Goal: Task Accomplishment & Management: Manage account settings

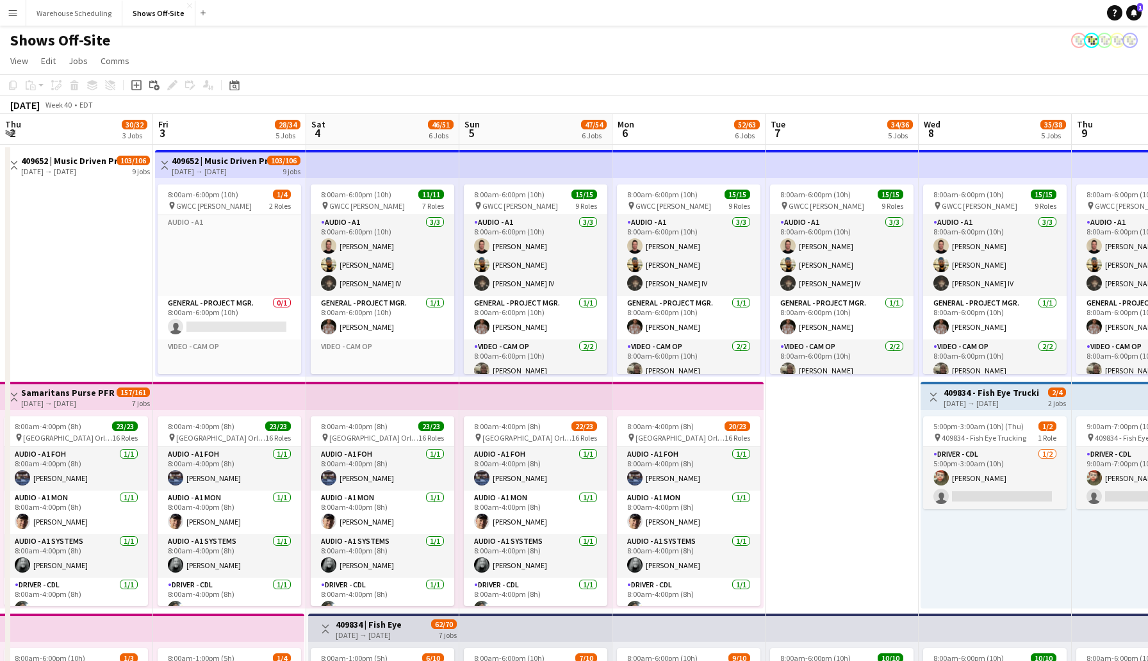
scroll to position [227, 0]
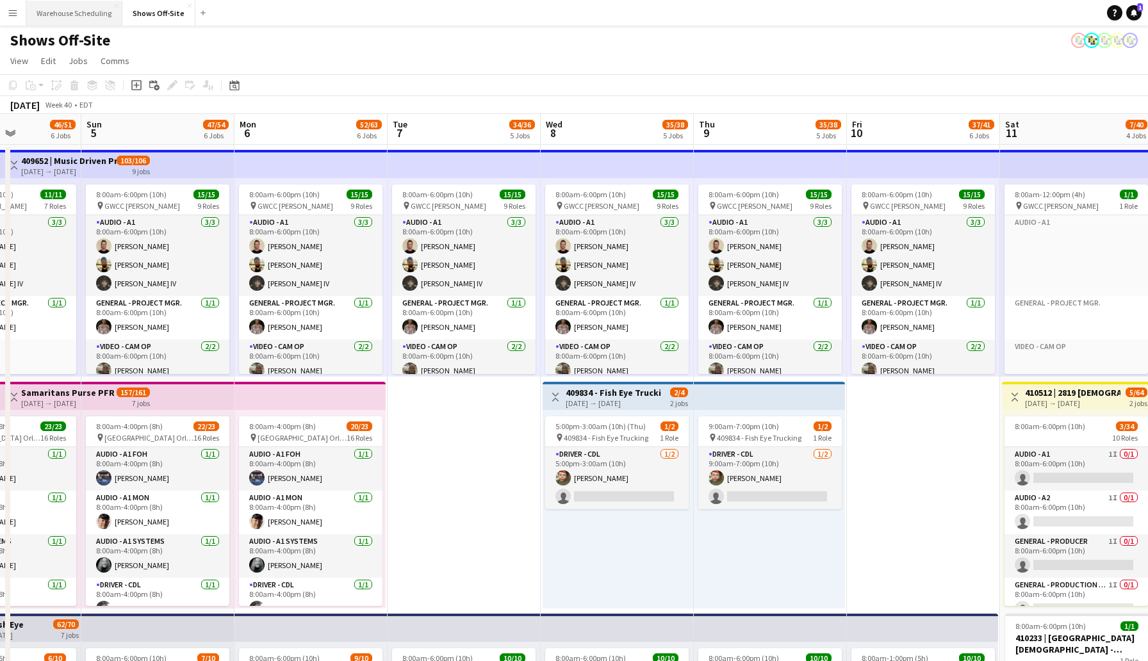
click at [99, 17] on button "Warehouse Scheduling Close" at bounding box center [74, 13] width 96 height 25
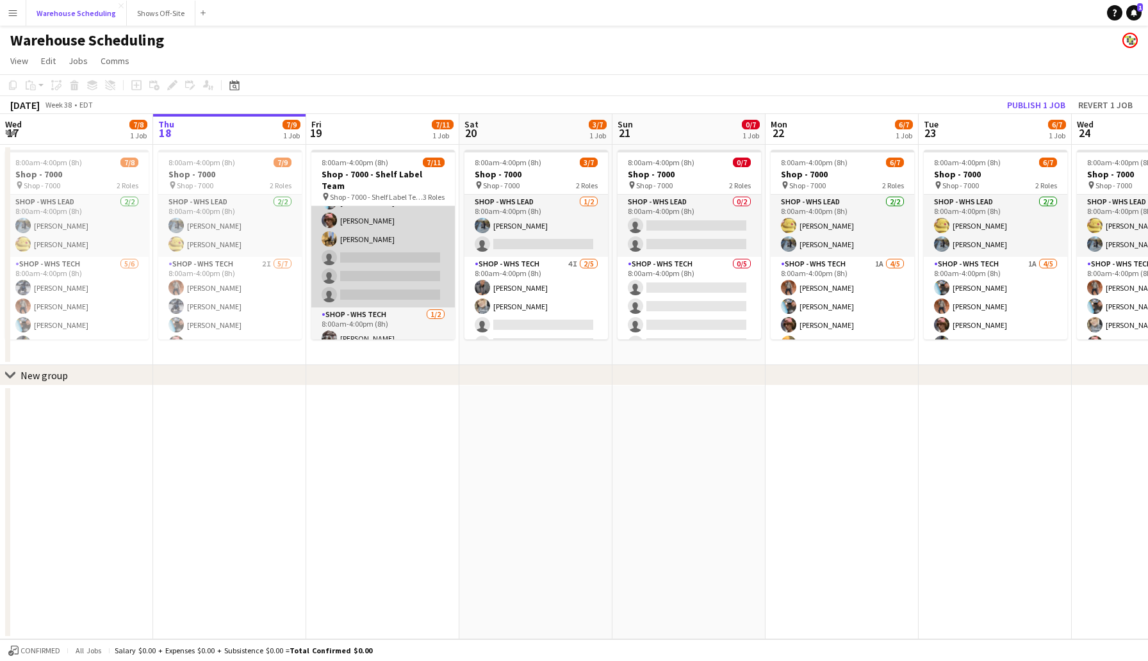
scroll to position [127, 0]
click at [355, 226] on app-card-role "Shop - WHS Tech 4I 4/7 8:00am-4:00pm (8h) Bradley Barnhill Chad Gilbert Thomas …" at bounding box center [383, 219] width 144 height 155
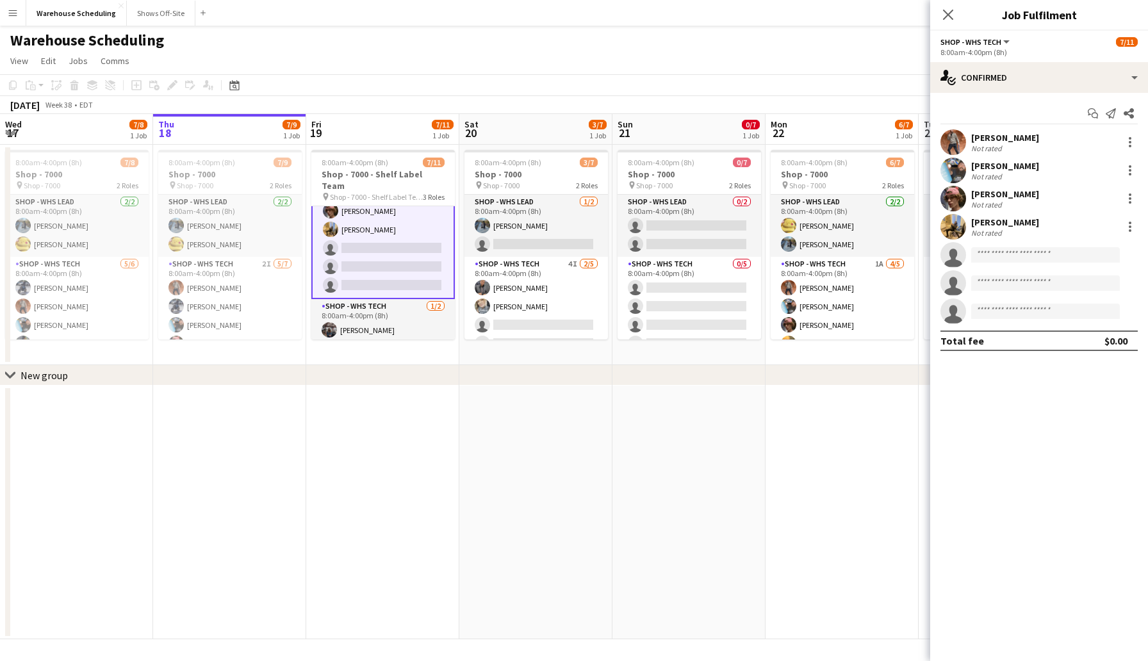
scroll to position [128, 0]
click at [986, 82] on div "single-neutral-actions-check-2 Confirmed" at bounding box center [1039, 77] width 218 height 31
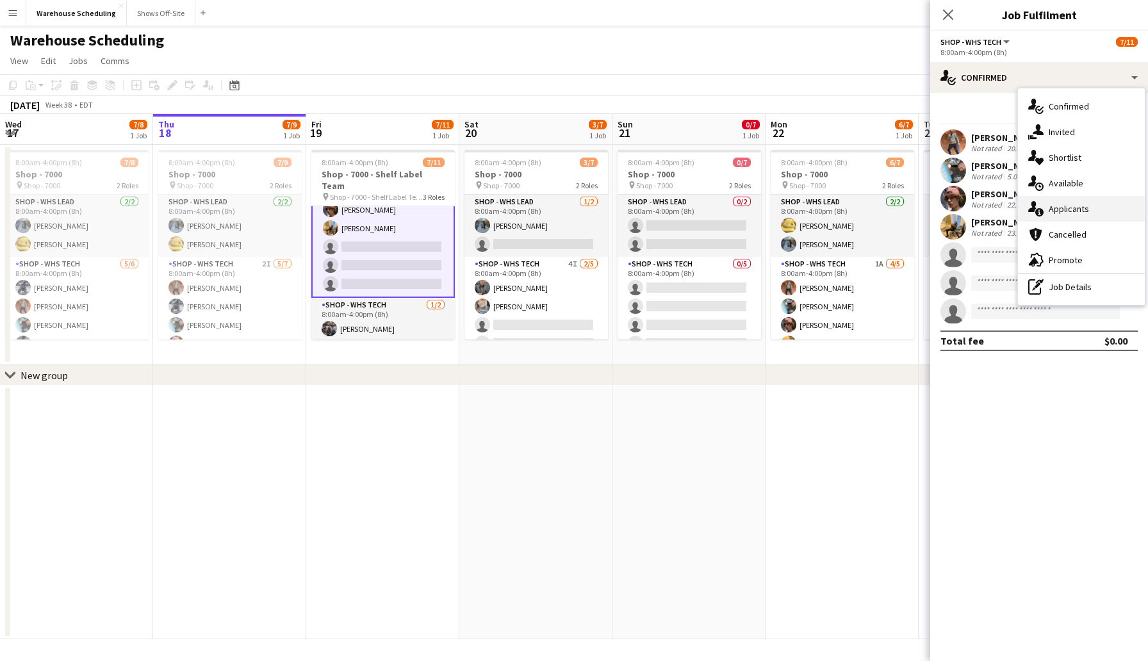
click at [1076, 206] on span "Applicants" at bounding box center [1069, 209] width 40 height 12
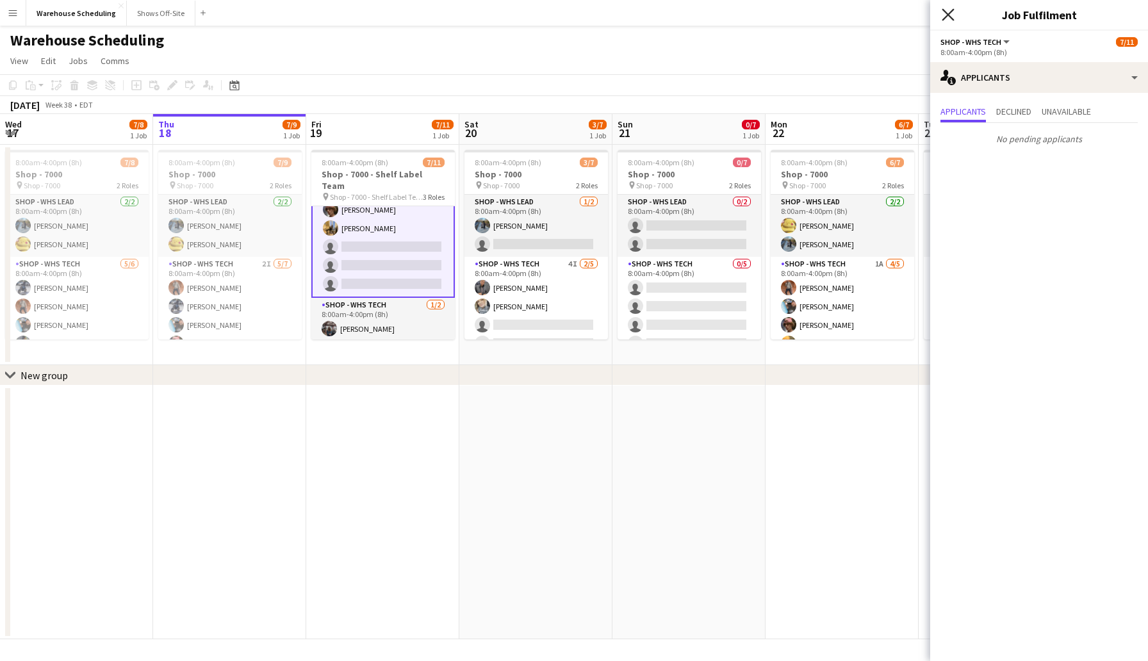
click at [951, 19] on icon "Close pop-in" at bounding box center [948, 14] width 12 height 12
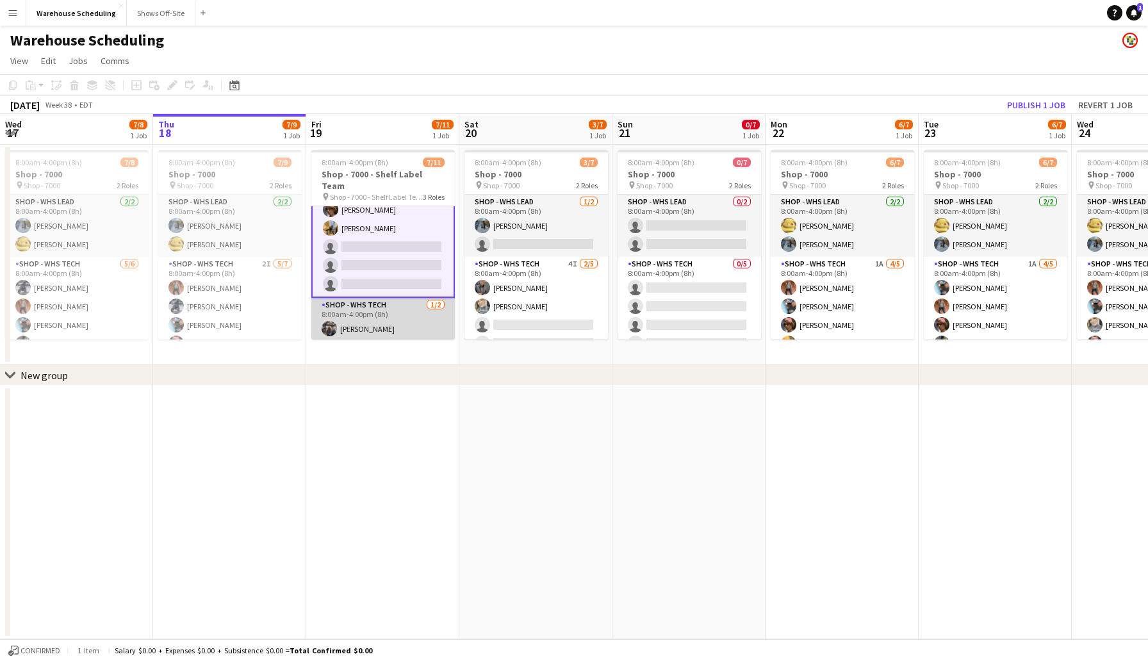
click at [376, 325] on app-card-role "Shop - WHS Tech 1/2 8:00am-4:00pm (8h) Ethan Mitcham single-neutral-actions" at bounding box center [383, 329] width 144 height 62
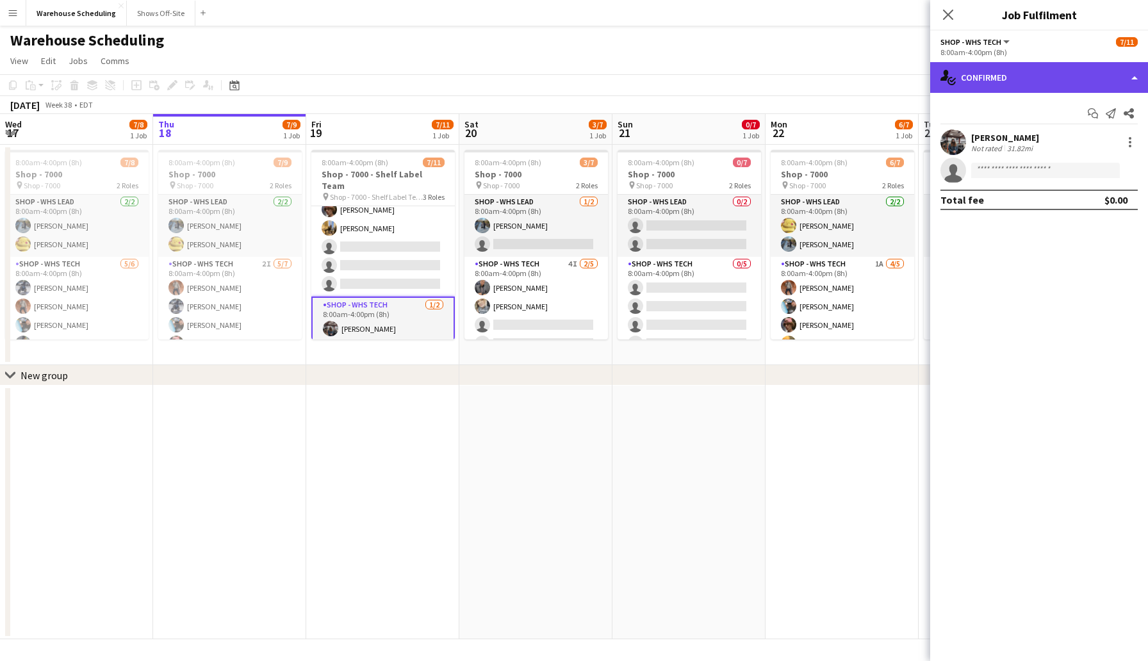
click at [1005, 67] on div "single-neutral-actions-check-2 Confirmed" at bounding box center [1039, 77] width 218 height 31
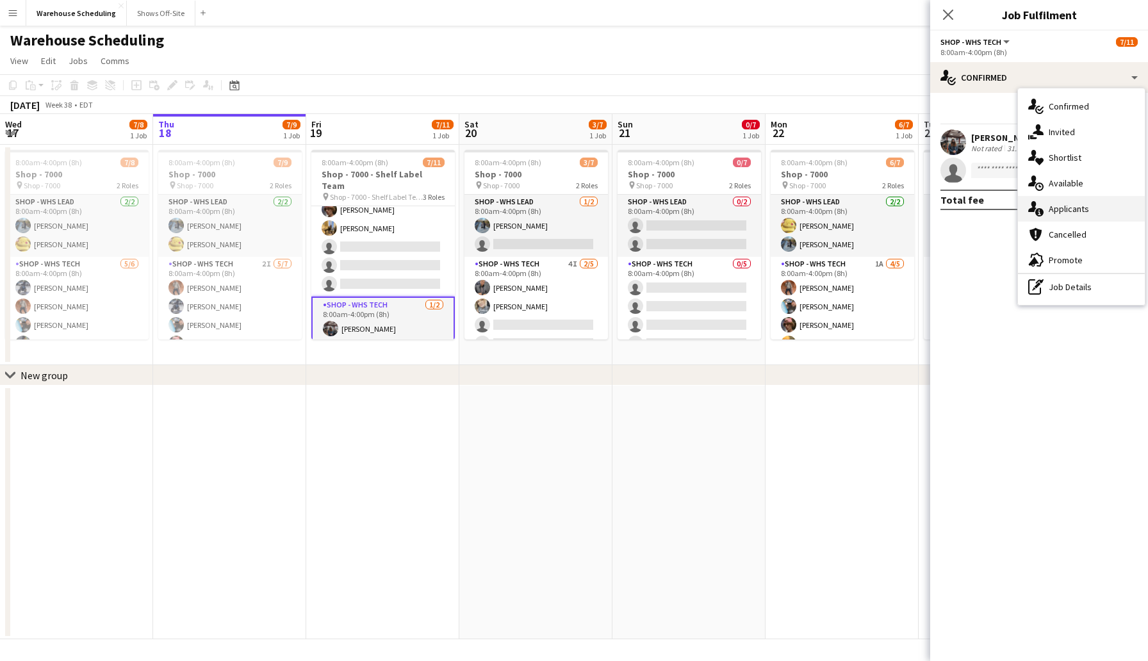
click at [1093, 205] on div "single-neutral-actions-information Applicants" at bounding box center [1081, 209] width 127 height 26
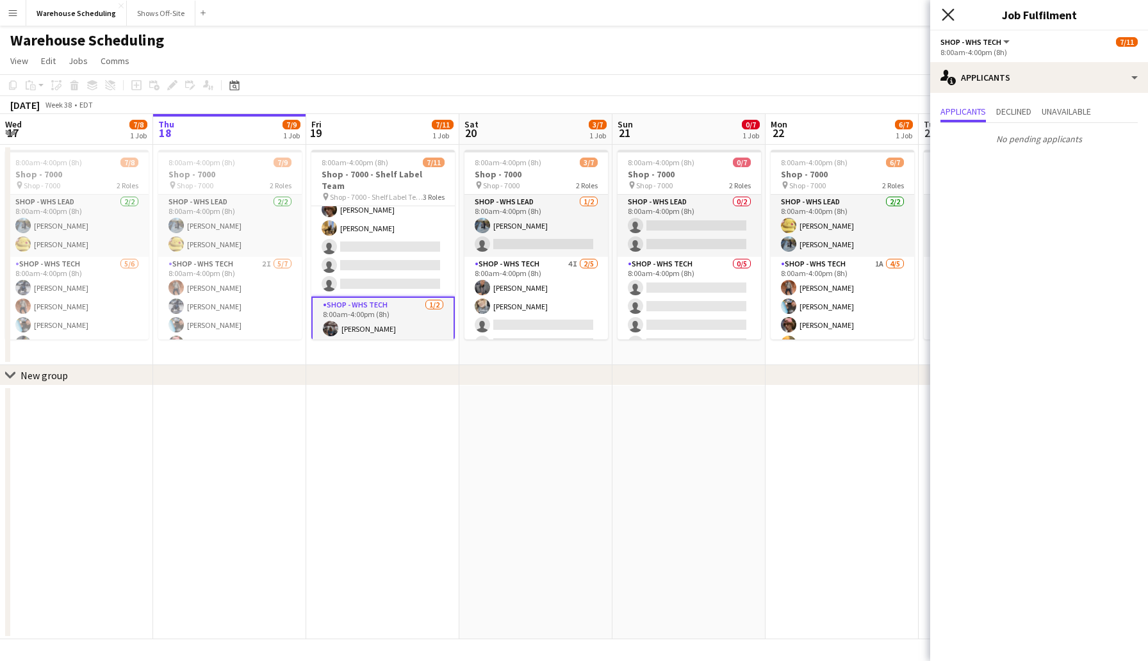
click at [949, 11] on icon "Close pop-in" at bounding box center [948, 14] width 12 height 12
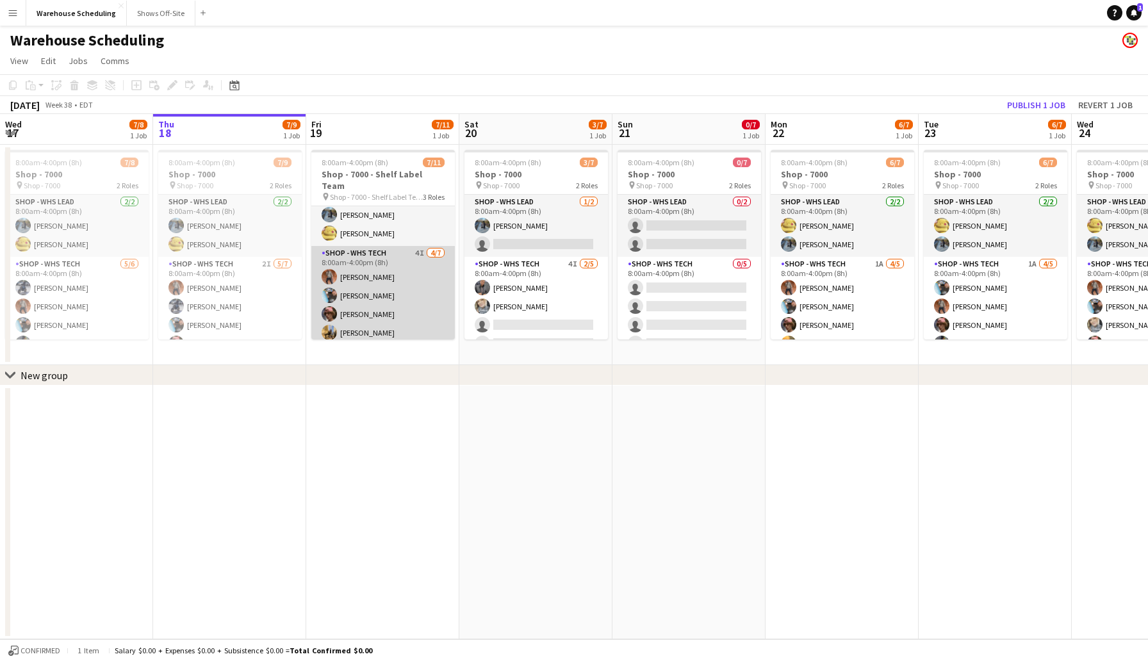
scroll to position [0, 0]
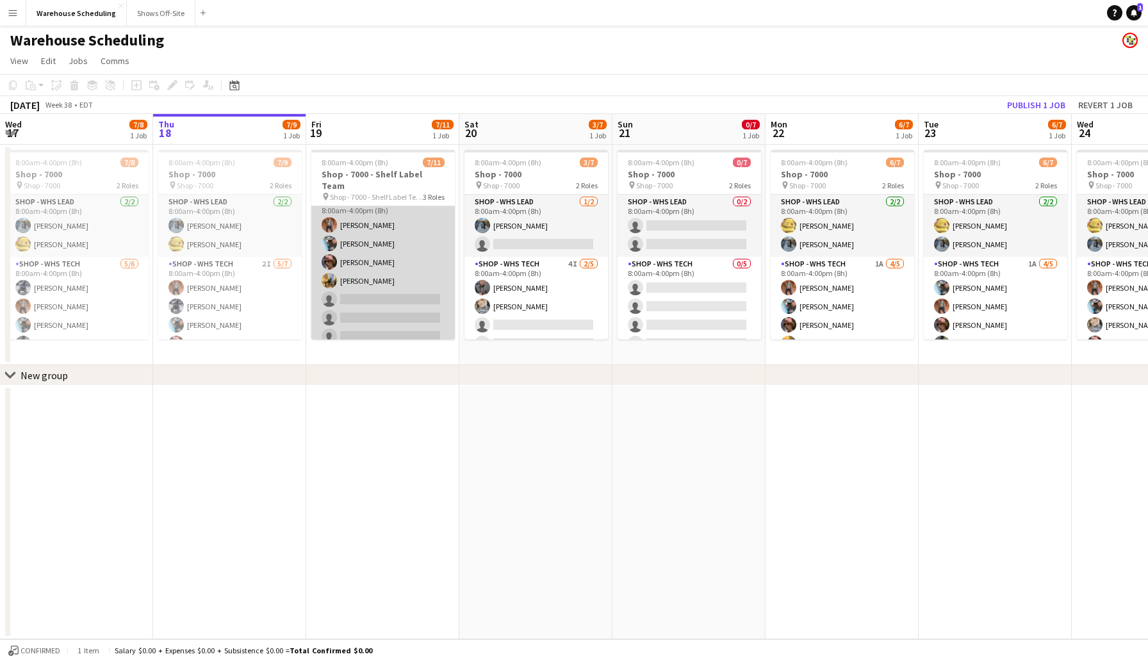
click at [356, 283] on app-card-role "Shop - WHS Tech 4I 4/7 8:00am-4:00pm (8h) Bradley Barnhill Chad Gilbert Thomas …" at bounding box center [383, 271] width 144 height 155
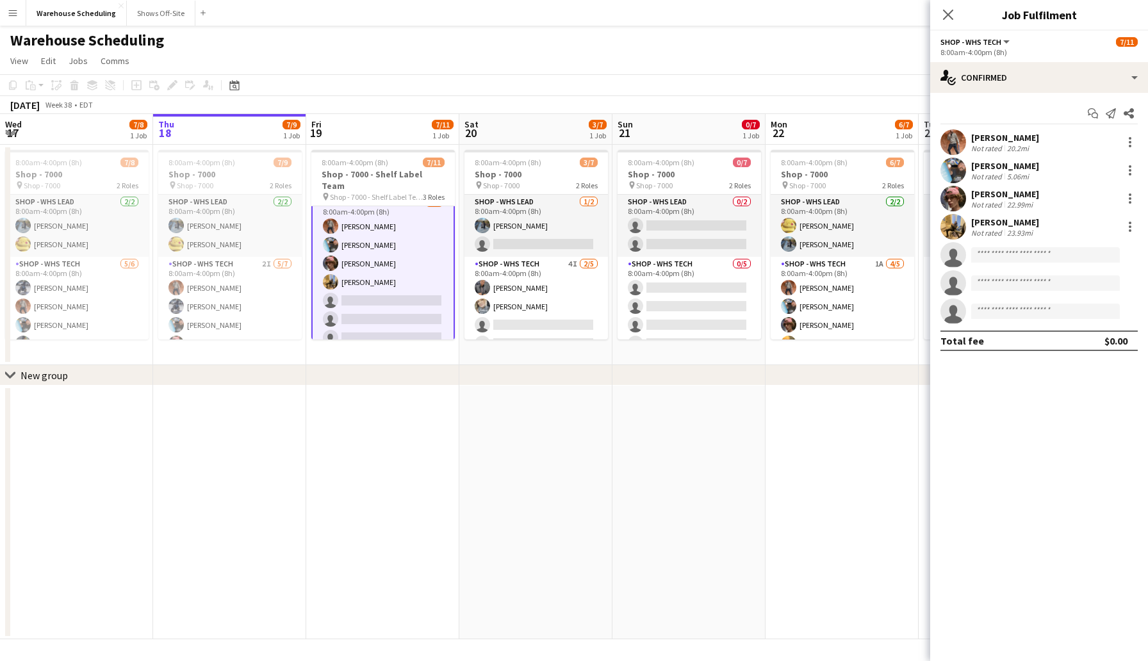
scroll to position [76, 0]
click at [1003, 254] on input at bounding box center [1045, 254] width 149 height 15
click at [1036, 71] on div "single-neutral-actions-check-2 Confirmed" at bounding box center [1039, 77] width 218 height 31
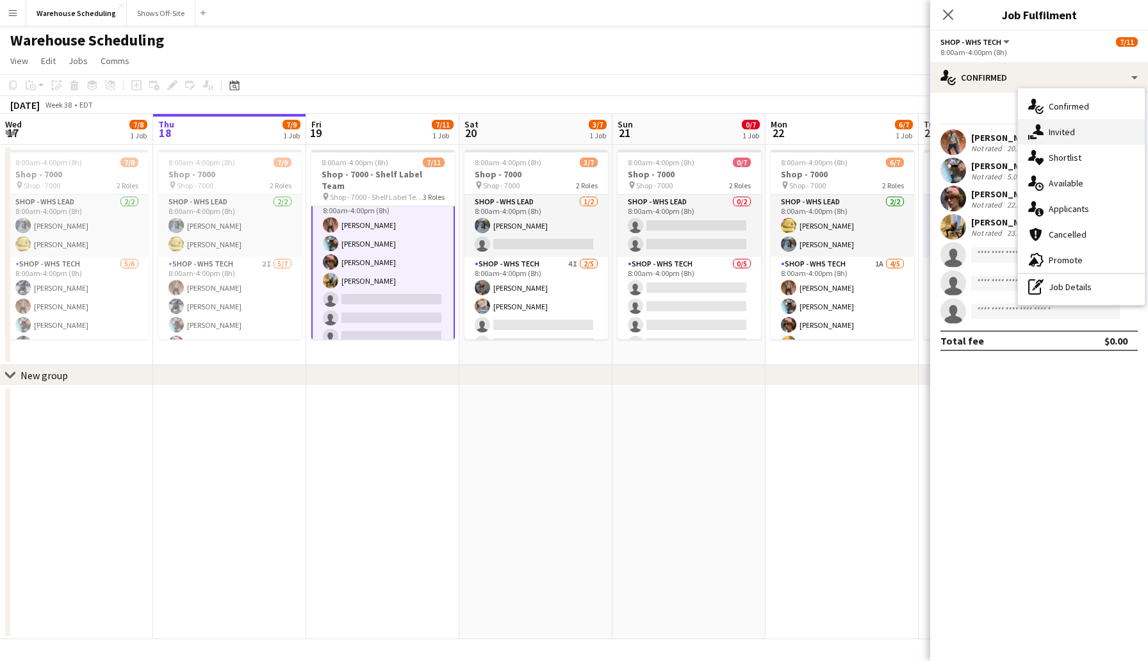
click at [1065, 133] on span "Invited" at bounding box center [1062, 132] width 26 height 12
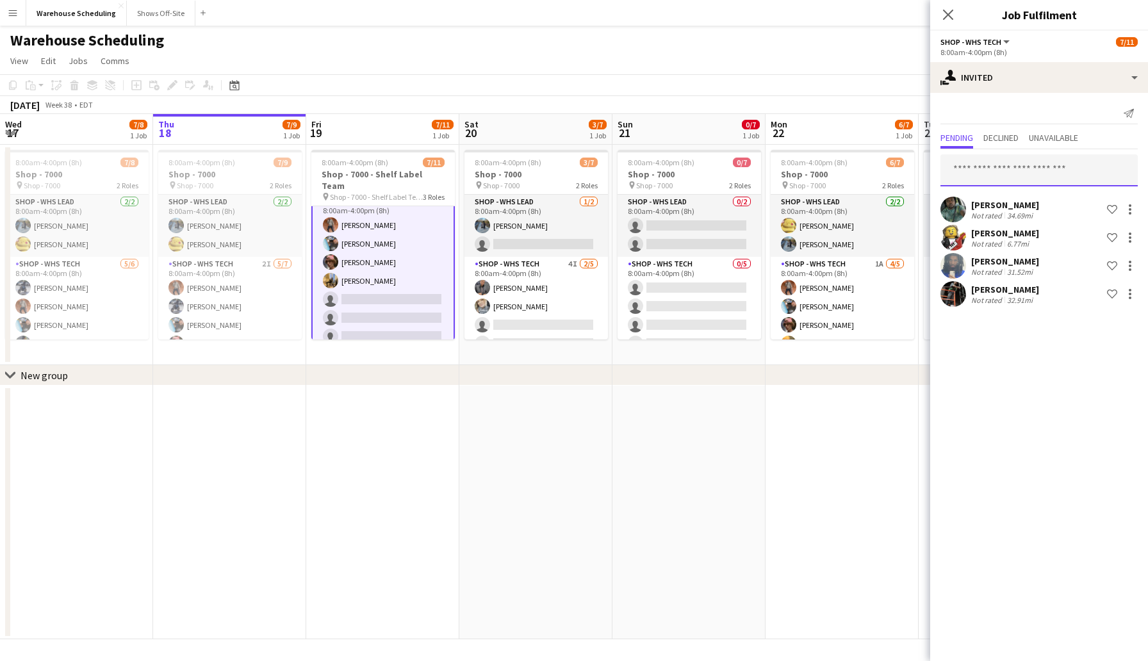
click at [1000, 172] on input "text" at bounding box center [1039, 170] width 197 height 32
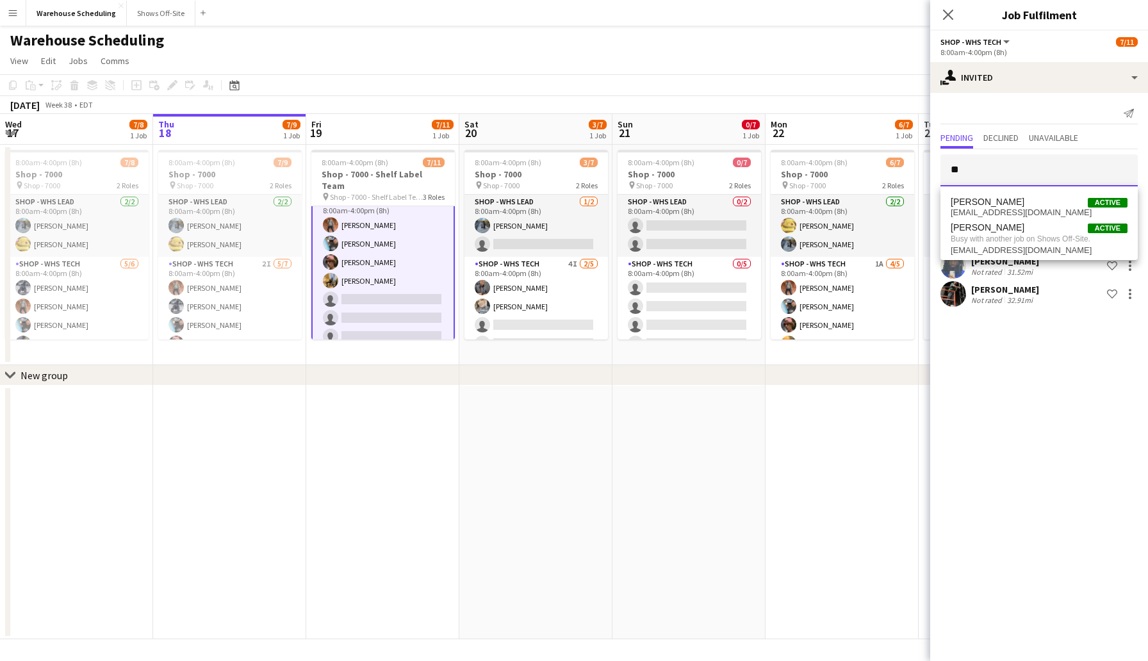
type input "*"
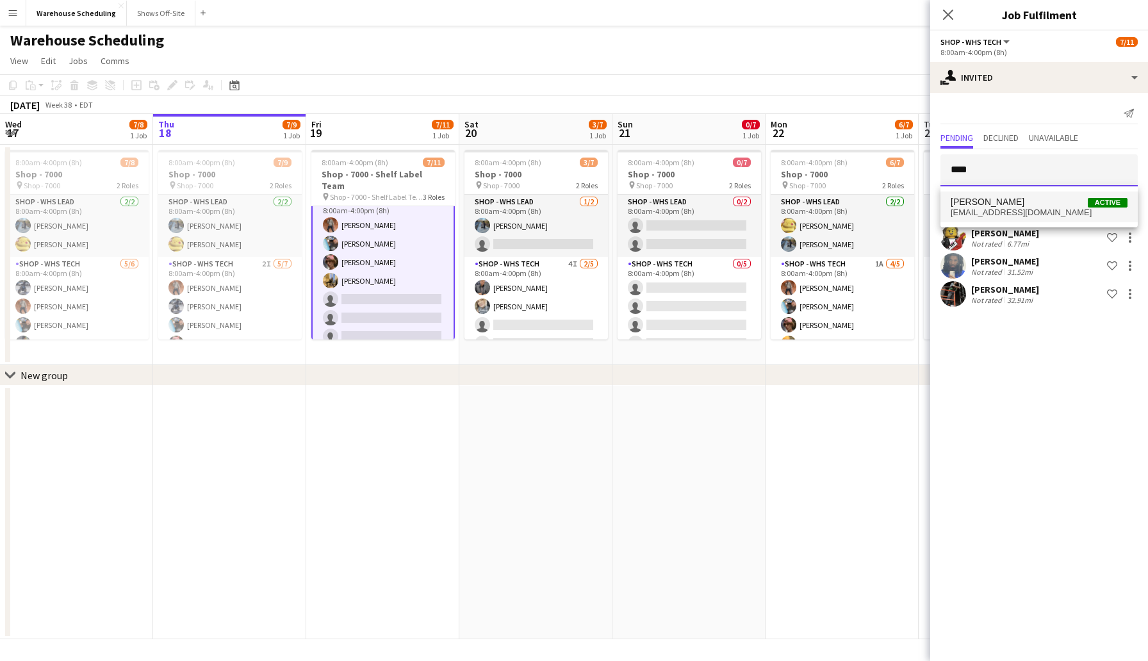
type input "****"
click at [1029, 212] on span "thejacquie.o@gmail.com" at bounding box center [1039, 213] width 177 height 10
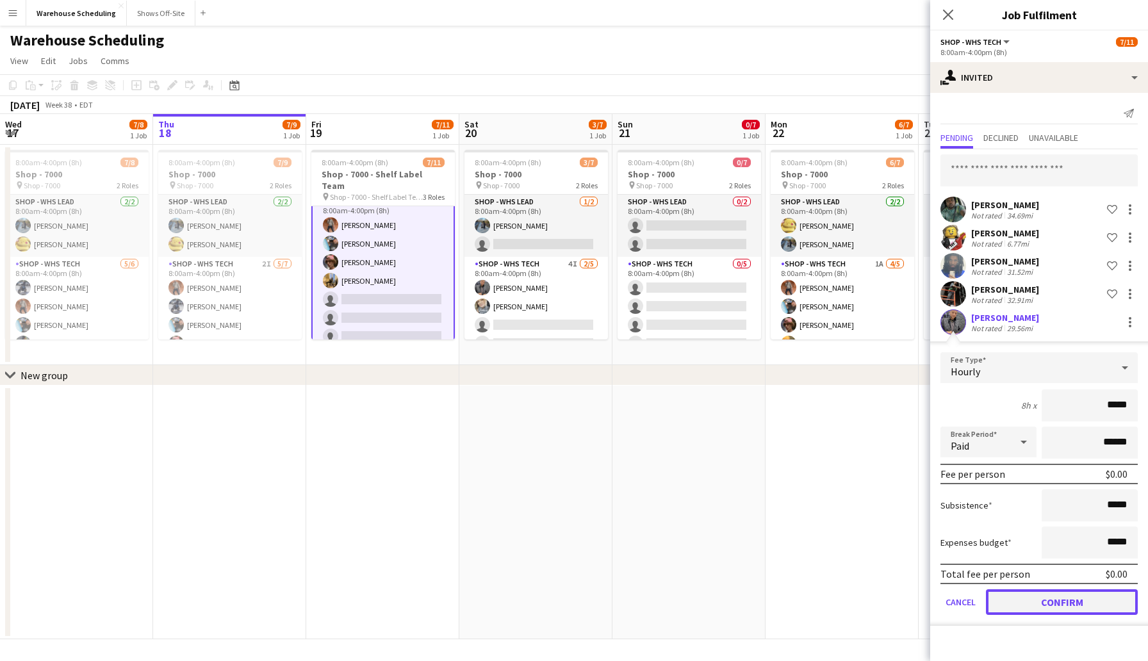
click at [1056, 599] on button "Confirm" at bounding box center [1062, 603] width 152 height 26
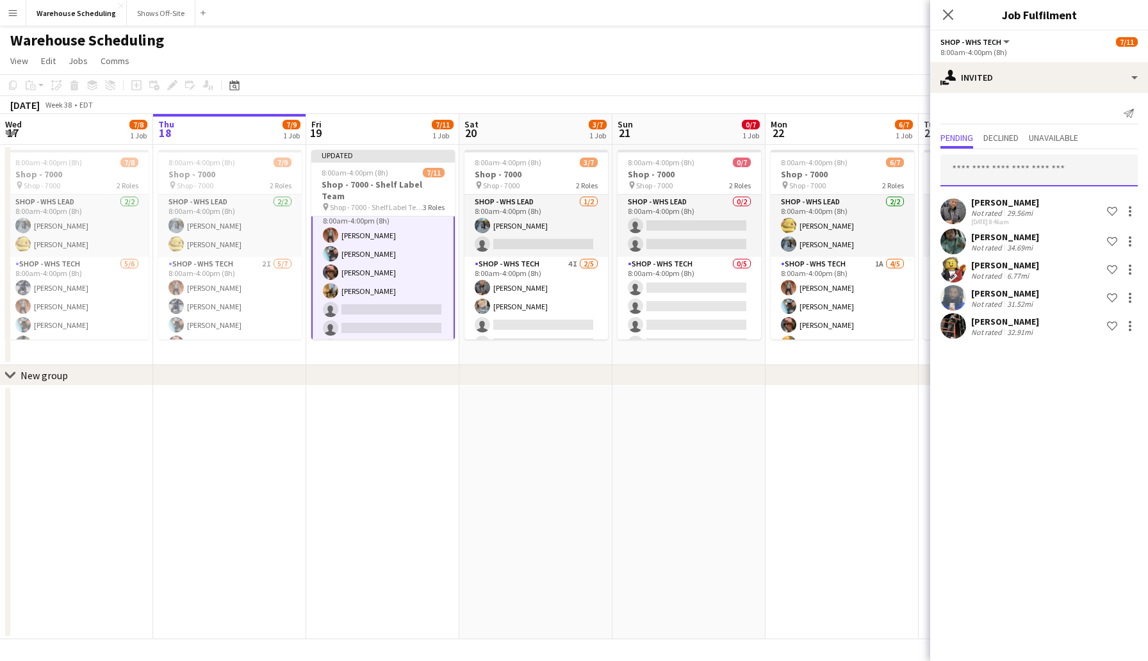
click at [1004, 184] on input "text" at bounding box center [1039, 170] width 197 height 32
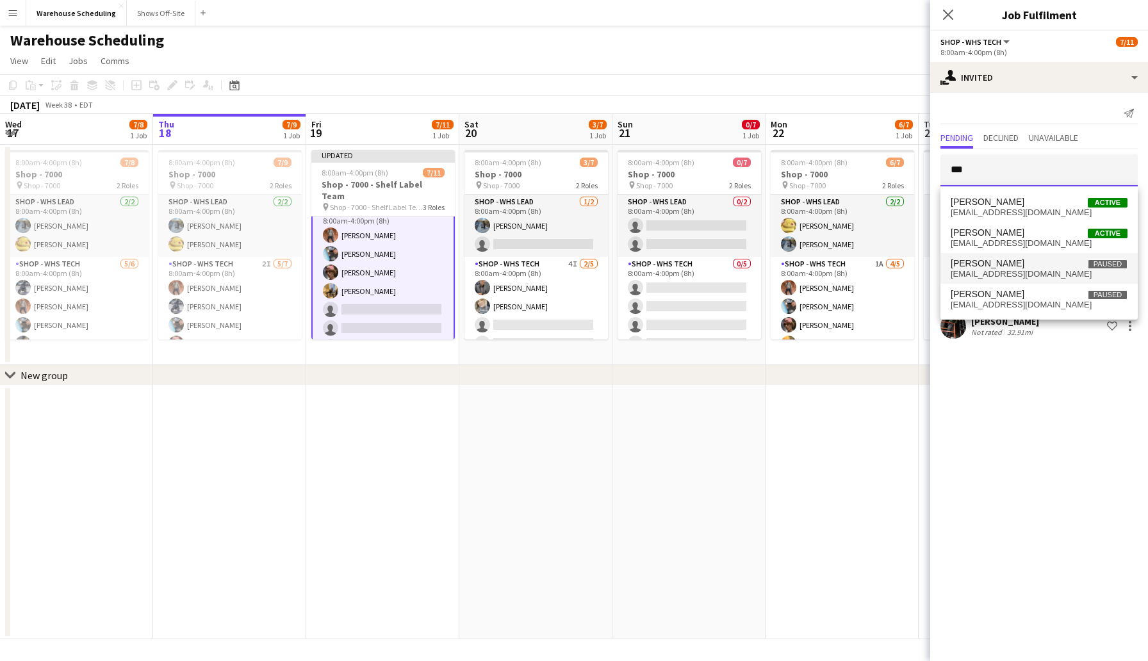
type input "***"
click at [999, 268] on span "Elijah Ory Paused" at bounding box center [1039, 263] width 177 height 11
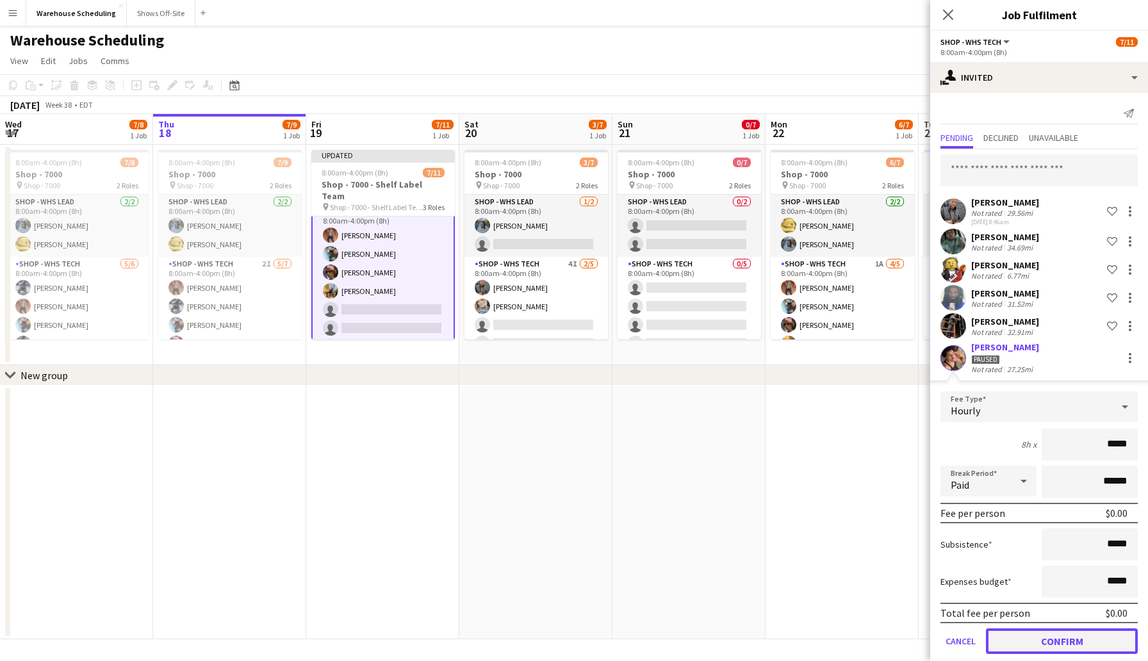
click at [1070, 652] on button "Confirm" at bounding box center [1062, 642] width 152 height 26
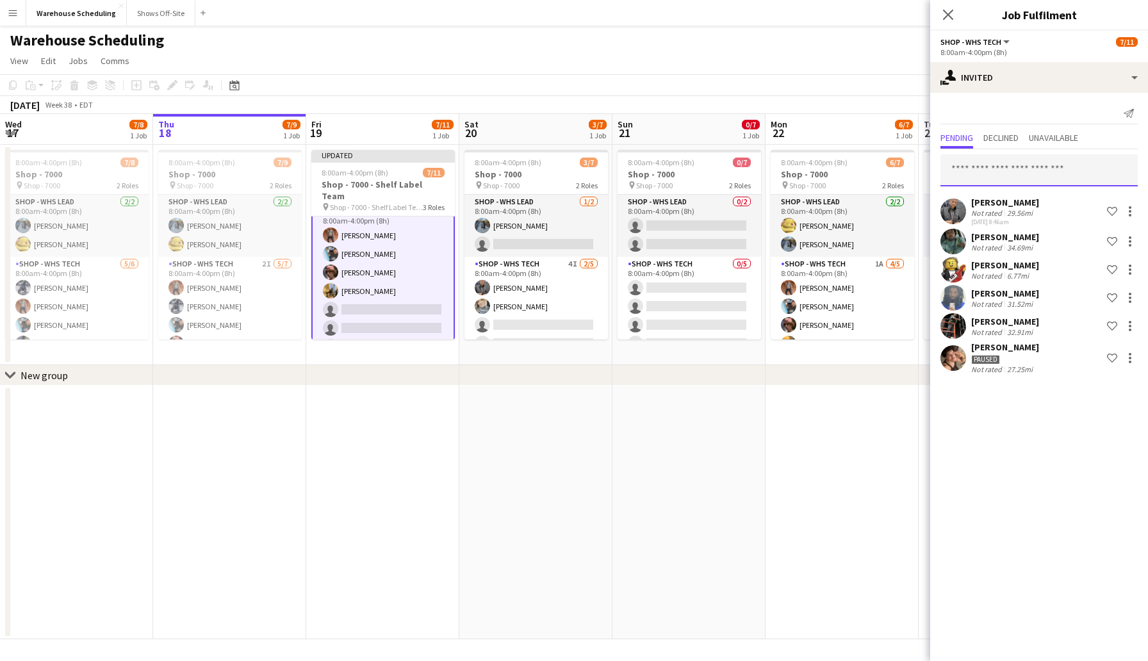
click at [1005, 161] on input "text" at bounding box center [1039, 170] width 197 height 32
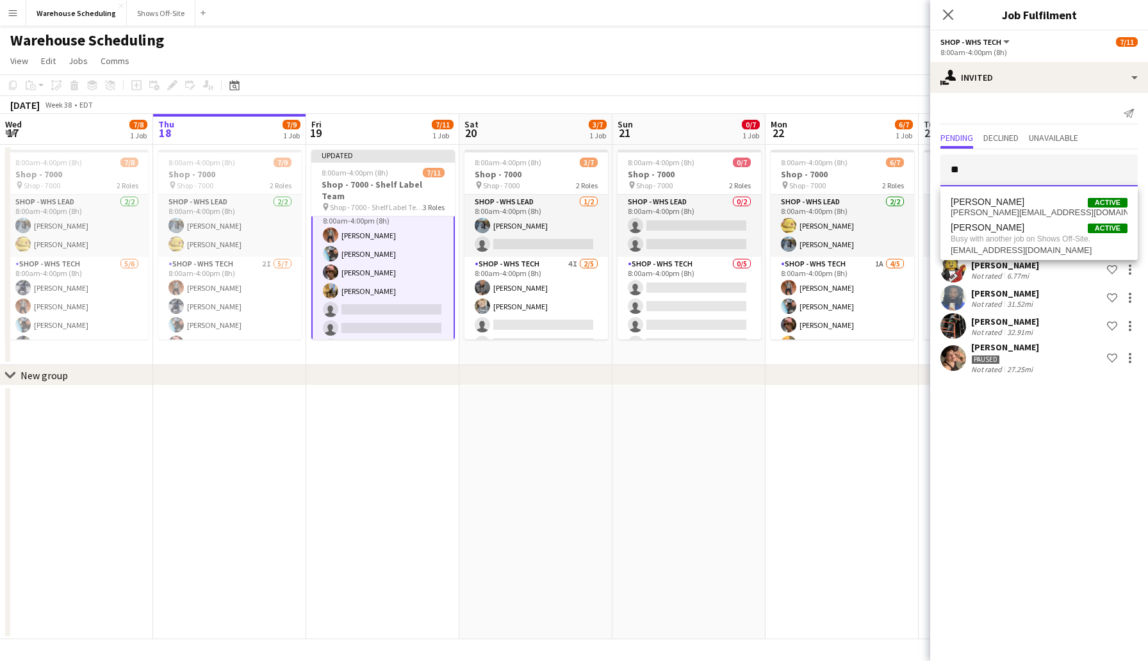
type input "*"
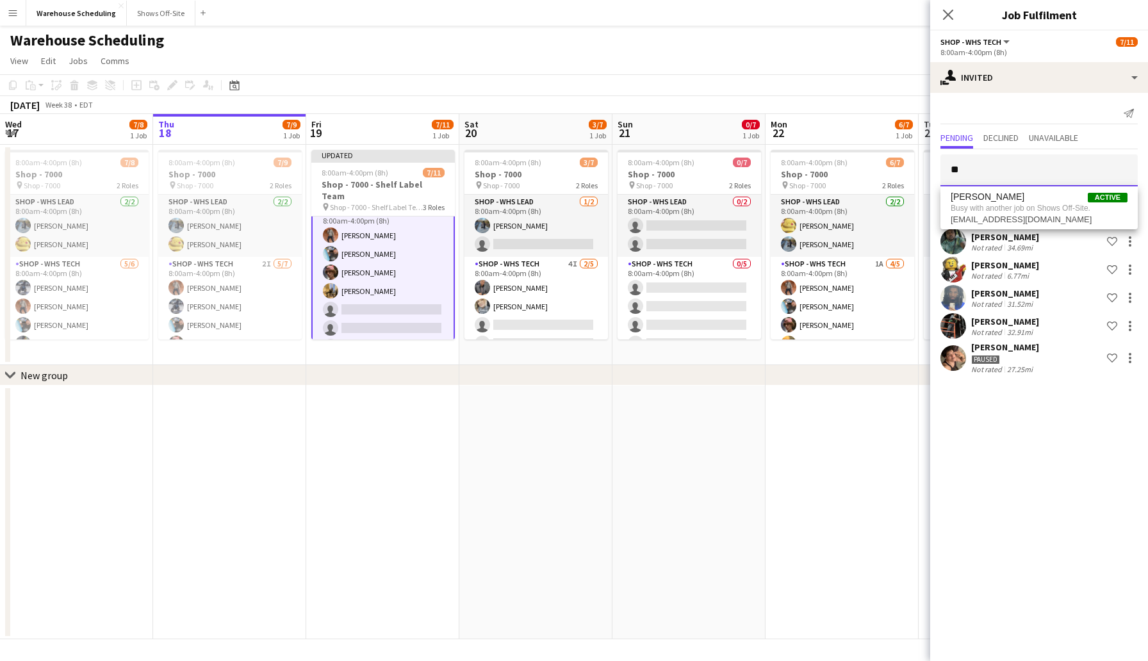
type input "*"
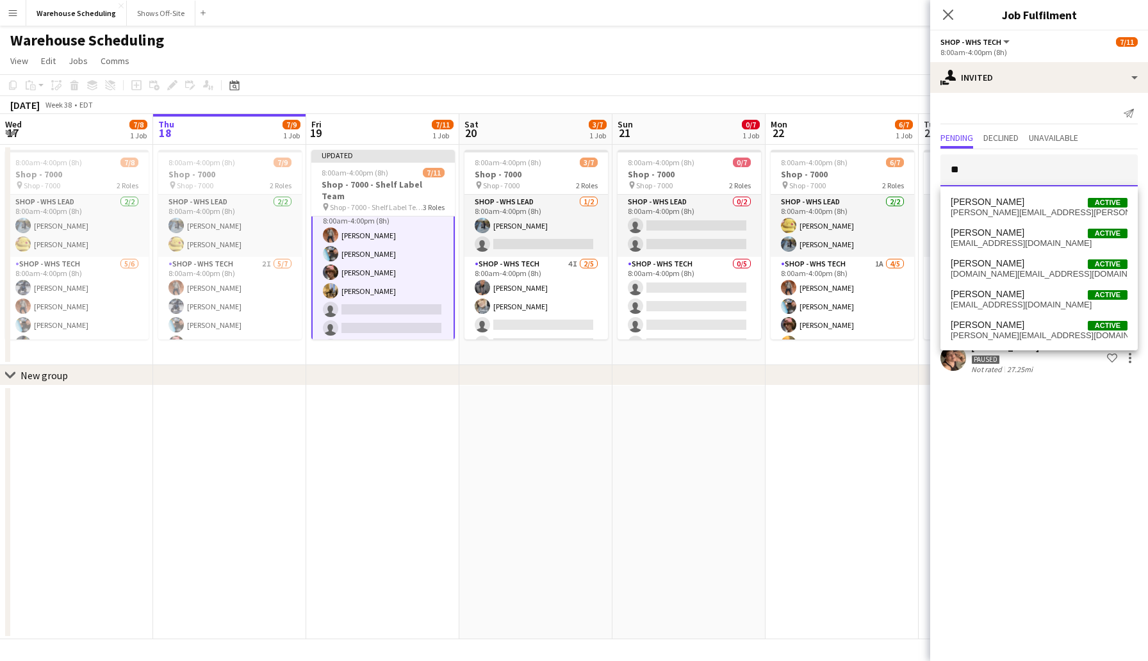
type input "*"
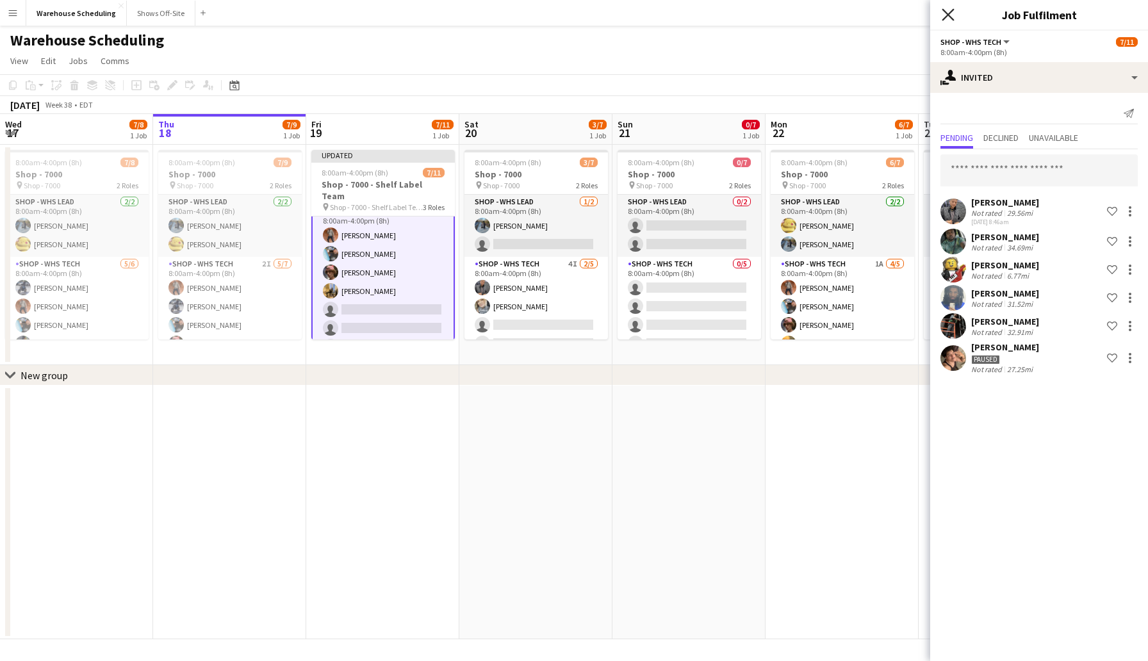
click at [952, 11] on icon at bounding box center [948, 14] width 12 height 12
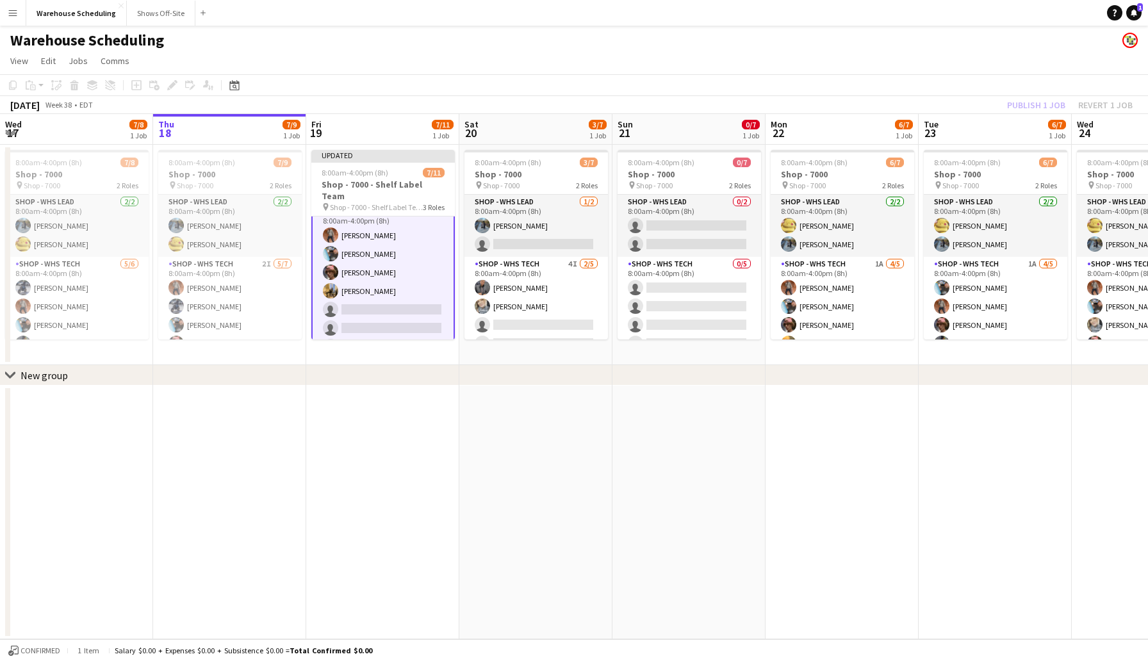
click at [1046, 97] on div "Publish 1 job Revert 1 job" at bounding box center [1070, 105] width 156 height 17
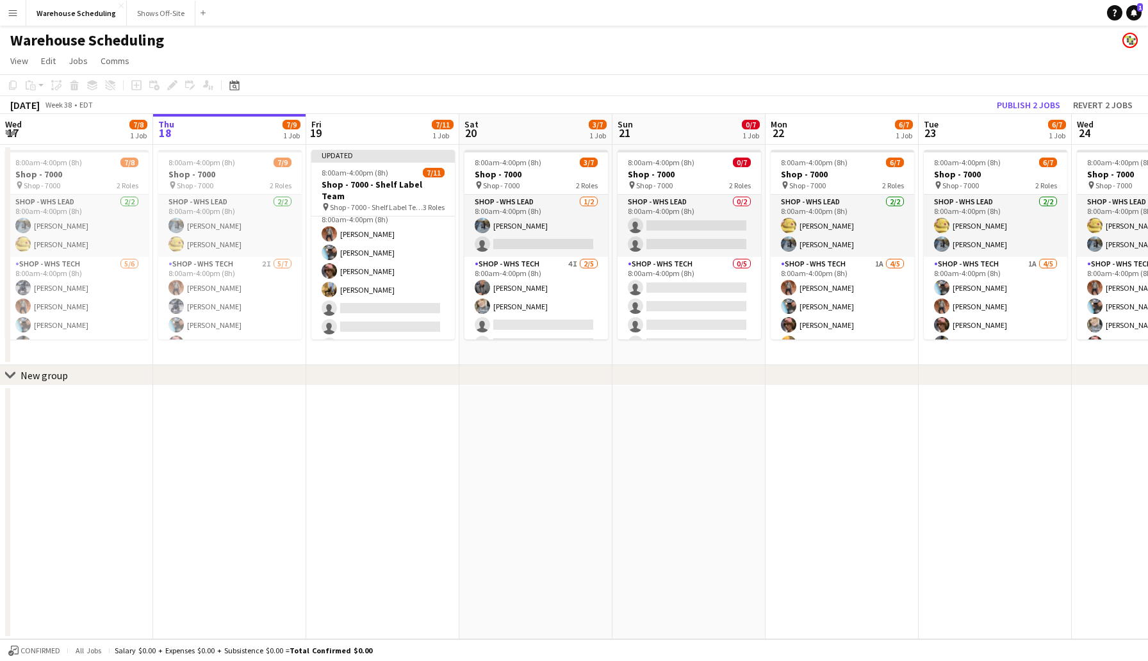
scroll to position [74, 0]
click at [1042, 101] on button "Publish 2 jobs" at bounding box center [1029, 105] width 74 height 17
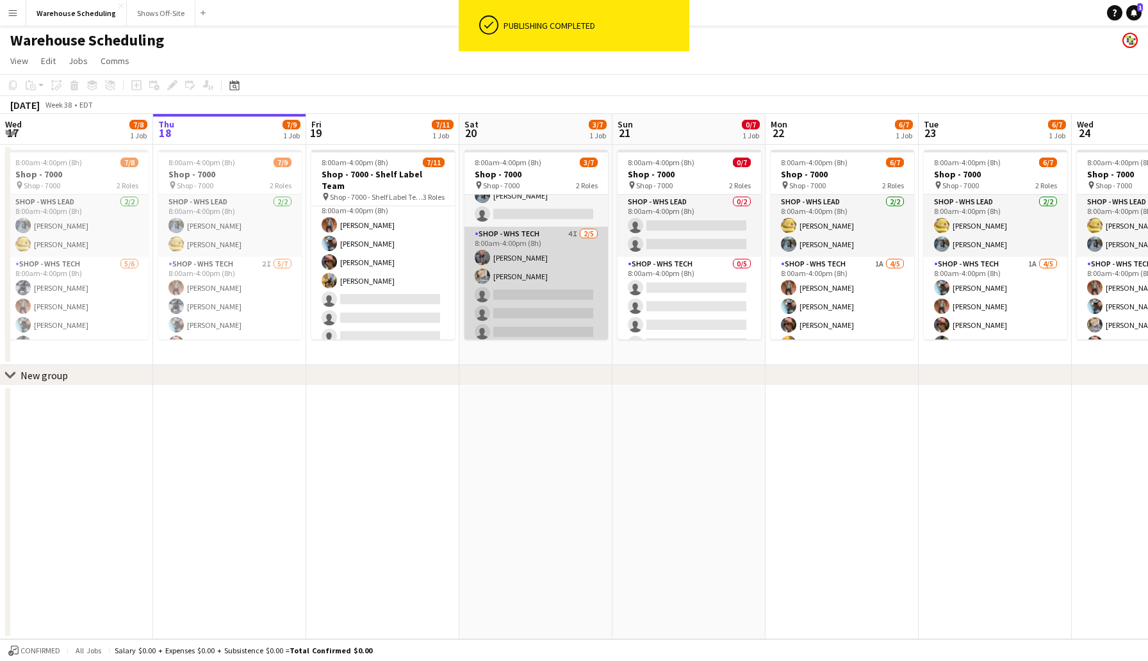
scroll to position [35, 0]
click at [528, 297] on app-card-role "Shop - WHS Tech 4I 2/5 8:00am-4:00pm (8h) Jacquie O Rodrigeuz-Silvia Erika Hagg…" at bounding box center [537, 281] width 144 height 118
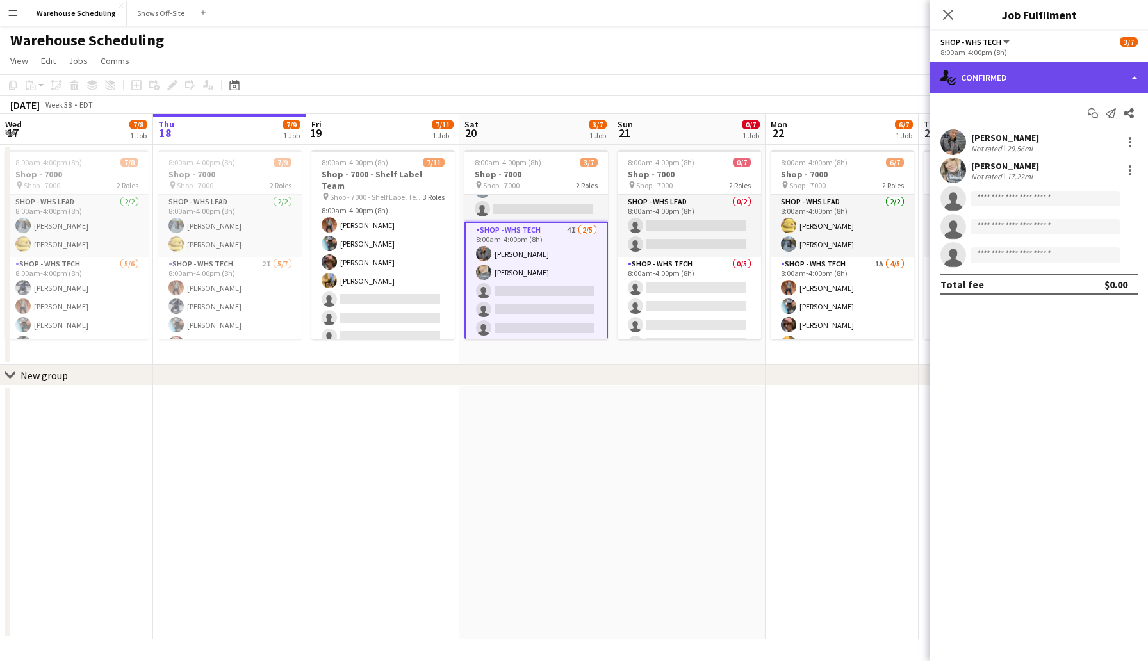
click at [987, 72] on div "single-neutral-actions-check-2 Confirmed" at bounding box center [1039, 77] width 218 height 31
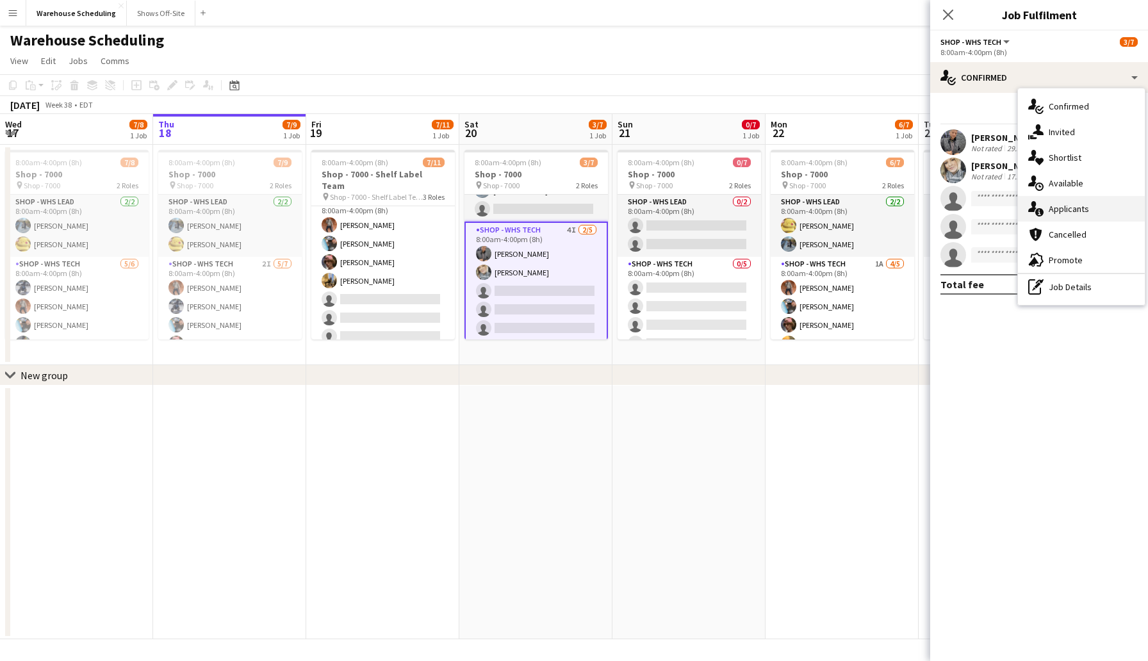
click at [1071, 208] on span "Applicants" at bounding box center [1069, 209] width 40 height 12
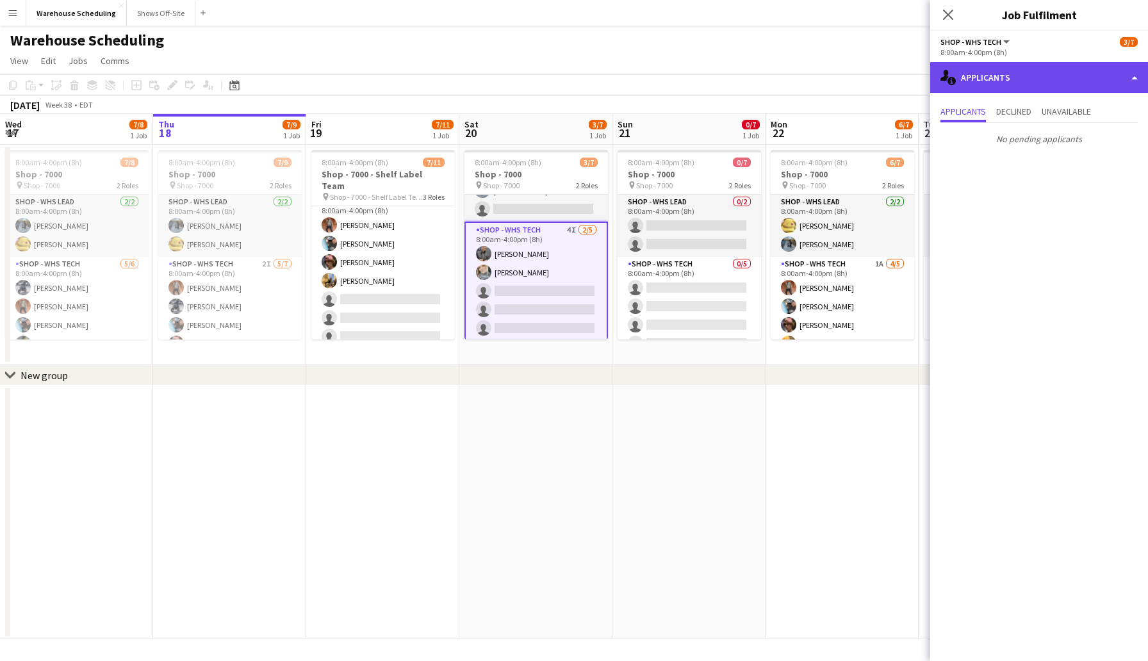
click at [996, 77] on div "single-neutral-actions-information Applicants" at bounding box center [1039, 77] width 218 height 31
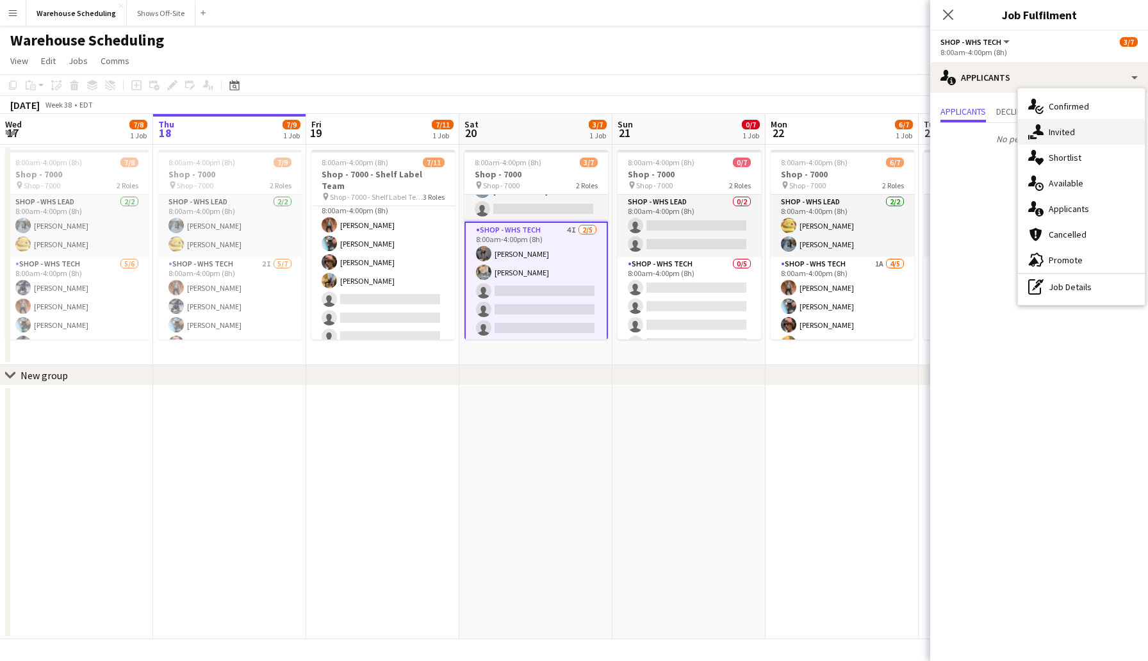
click at [1061, 133] on span "Invited" at bounding box center [1062, 132] width 26 height 12
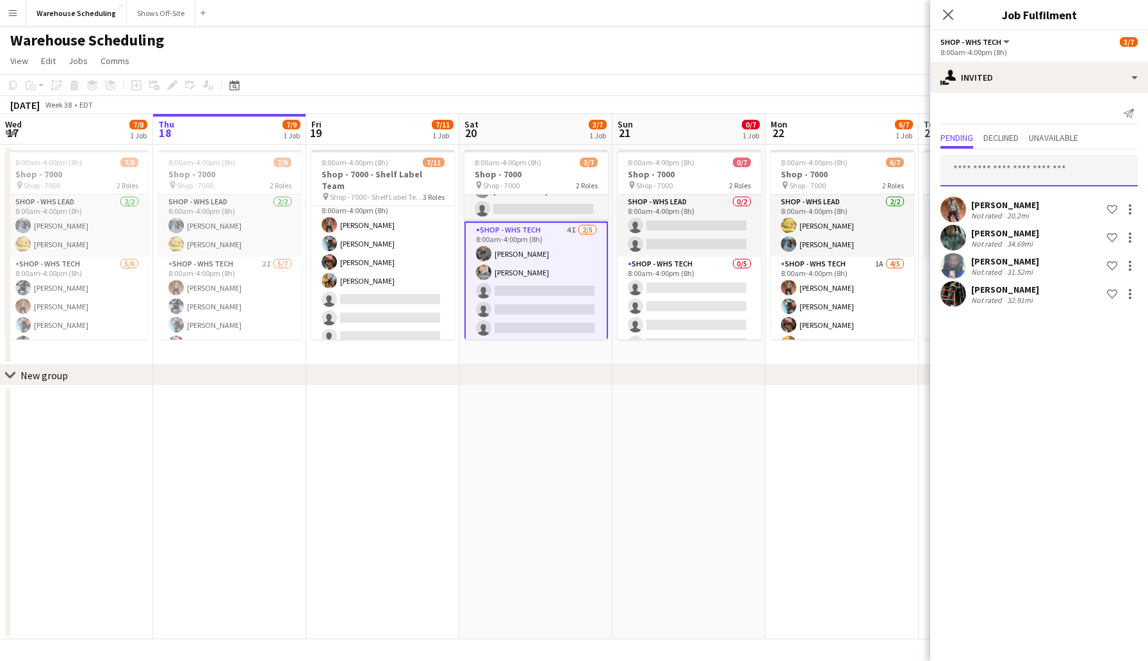
click at [996, 170] on input "text" at bounding box center [1039, 170] width 197 height 32
type input "*"
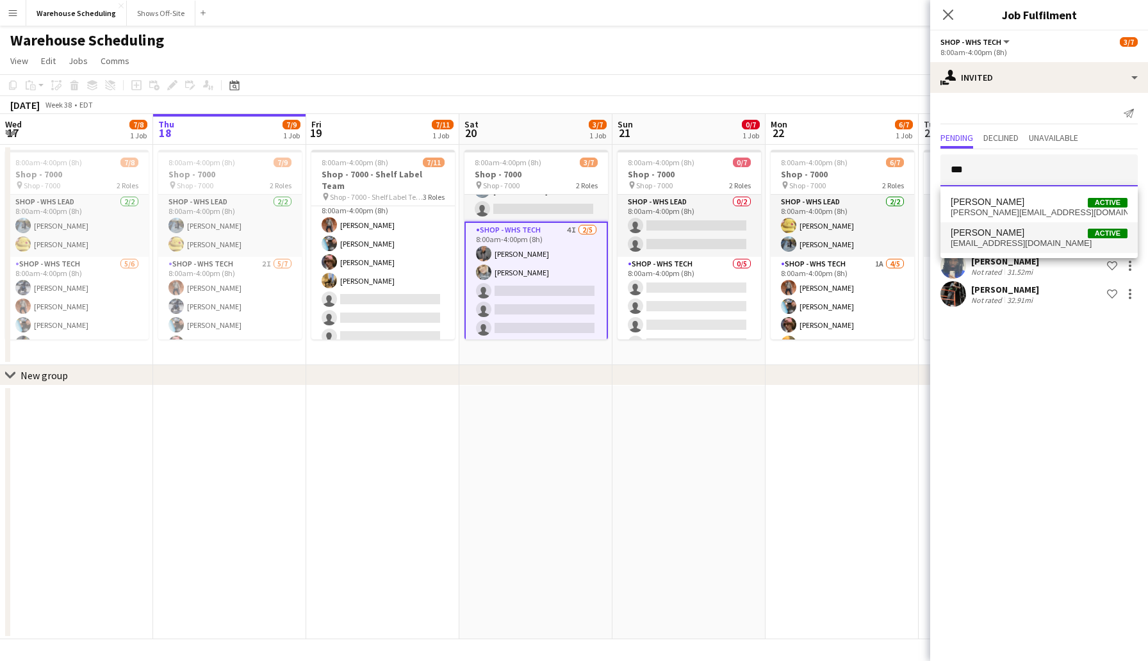
type input "***"
click at [1016, 235] on span "Eddie Torres Active" at bounding box center [1039, 232] width 177 height 11
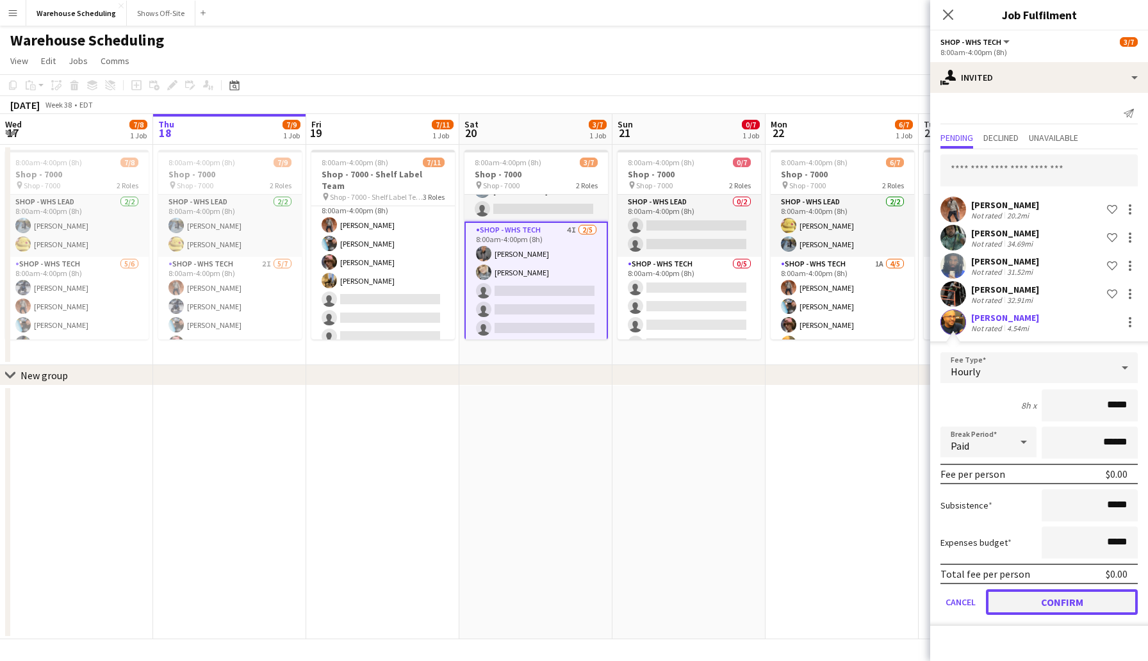
click at [1057, 597] on button "Confirm" at bounding box center [1062, 603] width 152 height 26
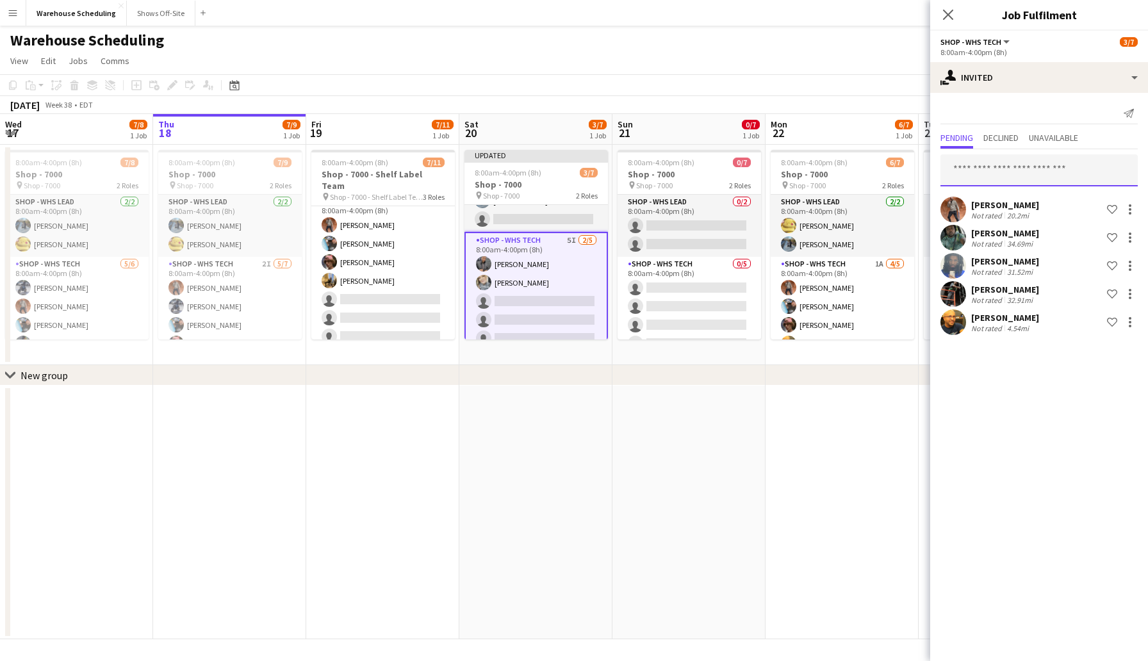
click at [1018, 179] on input "text" at bounding box center [1039, 170] width 197 height 32
type input "*****"
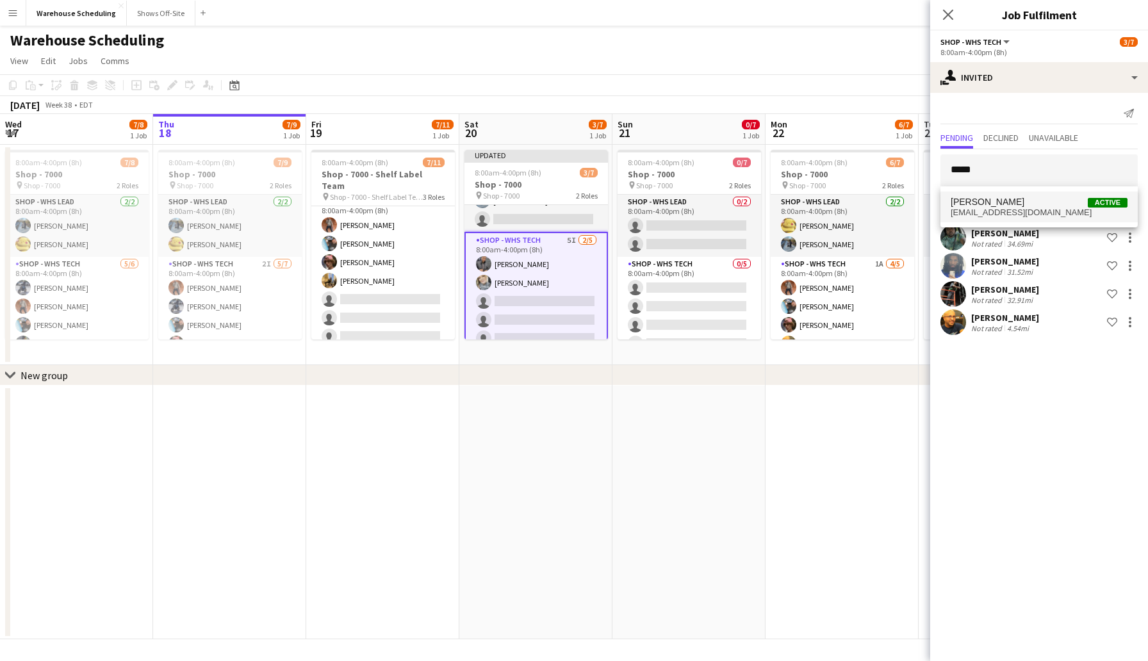
click at [1009, 210] on span "glumpkin2793@gmail.com" at bounding box center [1039, 213] width 177 height 10
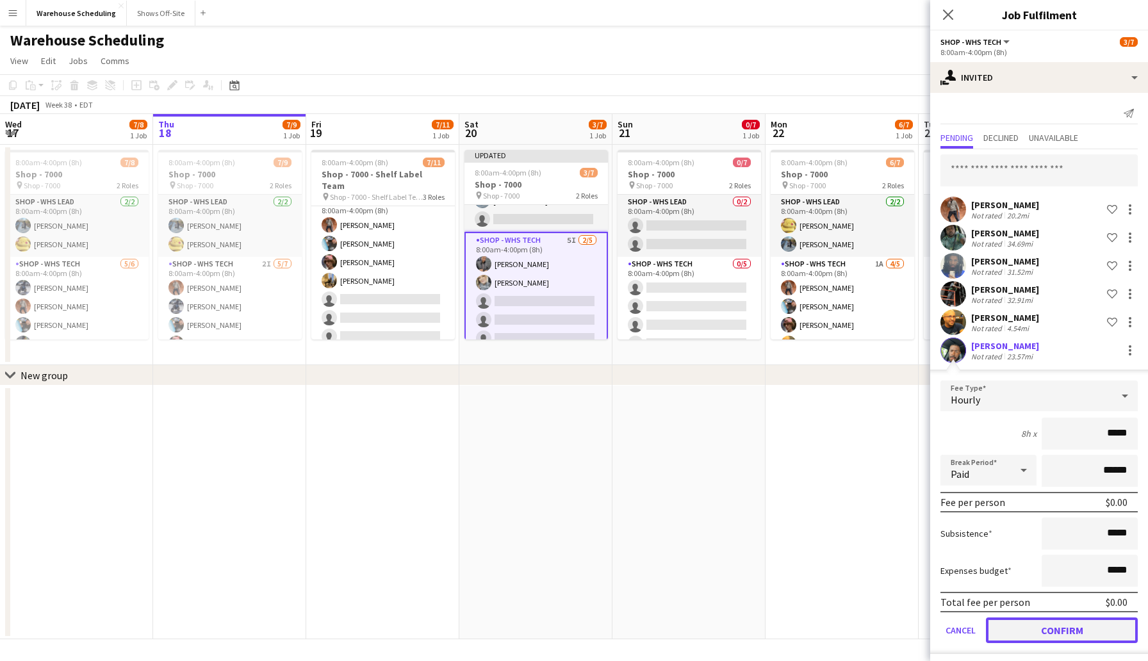
click at [1089, 634] on button "Confirm" at bounding box center [1062, 631] width 152 height 26
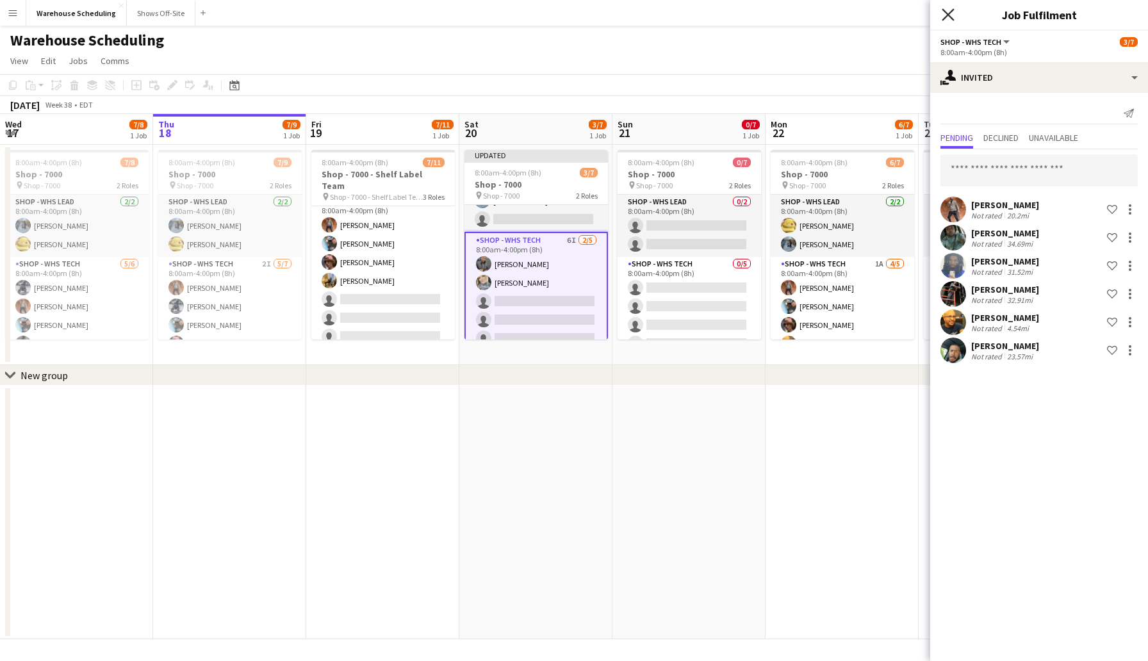
click at [950, 13] on icon "Close pop-in" at bounding box center [948, 14] width 12 height 12
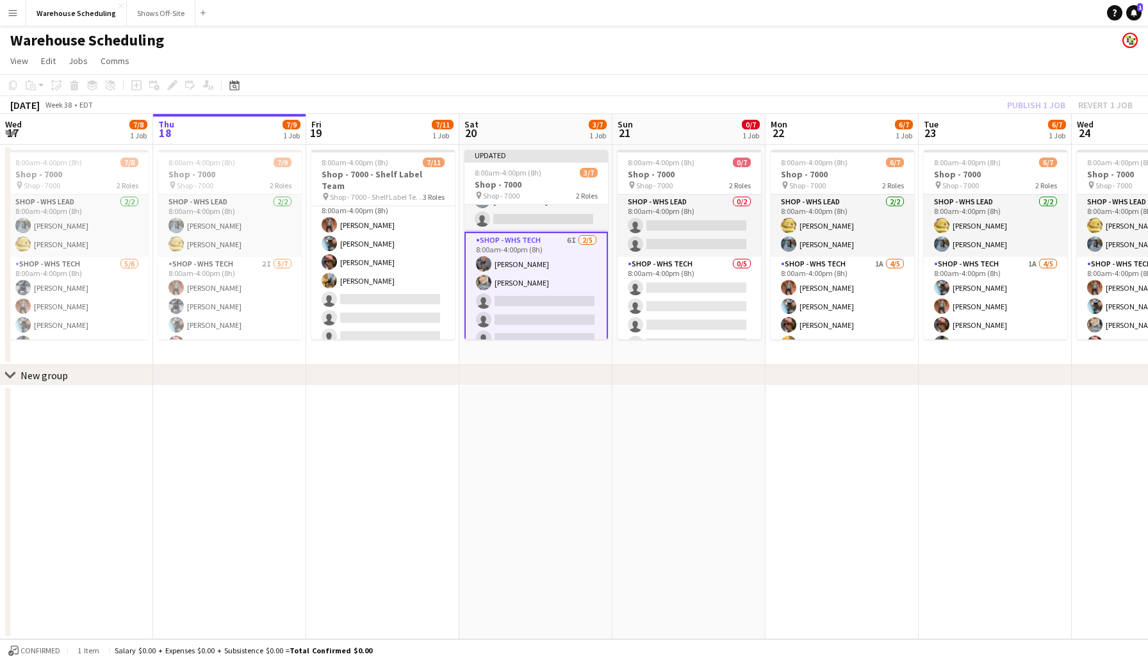
click at [1025, 106] on div "Publish 1 job Revert 1 job" at bounding box center [1070, 105] width 156 height 17
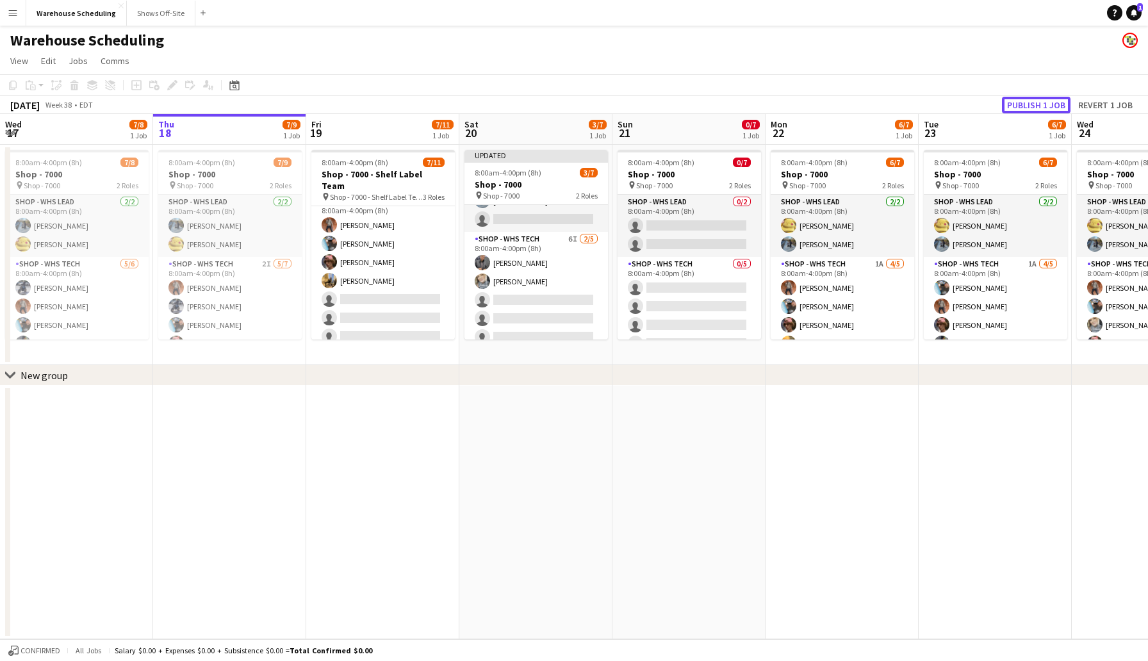
click at [1025, 106] on button "Publish 1 job" at bounding box center [1036, 105] width 69 height 17
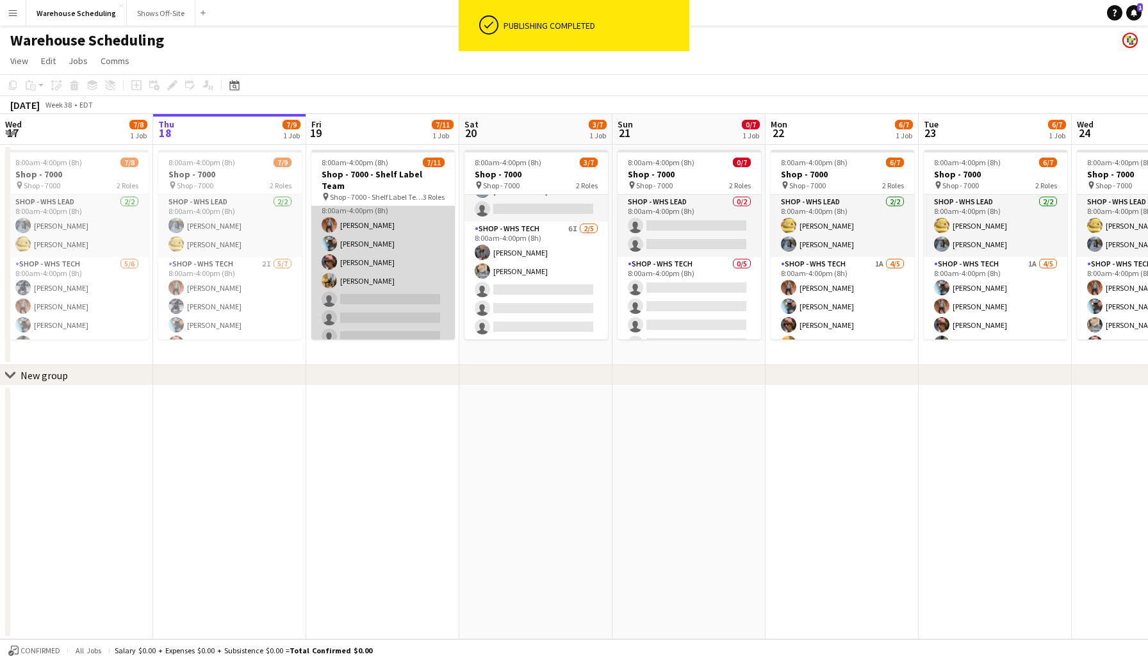
click at [388, 282] on app-card-role "Shop - WHS Tech 6I 4/7 8:00am-4:00pm (8h) Bradley Barnhill Chad Gilbert Thomas …" at bounding box center [383, 271] width 144 height 155
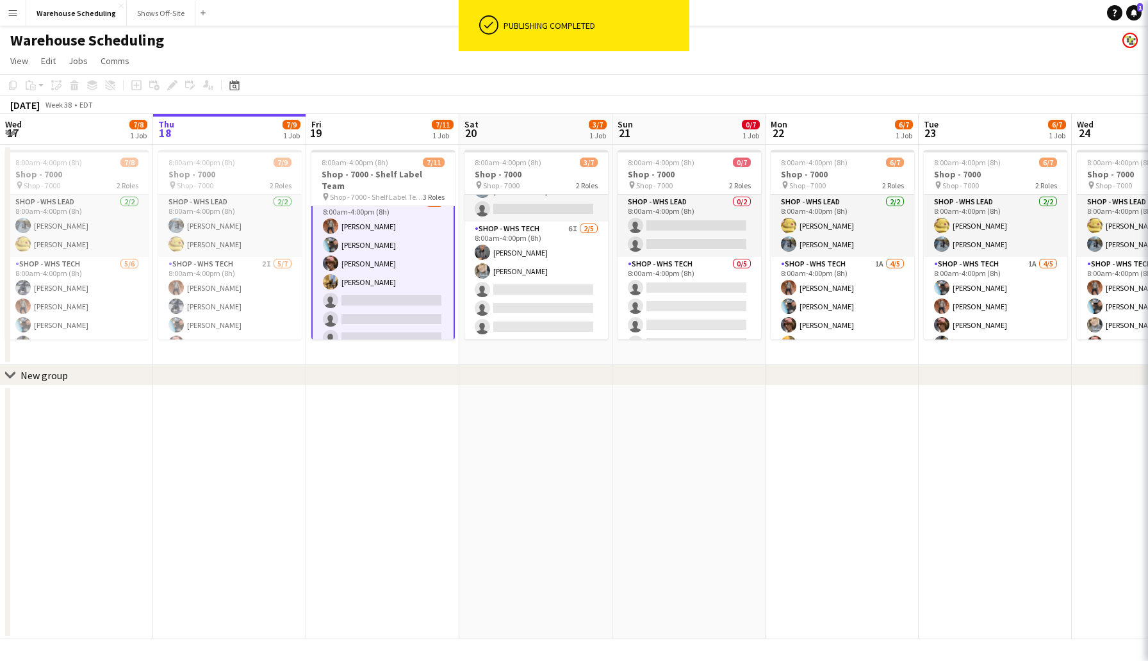
scroll to position [76, 0]
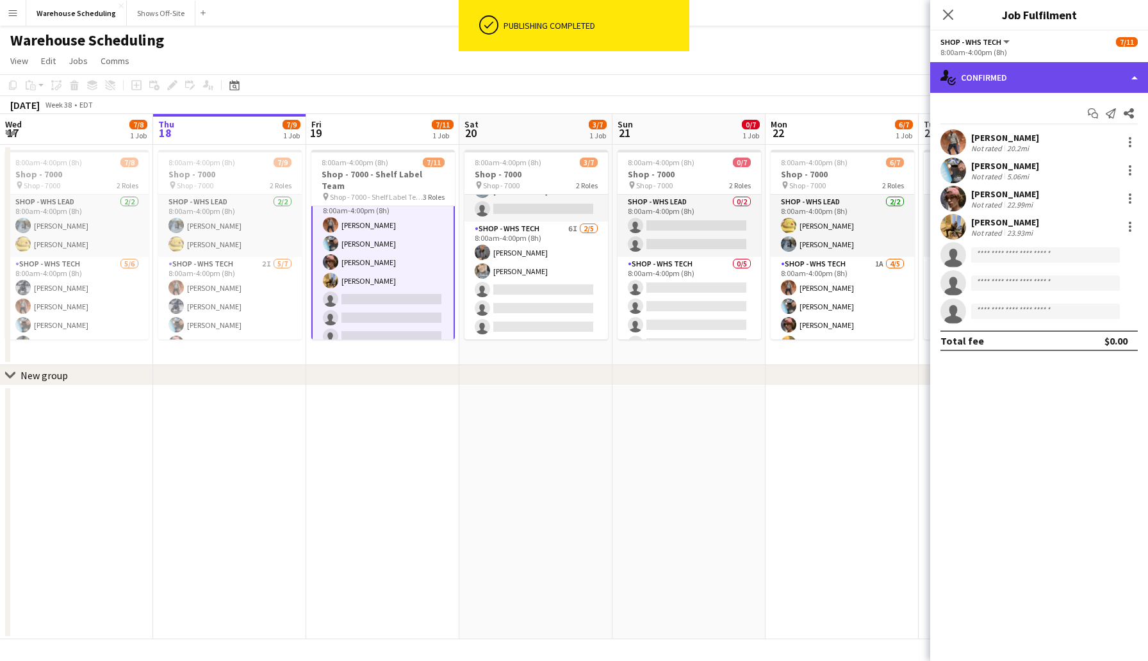
click at [982, 82] on div "single-neutral-actions-check-2 Confirmed" at bounding box center [1039, 77] width 218 height 31
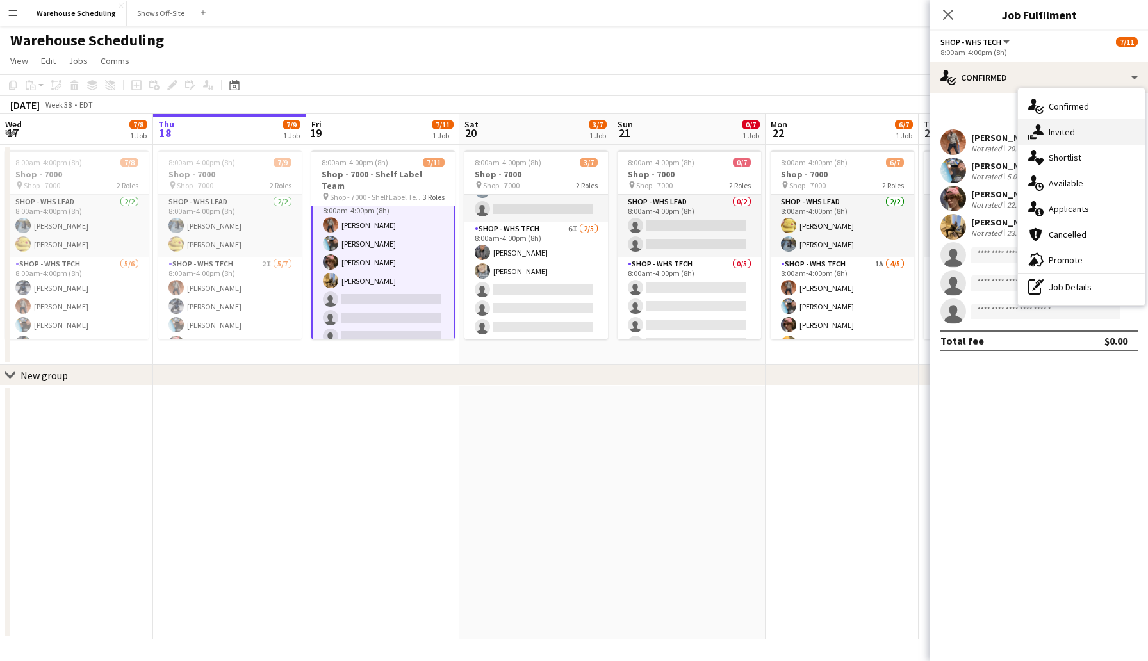
click at [1078, 135] on div "single-neutral-actions-share-1 Invited" at bounding box center [1081, 132] width 127 height 26
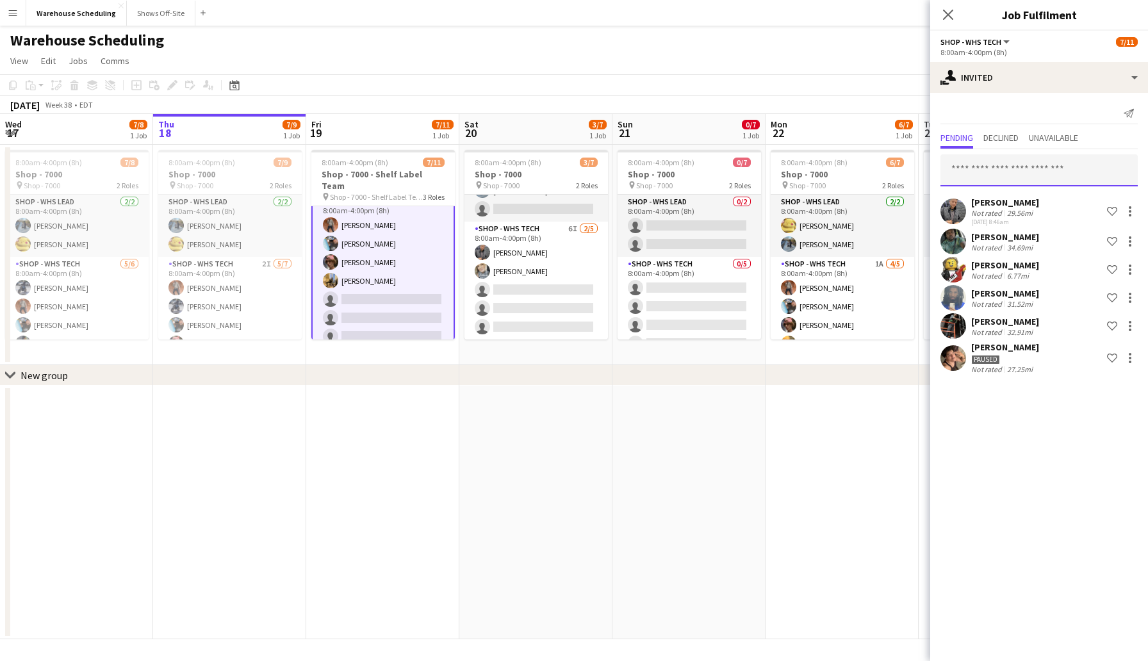
click at [1022, 176] on input "text" at bounding box center [1039, 170] width 197 height 32
type input "*******"
click at [1014, 200] on span "[PERSON_NAME]" at bounding box center [988, 202] width 74 height 11
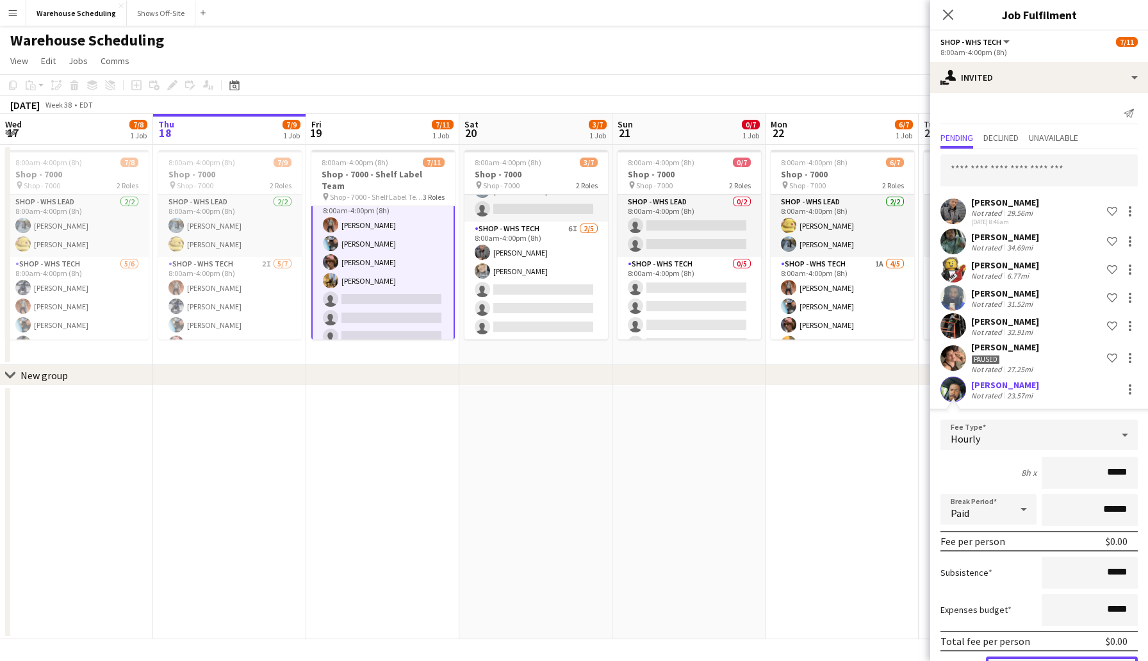
click at [1071, 659] on button "Confirm" at bounding box center [1062, 670] width 152 height 26
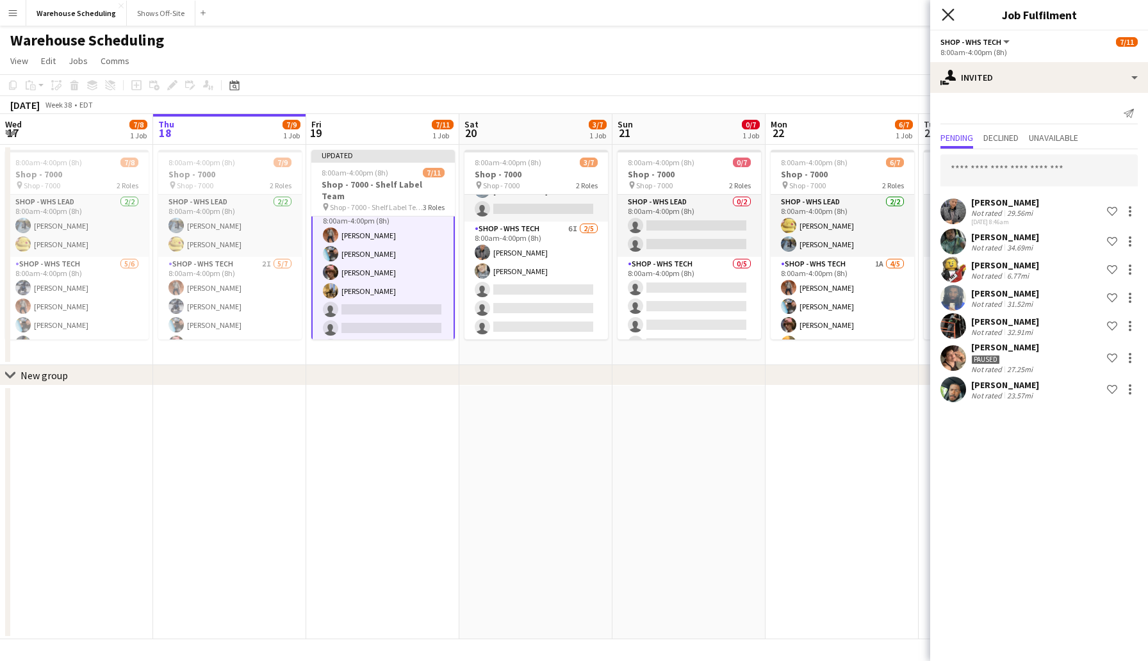
click at [953, 13] on icon "Close pop-in" at bounding box center [948, 14] width 12 height 12
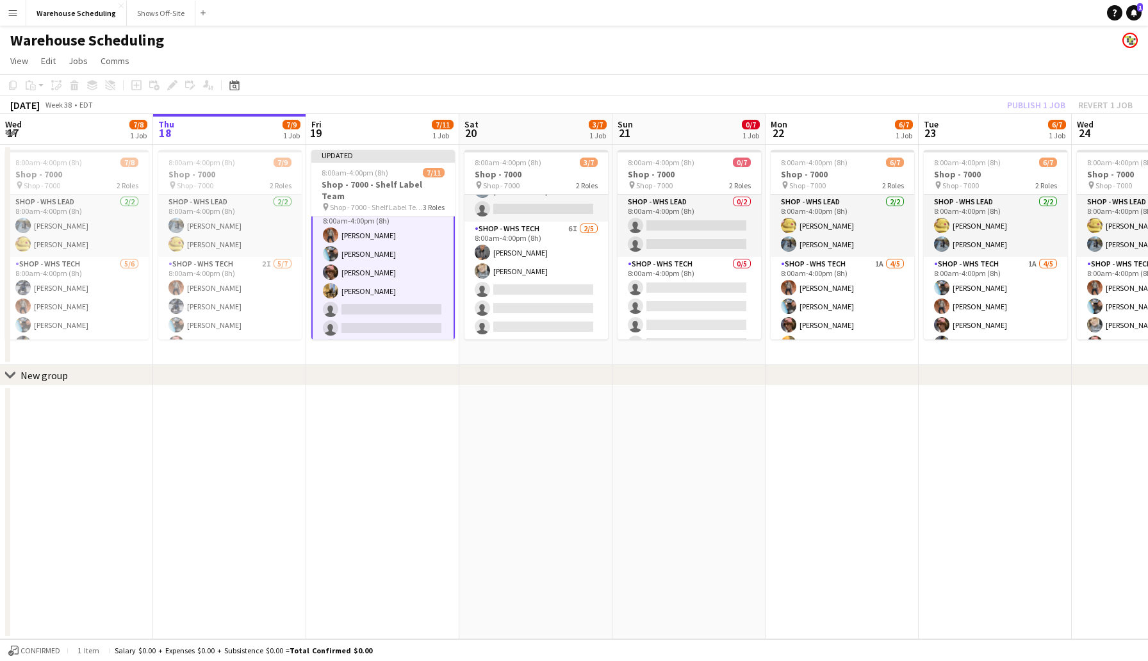
click at [1002, 88] on app-toolbar "Copy Paste Paste Command V Paste with crew Command Shift V Paste linked Job [GE…" at bounding box center [574, 85] width 1148 height 22
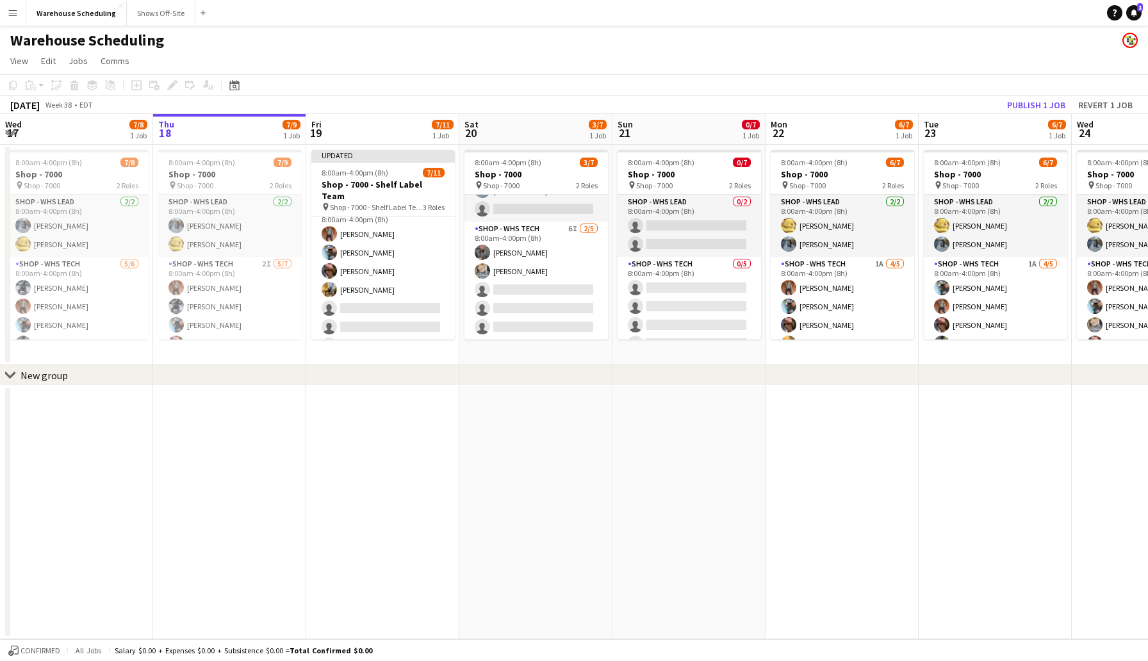
scroll to position [74, 0]
click at [1018, 100] on button "Publish 1 job" at bounding box center [1036, 105] width 69 height 17
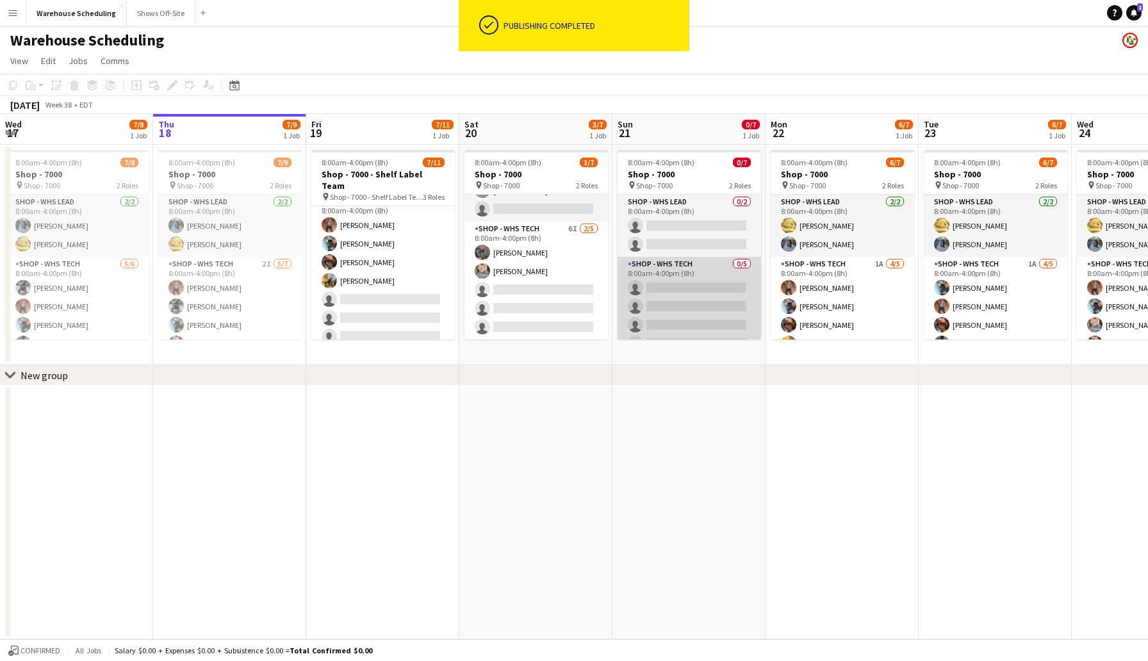
click at [698, 286] on app-card-role "Shop - WHS Tech 0/5 8:00am-4:00pm (8h) single-neutral-actions single-neutral-ac…" at bounding box center [690, 316] width 144 height 118
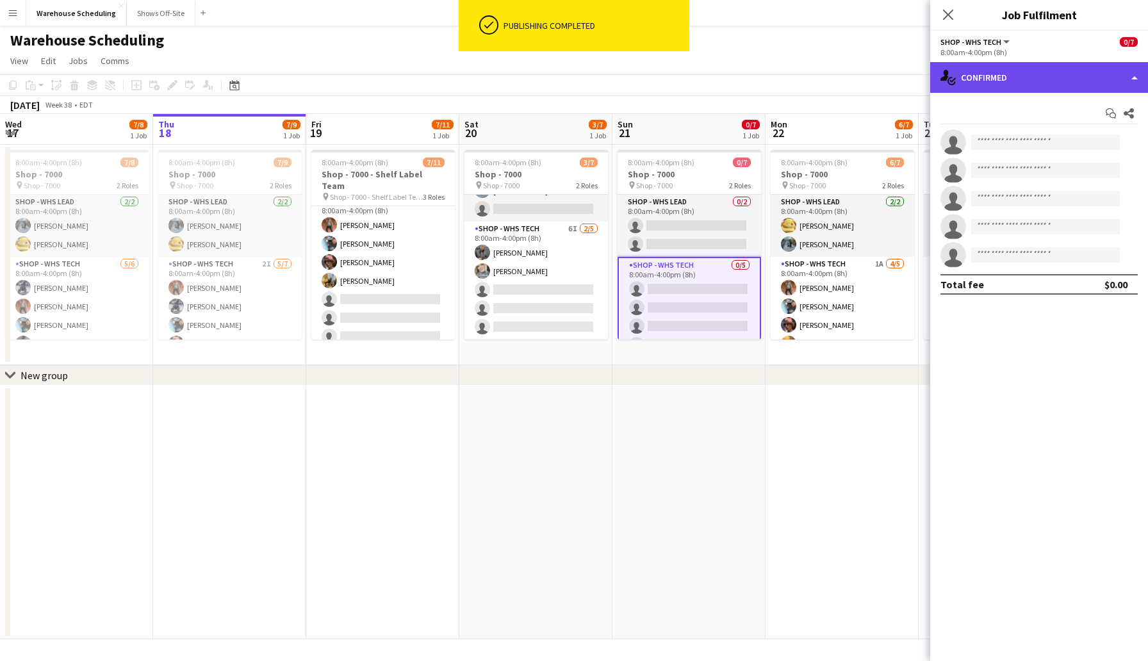
click at [980, 81] on div "single-neutral-actions-check-2 Confirmed" at bounding box center [1039, 77] width 218 height 31
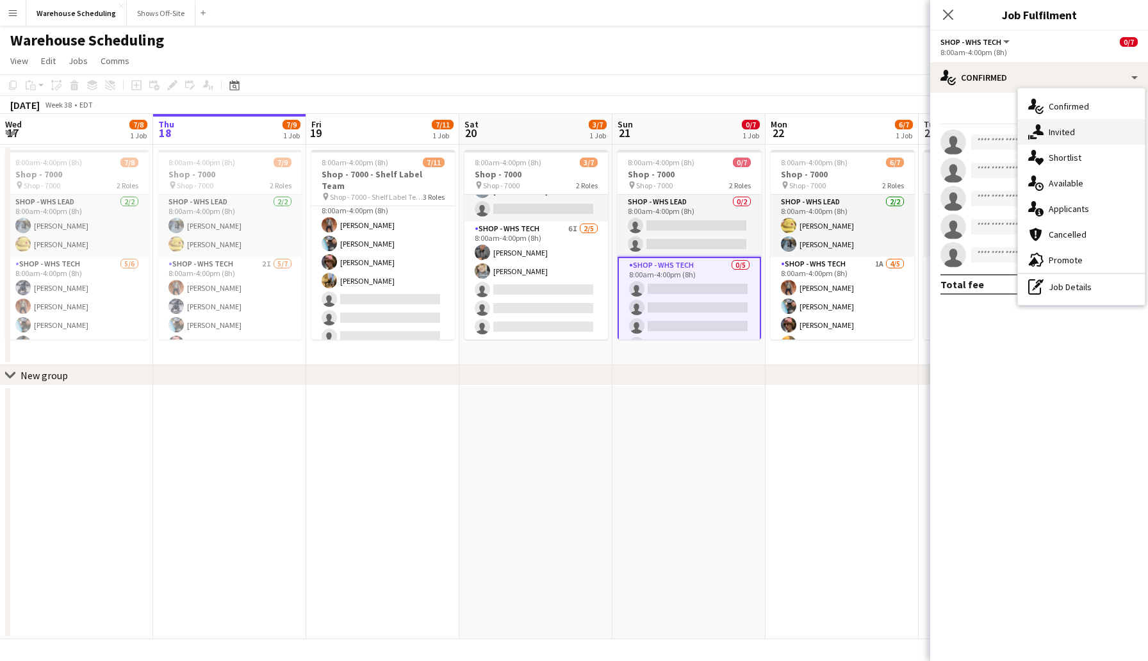
click at [1061, 123] on div "single-neutral-actions-share-1 Invited" at bounding box center [1081, 132] width 127 height 26
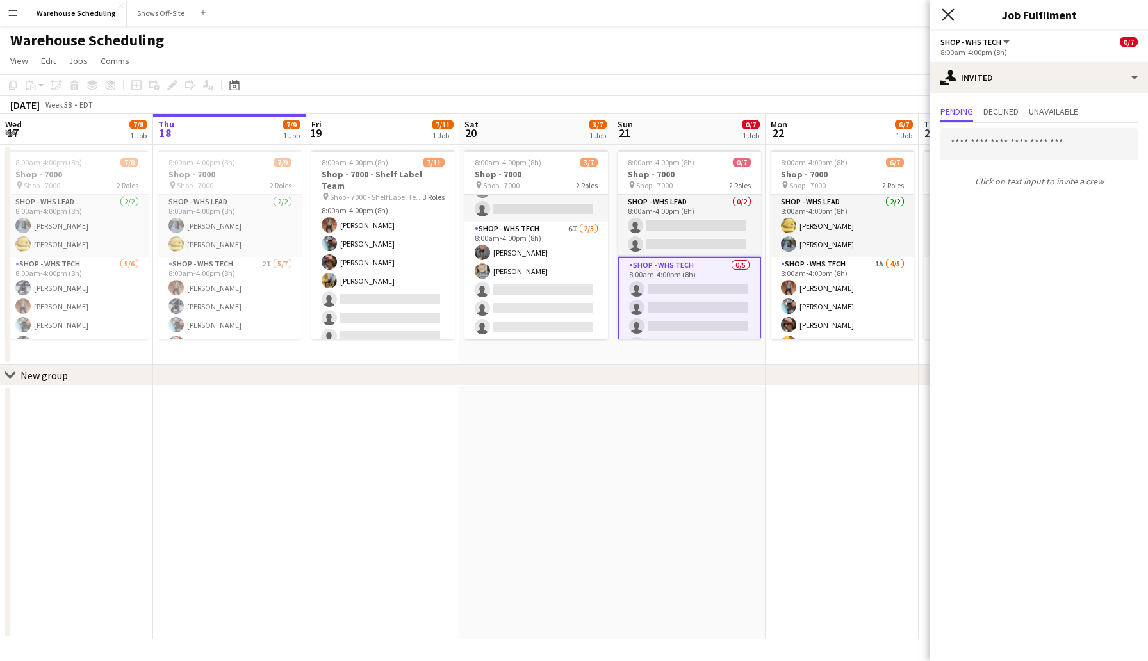
click at [946, 15] on icon at bounding box center [948, 14] width 12 height 12
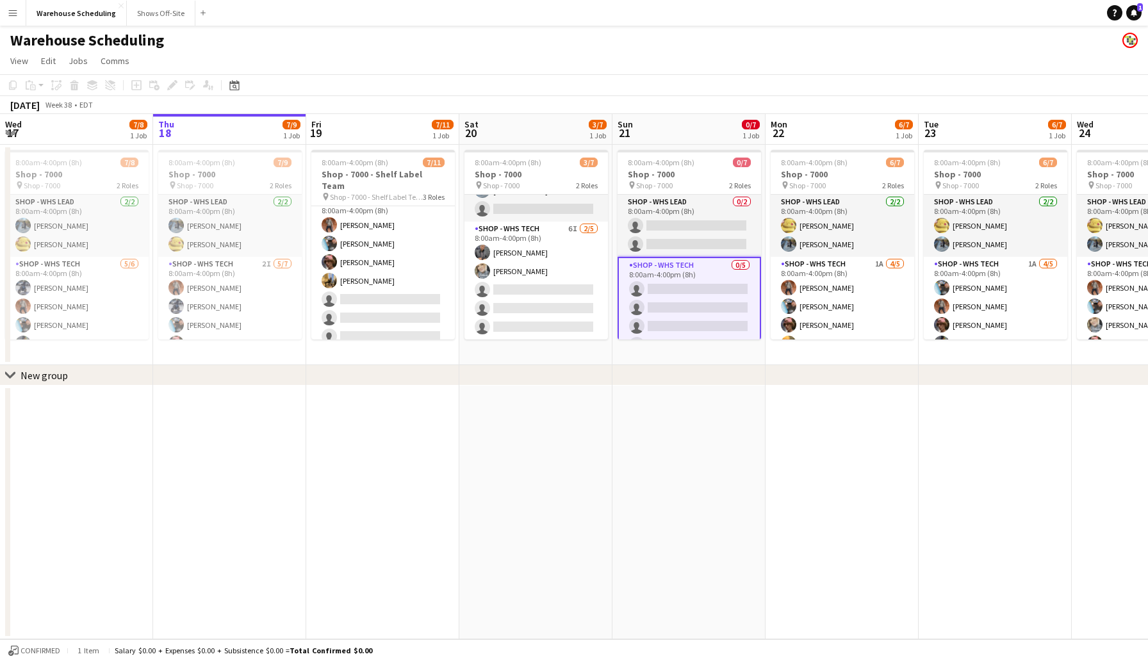
click at [690, 295] on app-card-role "Shop - WHS Tech 0/5 8:00am-4:00pm (8h) single-neutral-actions single-neutral-ac…" at bounding box center [690, 317] width 144 height 120
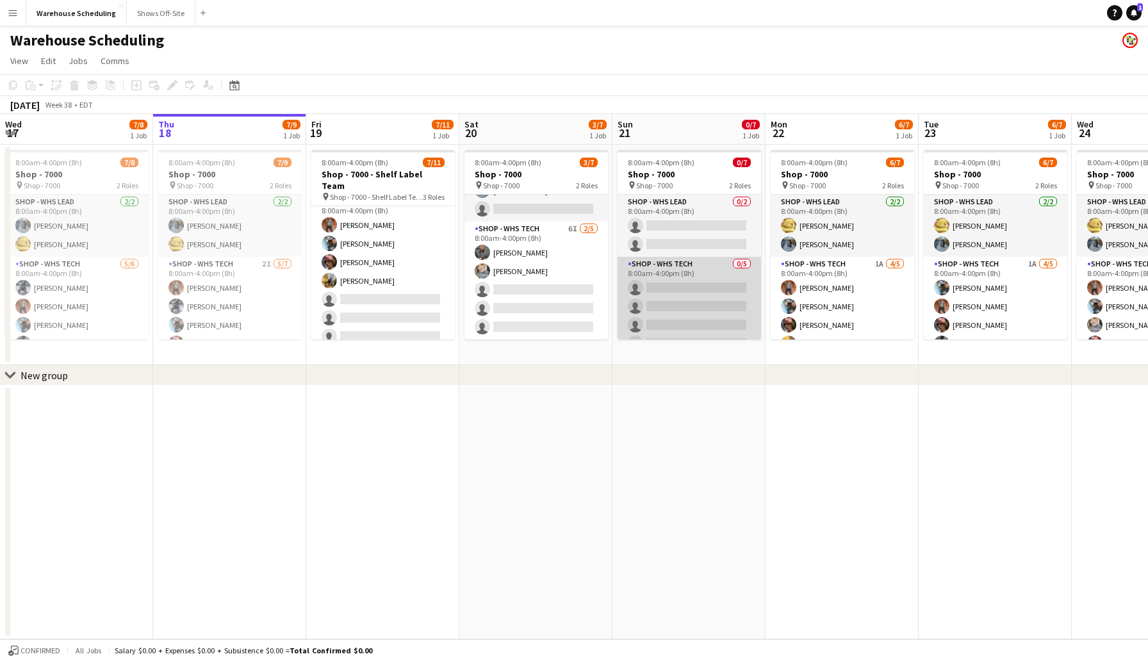
click at [690, 295] on app-card-role "Shop - WHS Tech 0/5 8:00am-4:00pm (8h) single-neutral-actions single-neutral-ac…" at bounding box center [690, 316] width 144 height 118
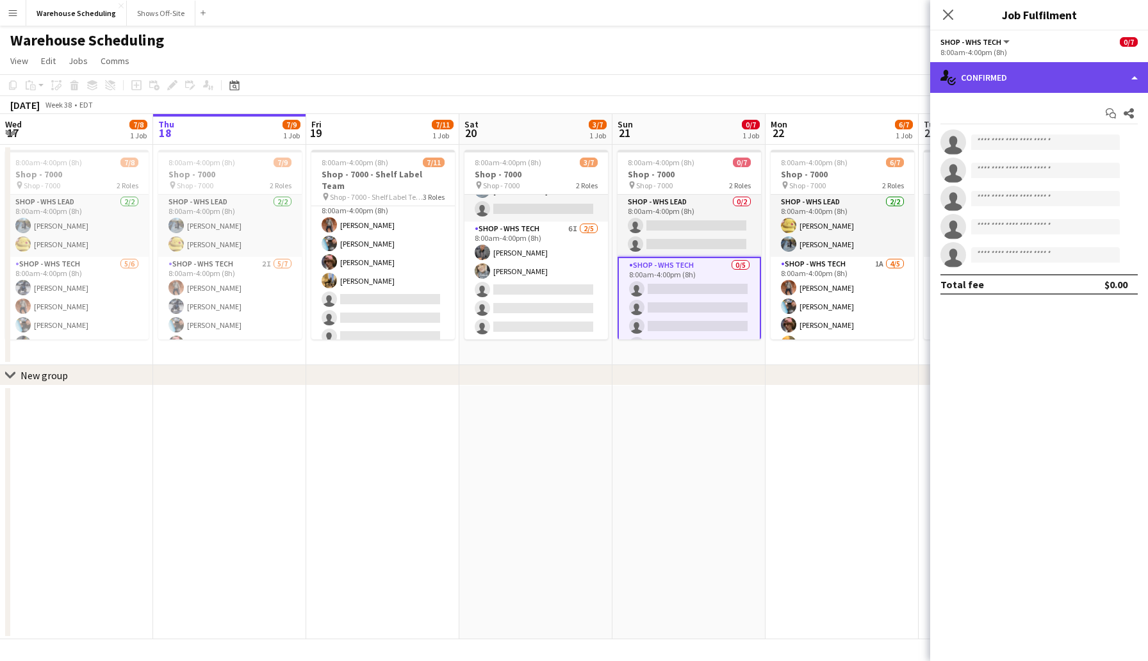
click at [991, 76] on div "single-neutral-actions-check-2 Confirmed" at bounding box center [1039, 77] width 218 height 31
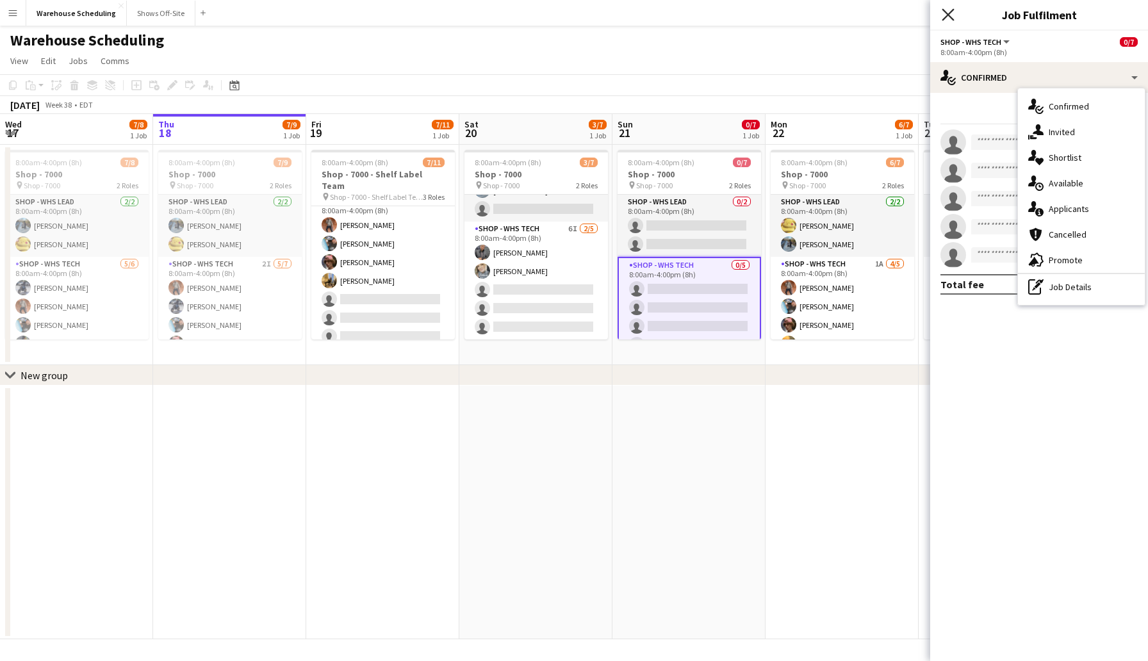
click at [945, 10] on icon "Close pop-in" at bounding box center [948, 14] width 12 height 12
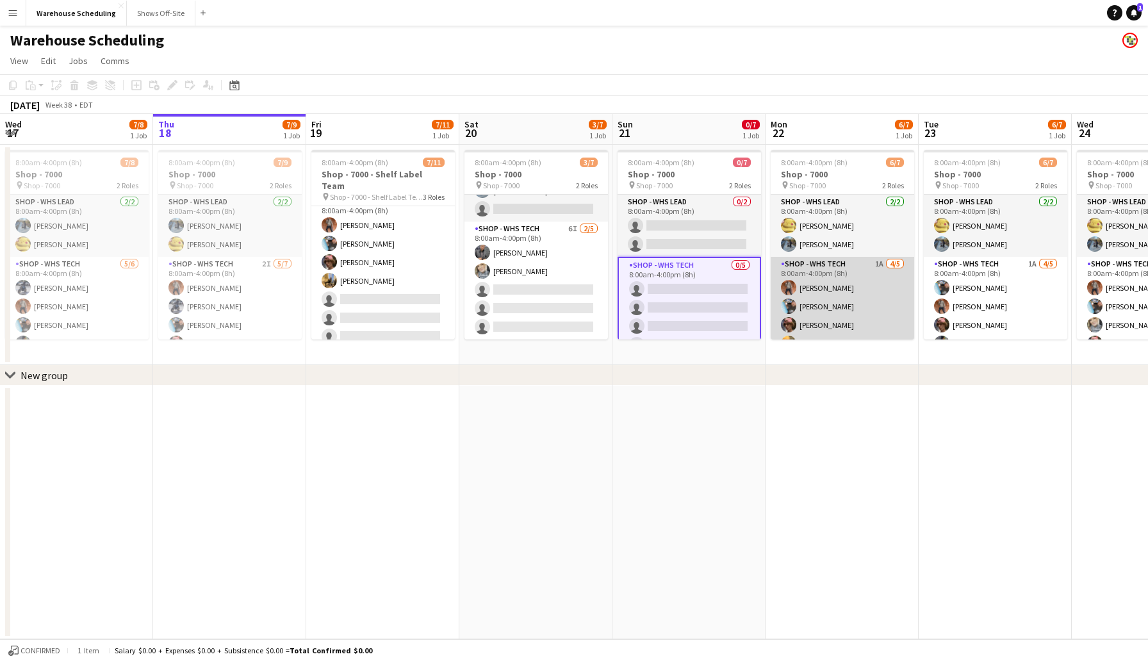
scroll to position [35, 0]
click at [812, 324] on app-card-role "Shop - WHS Tech 1A 4/5 8:00am-4:00pm (8h) Bradley Barnhill Chad Gilbert Thomas …" at bounding box center [843, 281] width 144 height 118
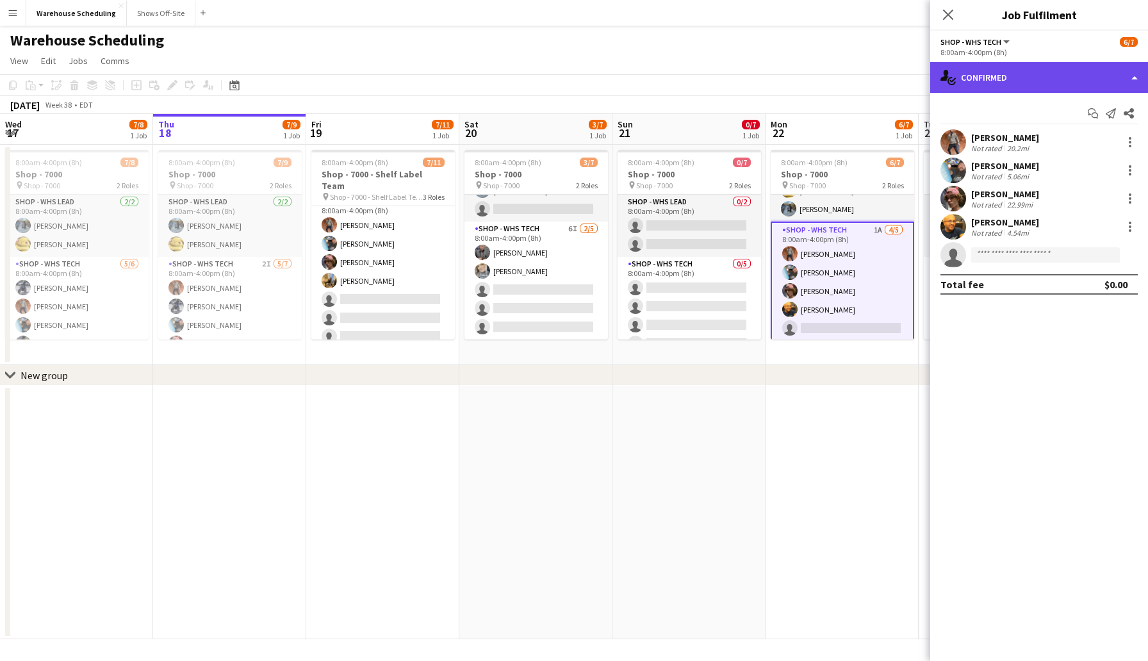
click at [985, 86] on div "single-neutral-actions-check-2 Confirmed" at bounding box center [1039, 77] width 218 height 31
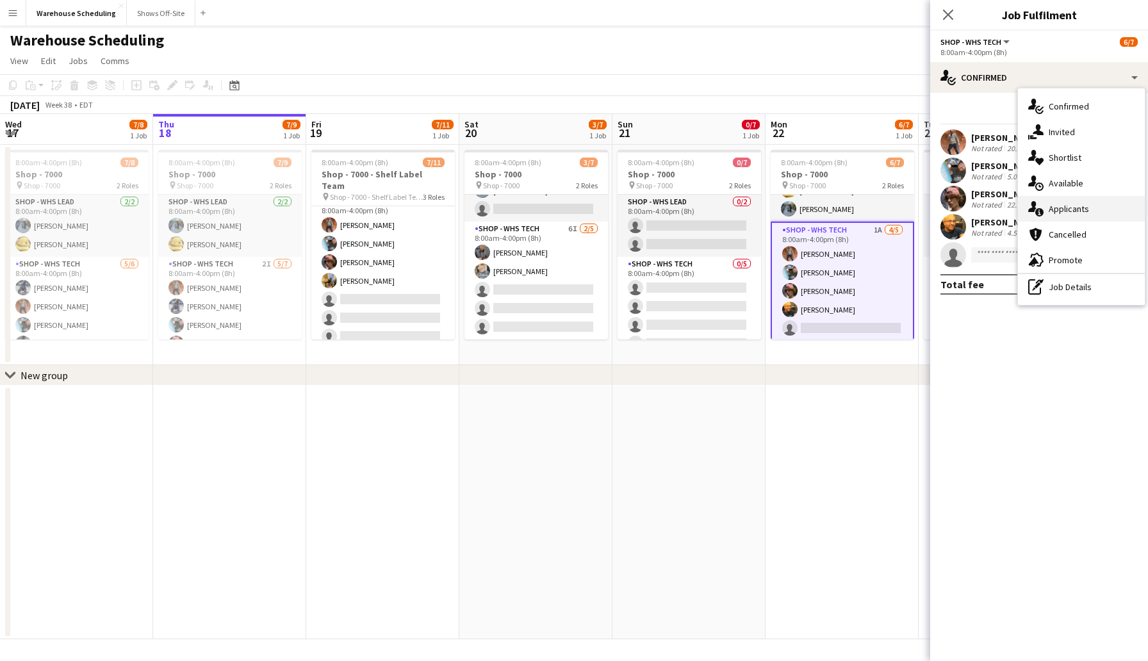
click at [1057, 202] on div "single-neutral-actions-information Applicants" at bounding box center [1081, 209] width 127 height 26
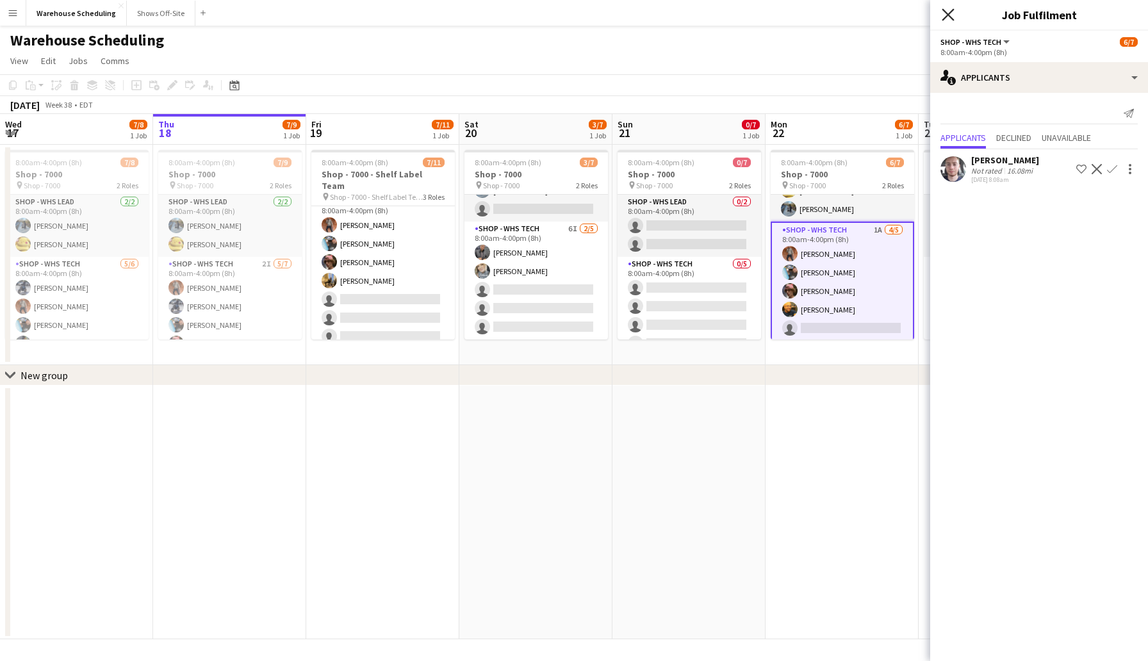
click at [948, 15] on icon at bounding box center [948, 14] width 12 height 12
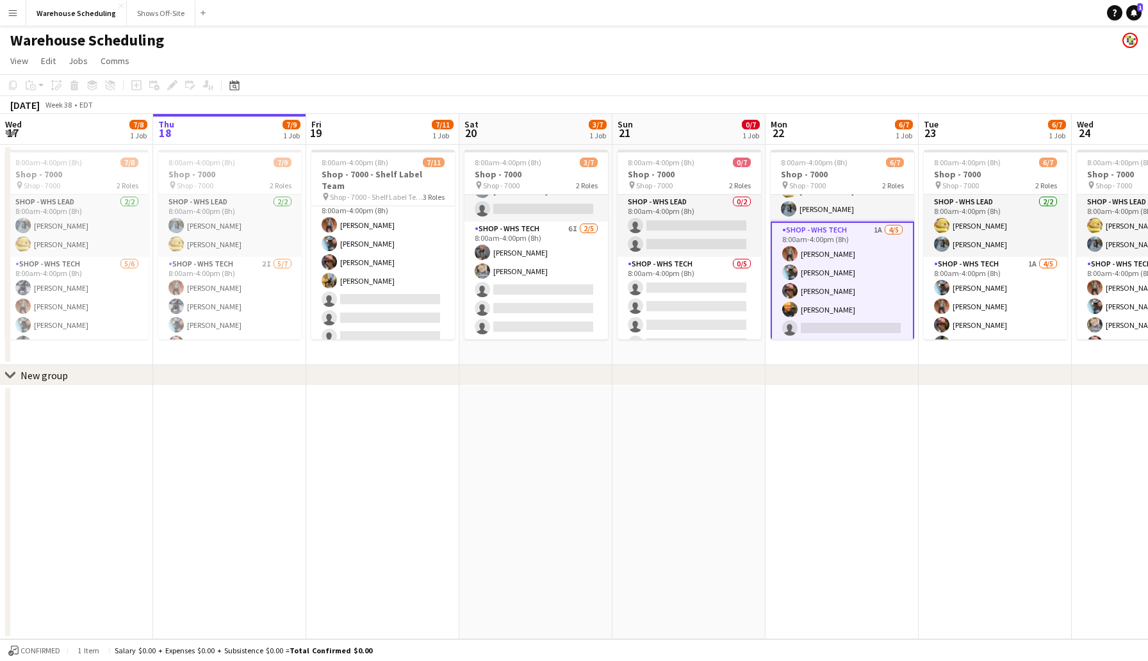
click at [834, 326] on app-card-role "Shop - WHS Tech 1A 4/5 8:00am-4:00pm (8h) Bradley Barnhill Chad Gilbert Thomas …" at bounding box center [843, 282] width 144 height 120
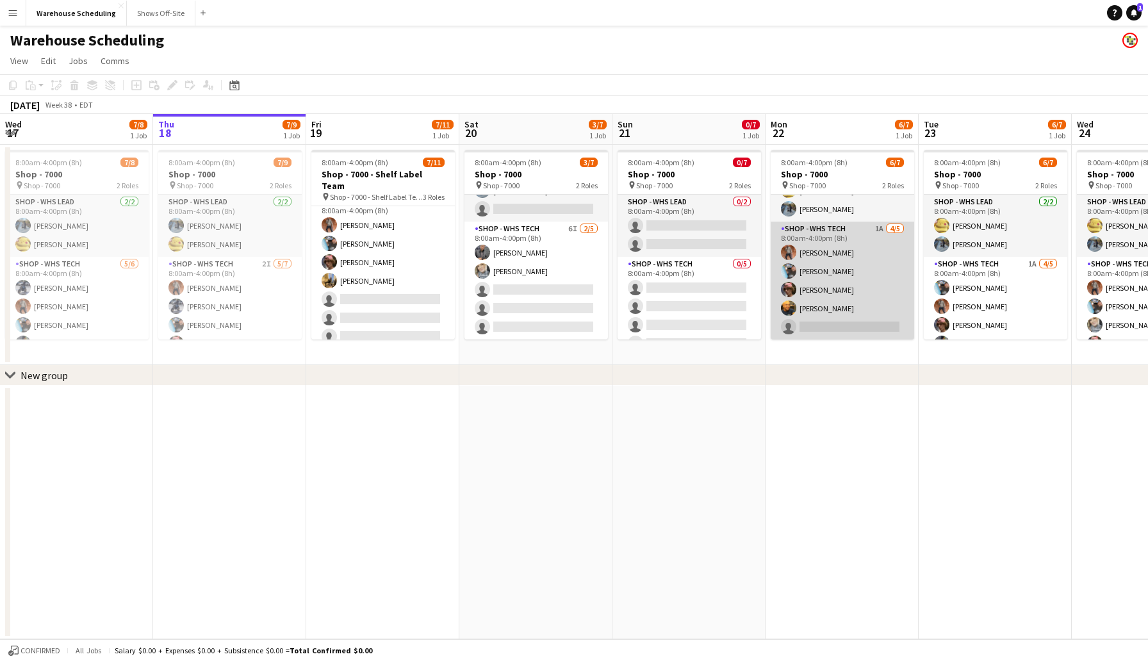
click at [834, 326] on app-card-role "Shop - WHS Tech 1A 4/5 8:00am-4:00pm (8h) Bradley Barnhill Chad Gilbert Thomas …" at bounding box center [843, 281] width 144 height 118
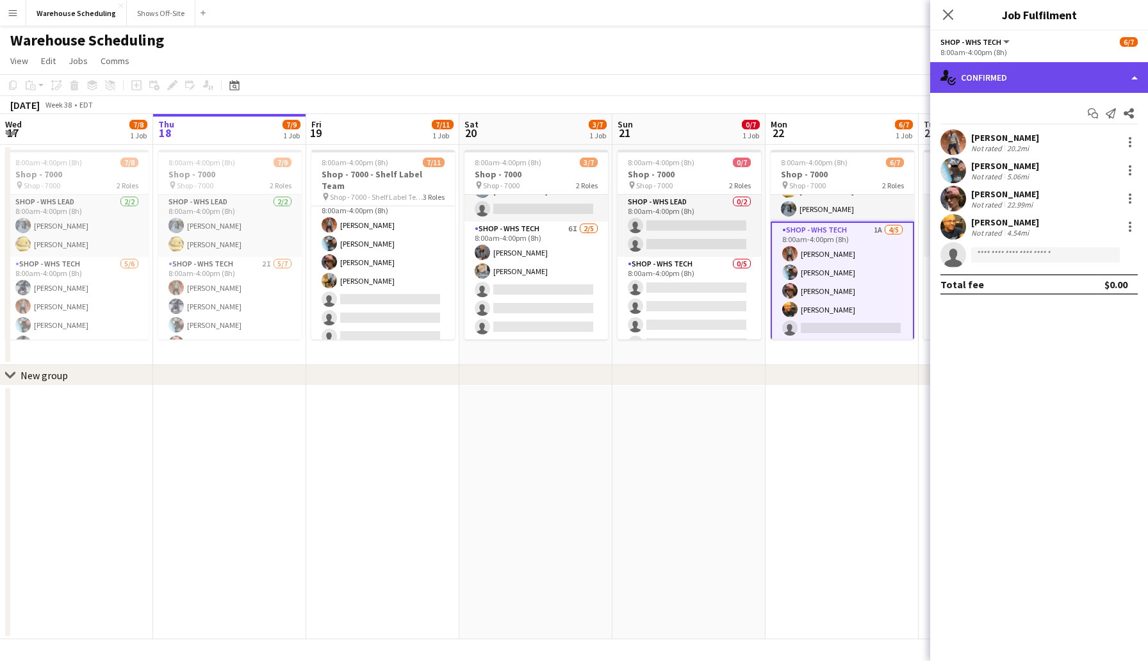
click at [1004, 88] on div "single-neutral-actions-check-2 Confirmed" at bounding box center [1039, 77] width 218 height 31
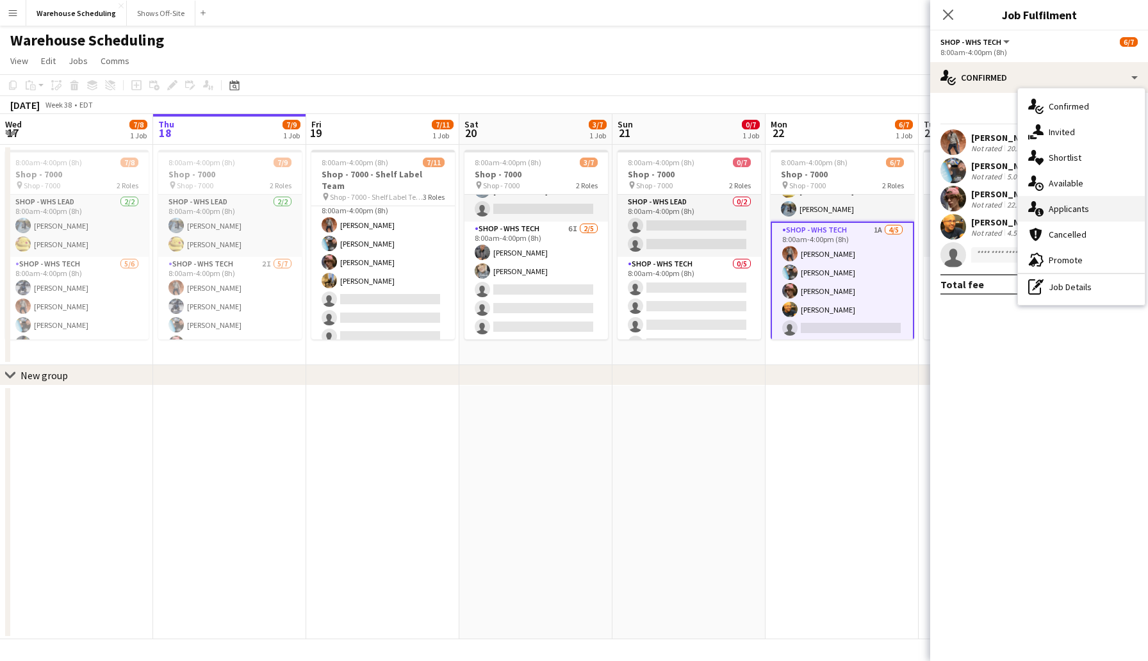
click at [1070, 207] on span "Applicants" at bounding box center [1069, 209] width 40 height 12
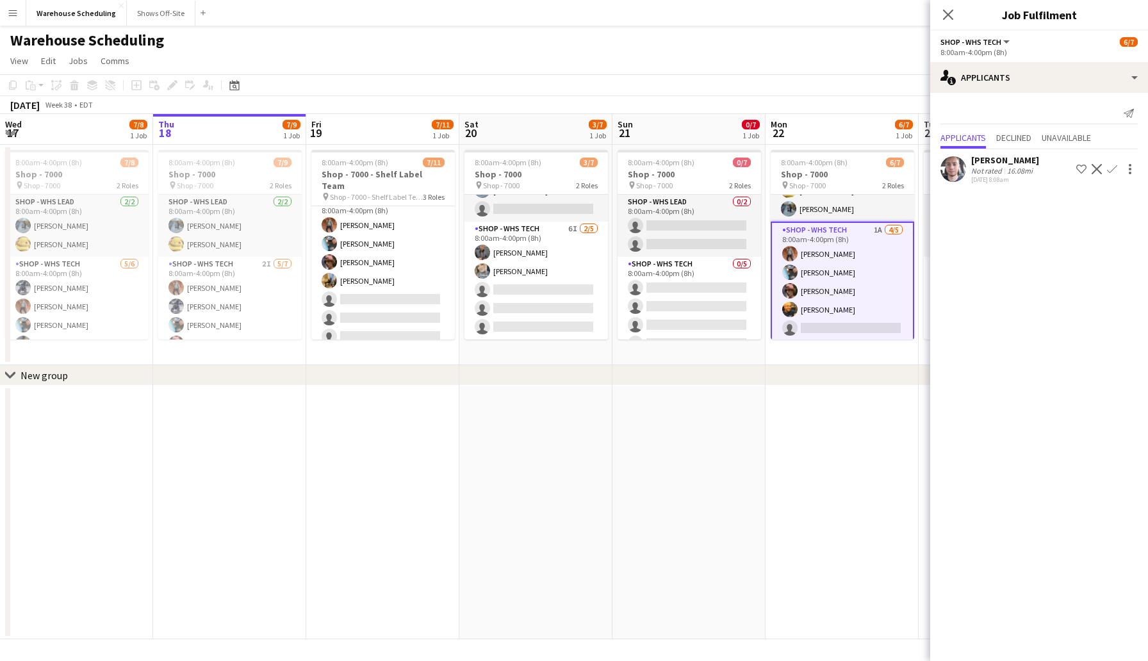
click at [1111, 168] on app-icon "Confirm" at bounding box center [1112, 169] width 10 height 10
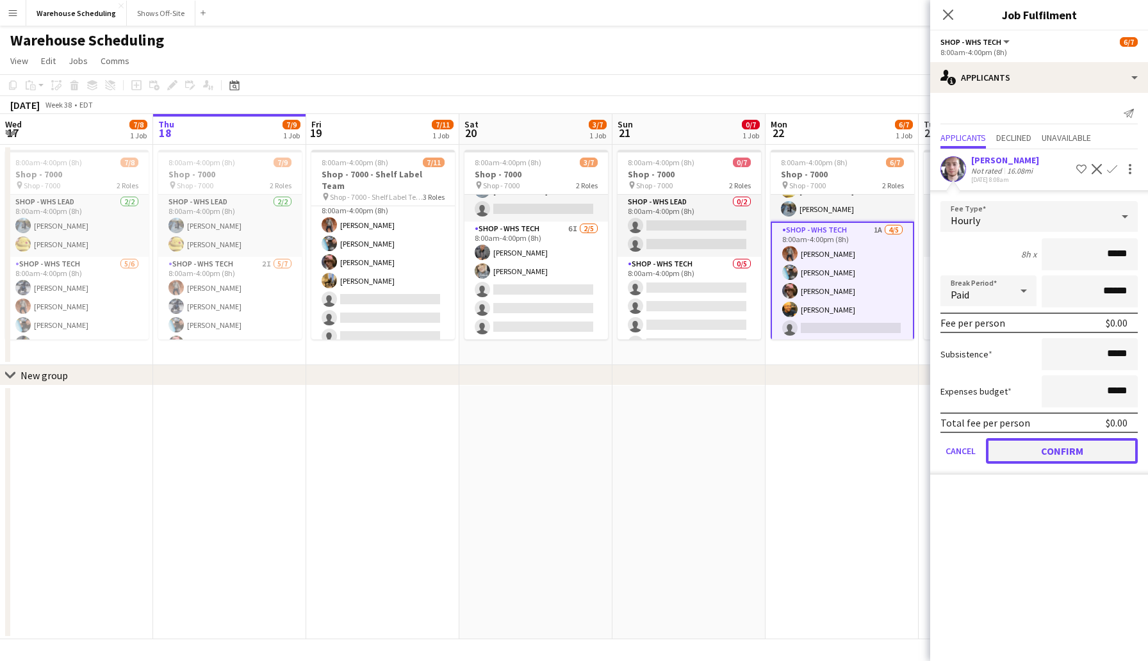
click at [1031, 449] on button "Confirm" at bounding box center [1062, 451] width 152 height 26
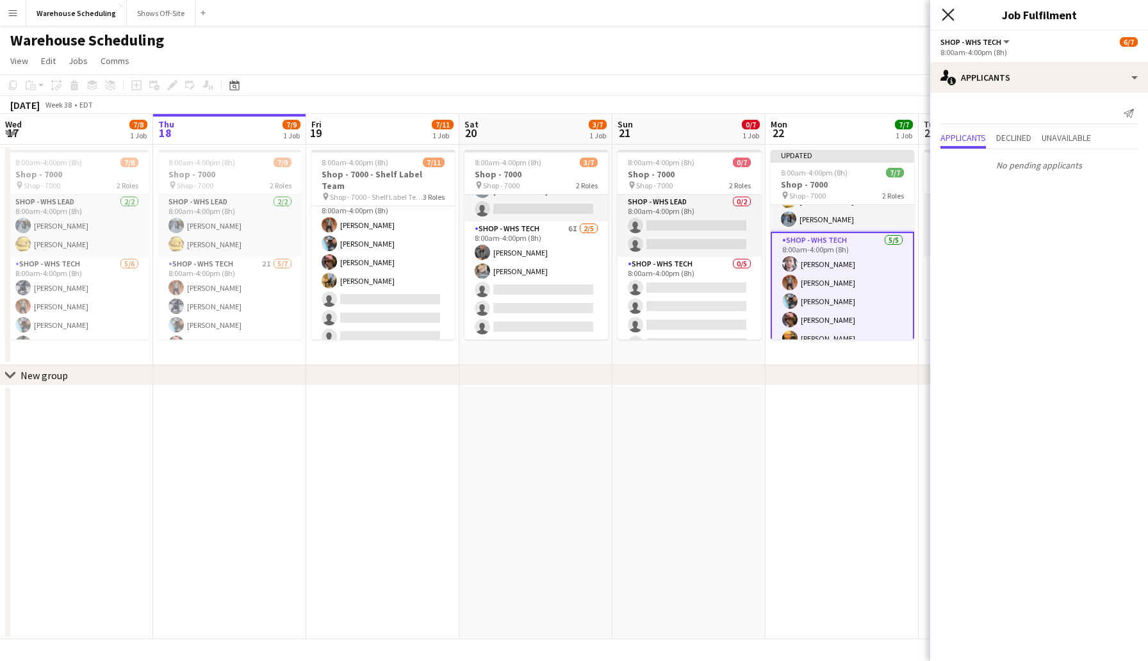
click at [949, 17] on icon "Close pop-in" at bounding box center [948, 14] width 12 height 12
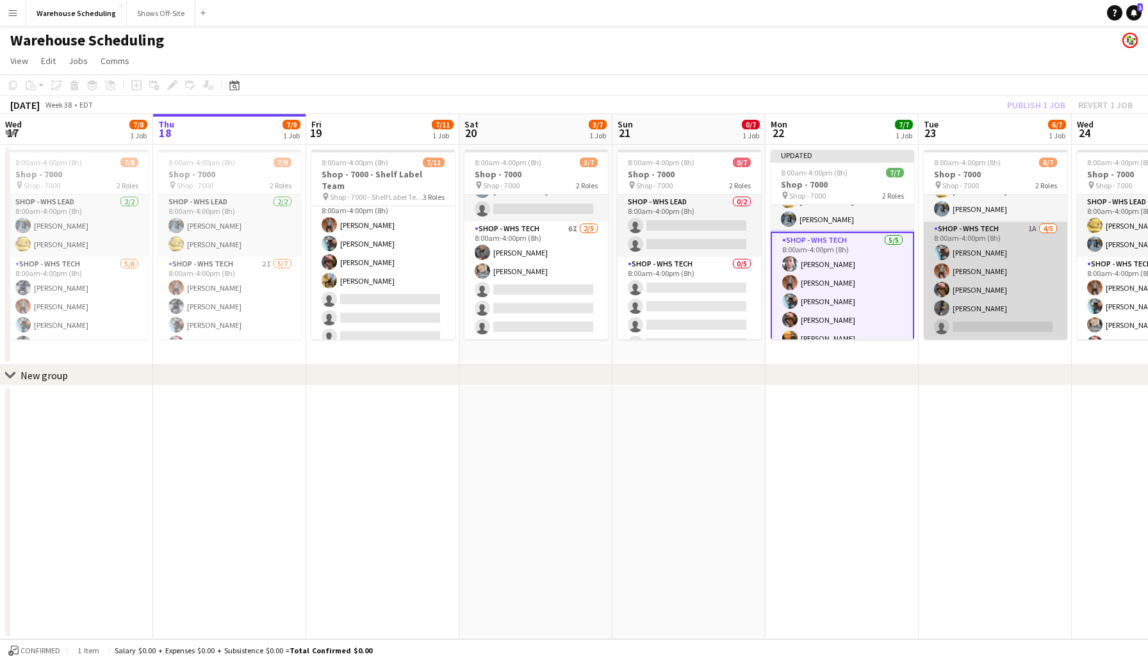
click at [971, 325] on app-card-role "Shop - WHS Tech 1A 4/5 8:00am-4:00pm (8h) Chad Gilbert Bradley Barnhill Thomas …" at bounding box center [996, 281] width 144 height 118
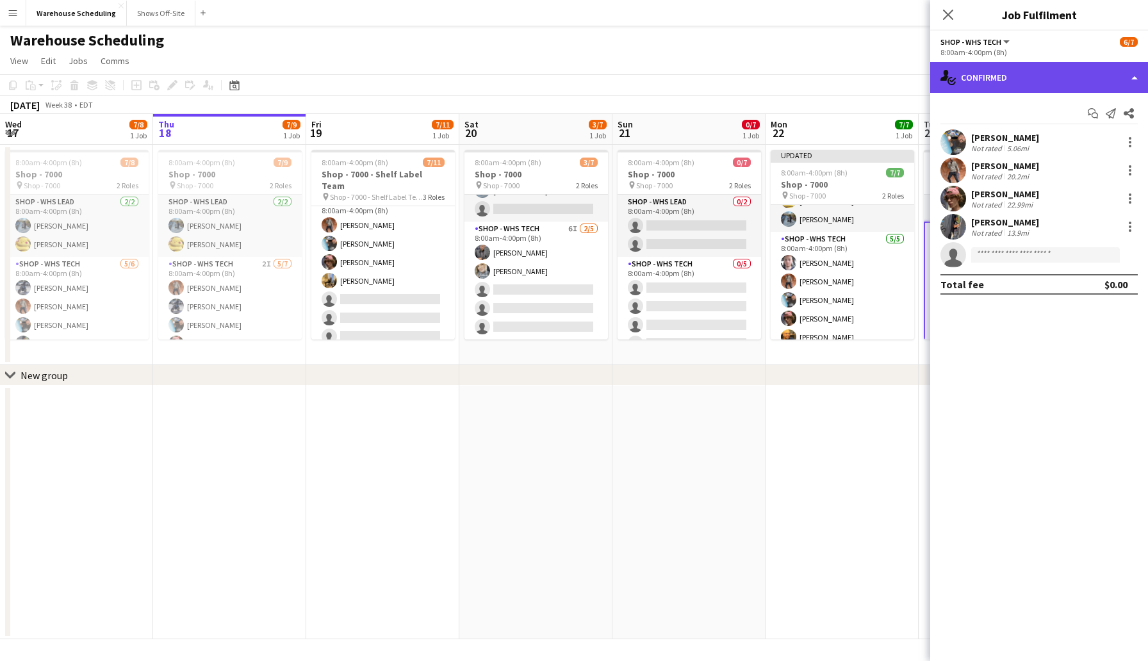
click at [1037, 63] on div "single-neutral-actions-check-2 Confirmed" at bounding box center [1039, 77] width 218 height 31
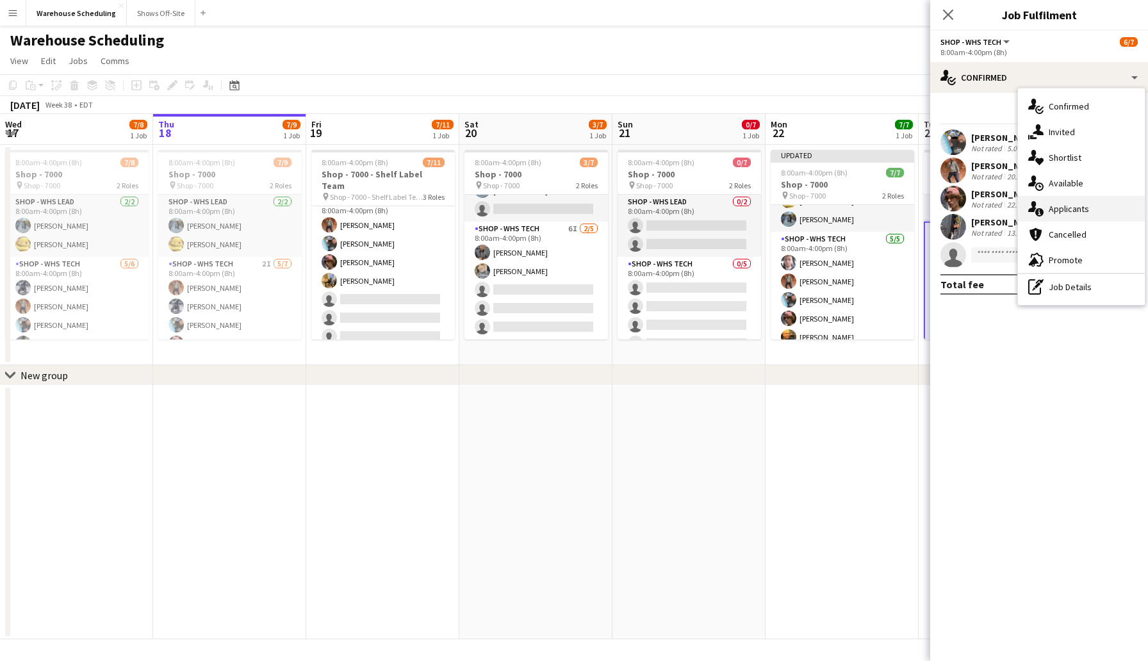
click at [1070, 215] on div "single-neutral-actions-information Applicants" at bounding box center [1081, 209] width 127 height 26
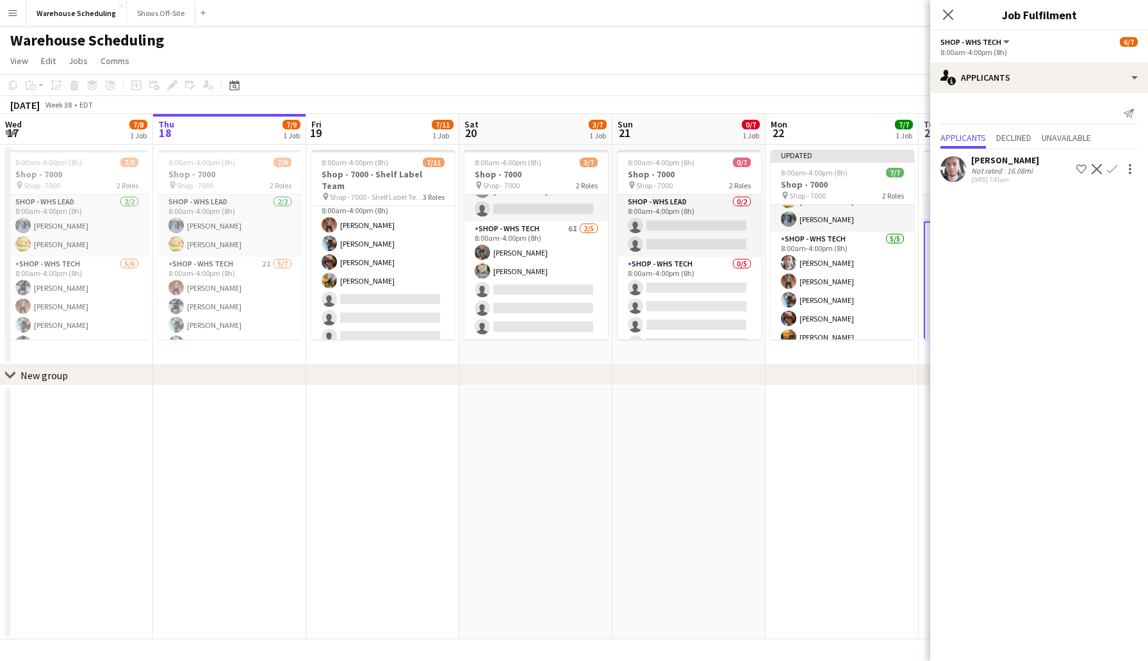
click at [1115, 165] on app-icon "Confirm" at bounding box center [1112, 169] width 10 height 10
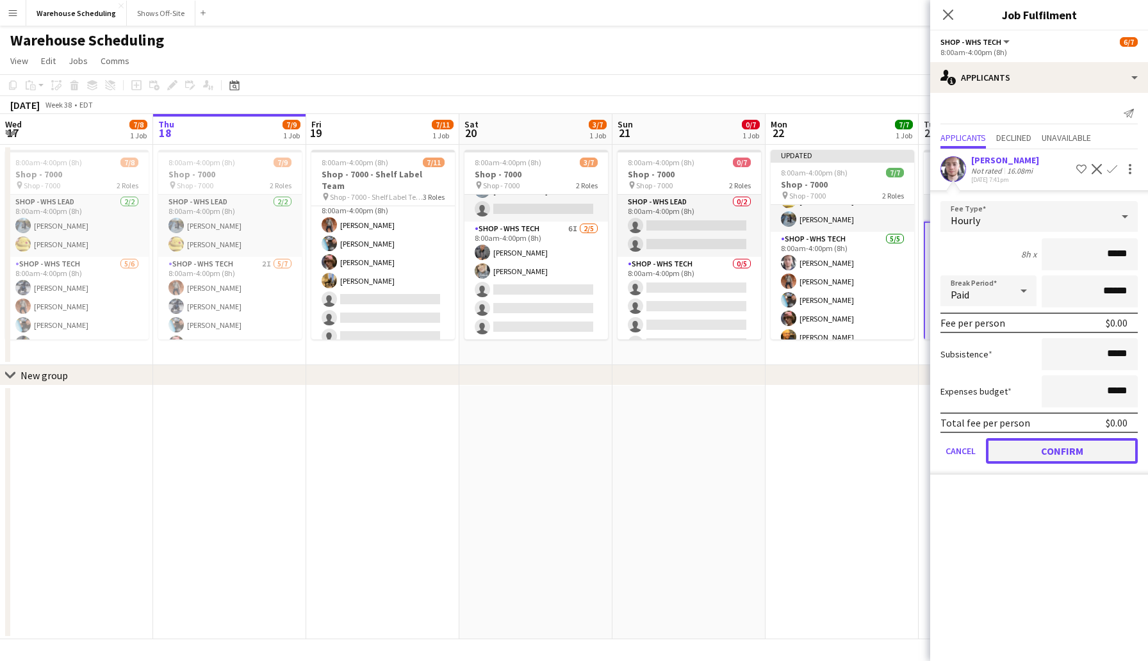
click at [1075, 456] on button "Confirm" at bounding box center [1062, 451] width 152 height 26
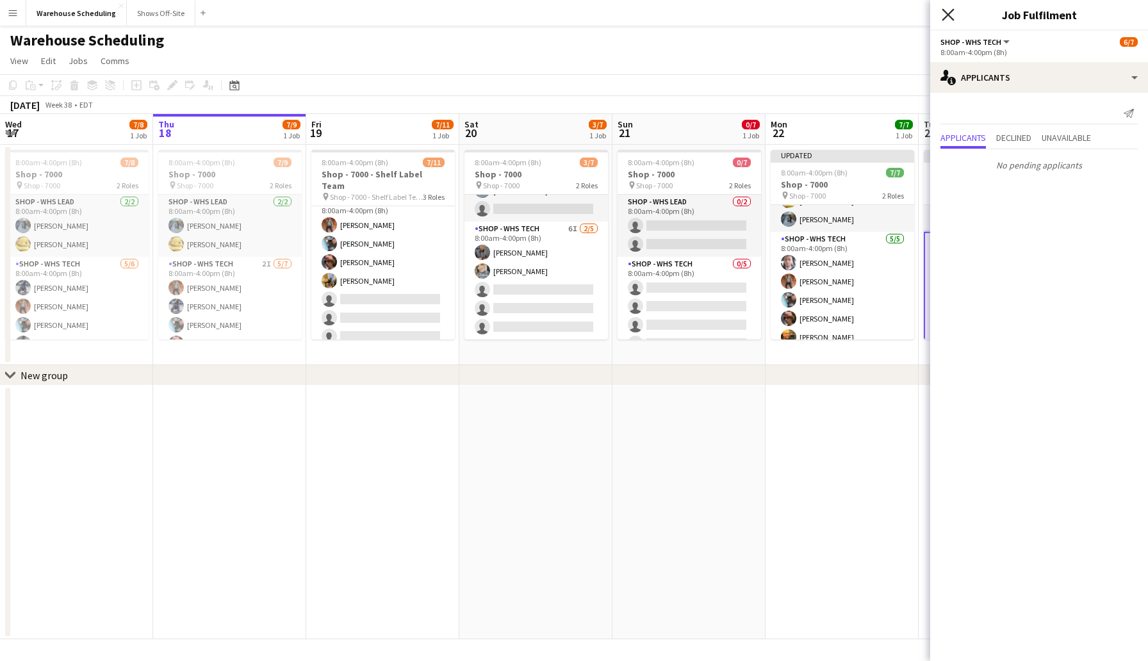
click at [950, 9] on icon "Close pop-in" at bounding box center [948, 14] width 12 height 12
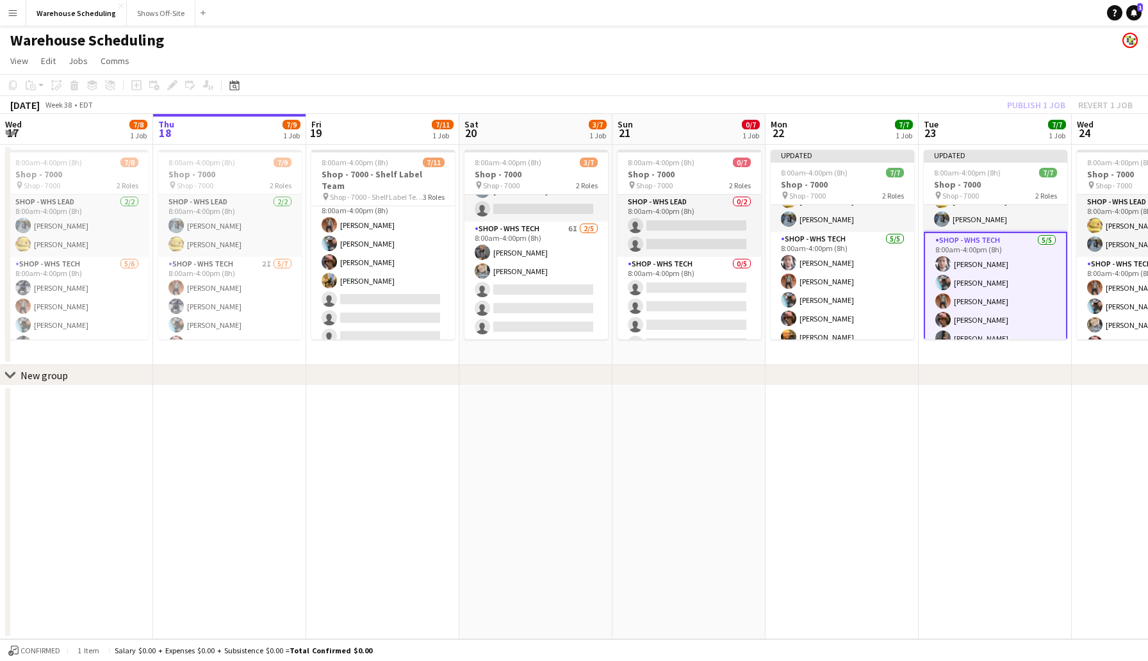
click at [993, 74] on app-toolbar "Copy Paste Paste Command V Paste with crew Command Shift V Paste linked Job [GE…" at bounding box center [574, 85] width 1148 height 22
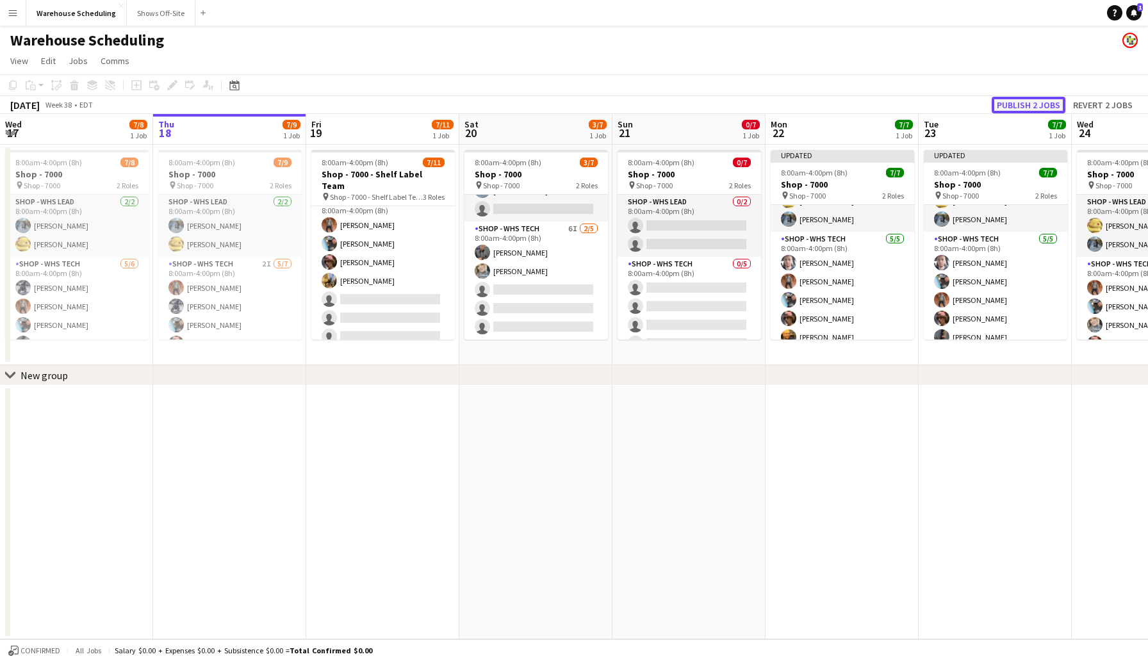
click at [1033, 105] on button "Publish 2 jobs" at bounding box center [1029, 105] width 74 height 17
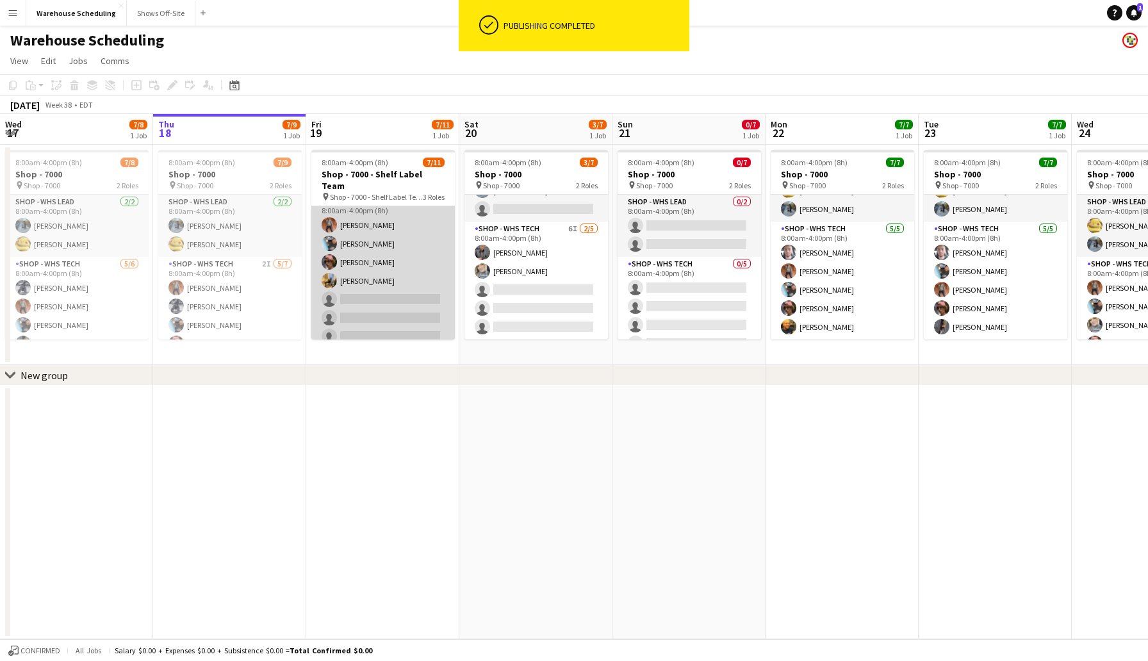
click at [362, 286] on app-card-role "Shop - WHS Tech 7I 4/7 8:00am-4:00pm (8h) Bradley Barnhill Chad Gilbert Thomas …" at bounding box center [383, 271] width 144 height 155
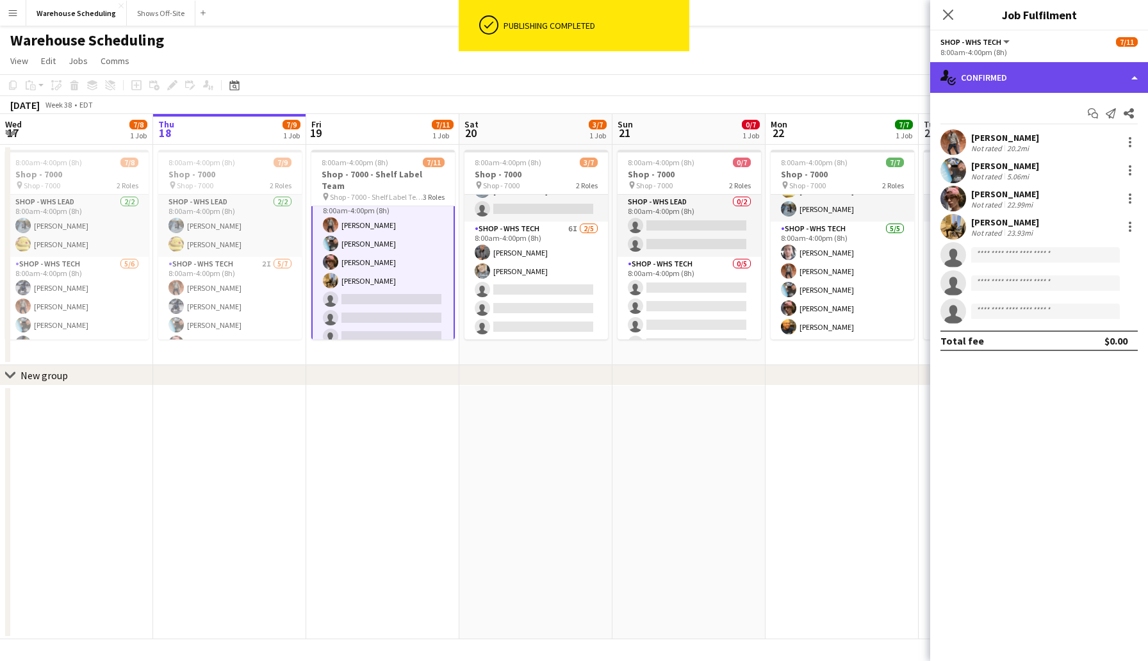
click at [980, 85] on div "single-neutral-actions-check-2 Confirmed" at bounding box center [1039, 77] width 218 height 31
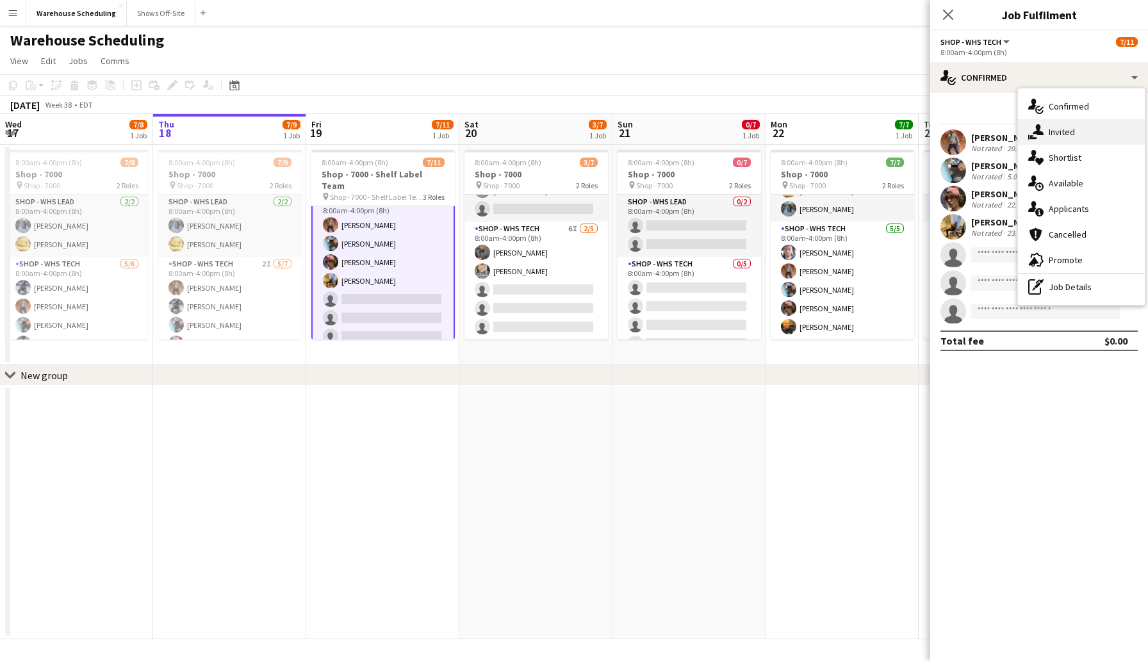
click at [1081, 136] on div "single-neutral-actions-share-1 Invited" at bounding box center [1081, 132] width 127 height 26
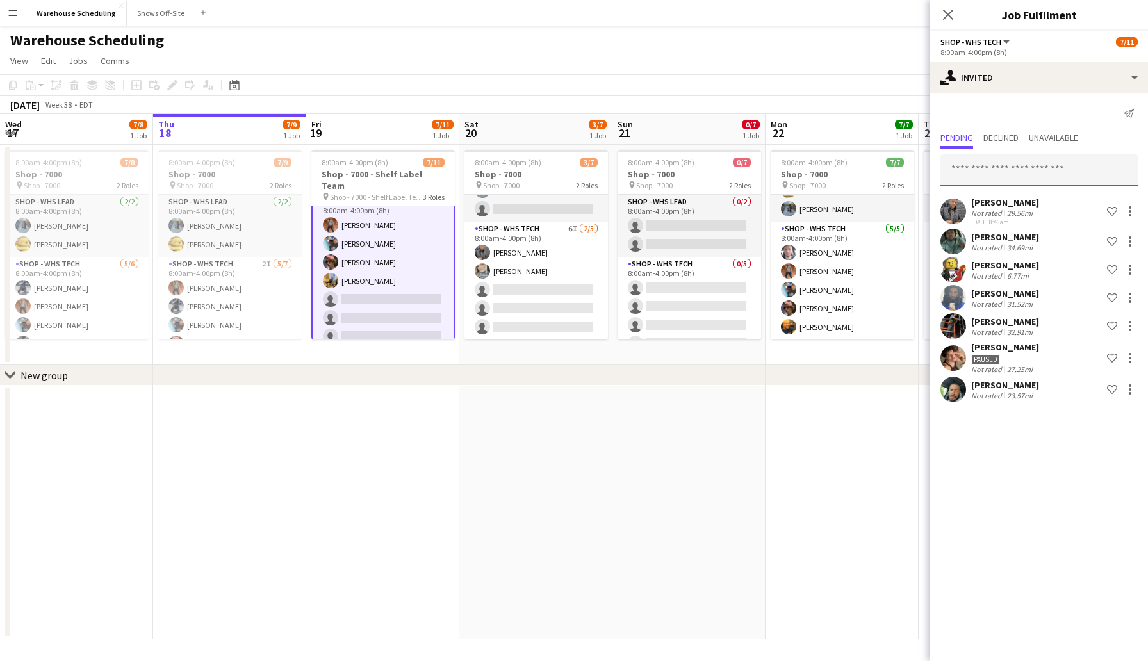
click at [992, 171] on input "text" at bounding box center [1039, 170] width 197 height 32
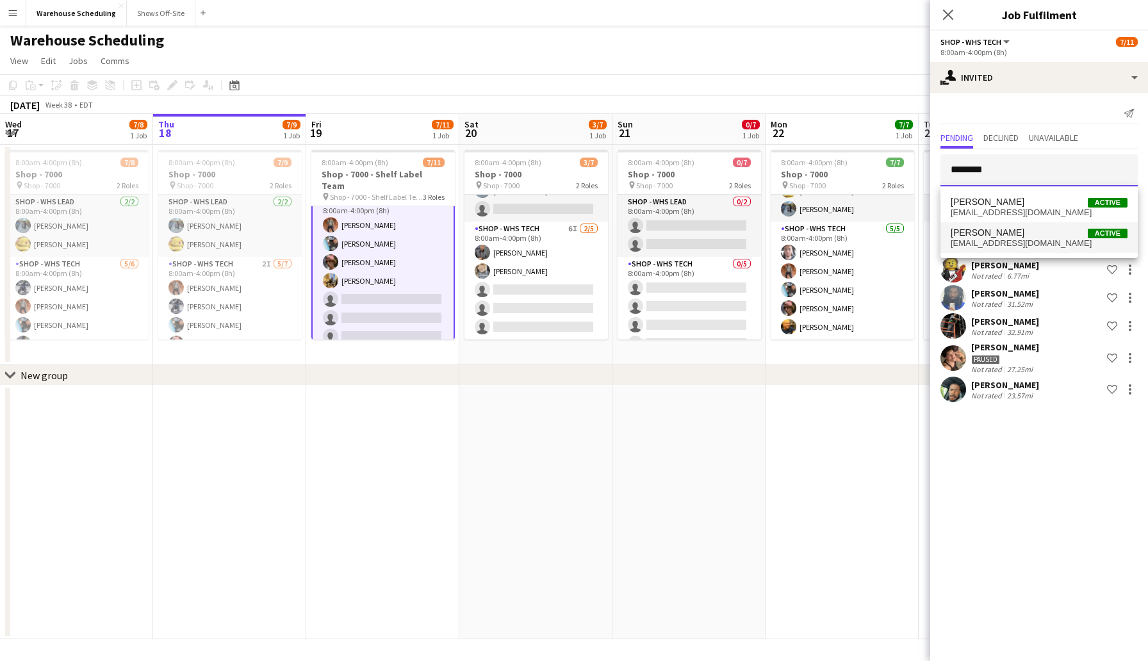
type input "********"
click at [1010, 232] on span "[PERSON_NAME]" at bounding box center [988, 232] width 74 height 11
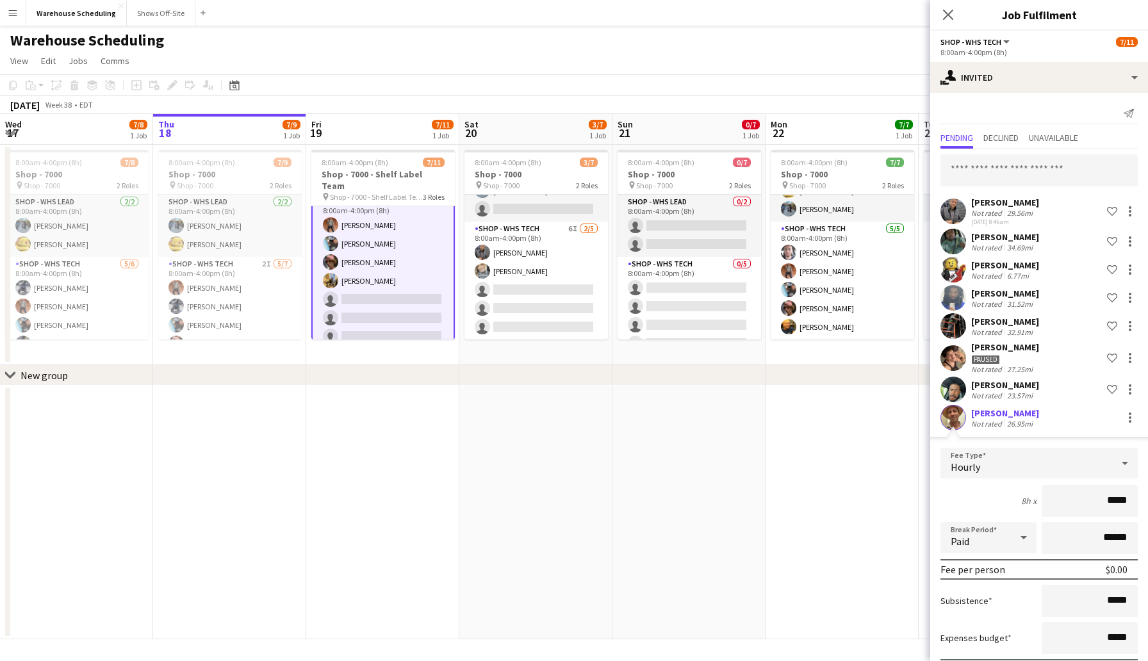
scroll to position [73, 0]
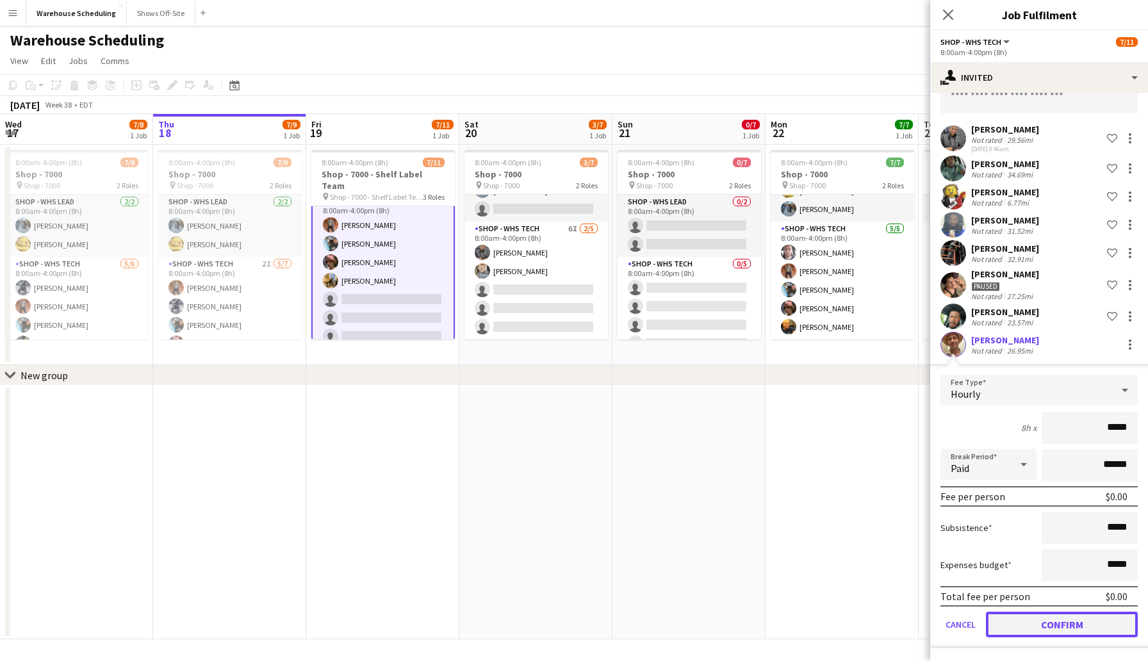
click at [1057, 630] on button "Confirm" at bounding box center [1062, 625] width 152 height 26
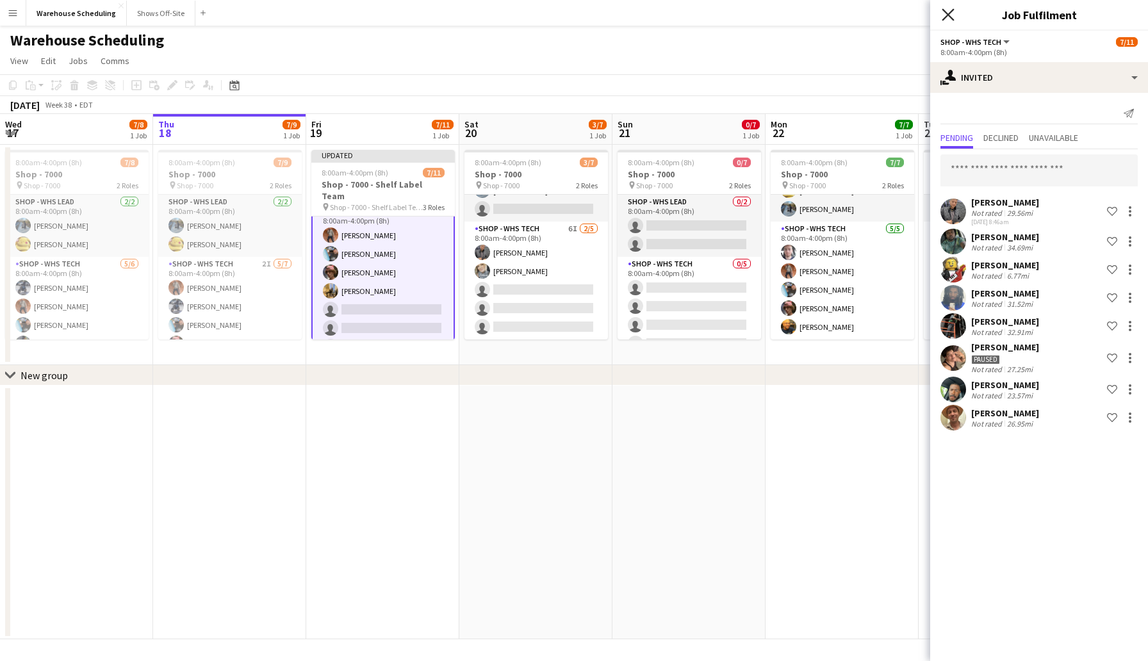
click at [950, 13] on icon at bounding box center [948, 14] width 12 height 12
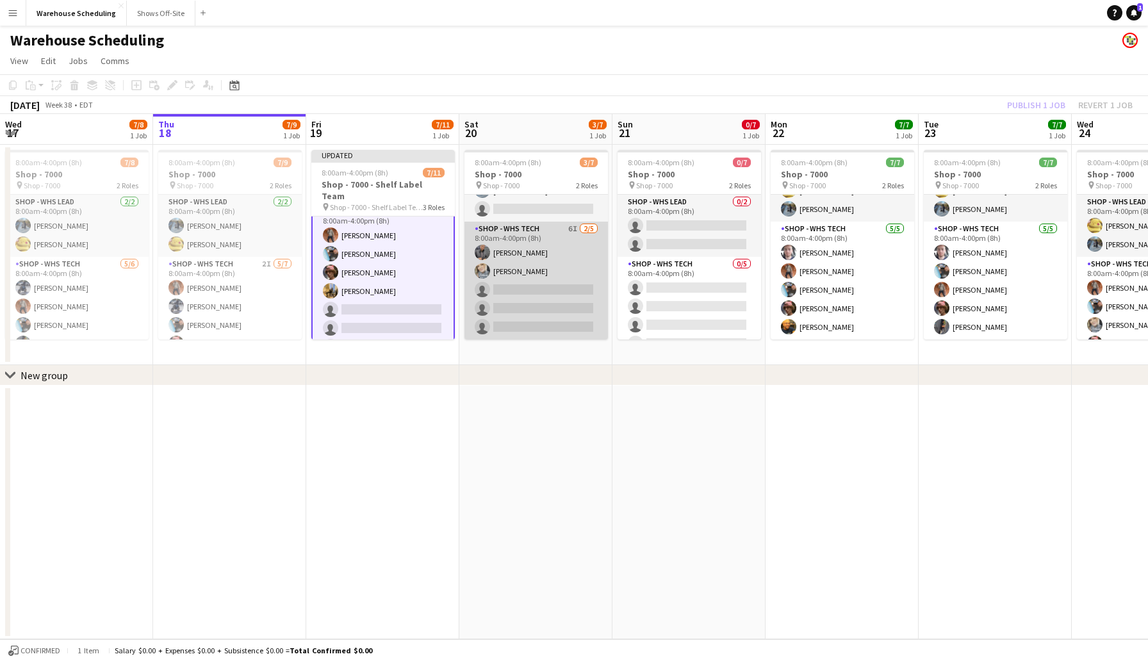
click at [538, 297] on app-card-role "Shop - WHS Tech 6I 2/5 8:00am-4:00pm (8h) Jacquie O Rodrigeuz-Silvia Erika Hagg…" at bounding box center [537, 281] width 144 height 118
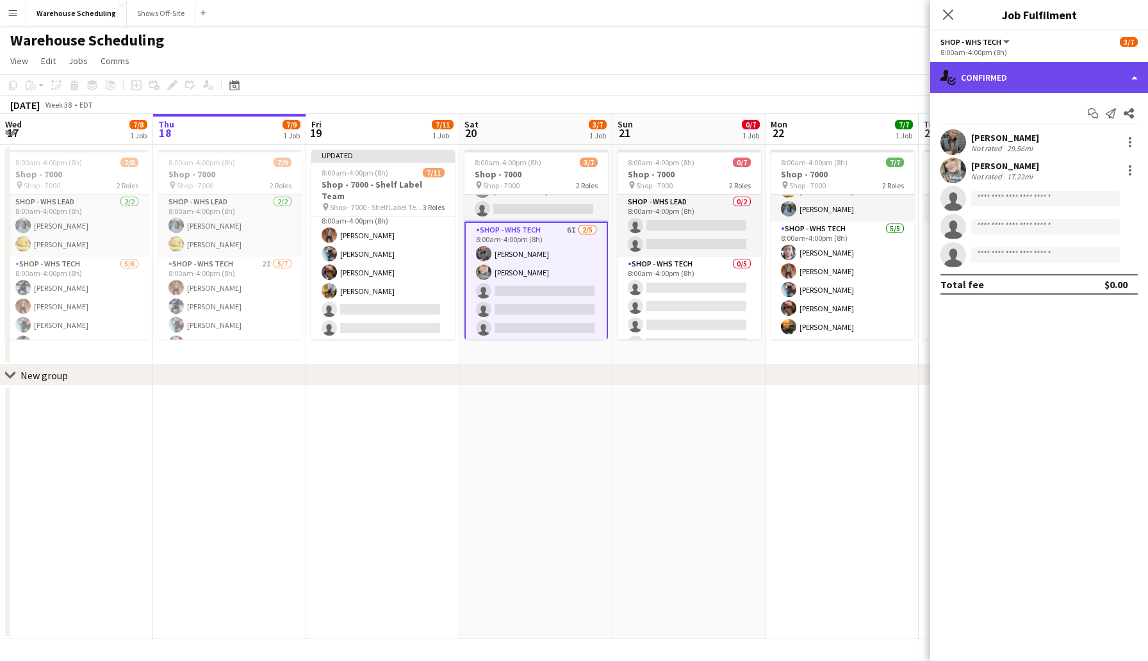
click at [987, 80] on div "single-neutral-actions-check-2 Confirmed" at bounding box center [1039, 77] width 218 height 31
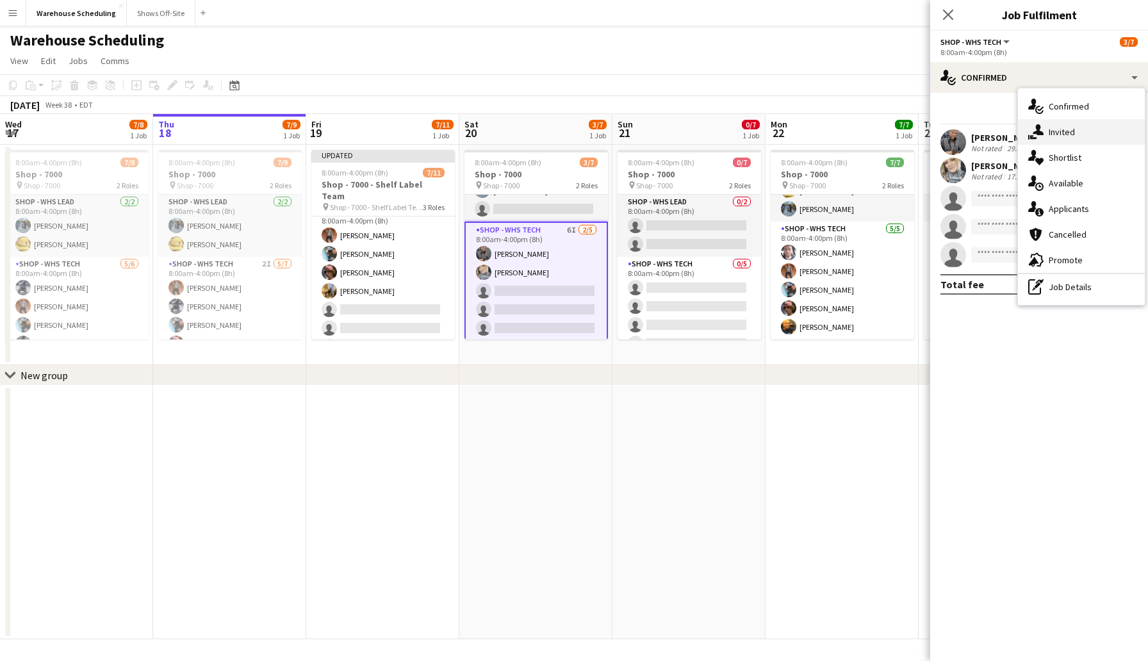
click at [1055, 133] on span "Invited" at bounding box center [1062, 132] width 26 height 12
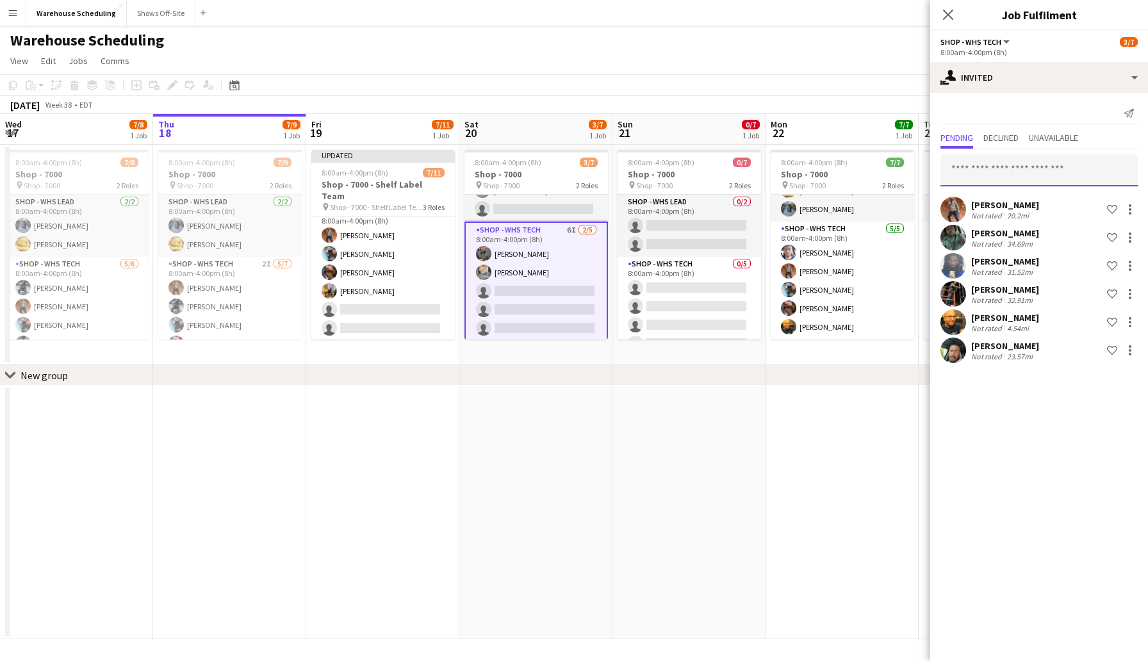
click at [1004, 168] on input "text" at bounding box center [1039, 170] width 197 height 32
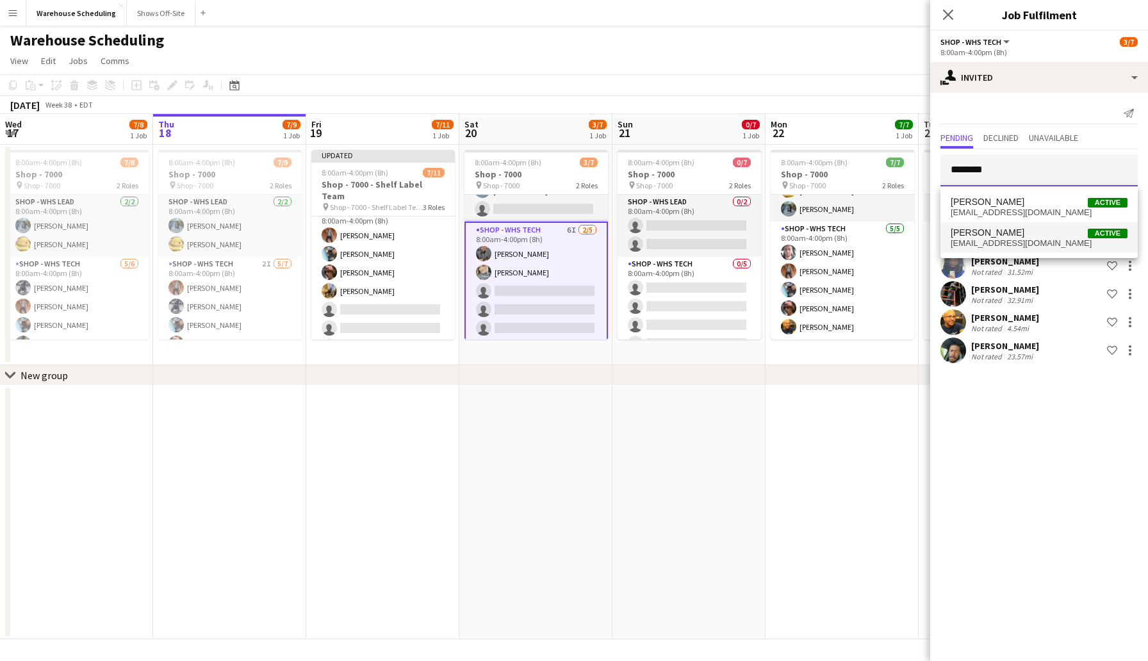
type input "********"
click at [1011, 235] on span "[PERSON_NAME]" at bounding box center [988, 232] width 74 height 11
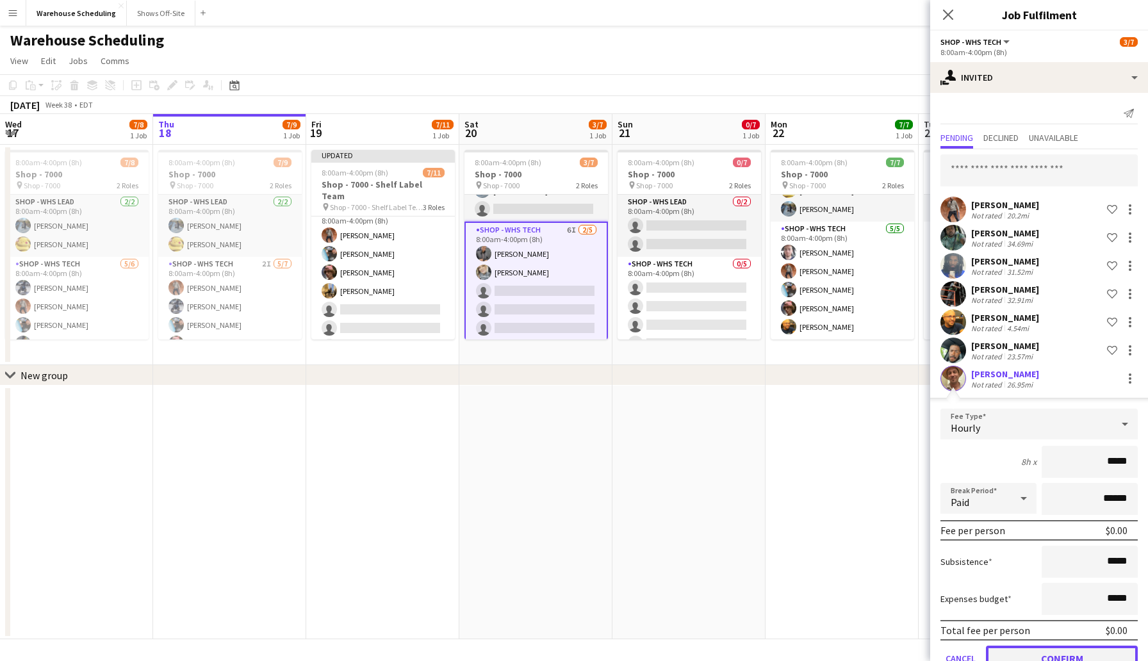
click at [1040, 648] on button "Confirm" at bounding box center [1062, 659] width 152 height 26
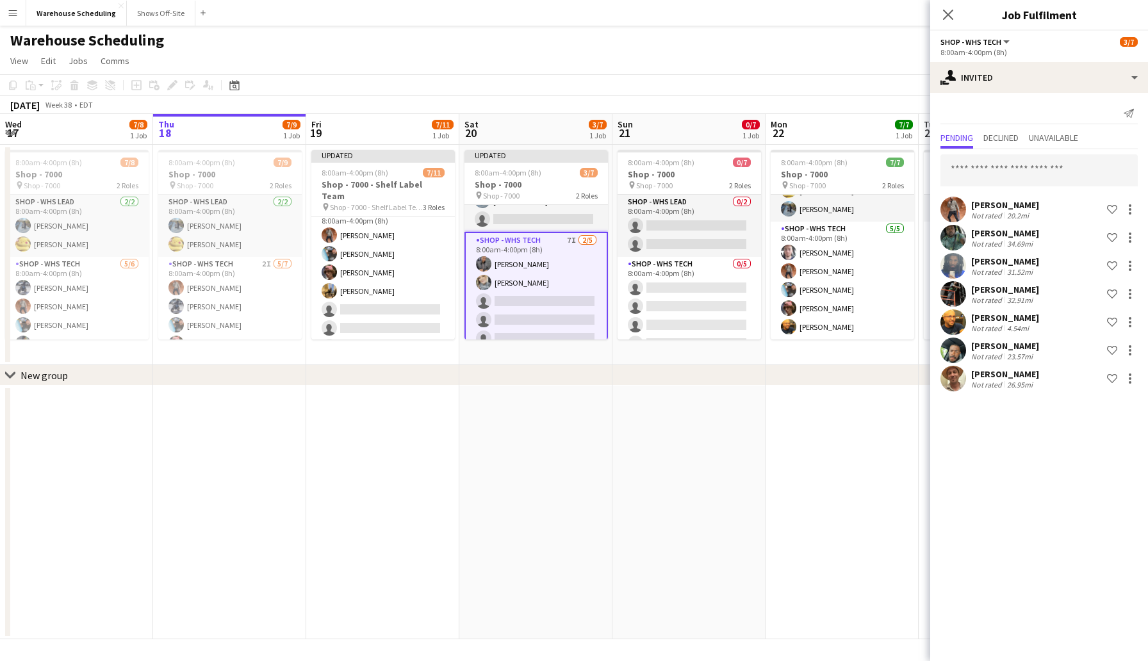
click at [951, 4] on div "Close pop-in" at bounding box center [948, 14] width 36 height 29
click at [948, 12] on icon "Close pop-in" at bounding box center [948, 14] width 12 height 12
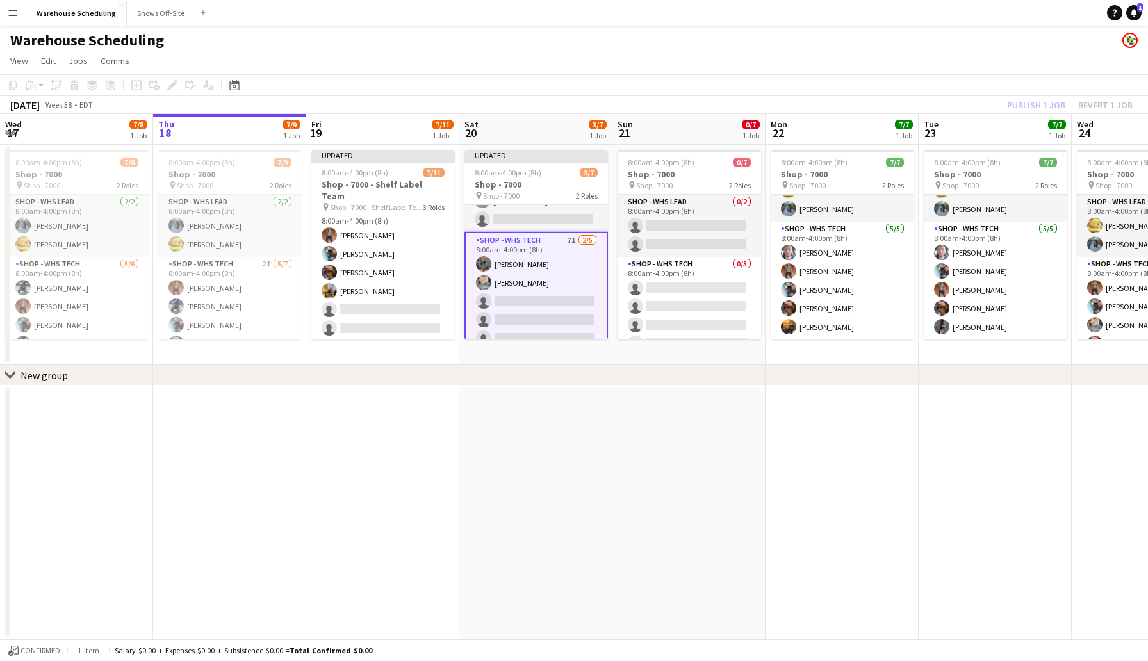
click at [968, 90] on app-toolbar "Copy Paste Paste Command V Paste with crew Command Shift V Paste linked Job [GE…" at bounding box center [574, 85] width 1148 height 22
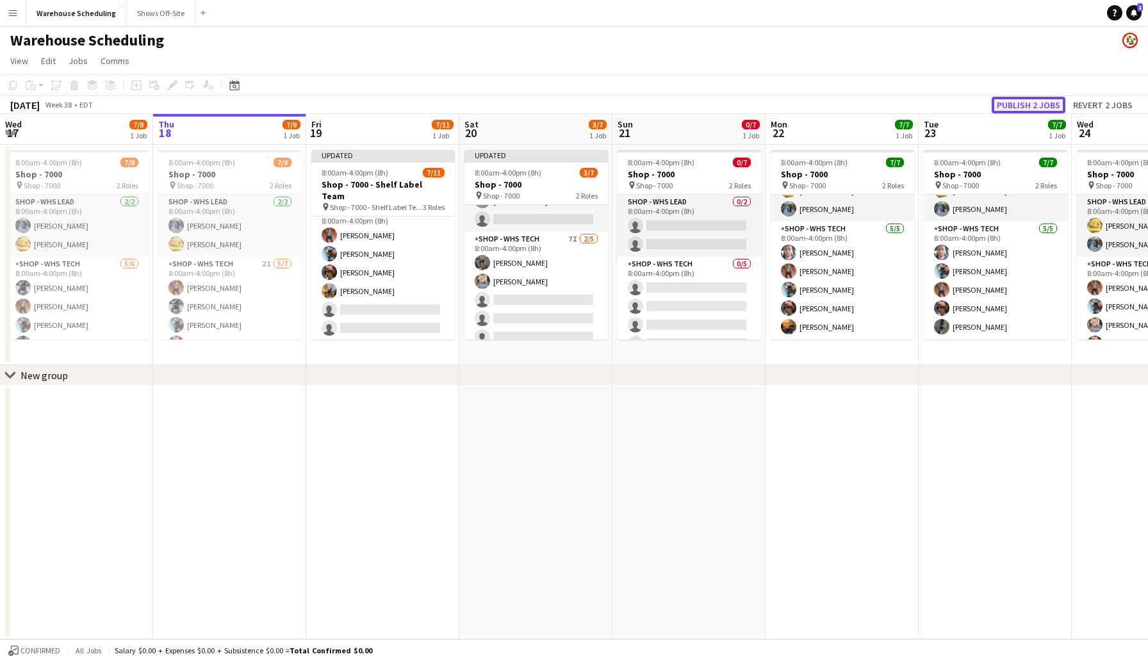
click at [1010, 99] on button "Publish 2 jobs" at bounding box center [1029, 105] width 74 height 17
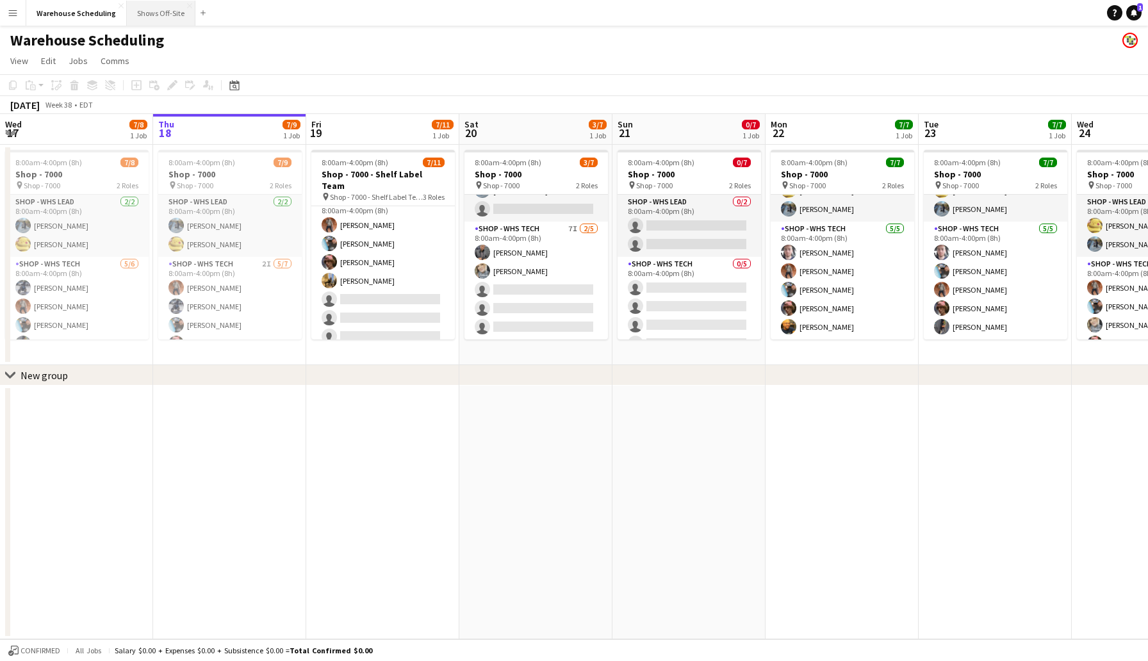
click at [142, 17] on button "Shows Off-Site Close" at bounding box center [161, 13] width 69 height 25
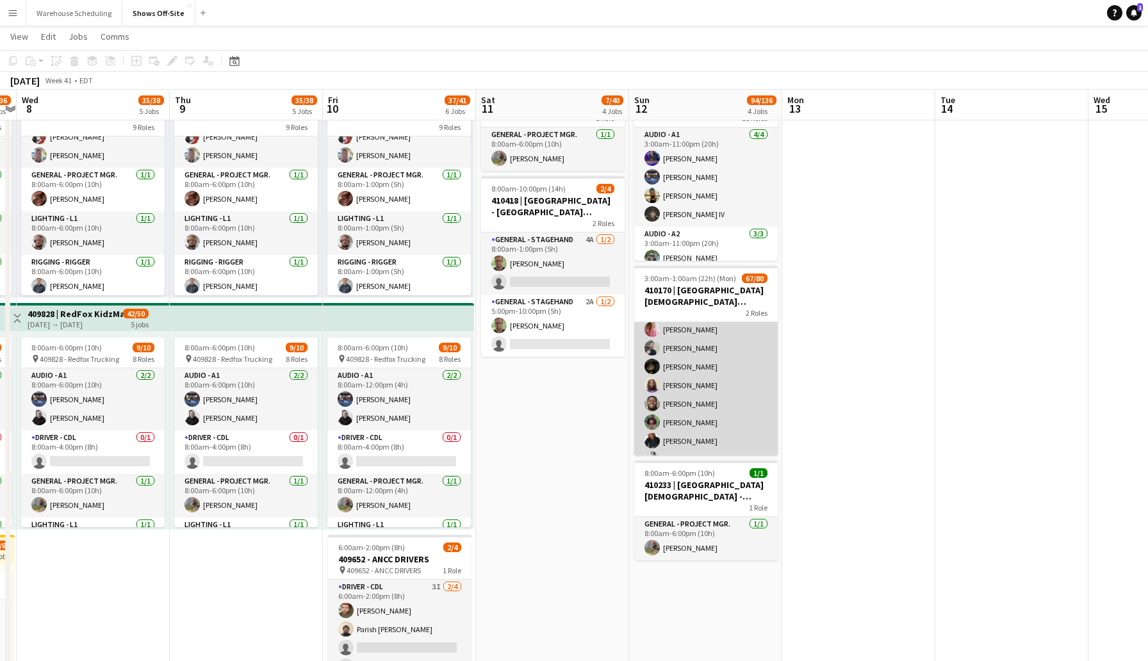
click at [652, 330] on app-user-avatar at bounding box center [652, 329] width 15 height 15
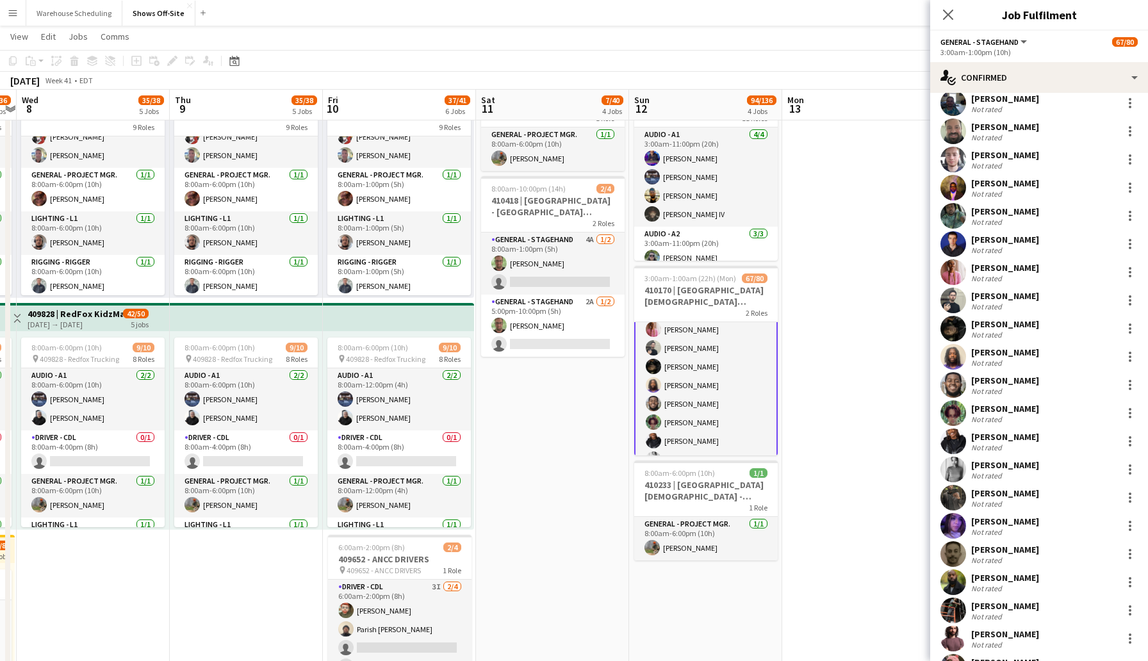
click at [954, 301] on app-user-avatar at bounding box center [954, 301] width 26 height 26
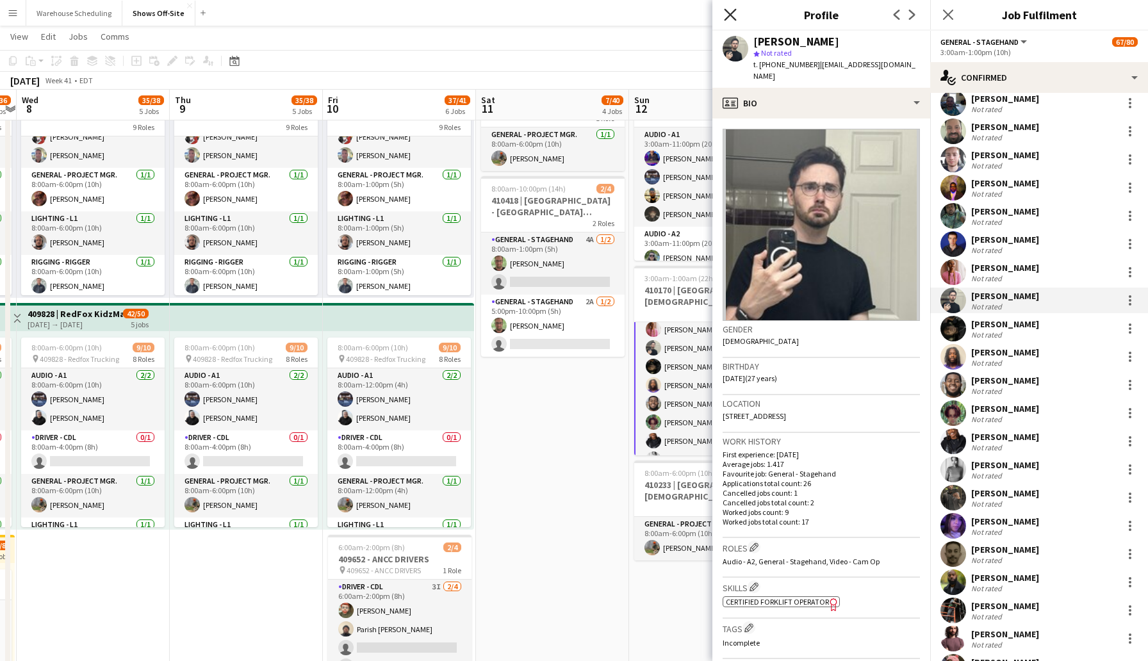
click at [730, 11] on icon "Close pop-in" at bounding box center [730, 14] width 12 height 12
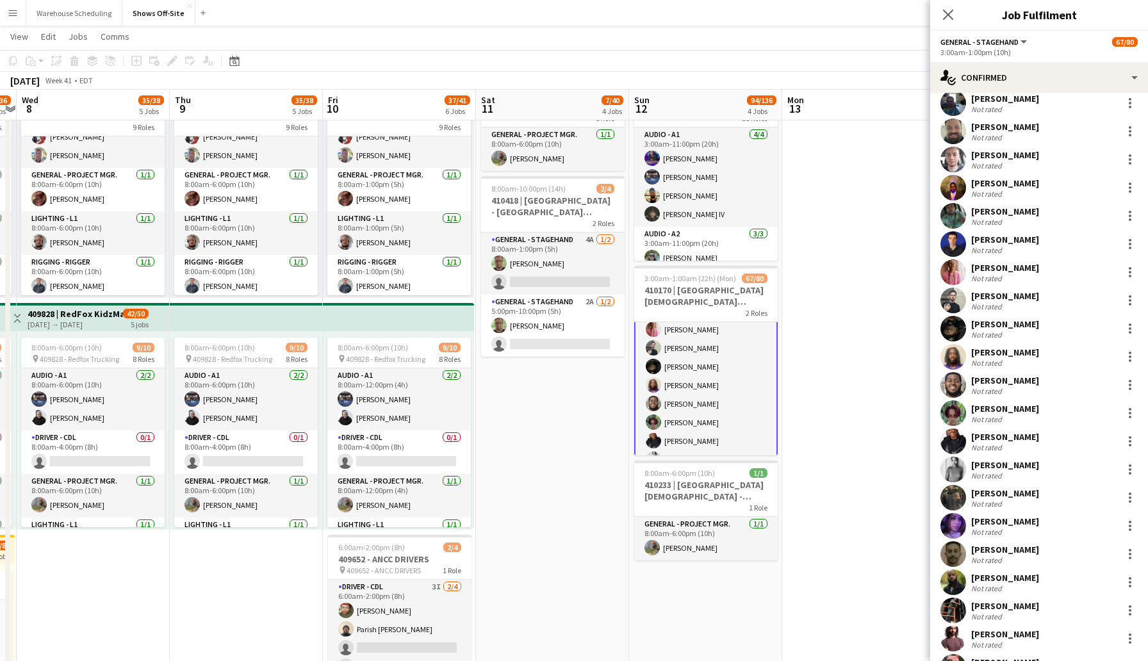
click at [957, 270] on app-user-avatar at bounding box center [954, 273] width 26 height 26
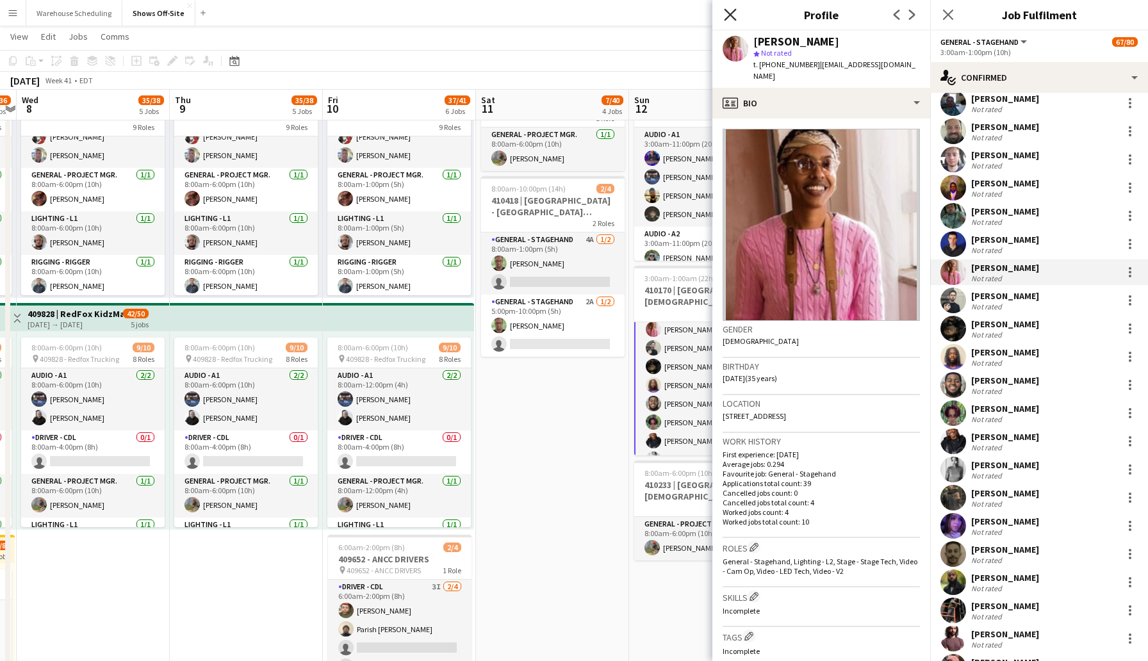
click at [729, 15] on icon "Close pop-in" at bounding box center [730, 14] width 12 height 12
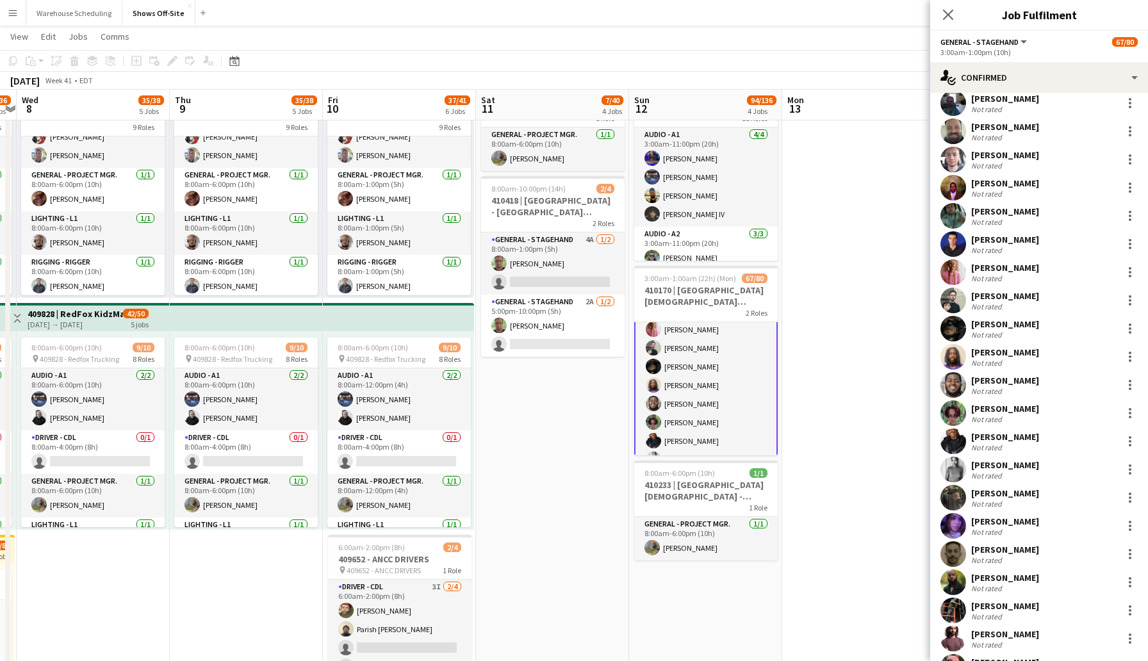
click at [954, 383] on app-user-avatar at bounding box center [954, 385] width 26 height 26
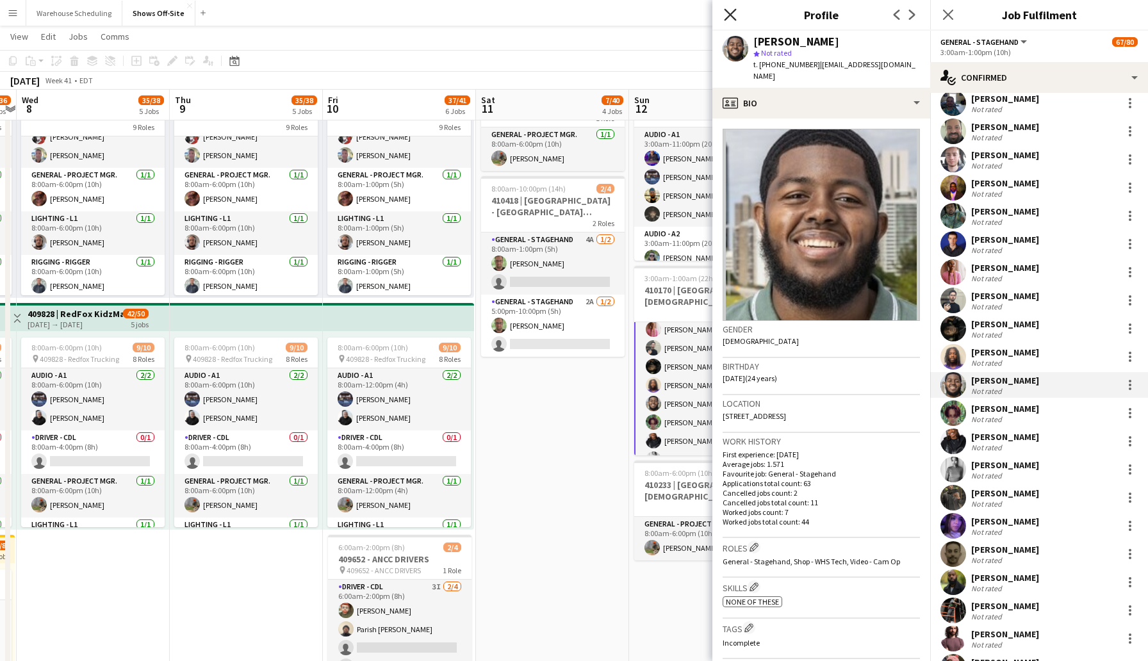
click at [725, 10] on icon at bounding box center [730, 14] width 12 height 12
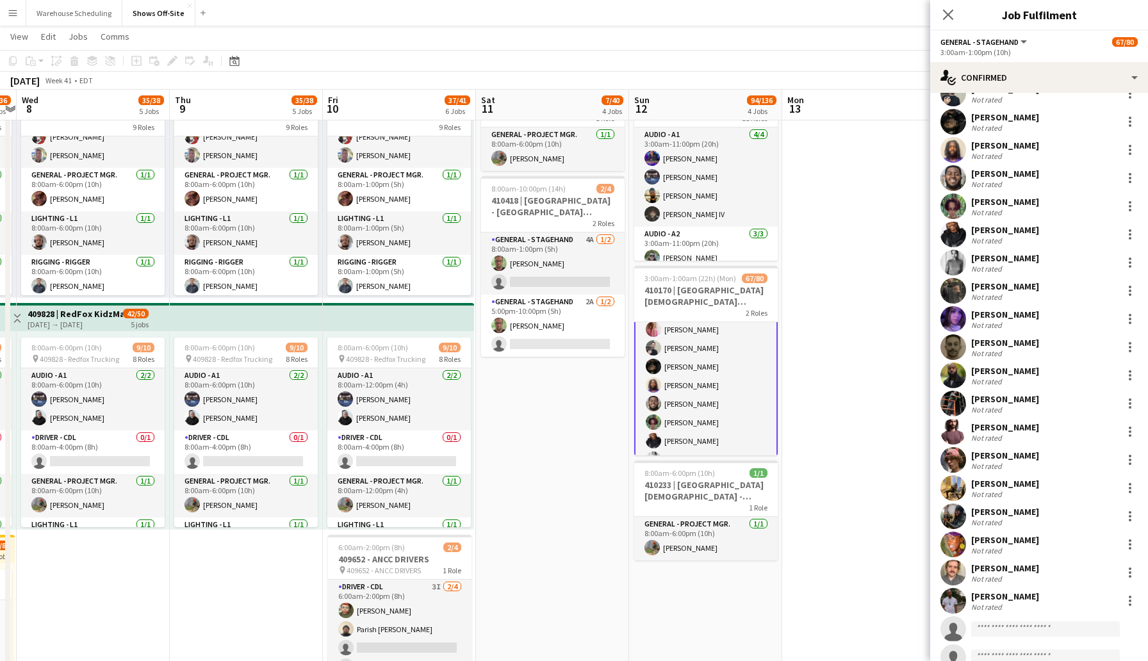
scroll to position [529, 0]
click at [949, 261] on app-user-avatar at bounding box center [954, 262] width 26 height 26
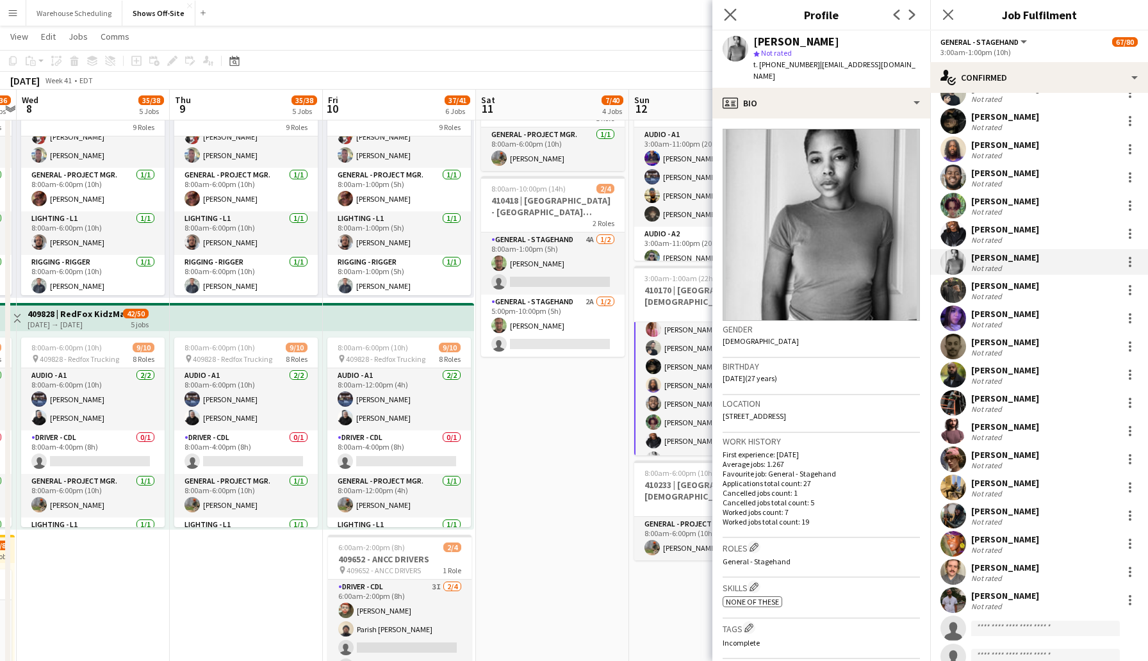
click at [723, 17] on app-icon "Close pop-in" at bounding box center [731, 15] width 19 height 19
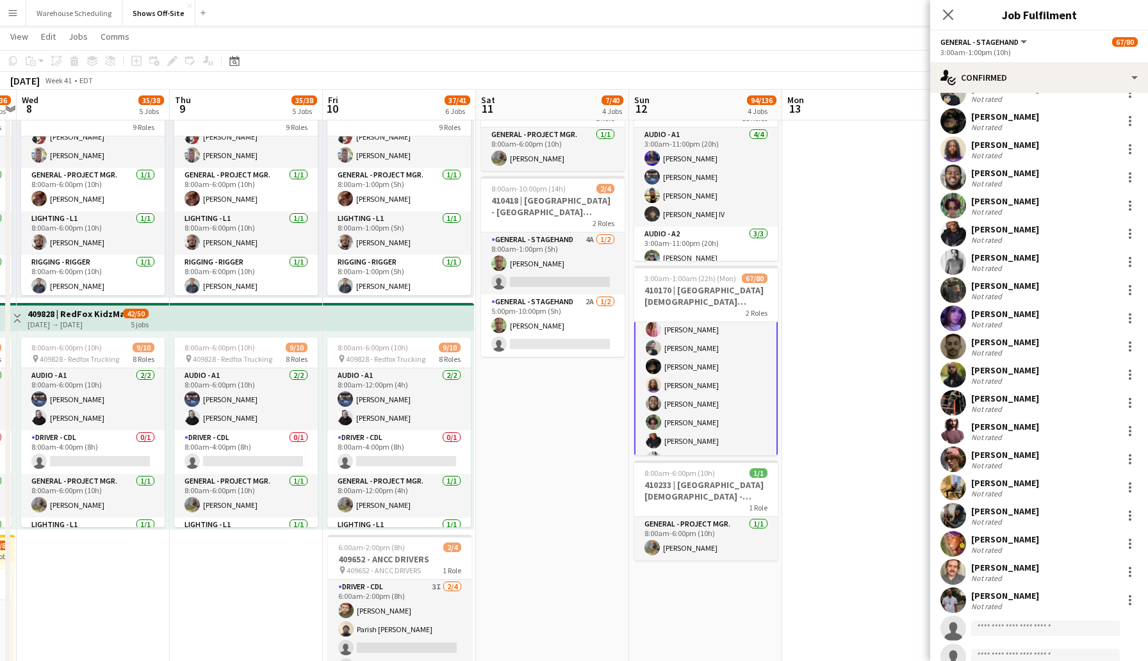
click at [952, 315] on app-user-avatar at bounding box center [954, 319] width 26 height 26
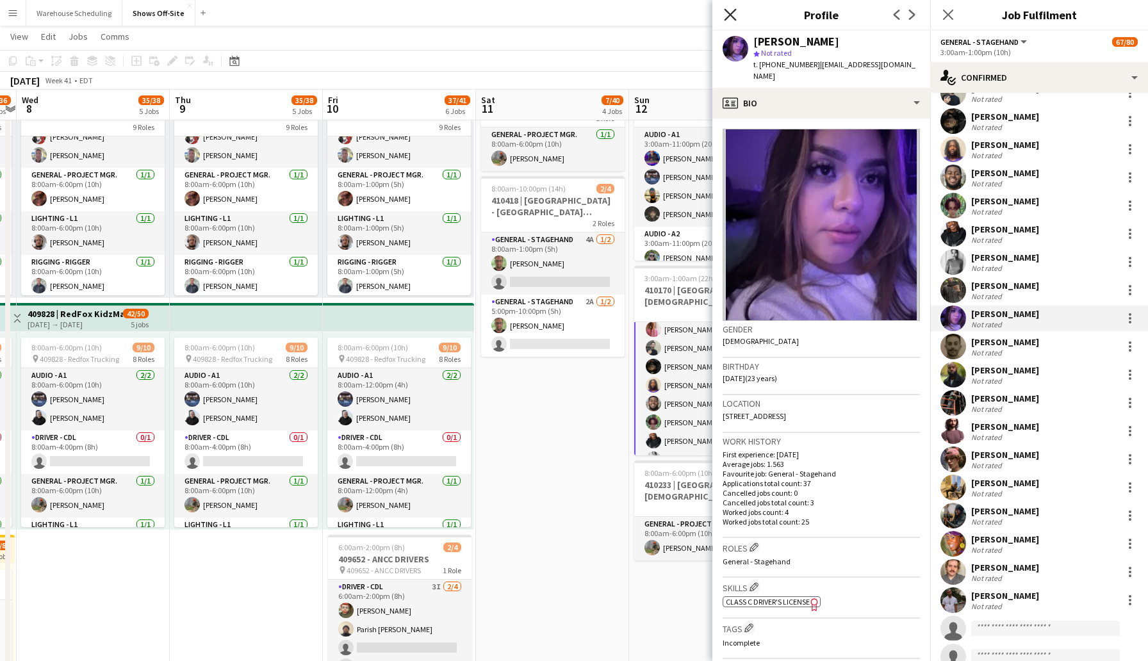
click at [729, 17] on icon "Close pop-in" at bounding box center [730, 14] width 12 height 12
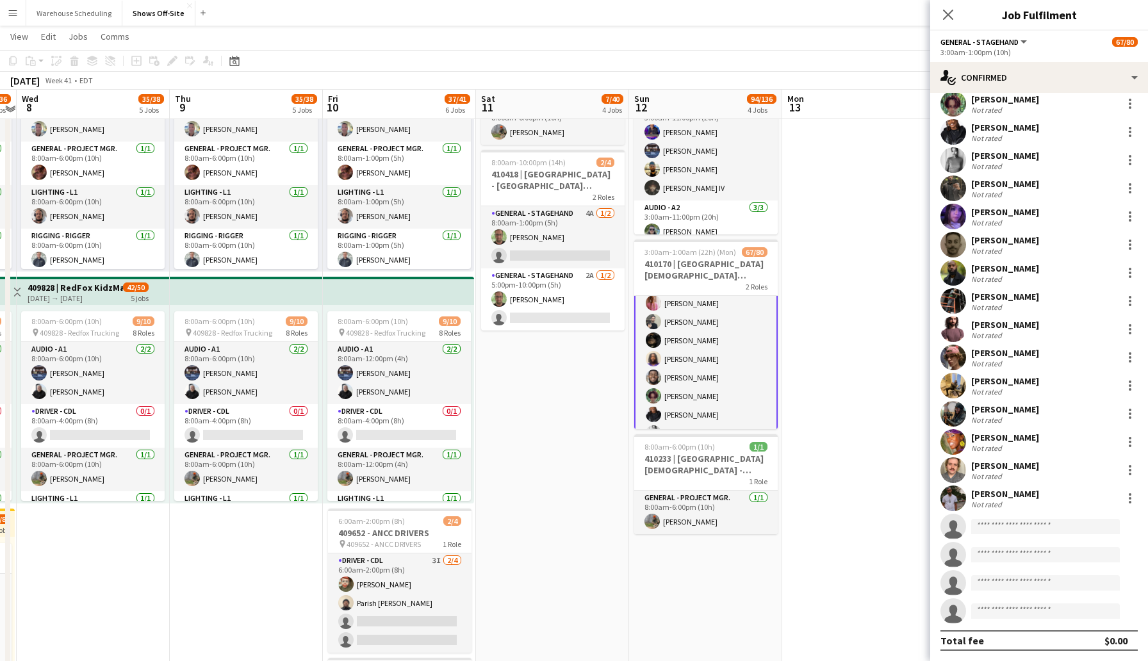
scroll to position [570, 0]
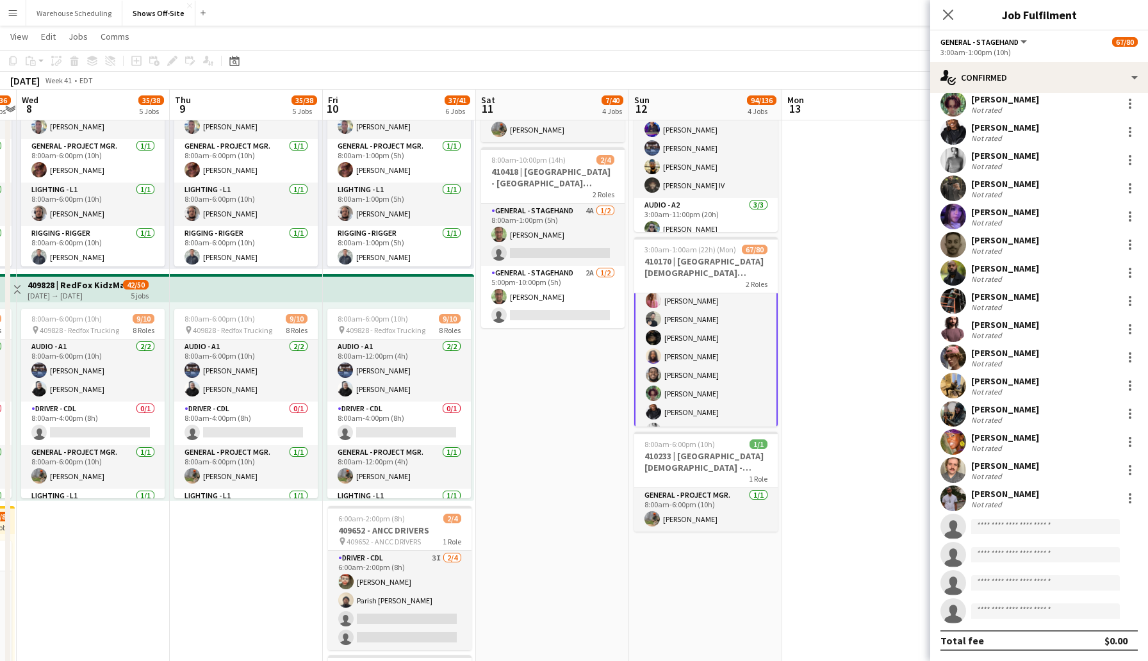
click at [954, 328] on app-user-avatar at bounding box center [954, 330] width 26 height 26
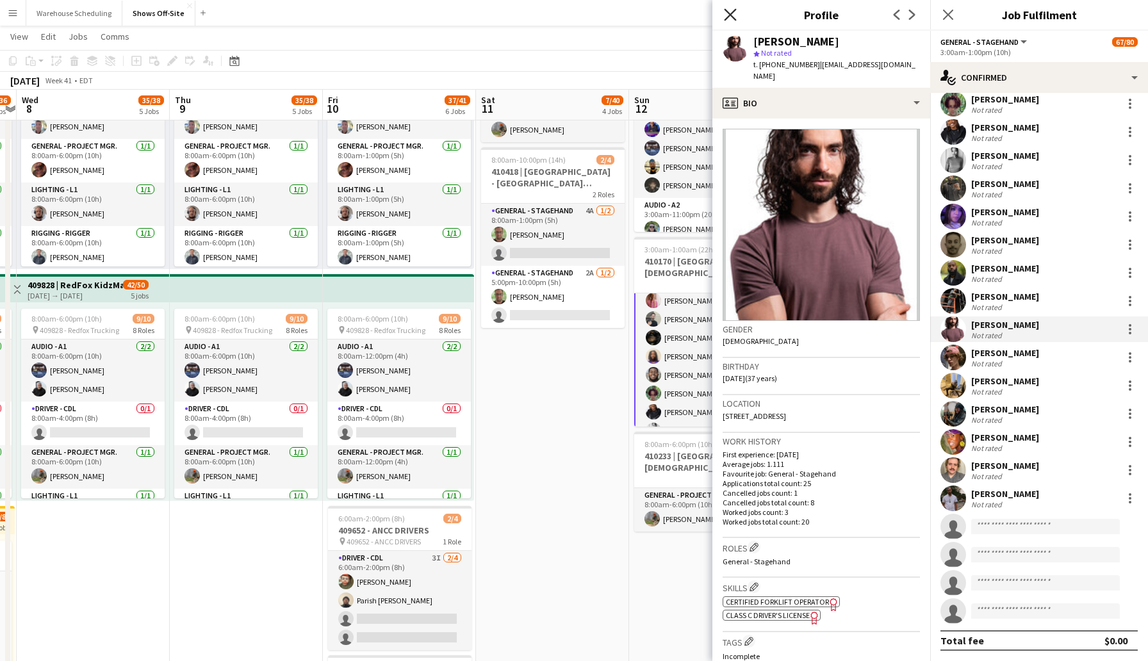
click at [725, 12] on icon "Close pop-in" at bounding box center [730, 14] width 12 height 12
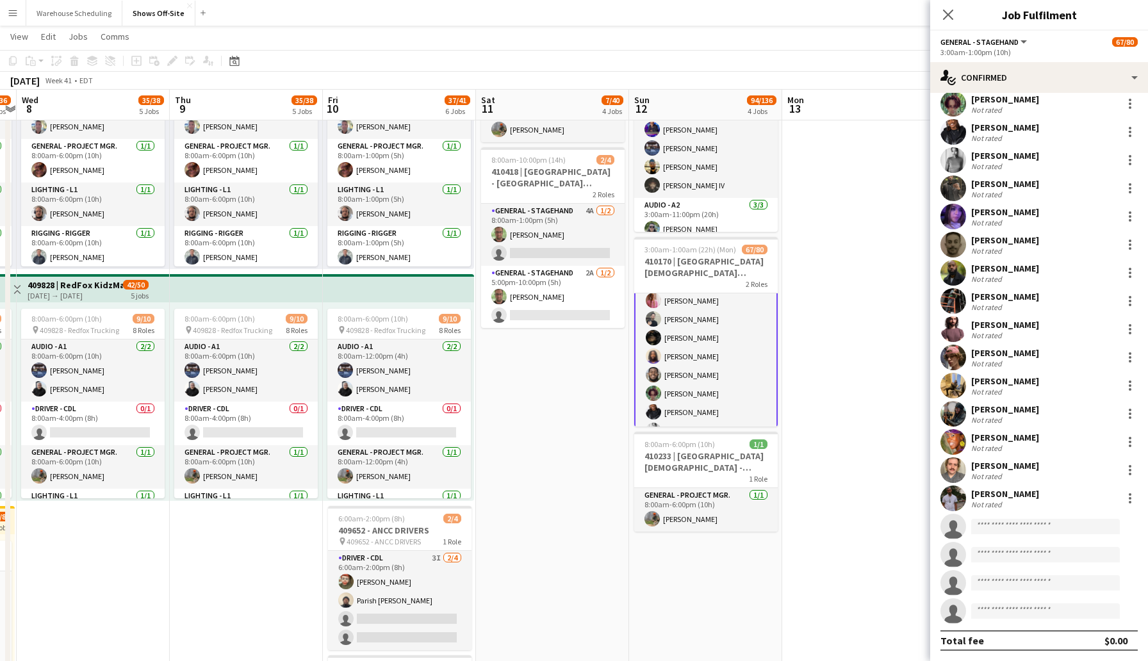
click at [954, 490] on app-user-avatar at bounding box center [954, 499] width 26 height 26
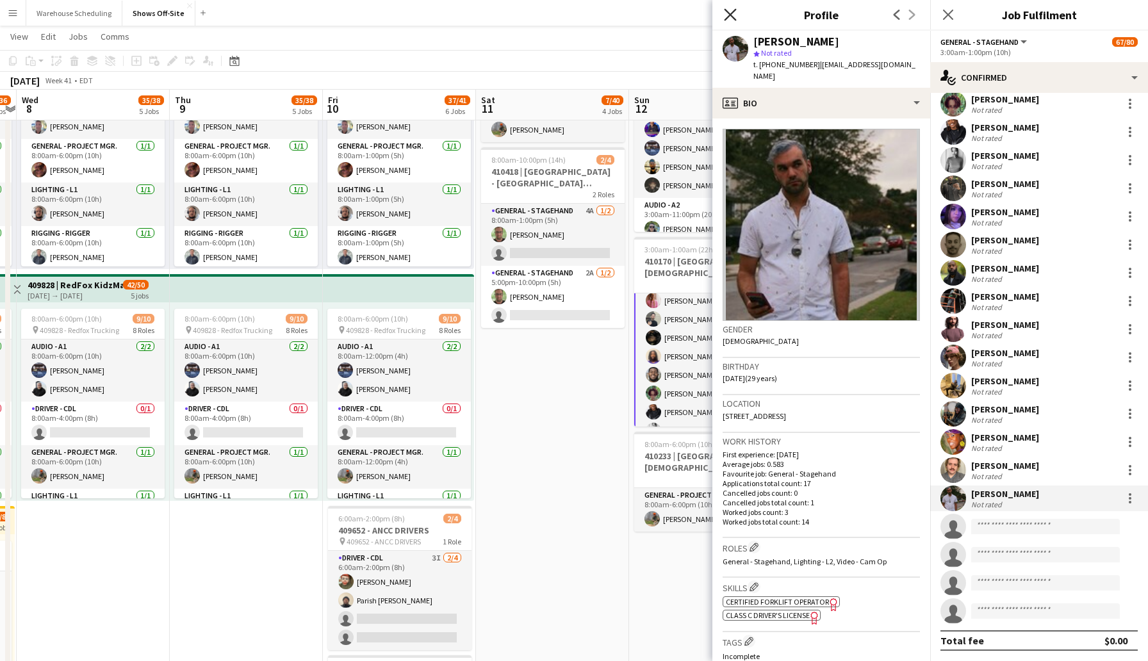
click at [729, 18] on icon "Close pop-in" at bounding box center [730, 14] width 12 height 12
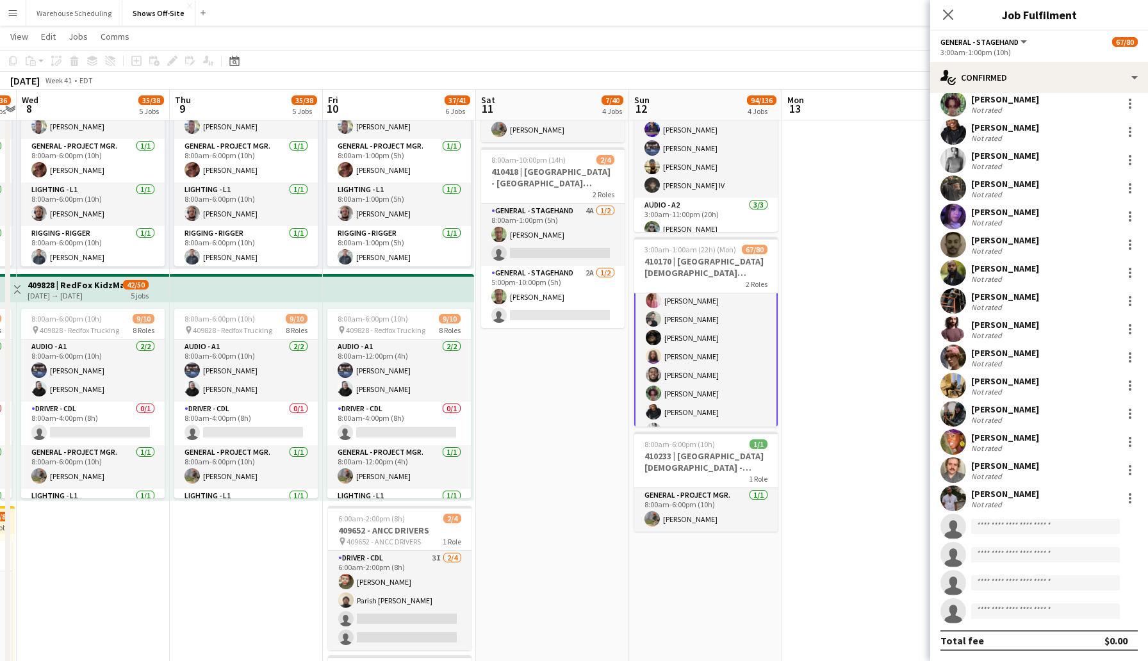
click at [959, 460] on app-user-avatar at bounding box center [954, 471] width 26 height 26
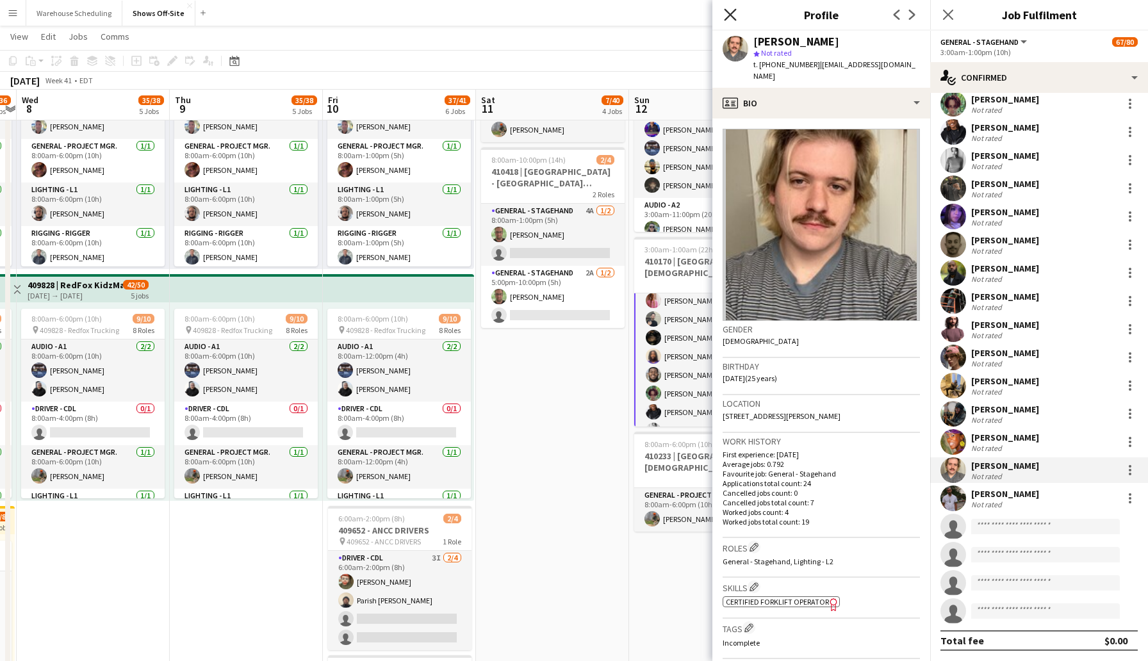
click at [727, 16] on icon "Close pop-in" at bounding box center [730, 14] width 12 height 12
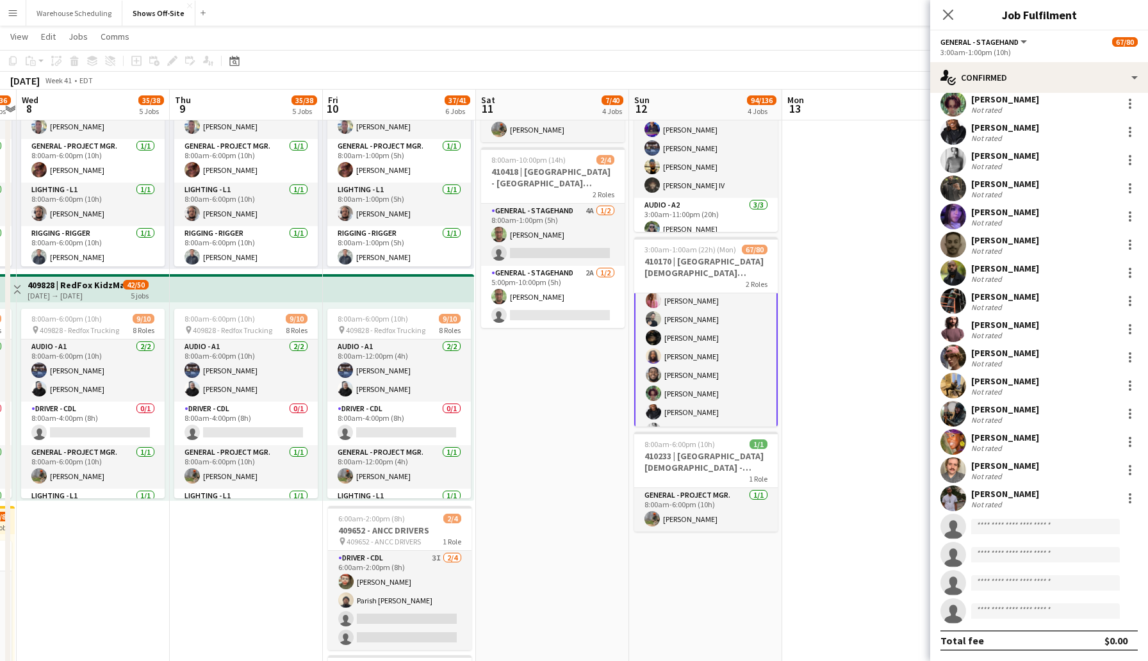
click at [959, 443] on app-user-avatar at bounding box center [954, 442] width 26 height 26
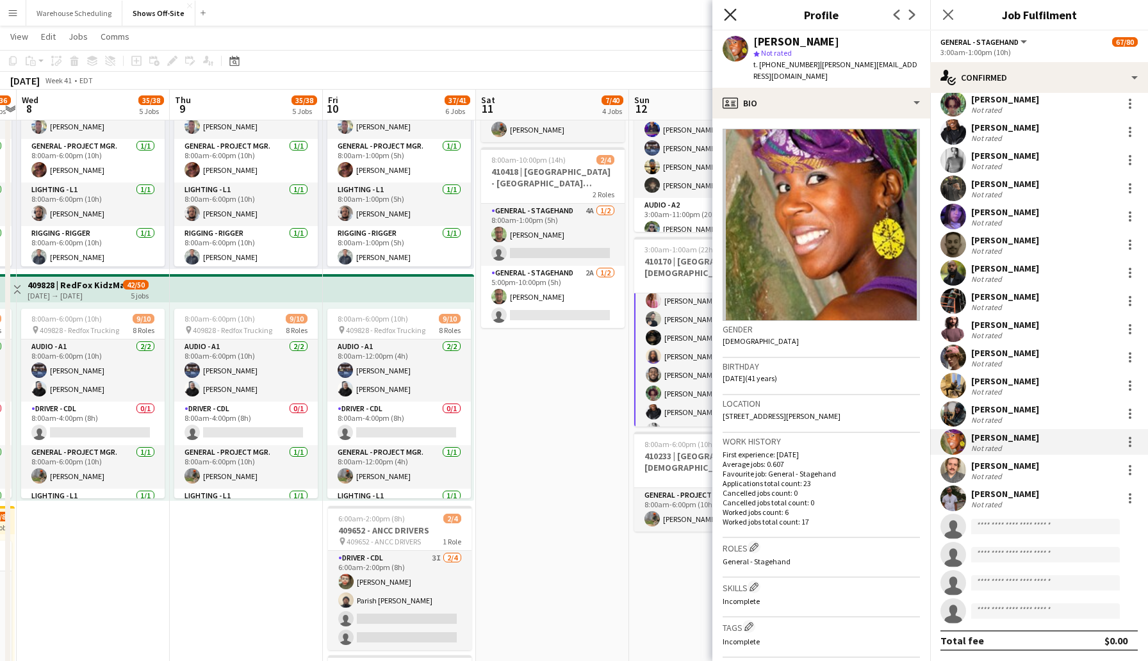
click at [728, 15] on icon "Close pop-in" at bounding box center [730, 14] width 12 height 12
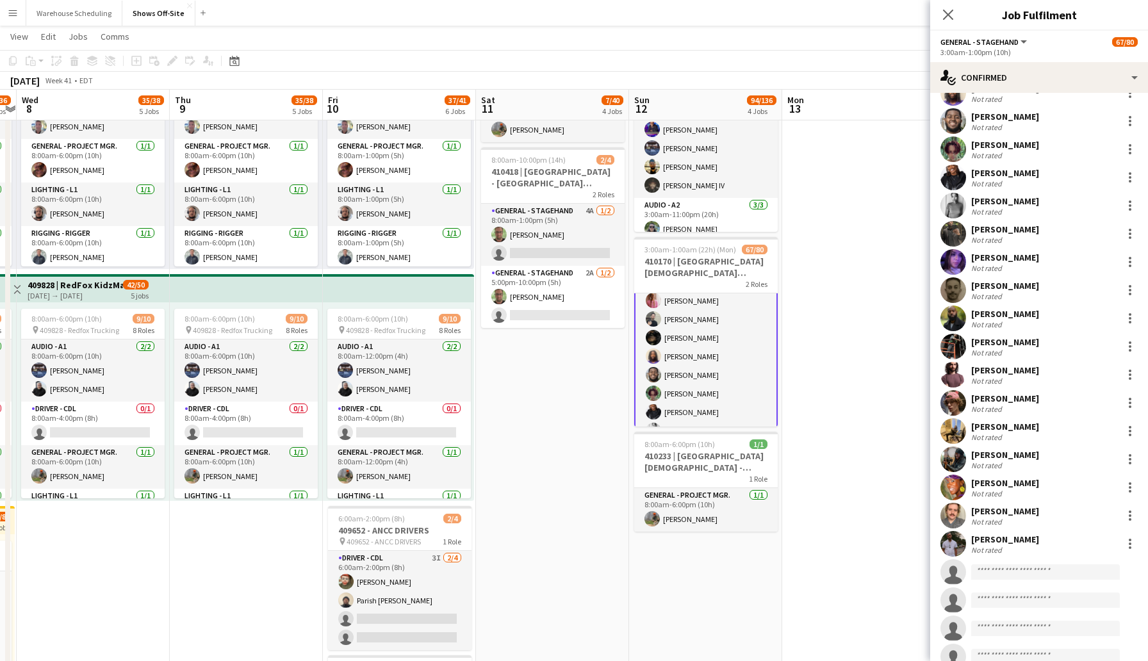
scroll to position [582, 0]
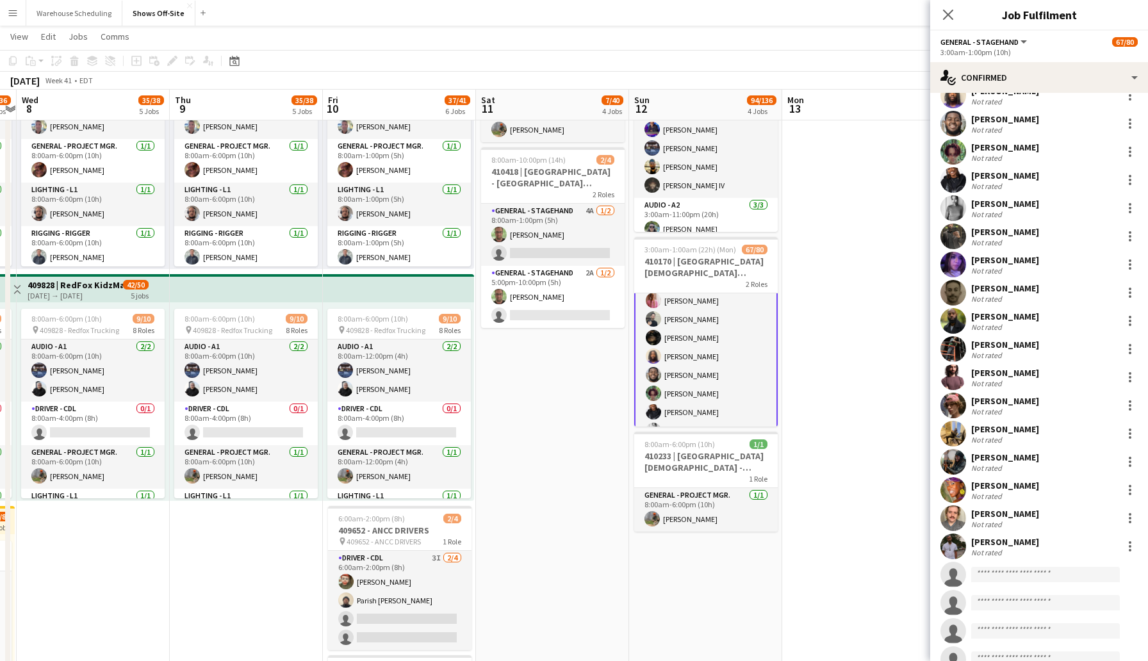
click at [954, 372] on app-user-avatar at bounding box center [954, 378] width 26 height 26
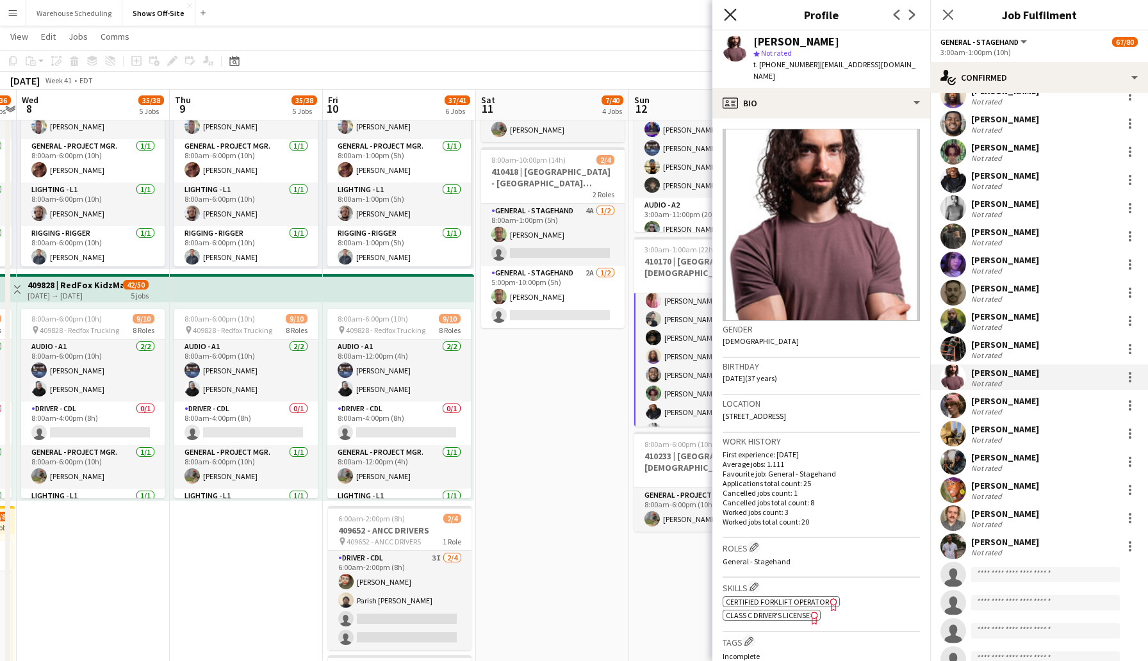
click at [729, 12] on icon at bounding box center [730, 14] width 12 height 12
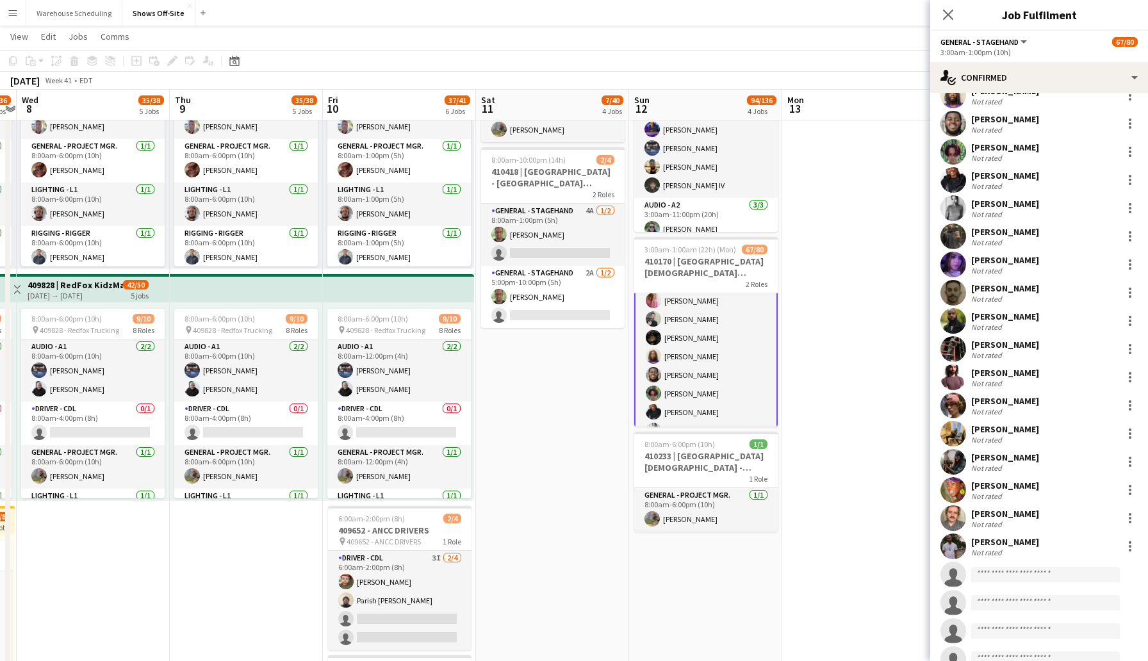
click at [956, 315] on app-user-avatar at bounding box center [954, 321] width 26 height 26
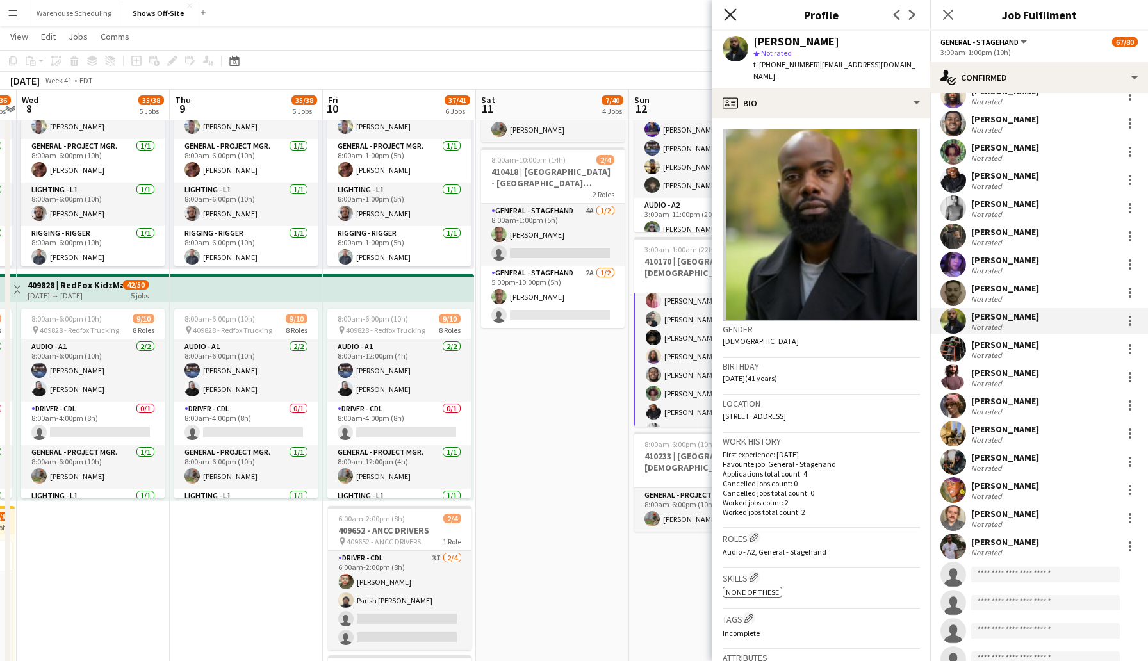
click at [725, 19] on icon at bounding box center [730, 14] width 12 height 12
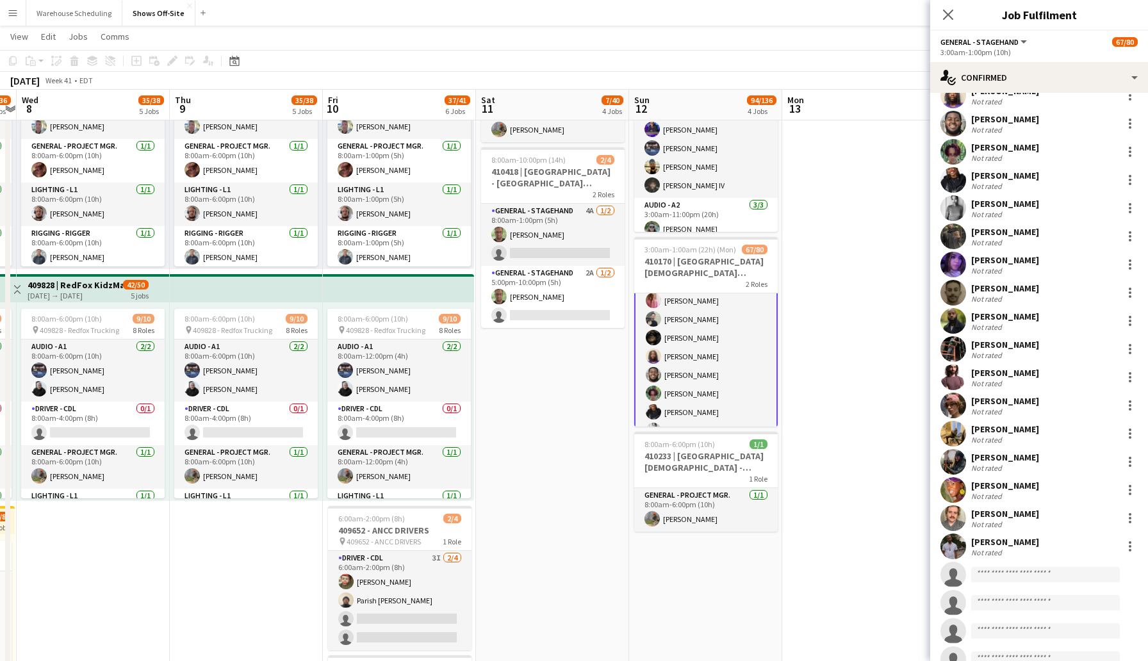
click at [951, 293] on app-user-avatar at bounding box center [954, 293] width 26 height 26
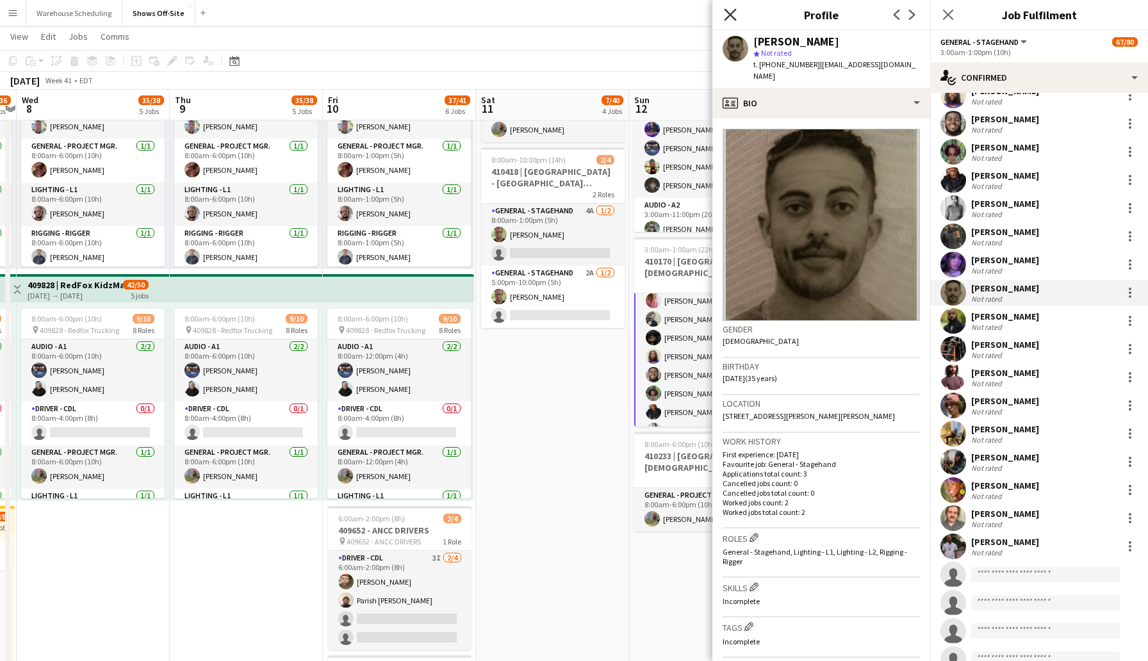
click at [731, 14] on icon at bounding box center [730, 14] width 12 height 12
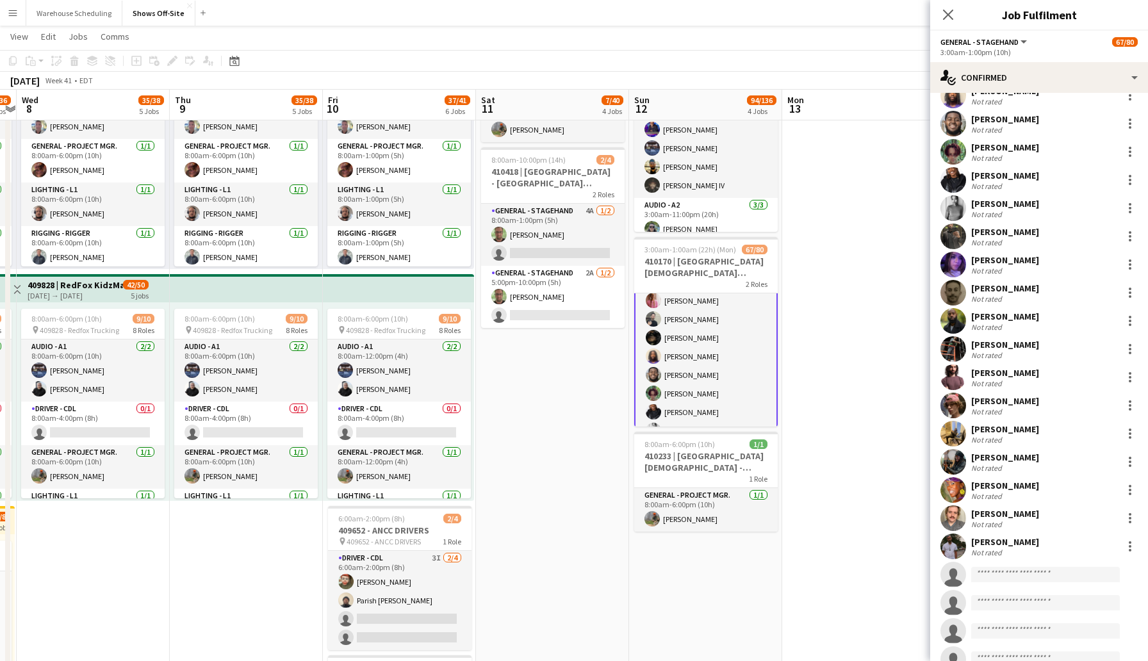
click at [954, 263] on app-user-avatar at bounding box center [954, 265] width 26 height 26
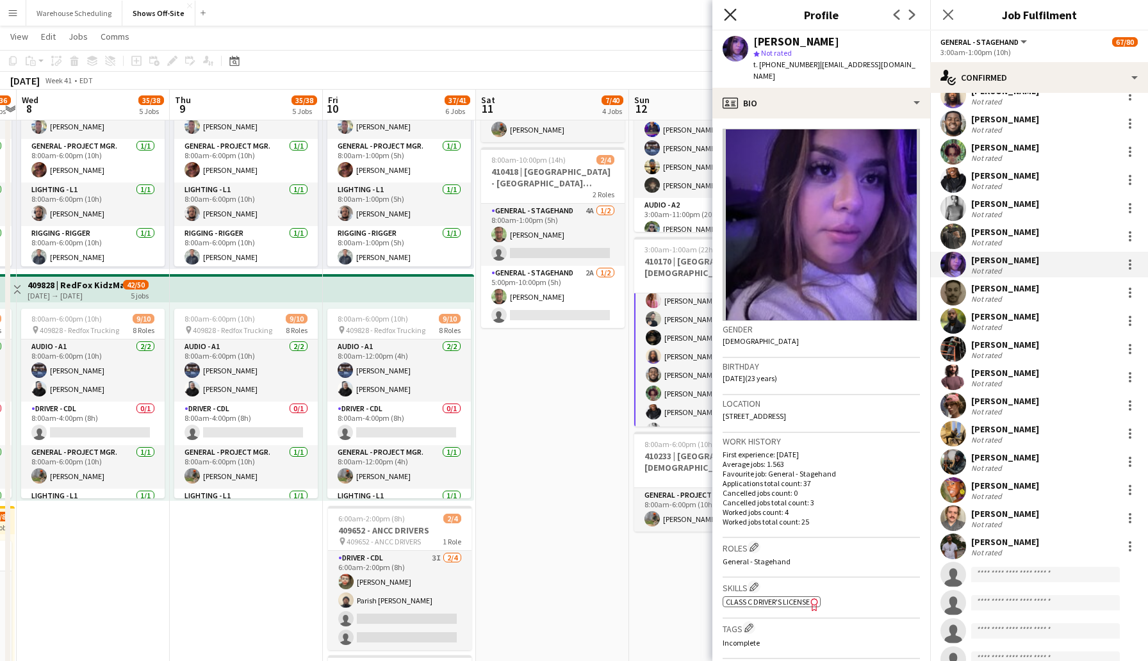
click at [730, 9] on icon "Close pop-in" at bounding box center [730, 14] width 12 height 12
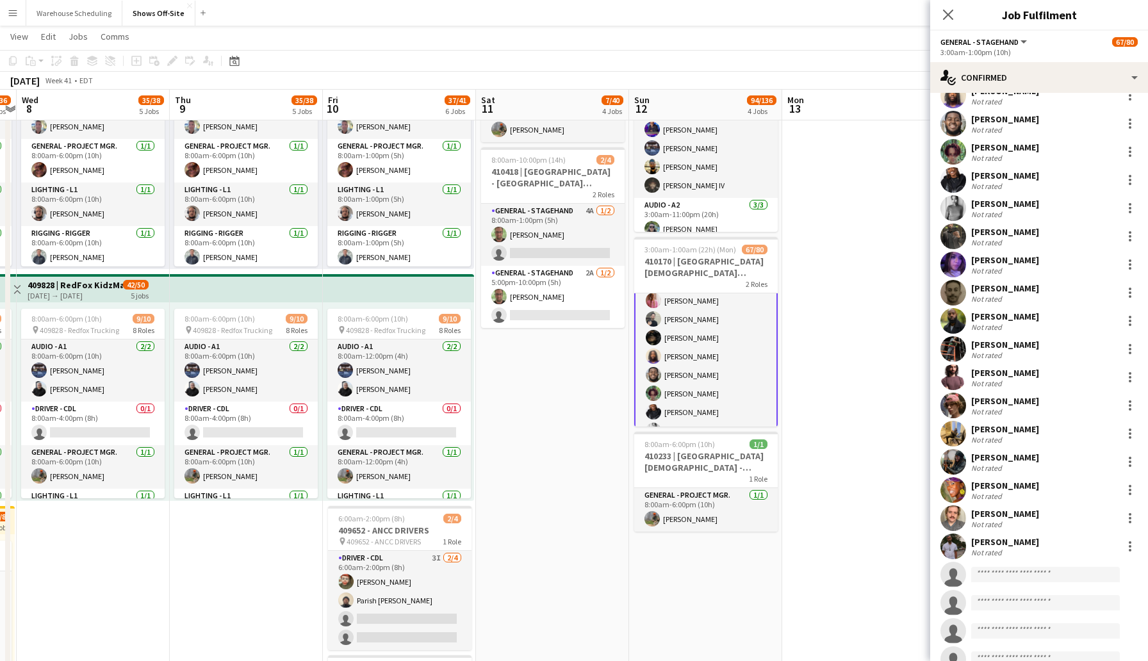
click at [952, 208] on app-user-avatar at bounding box center [954, 208] width 26 height 26
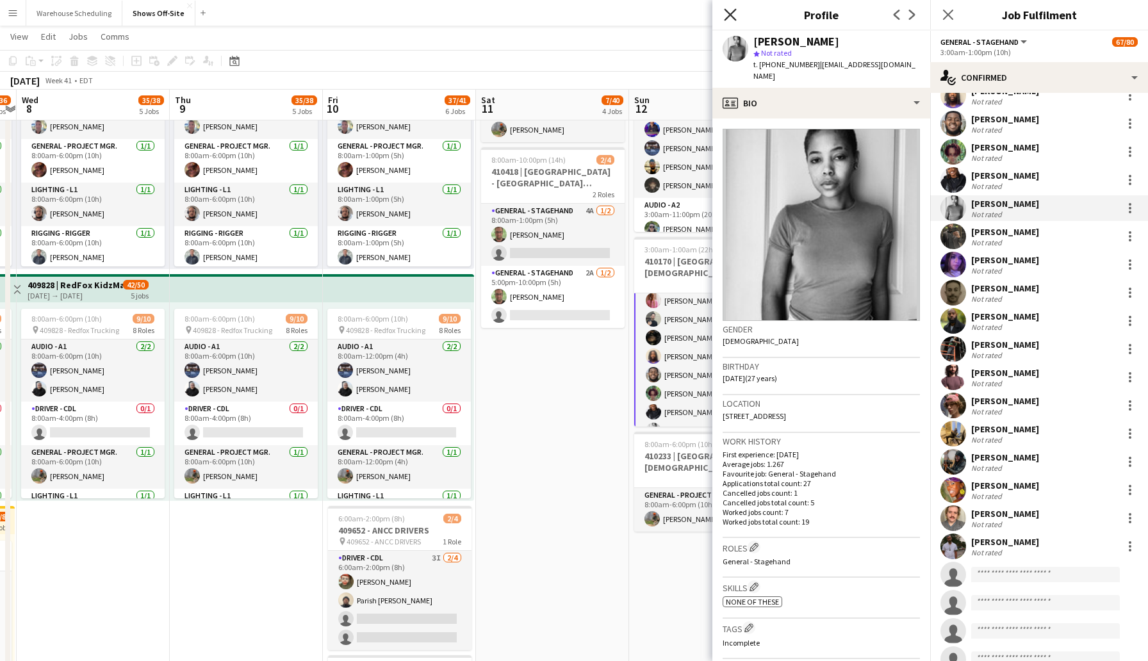
click at [725, 13] on icon "Close pop-in" at bounding box center [730, 14] width 12 height 12
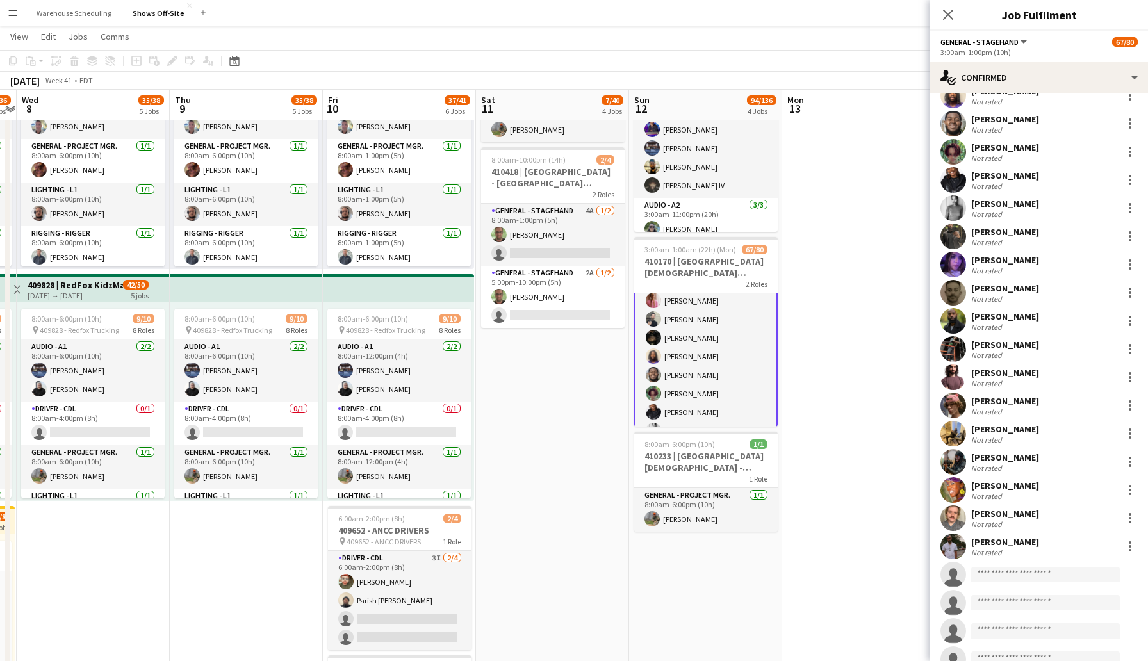
click at [954, 183] on app-user-avatar at bounding box center [954, 180] width 26 height 26
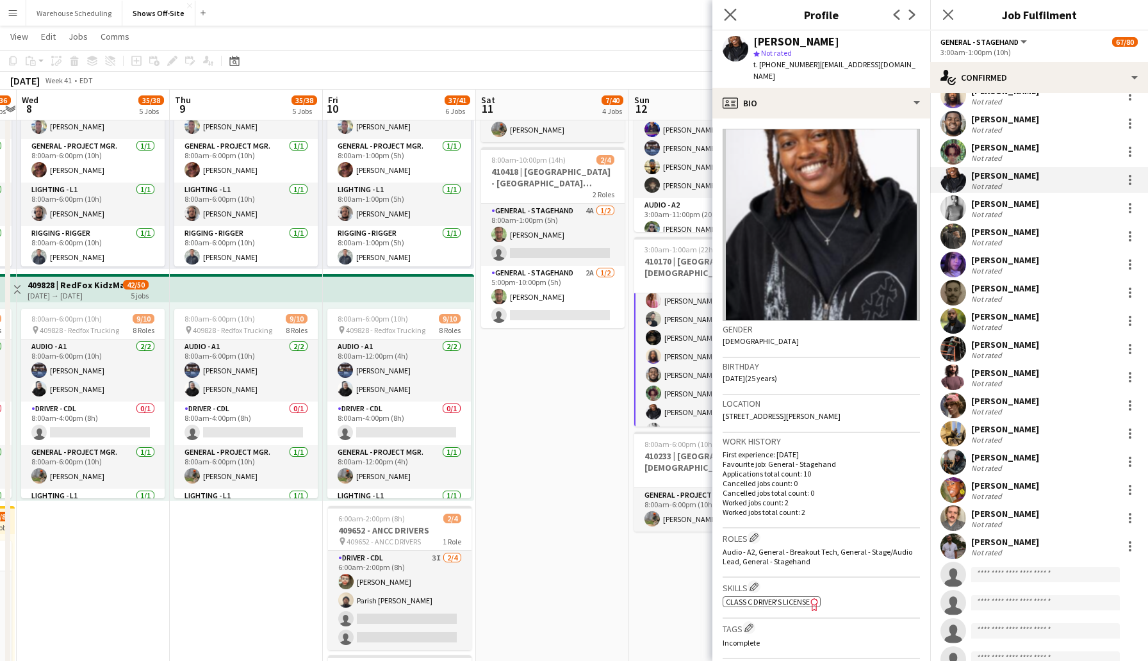
click at [723, 9] on app-icon "Close pop-in" at bounding box center [731, 15] width 19 height 19
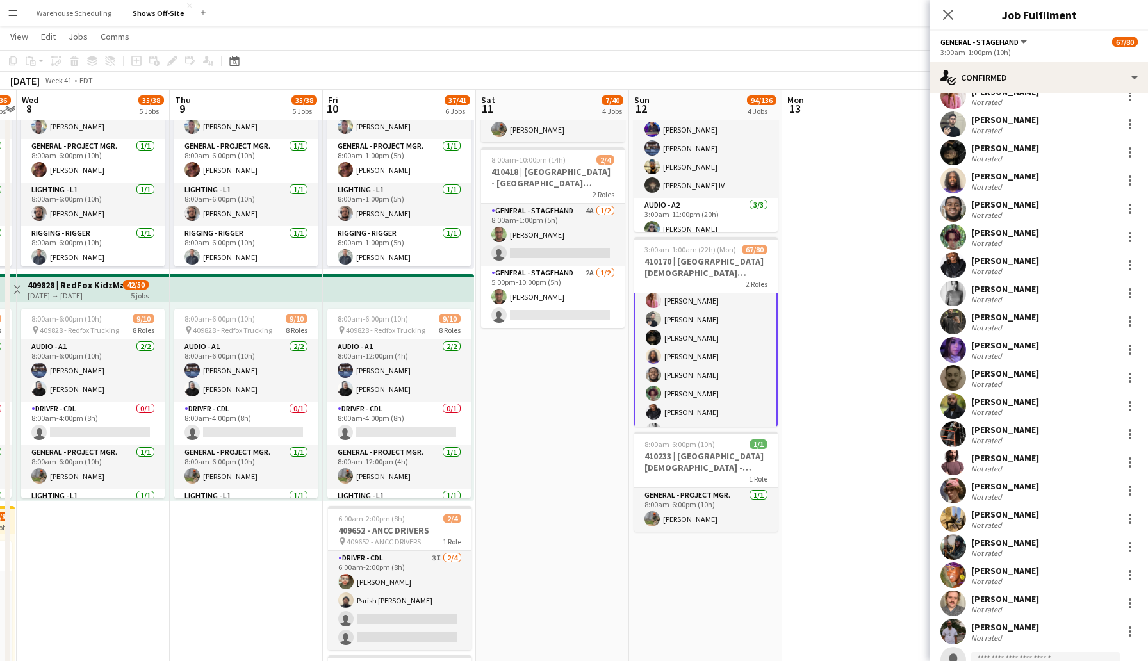
scroll to position [497, 0]
click at [953, 179] on app-user-avatar at bounding box center [954, 182] width 26 height 26
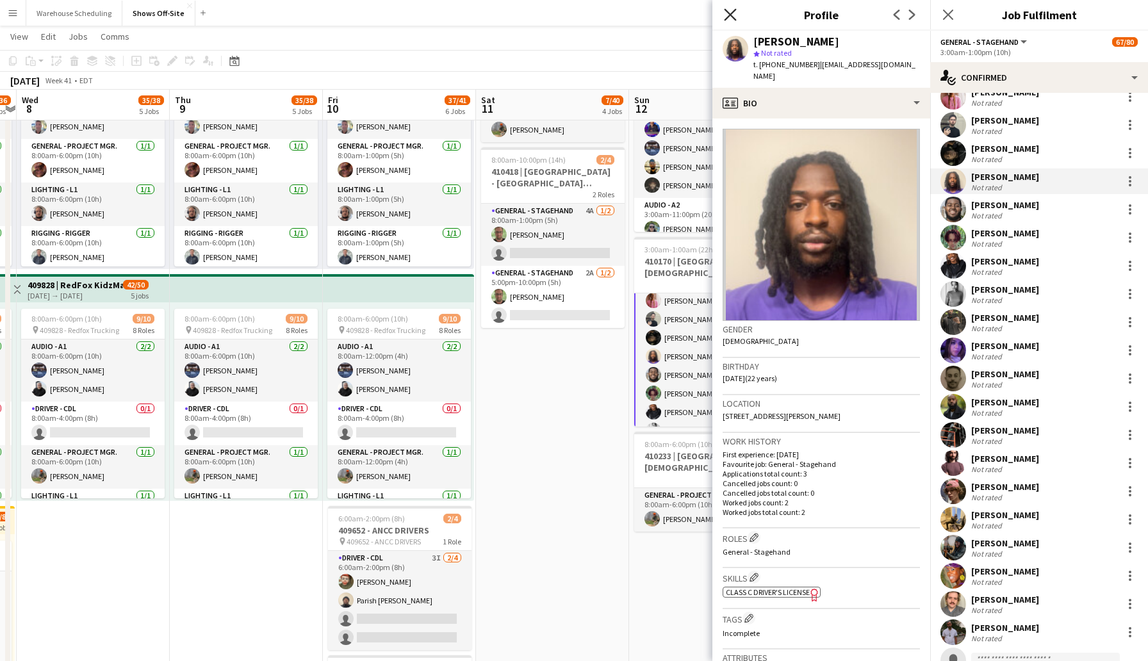
click at [732, 14] on icon at bounding box center [730, 14] width 12 height 12
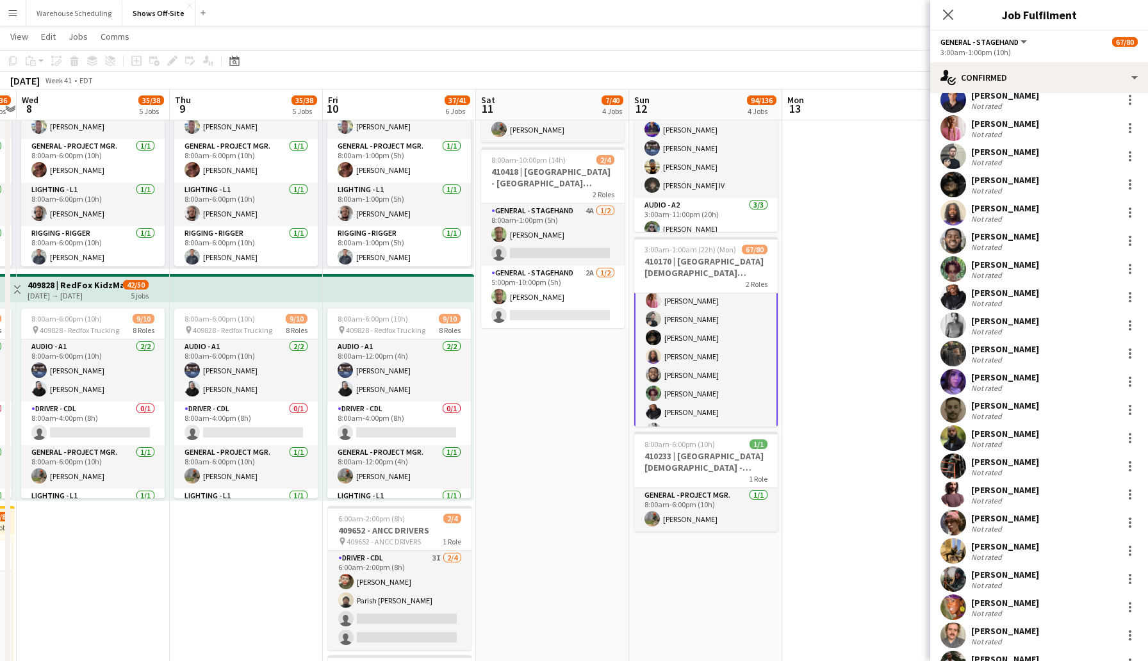
scroll to position [460, 0]
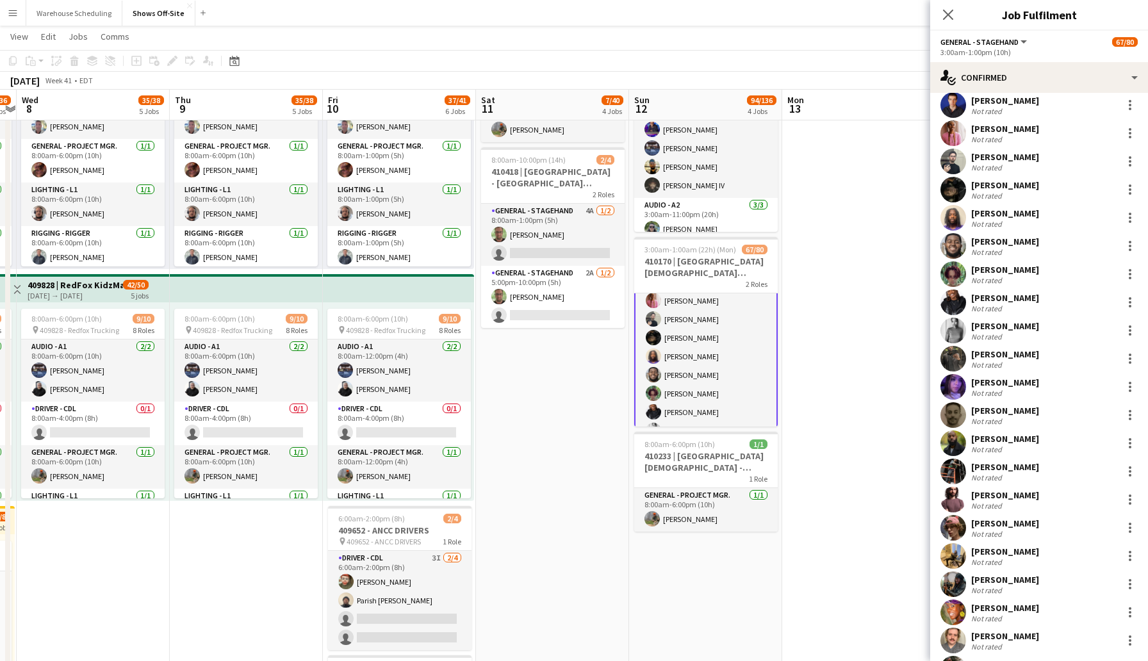
click at [955, 156] on app-user-avatar at bounding box center [954, 162] width 26 height 26
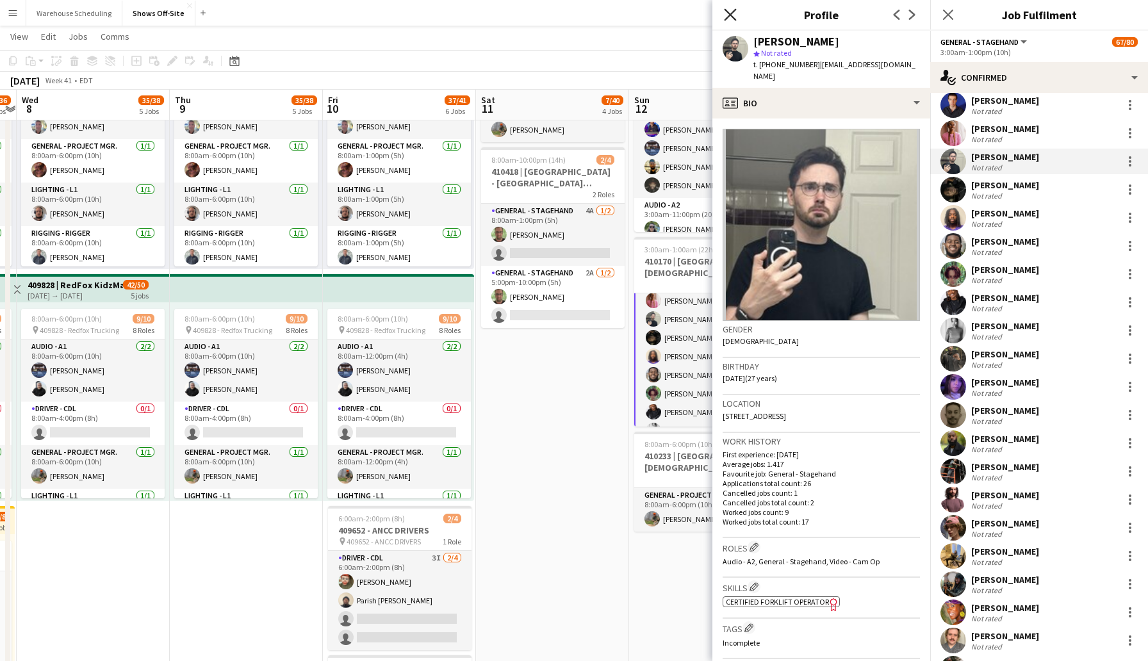
click at [729, 13] on icon at bounding box center [730, 14] width 12 height 12
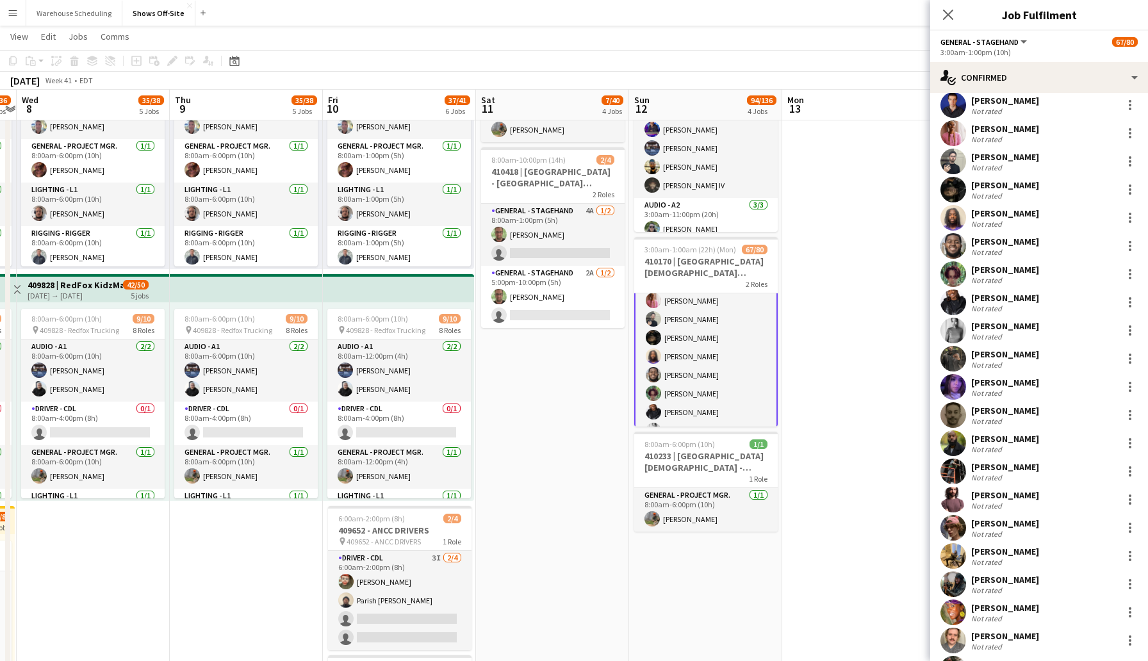
click at [957, 186] on app-user-avatar at bounding box center [954, 190] width 26 height 26
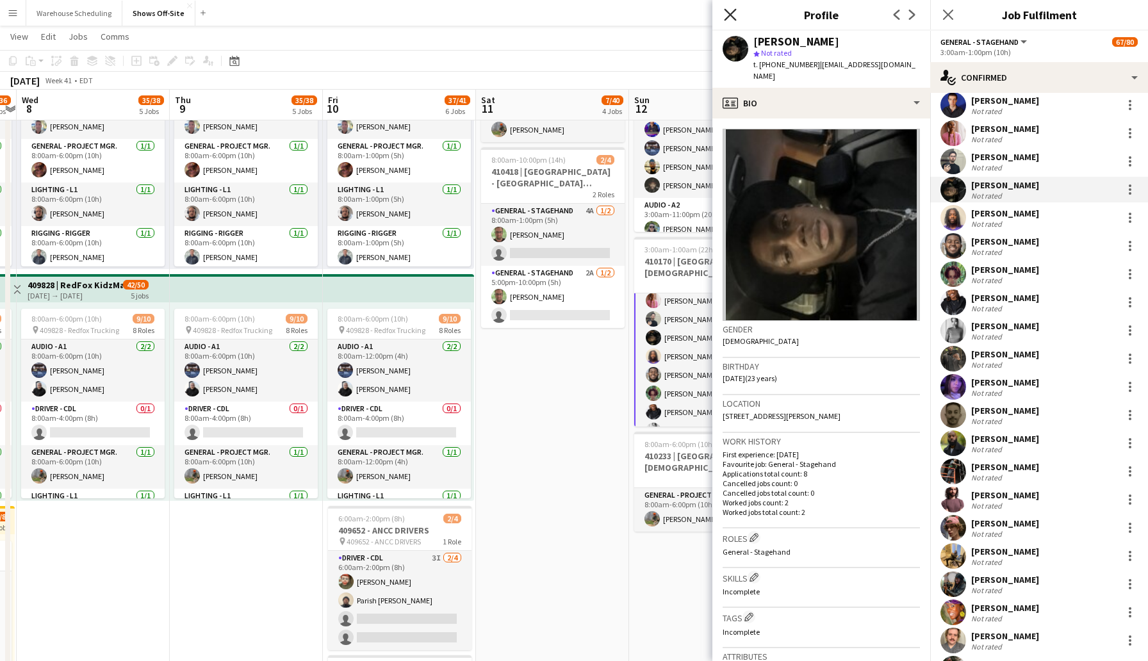
click at [728, 11] on icon "Close pop-in" at bounding box center [730, 14] width 12 height 12
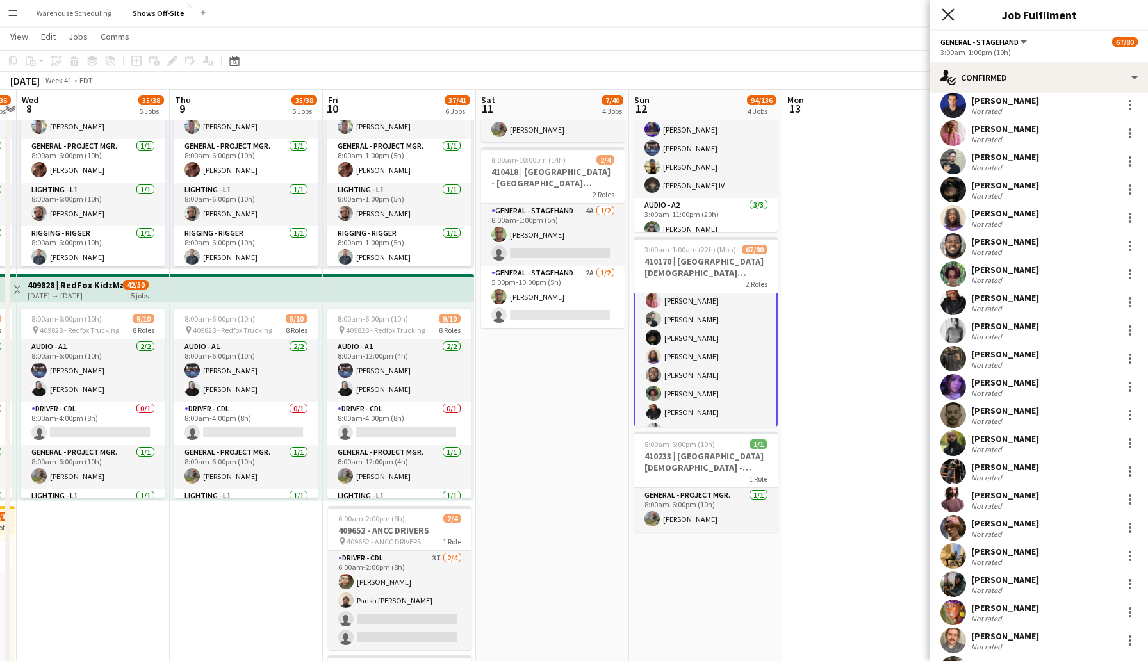
click at [945, 12] on icon "Close pop-in" at bounding box center [948, 14] width 12 height 12
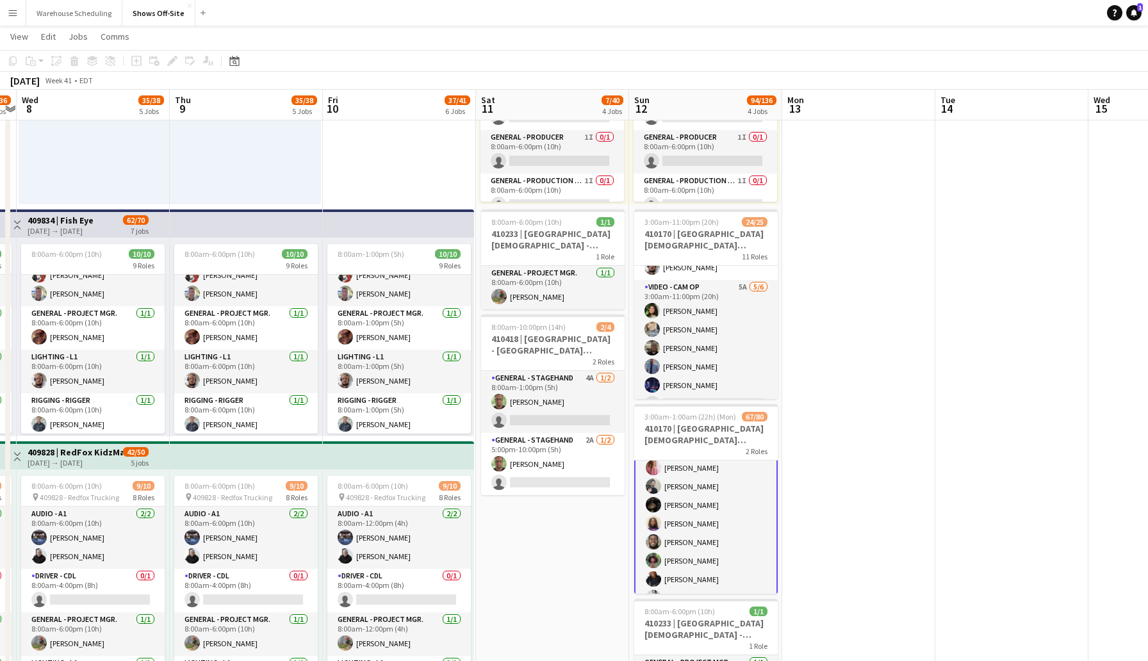
scroll to position [443, 0]
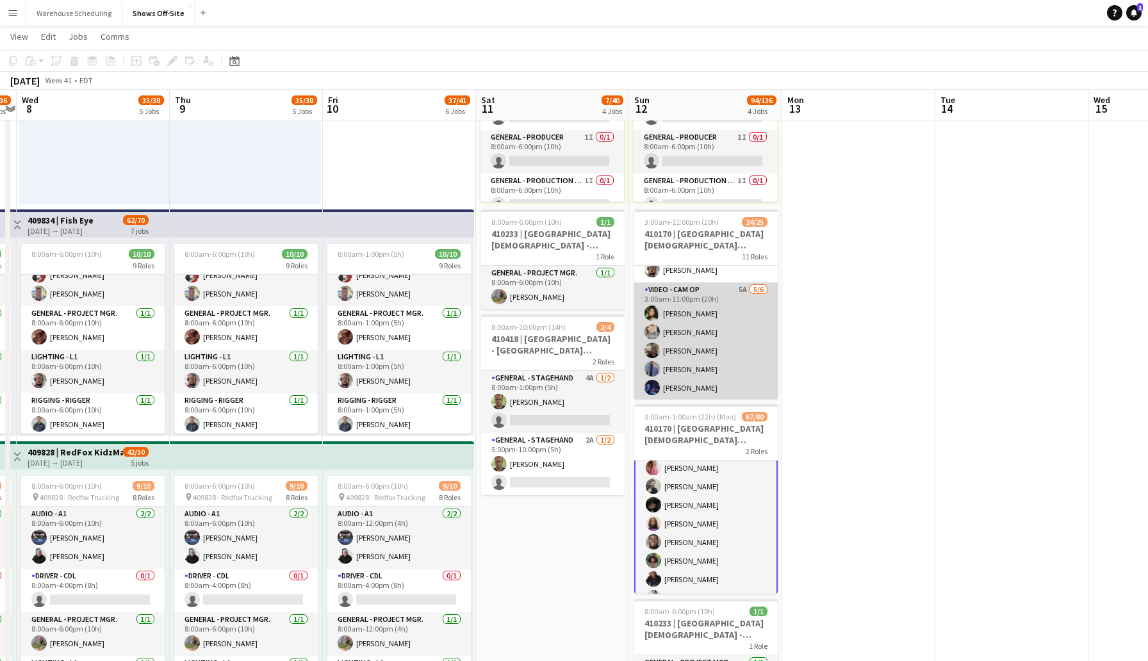
click at [650, 367] on app-user-avatar at bounding box center [652, 368] width 15 height 15
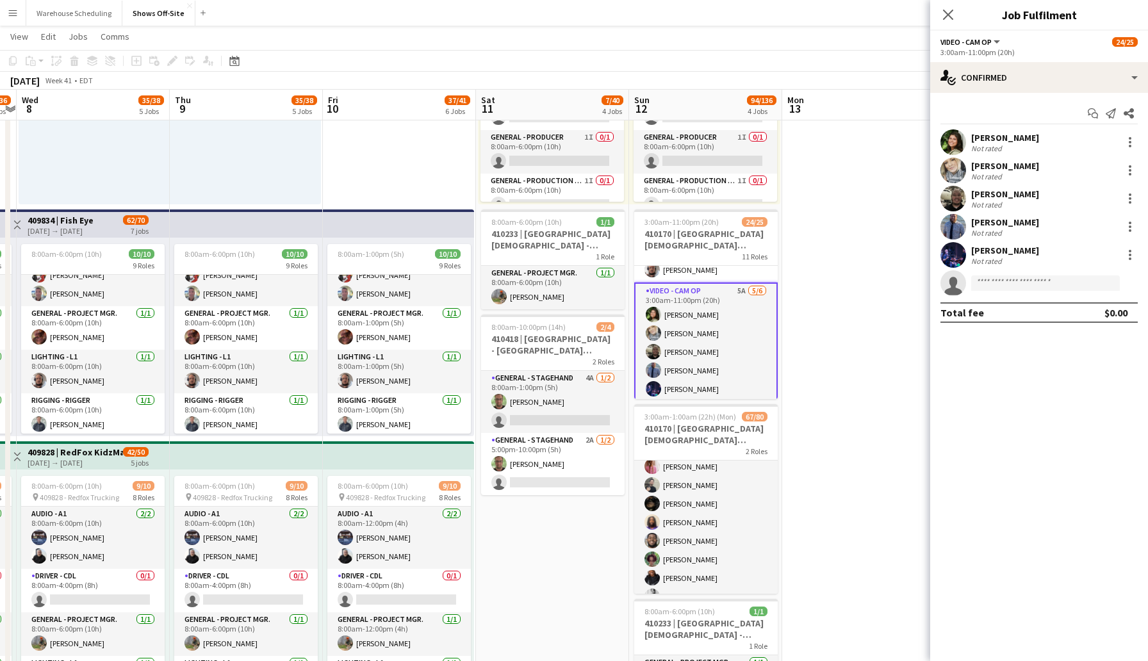
scroll to position [321, 0]
click at [950, 223] on app-user-avatar at bounding box center [954, 227] width 26 height 26
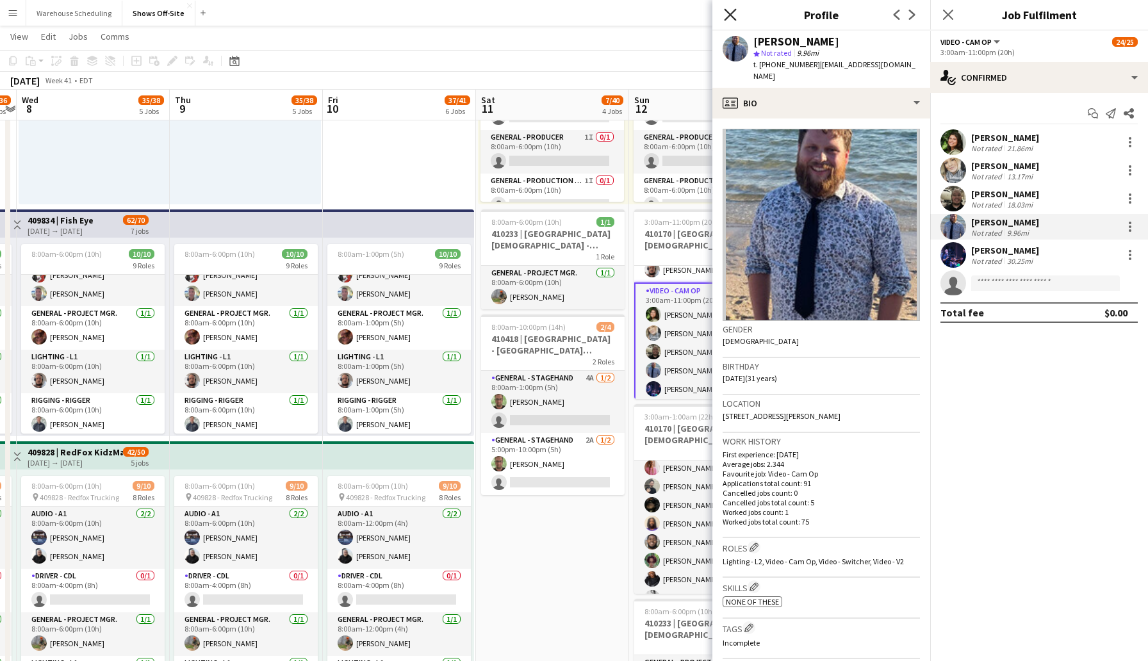
click at [728, 10] on icon "Close pop-in" at bounding box center [730, 14] width 12 height 12
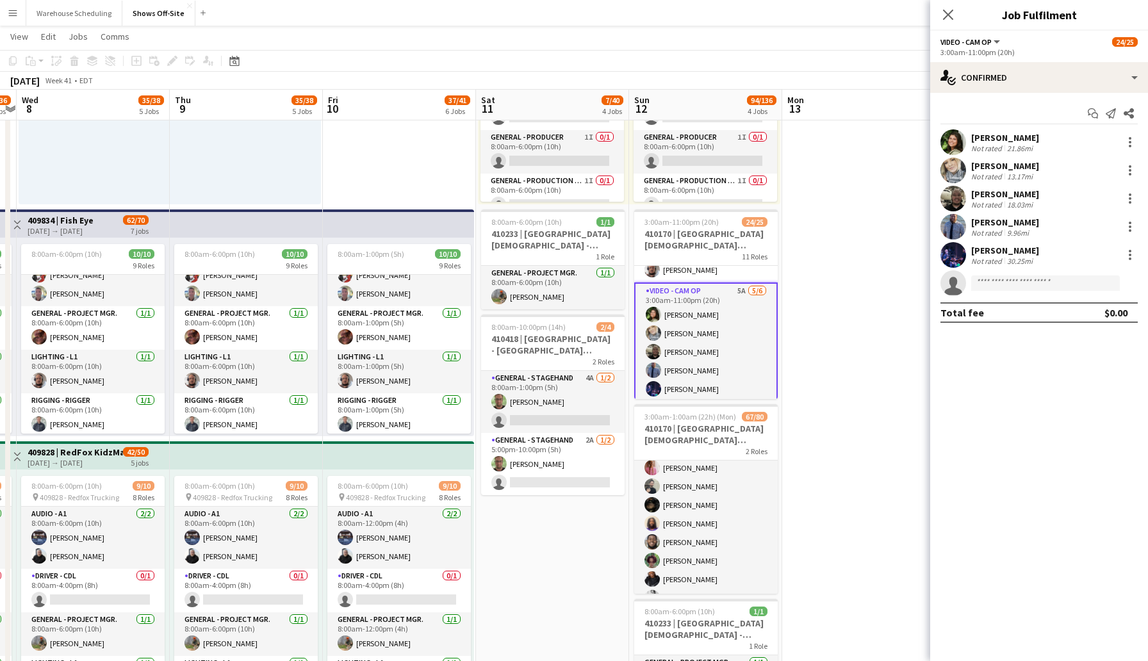
click at [952, 256] on app-user-avatar at bounding box center [954, 255] width 26 height 26
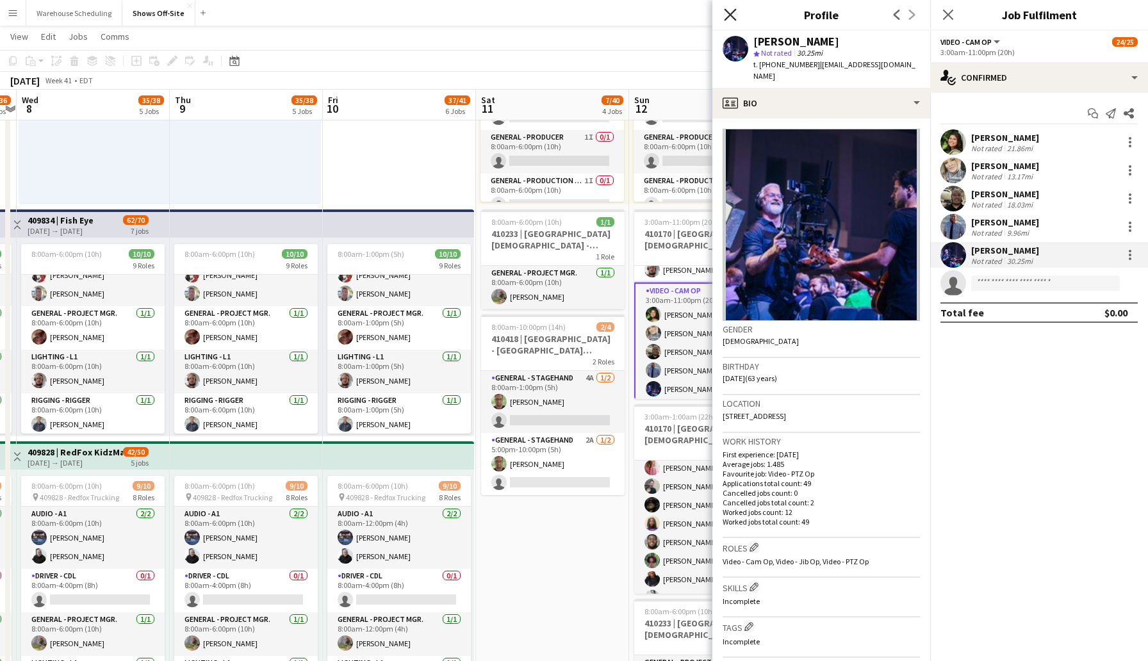
click at [731, 13] on icon at bounding box center [730, 14] width 12 height 12
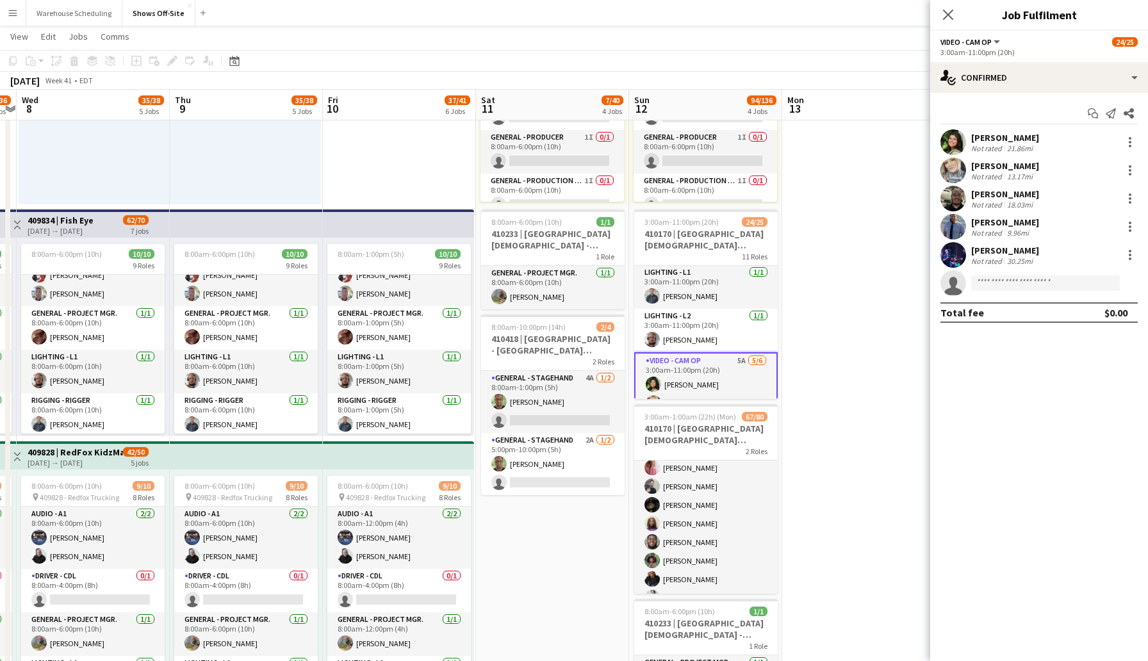
scroll to position [372, 0]
click at [956, 142] on app-user-avatar at bounding box center [954, 142] width 26 height 26
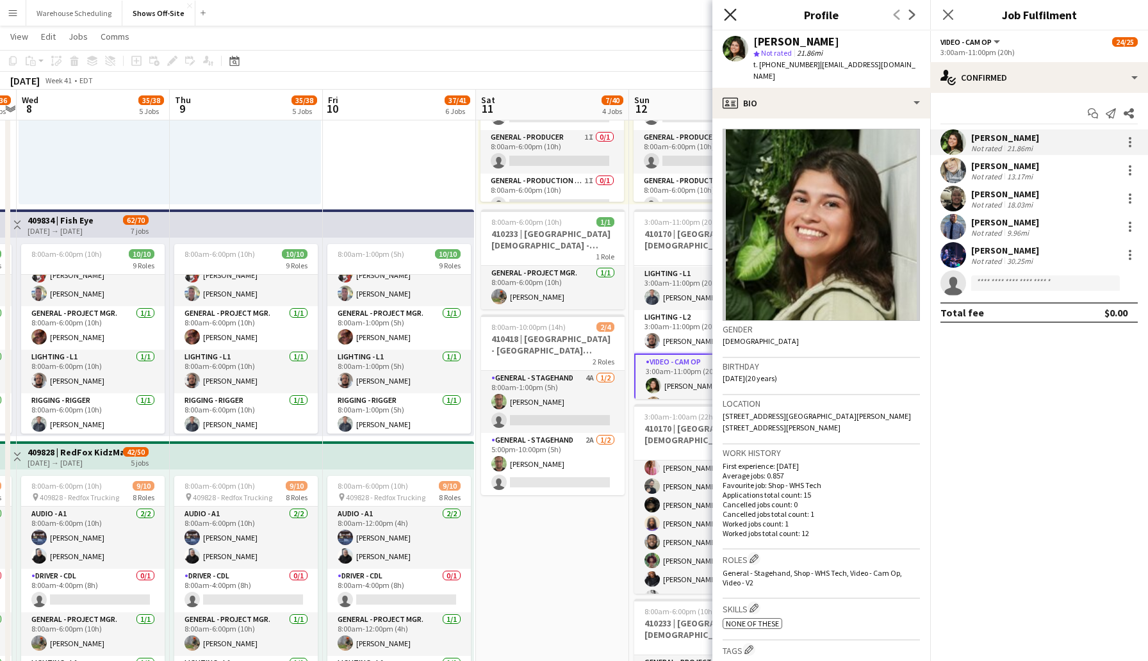
click at [732, 18] on icon at bounding box center [730, 14] width 12 height 12
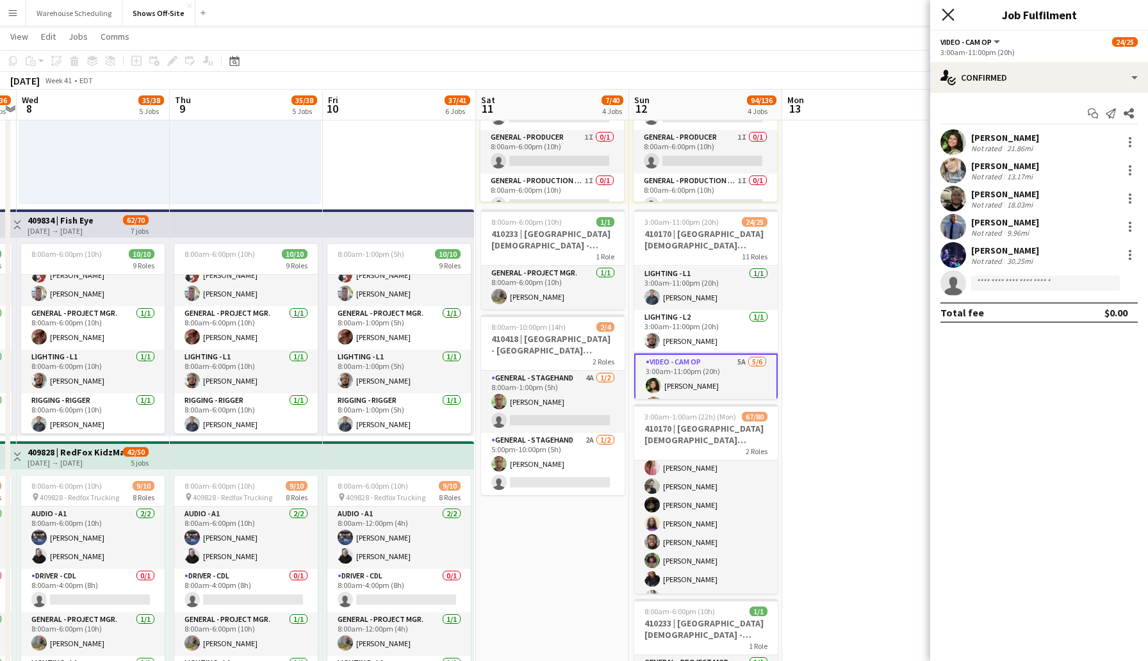
click at [948, 12] on icon "Close pop-in" at bounding box center [948, 14] width 12 height 12
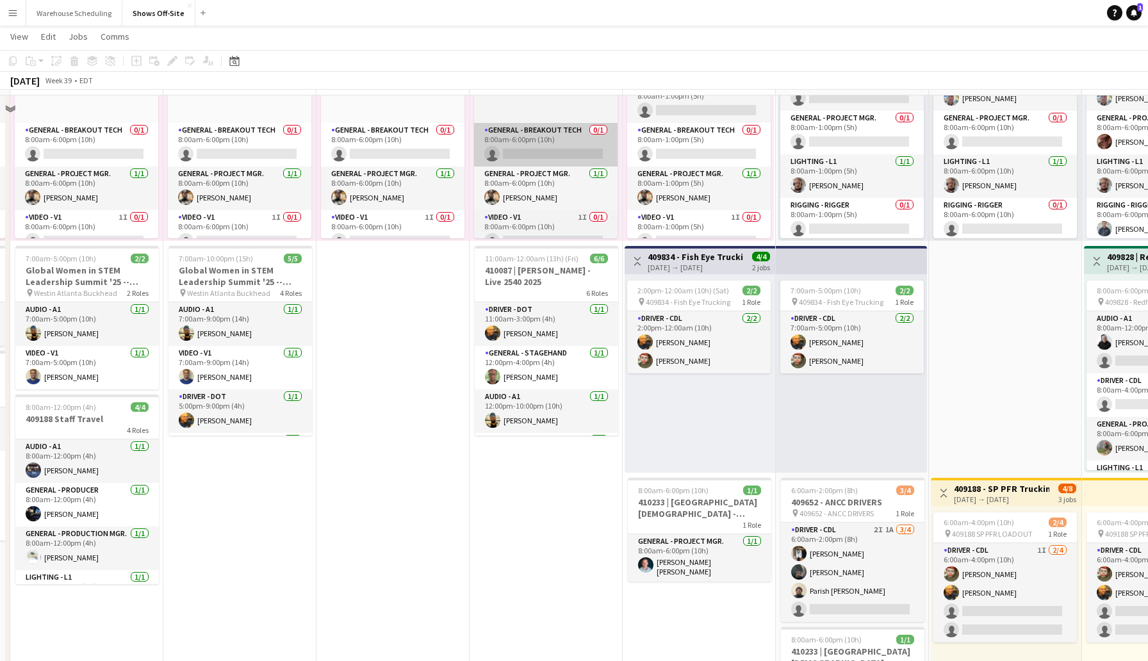
scroll to position [540, 0]
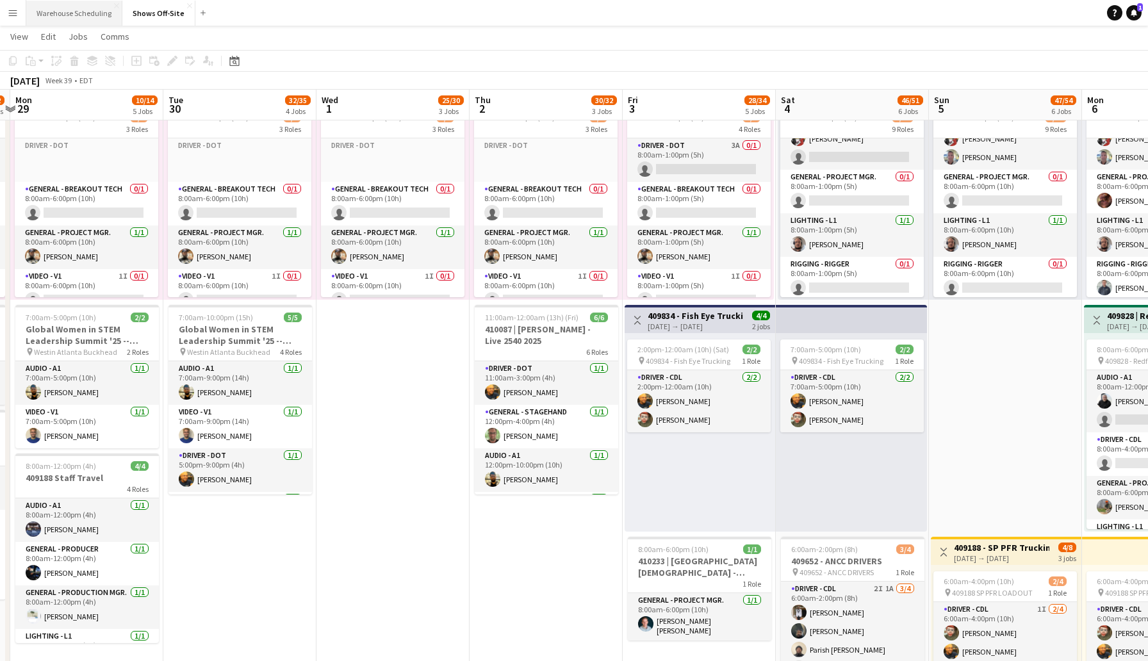
click at [90, 8] on button "Warehouse Scheduling Close" at bounding box center [74, 13] width 96 height 25
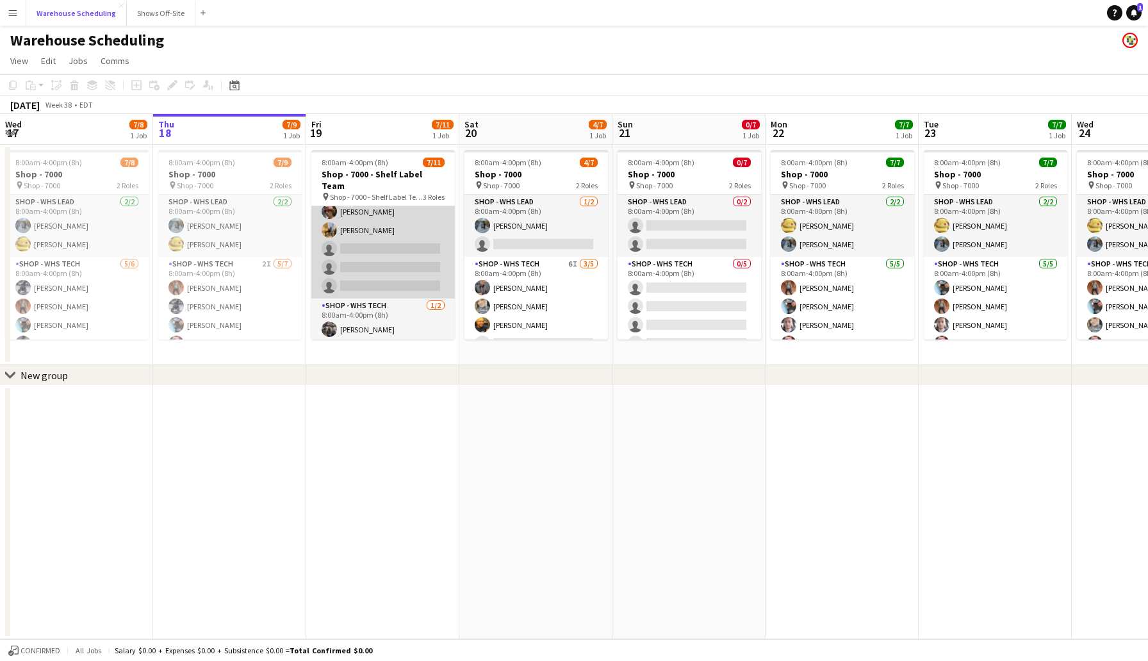
scroll to position [135, 0]
click at [372, 219] on app-card-role "Shop - WHS Tech 8I 4/7 8:00am-4:00pm (8h) Bradley Barnhill Chad Gilbert Thomas …" at bounding box center [383, 211] width 144 height 155
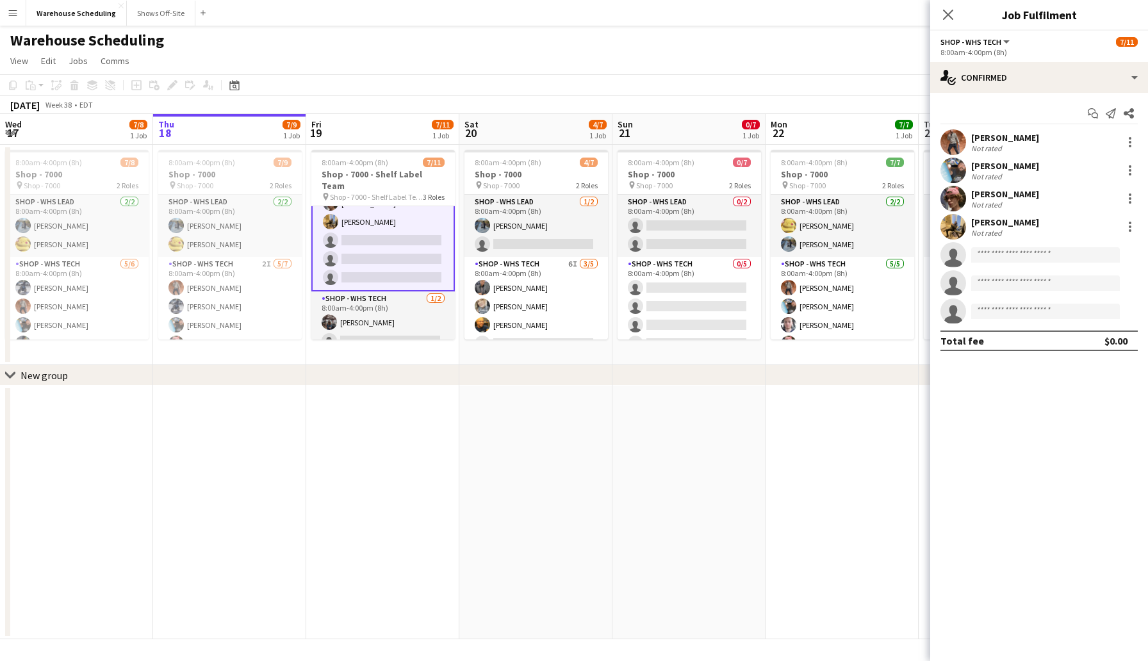
scroll to position [136, 0]
click at [1043, 58] on app-options-switcher "Shop - WHS Tech All roles Shop - WHS Tech 7/11 8:00am-4:00pm (8h)" at bounding box center [1039, 46] width 218 height 31
click at [1037, 75] on div "single-neutral-actions-check-2 Confirmed" at bounding box center [1039, 77] width 218 height 31
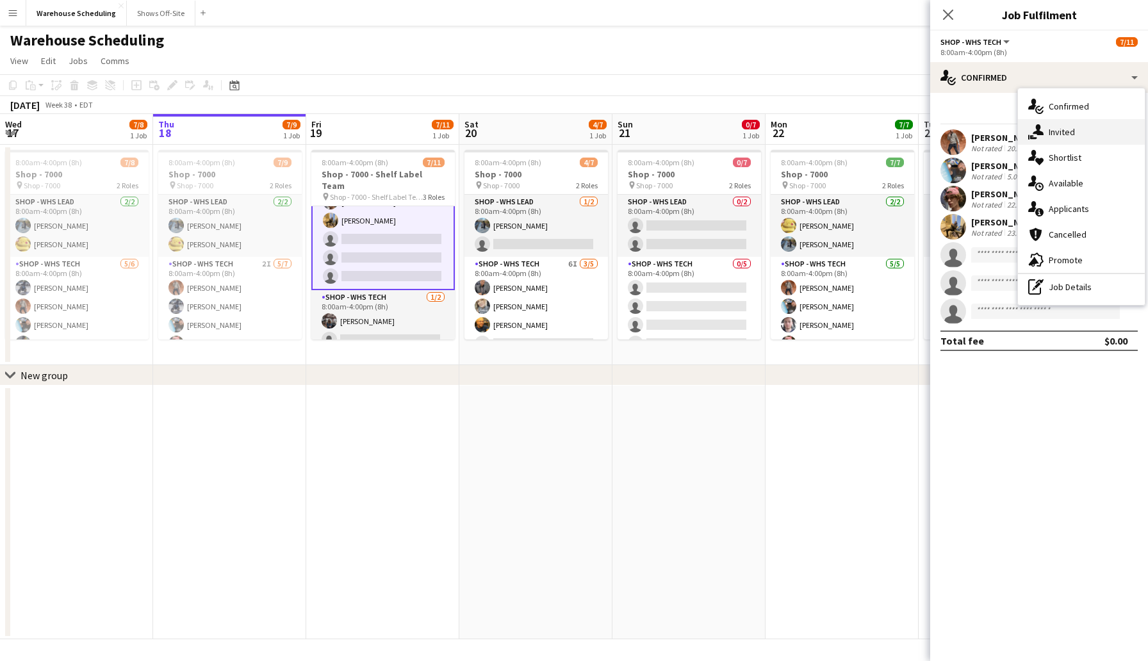
click at [1056, 128] on span "Invited" at bounding box center [1062, 132] width 26 height 12
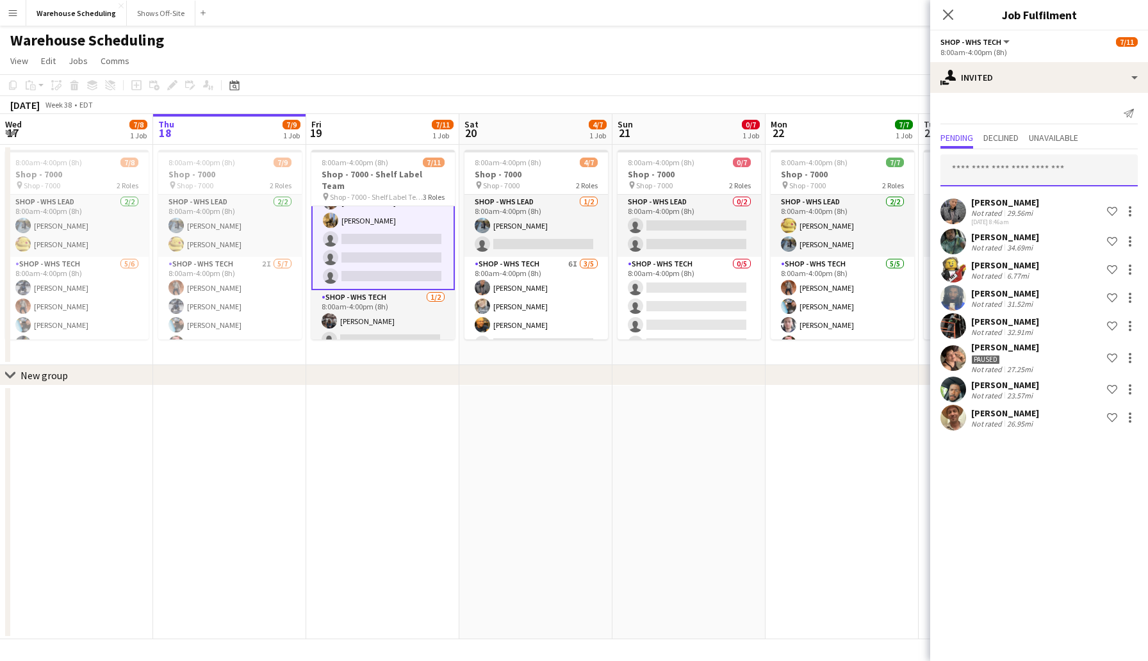
click at [1019, 174] on input "text" at bounding box center [1039, 170] width 197 height 32
type input "*******"
click at [1013, 210] on span "camillaproductions@gmail.com" at bounding box center [1039, 213] width 177 height 10
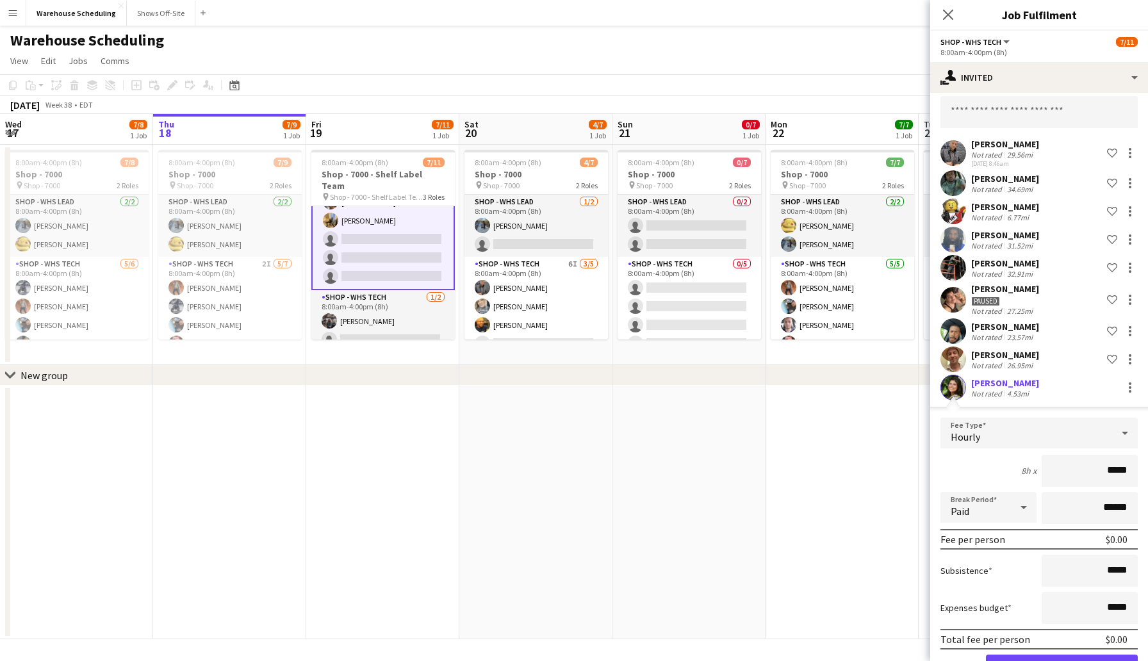
scroll to position [101, 0]
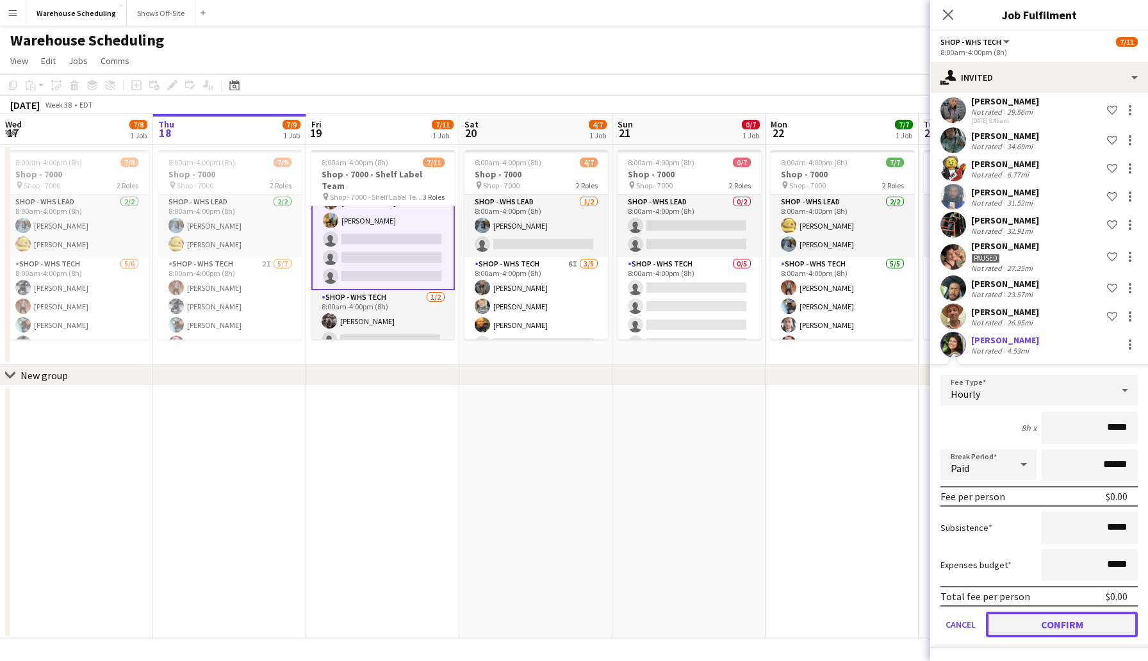
click at [1048, 624] on button "Confirm" at bounding box center [1062, 625] width 152 height 26
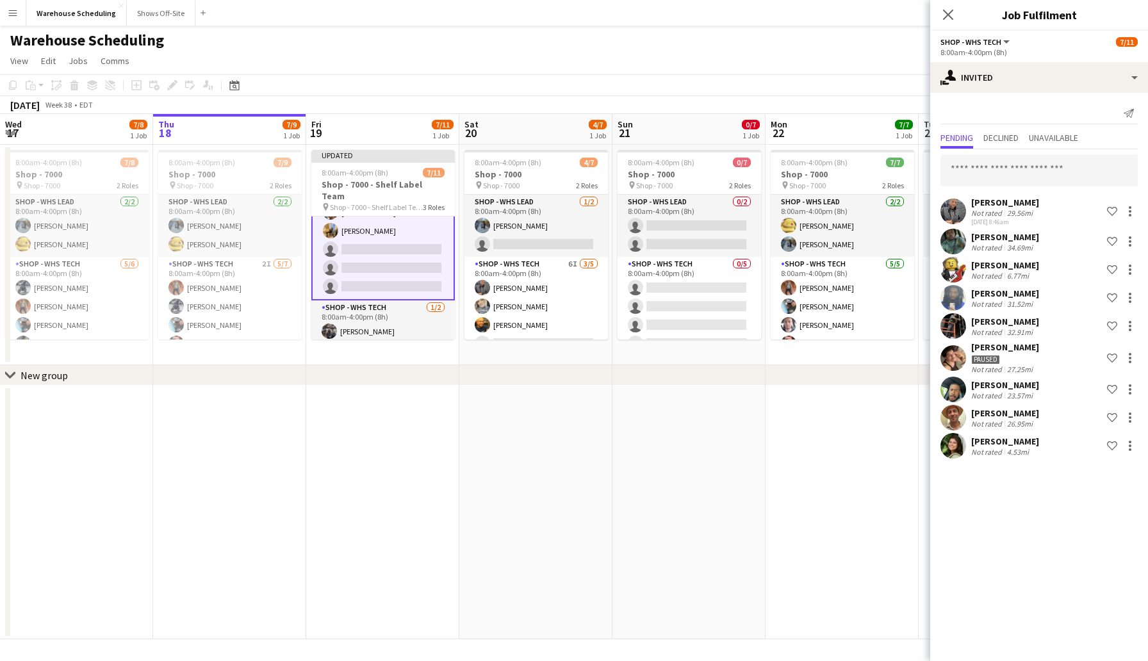
scroll to position [0, 0]
click at [994, 168] on input "text" at bounding box center [1039, 170] width 197 height 32
type input "*"
click at [997, 177] on input "********" at bounding box center [1039, 170] width 197 height 32
type input "*"
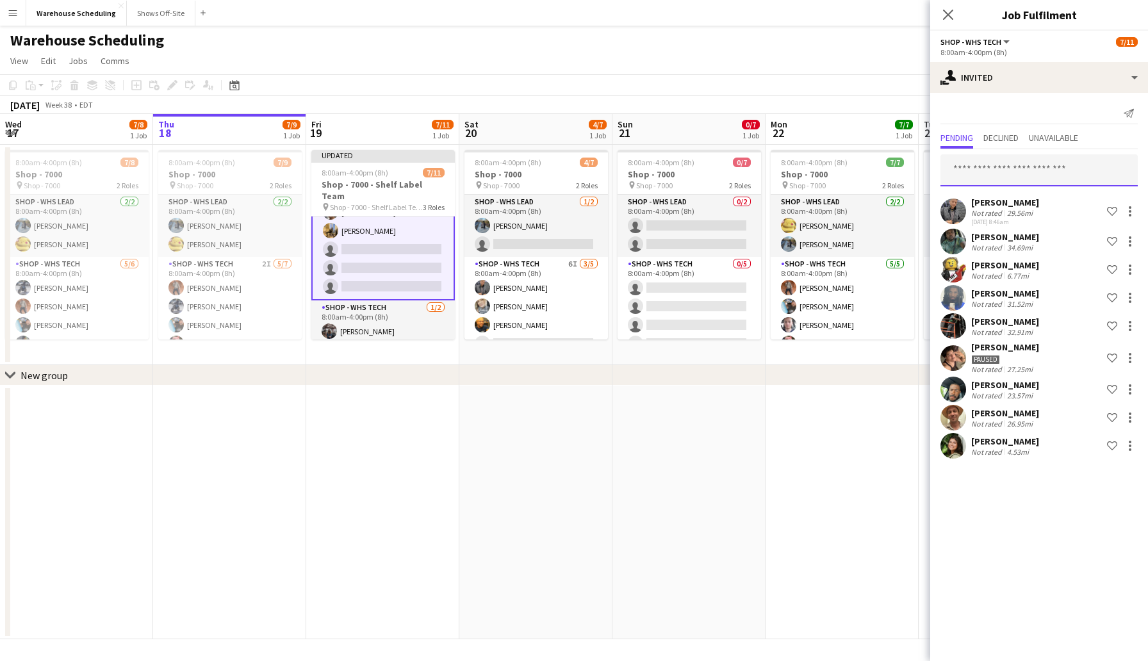
type input "*"
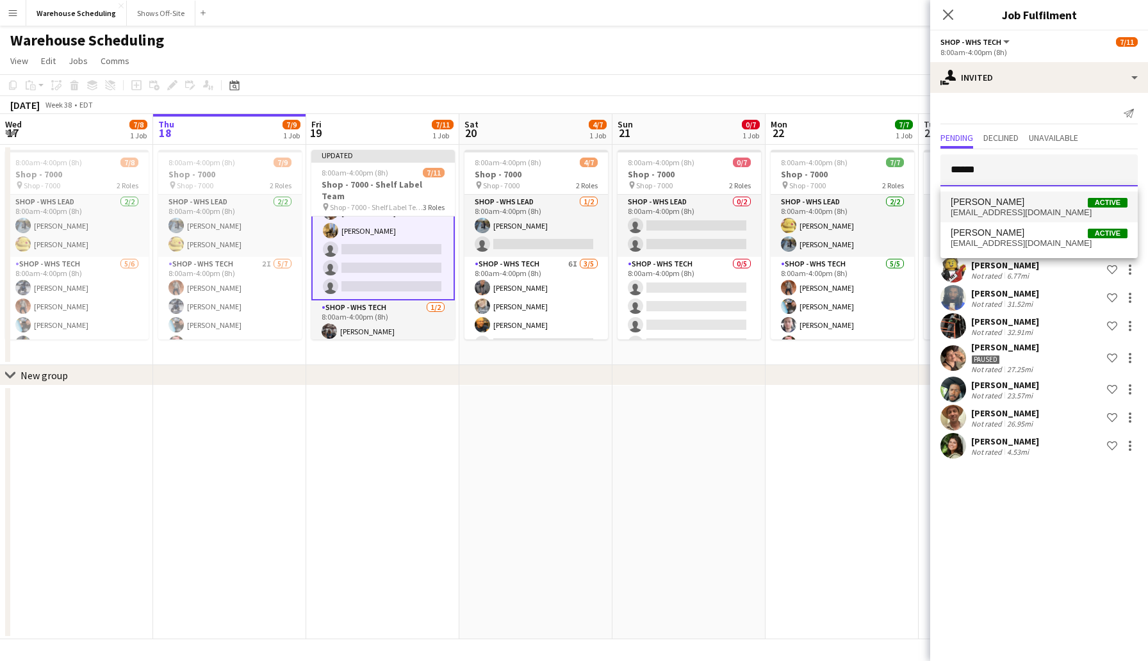
type input "******"
click at [1012, 203] on span "Nicholas Dillon Active" at bounding box center [1039, 202] width 177 height 11
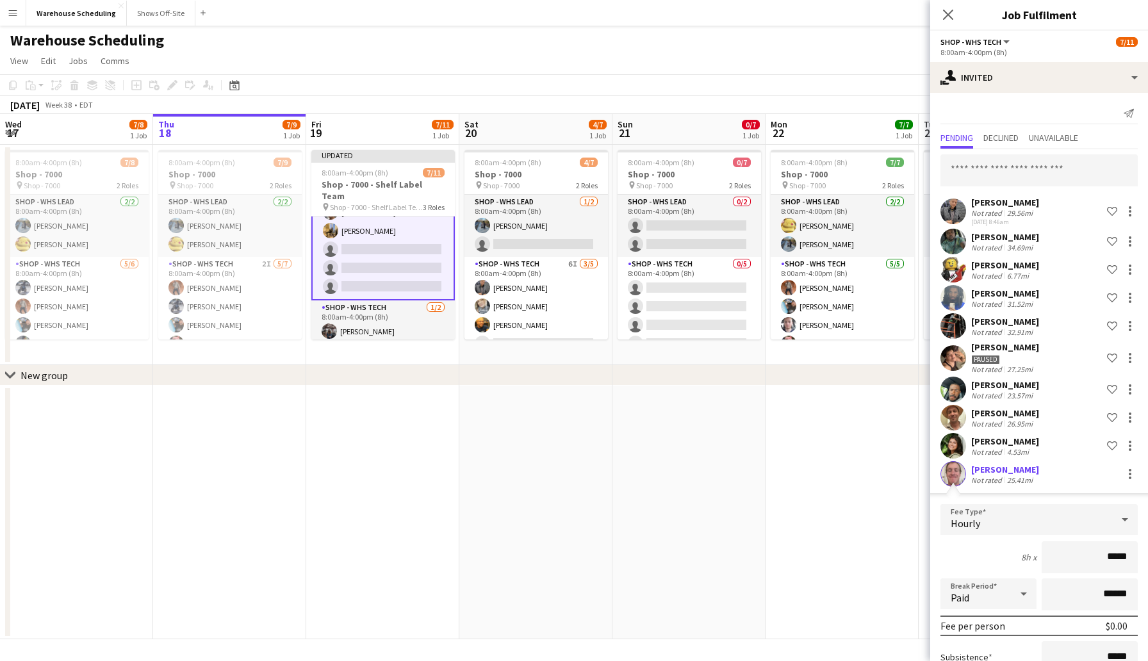
scroll to position [129, 0]
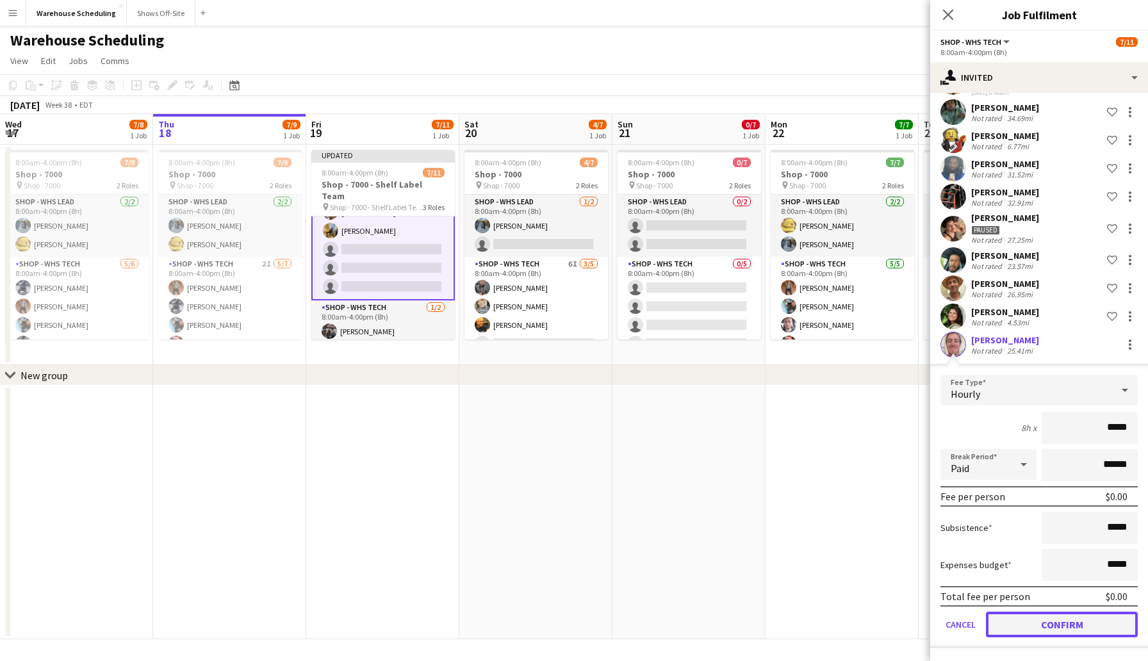
click at [1072, 624] on button "Confirm" at bounding box center [1062, 625] width 152 height 26
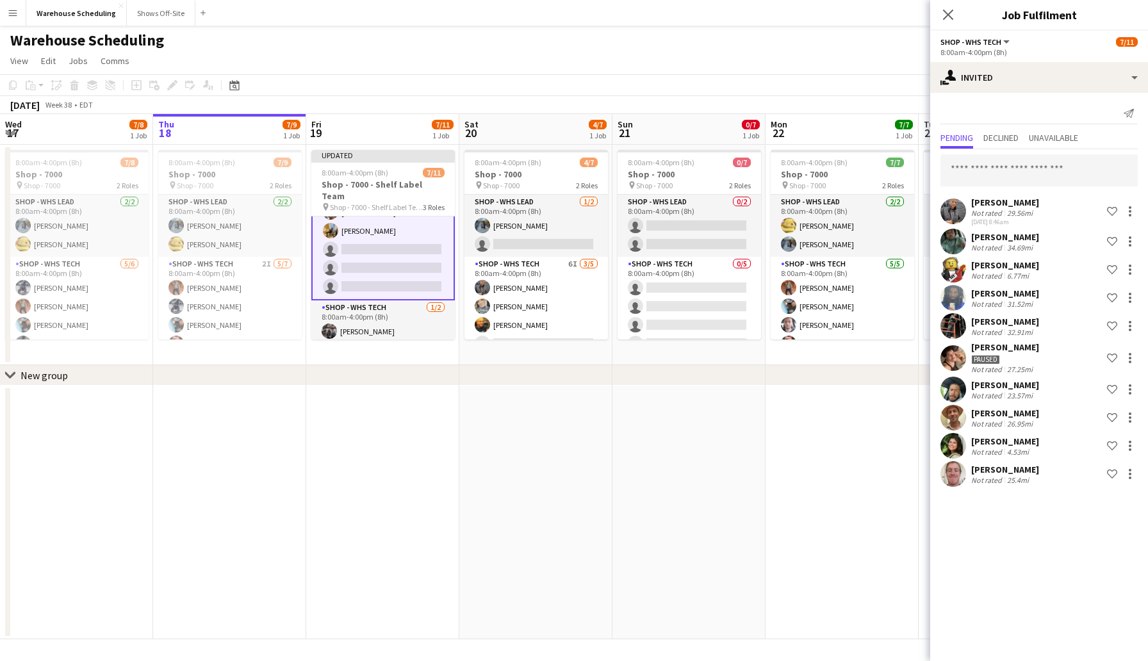
scroll to position [0, 0]
click at [953, 14] on icon "Close pop-in" at bounding box center [948, 14] width 12 height 12
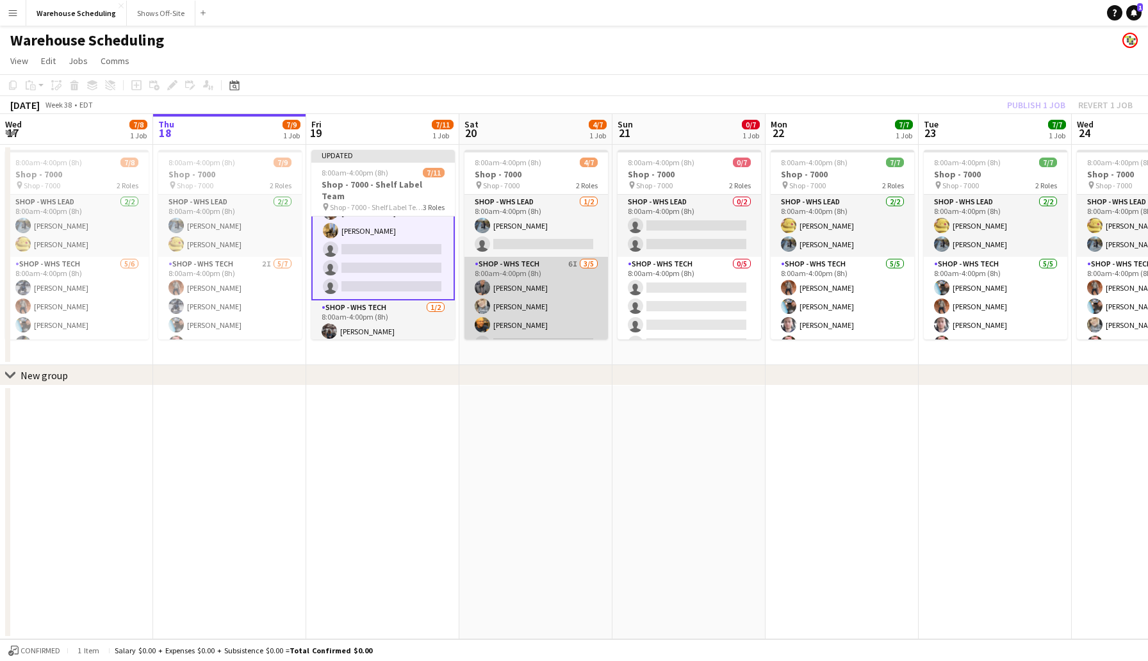
scroll to position [35, 0]
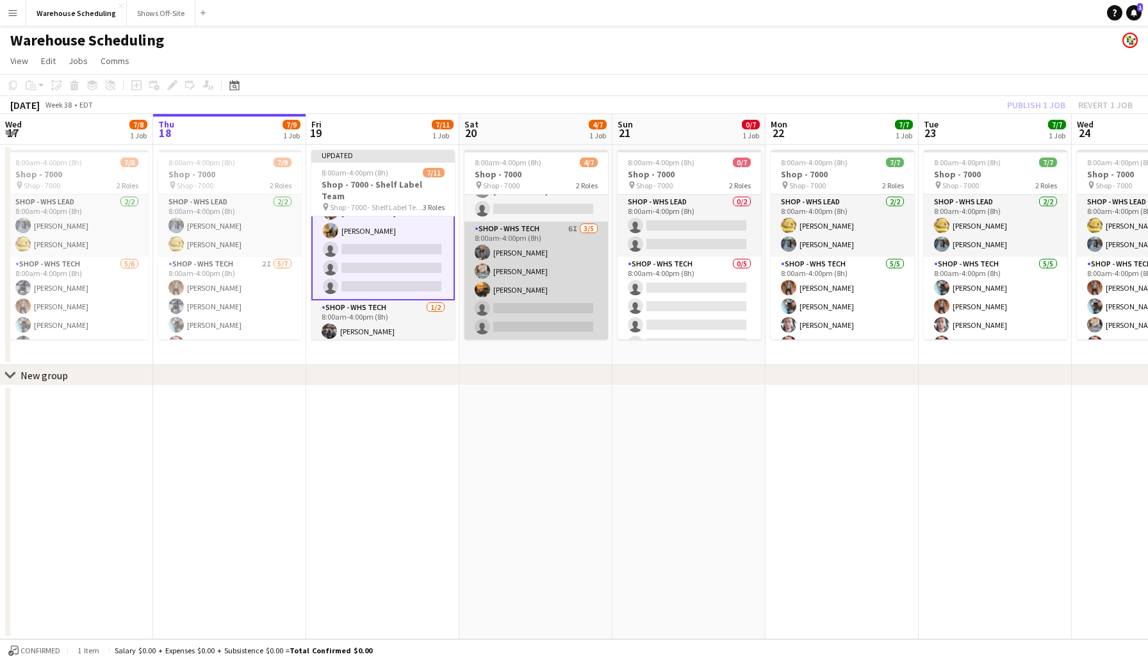
click at [518, 311] on app-card-role "Shop - WHS Tech 6I 3/5 8:00am-4:00pm (8h) Jacquie O Rodrigeuz-Silvia Erika Hagg…" at bounding box center [537, 281] width 144 height 118
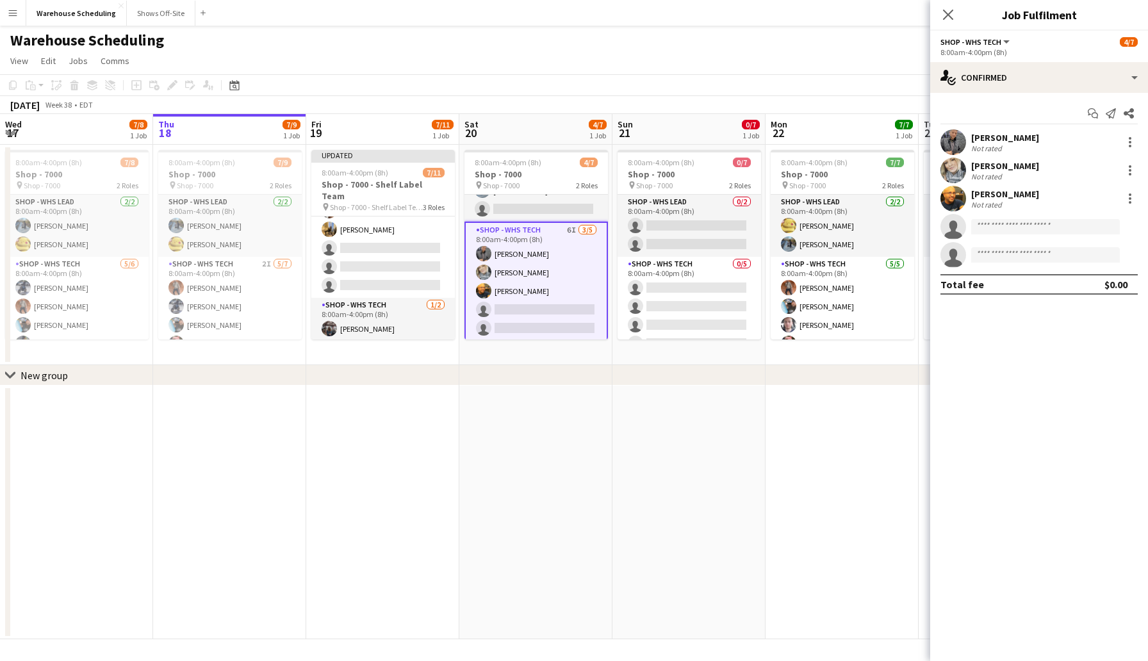
scroll to position [135, 0]
click at [989, 76] on div "single-neutral-actions-check-2 Confirmed" at bounding box center [1039, 77] width 218 height 31
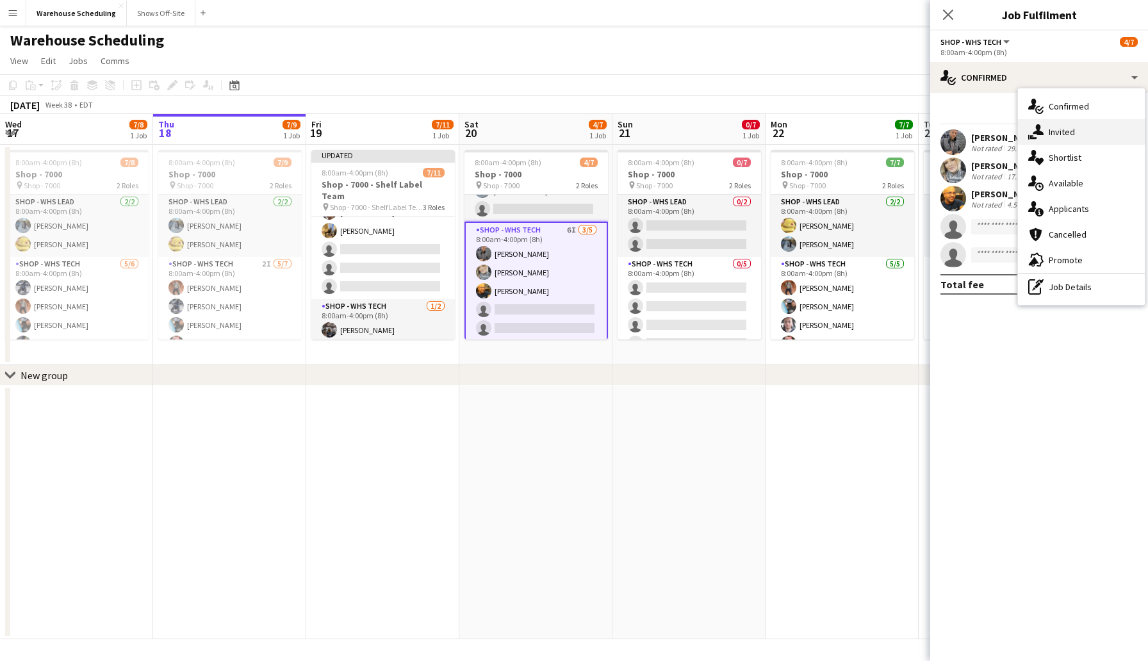
click at [1066, 133] on span "Invited" at bounding box center [1062, 132] width 26 height 12
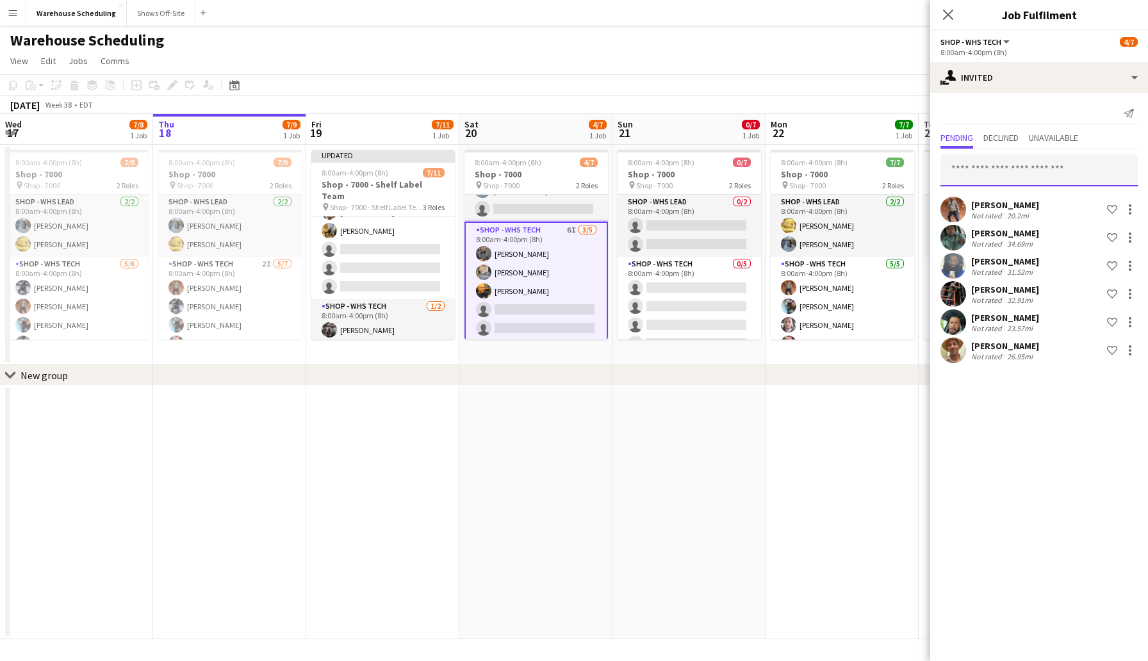
click at [1007, 163] on input "text" at bounding box center [1039, 170] width 197 height 32
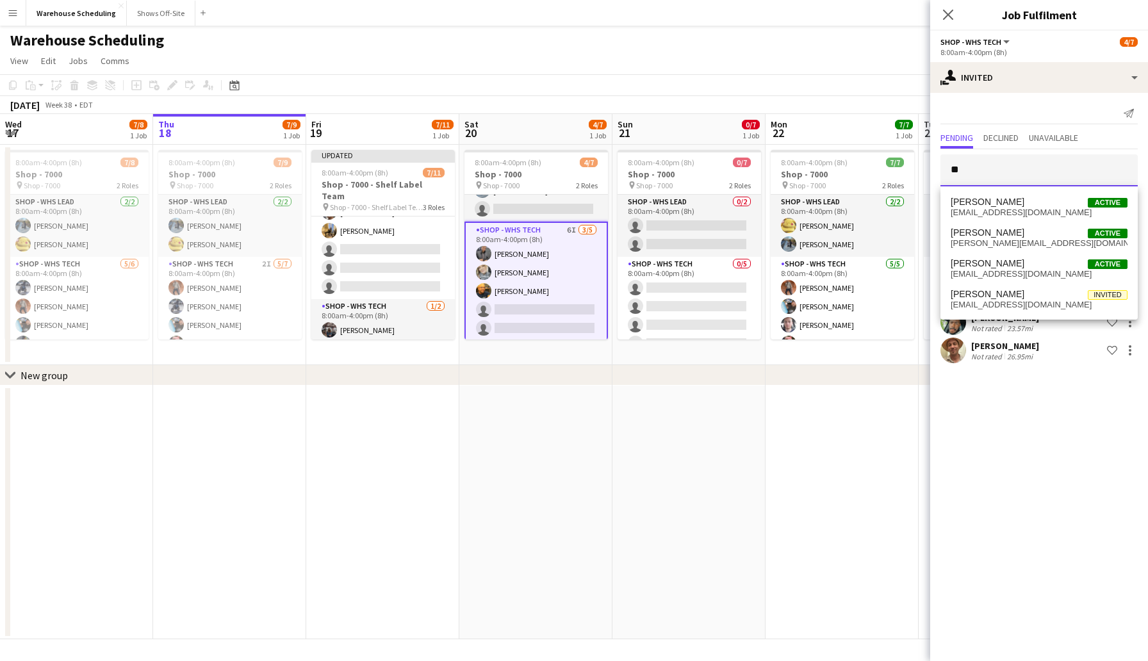
type input "*"
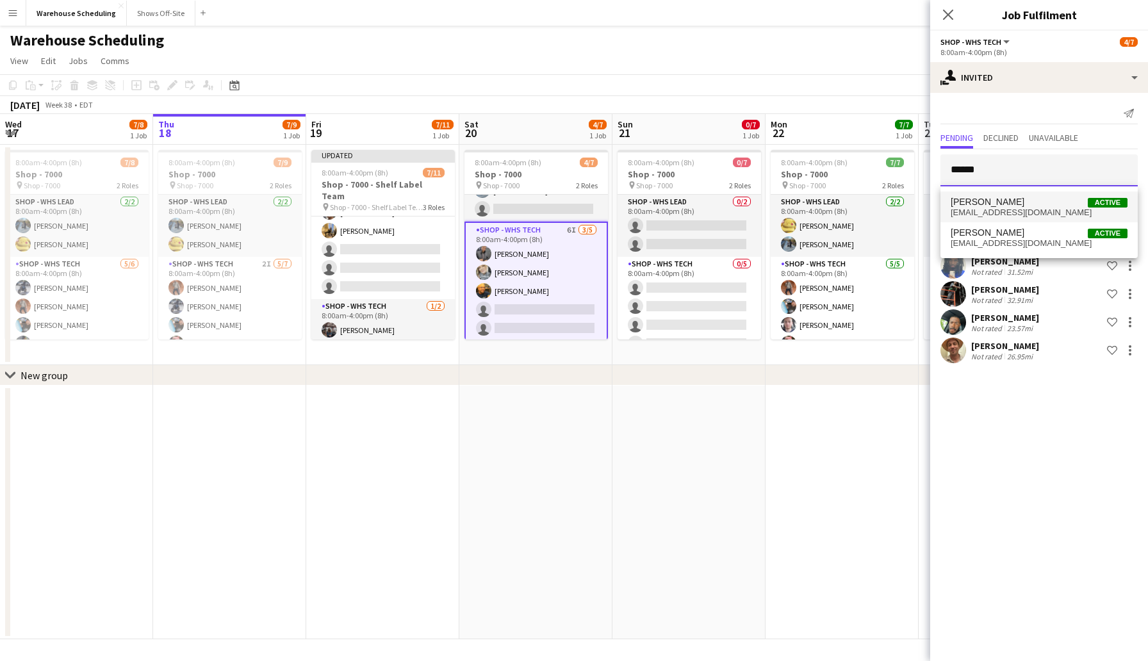
type input "******"
click at [1021, 210] on span "nicdillon21@gmail.com" at bounding box center [1039, 213] width 177 height 10
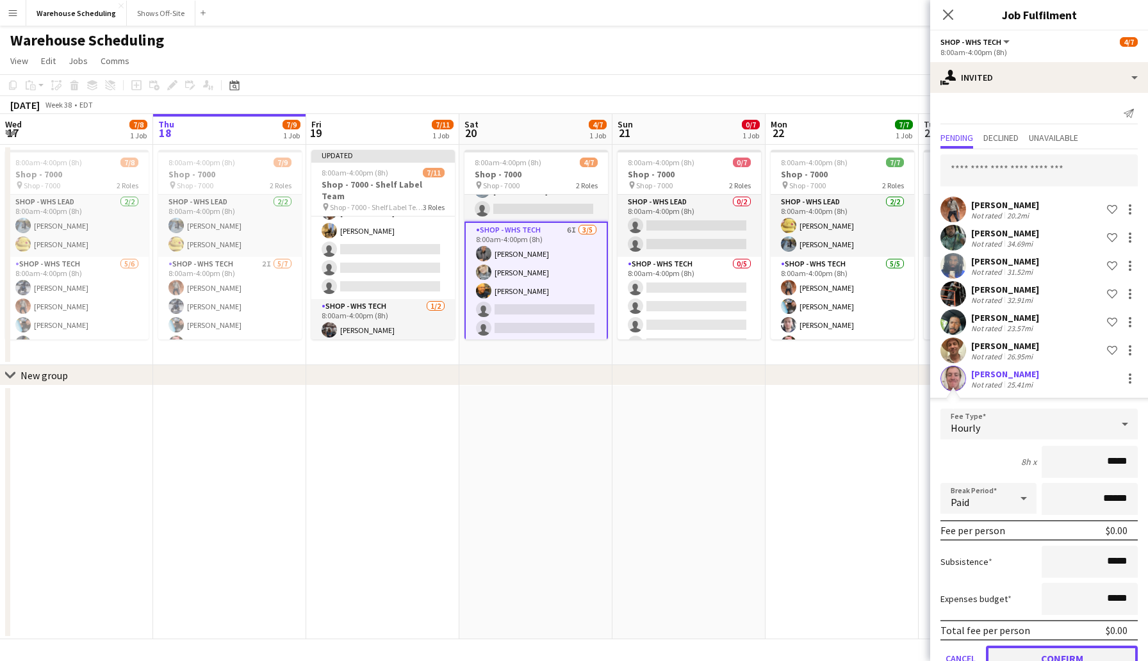
click at [1045, 654] on button "Confirm" at bounding box center [1062, 659] width 152 height 26
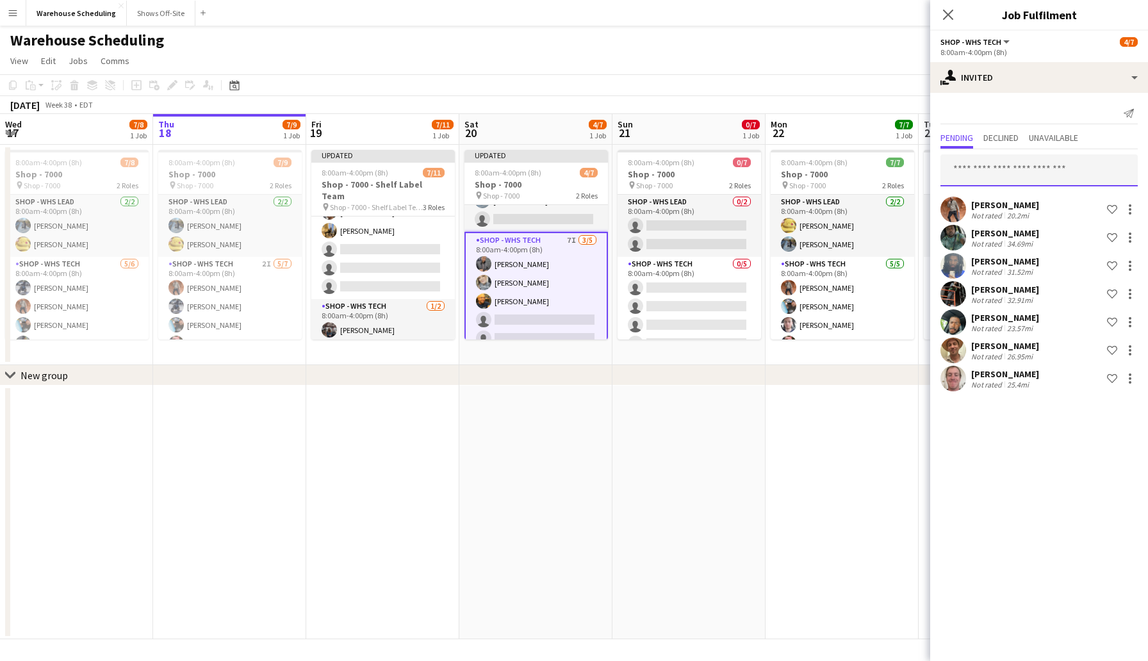
click at [1024, 163] on input "text" at bounding box center [1039, 170] width 197 height 32
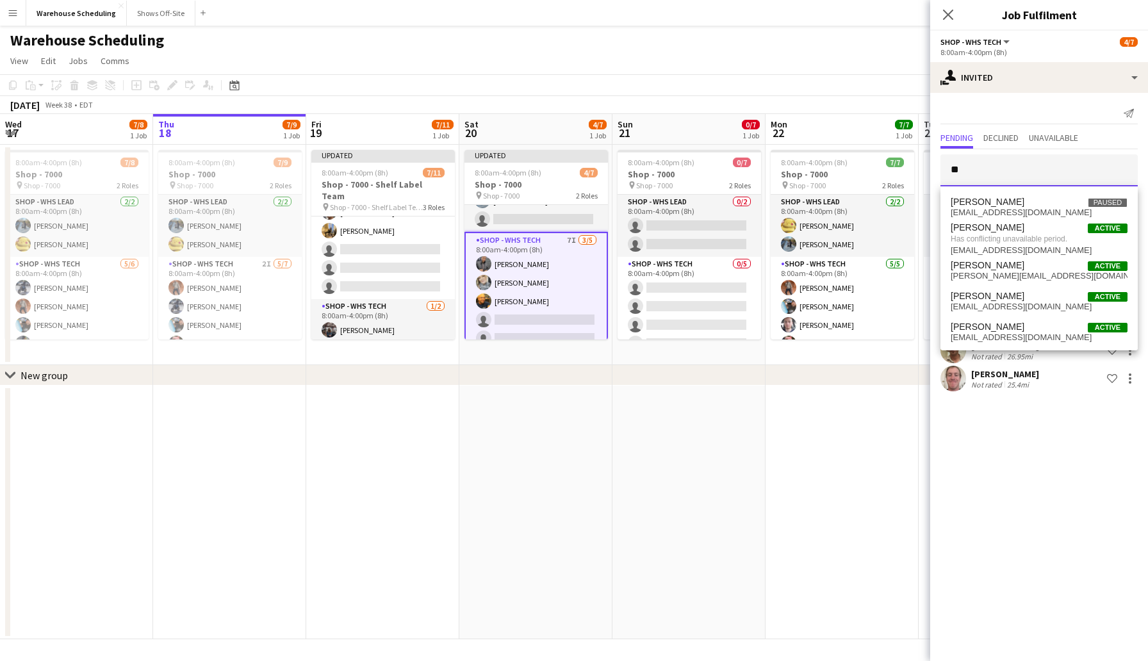
type input "*"
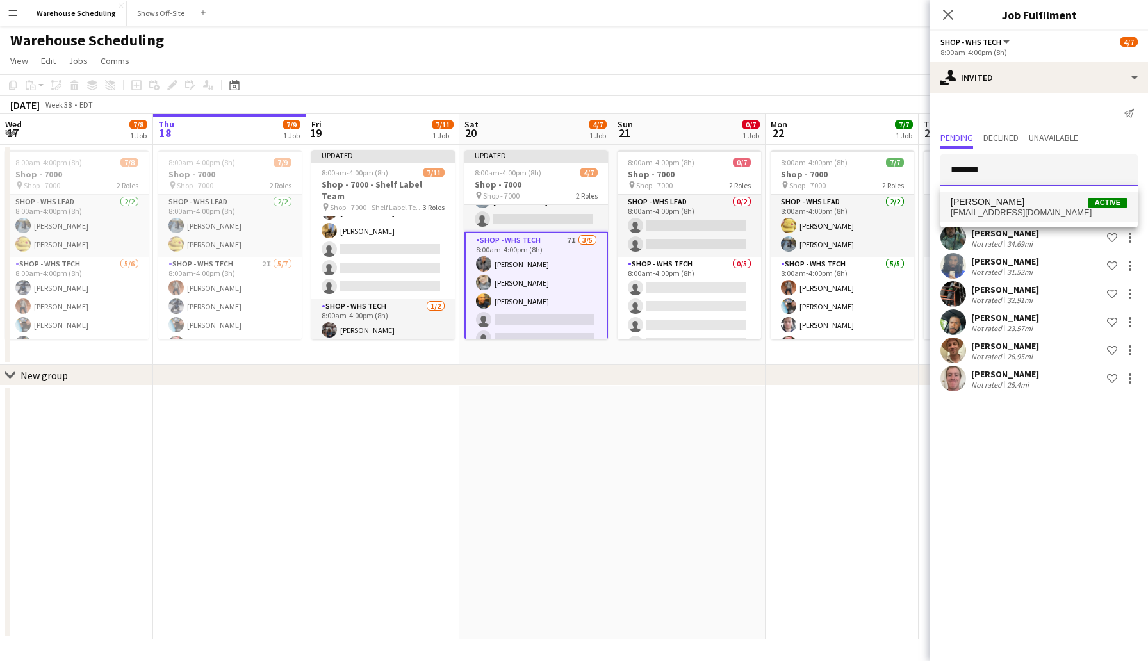
type input "*******"
click at [998, 208] on span "camillaproductions@gmail.com" at bounding box center [1039, 213] width 177 height 10
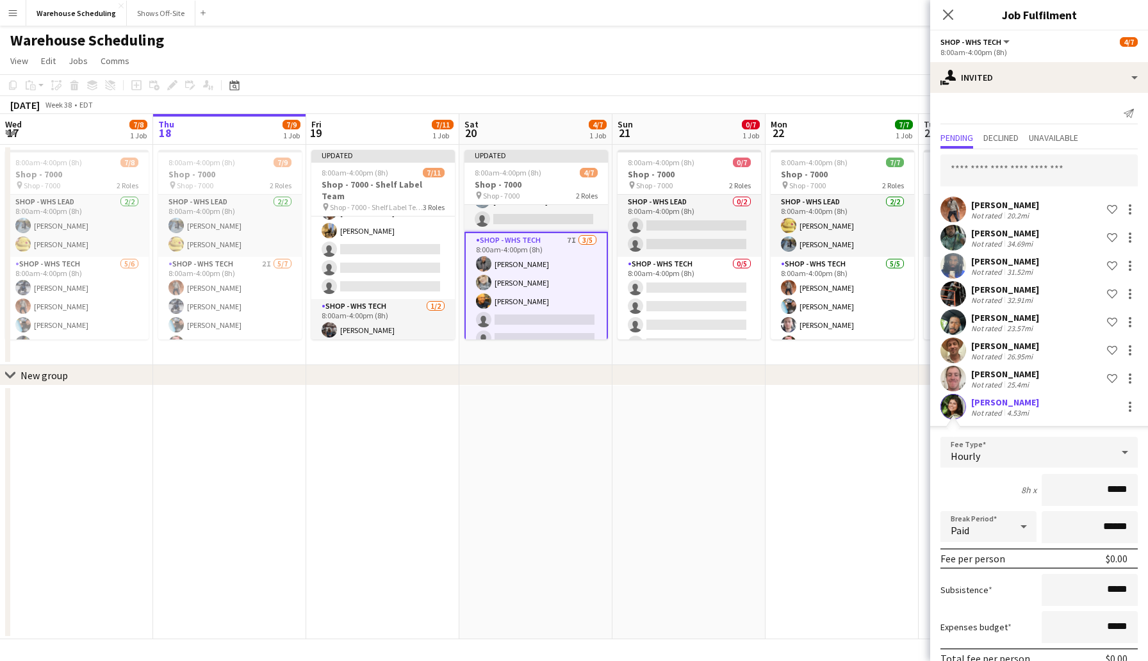
scroll to position [62, 0]
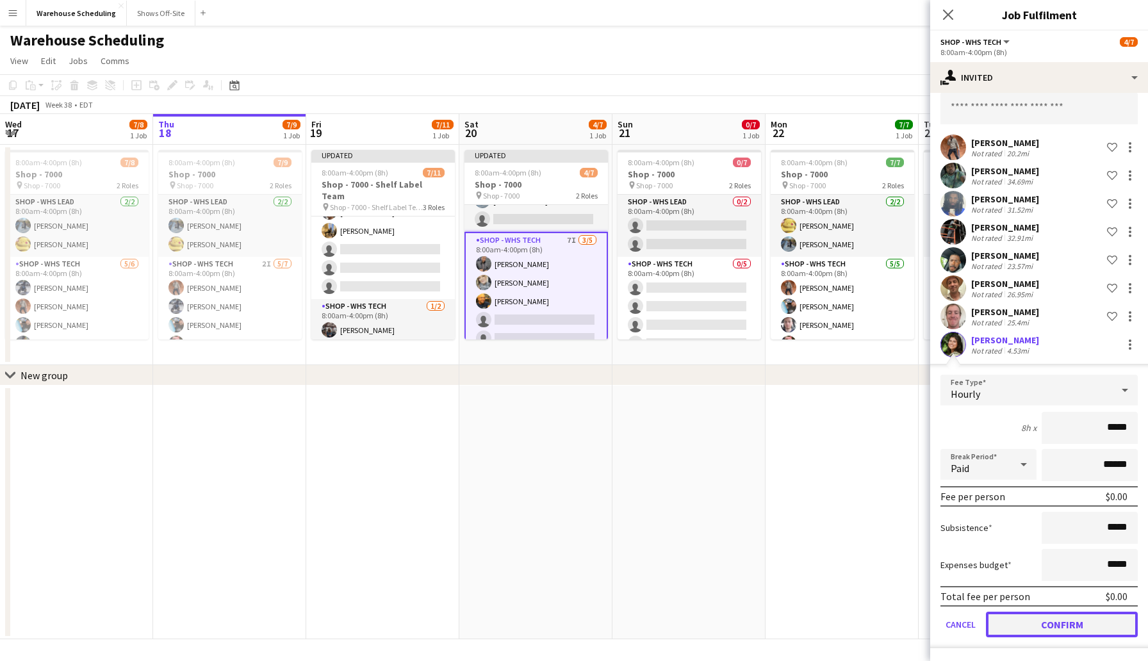
click at [1050, 622] on button "Confirm" at bounding box center [1062, 625] width 152 height 26
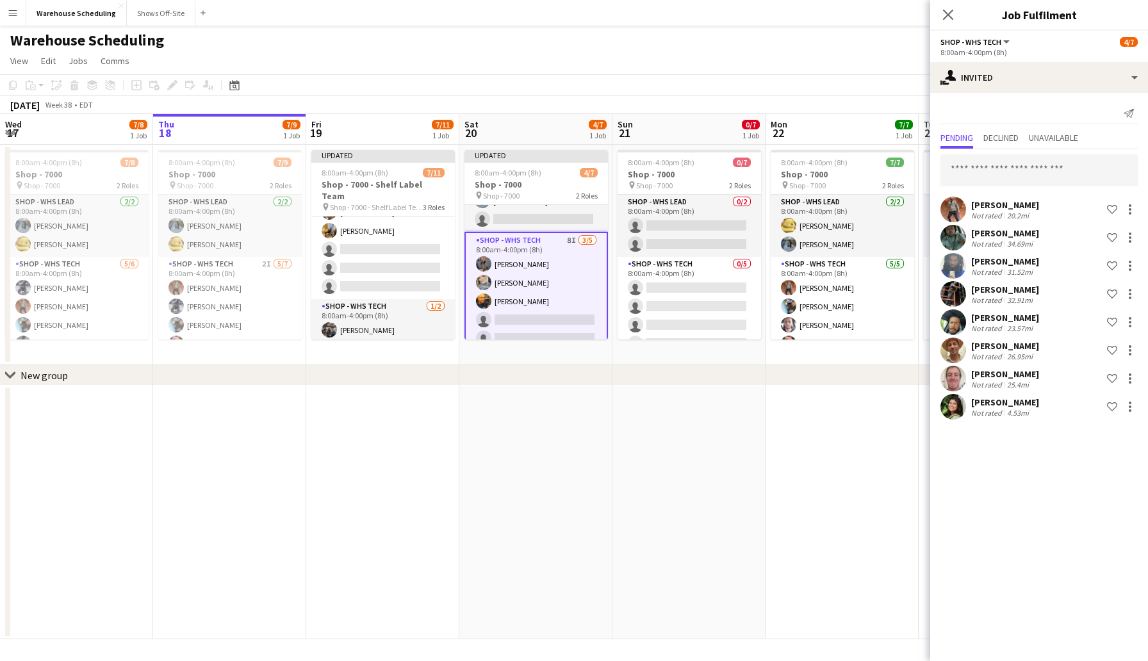
scroll to position [0, 0]
click at [948, 18] on icon "Close pop-in" at bounding box center [948, 14] width 12 height 12
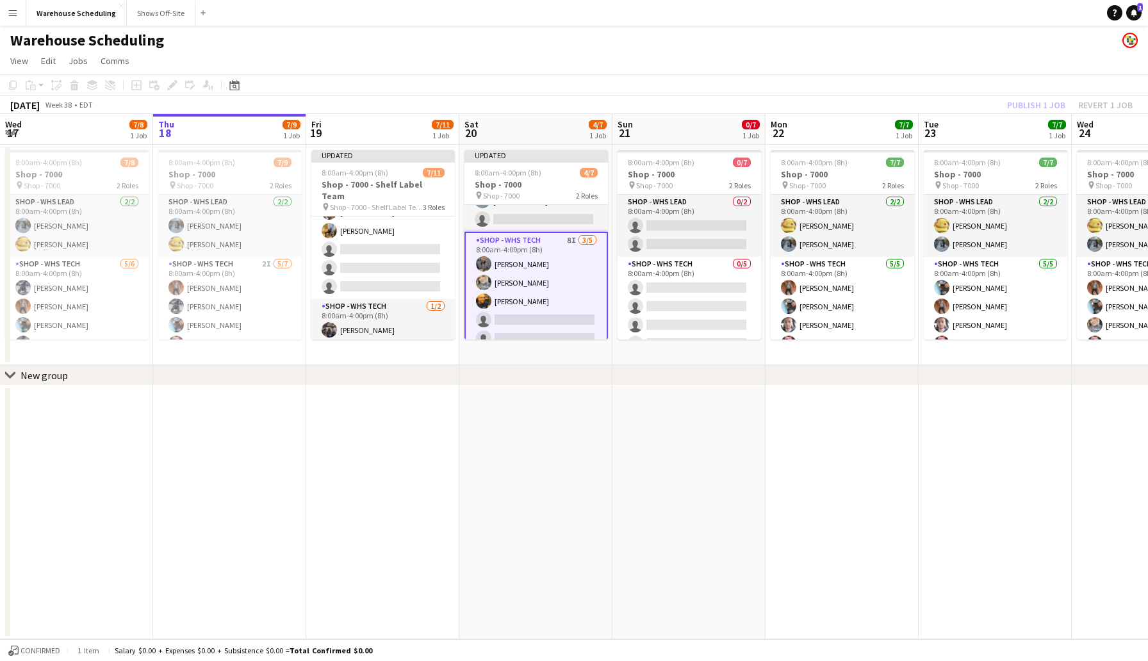
click at [954, 88] on app-toolbar "Copy Paste Paste Command V Paste with crew Command Shift V Paste linked Job [GE…" at bounding box center [574, 85] width 1148 height 22
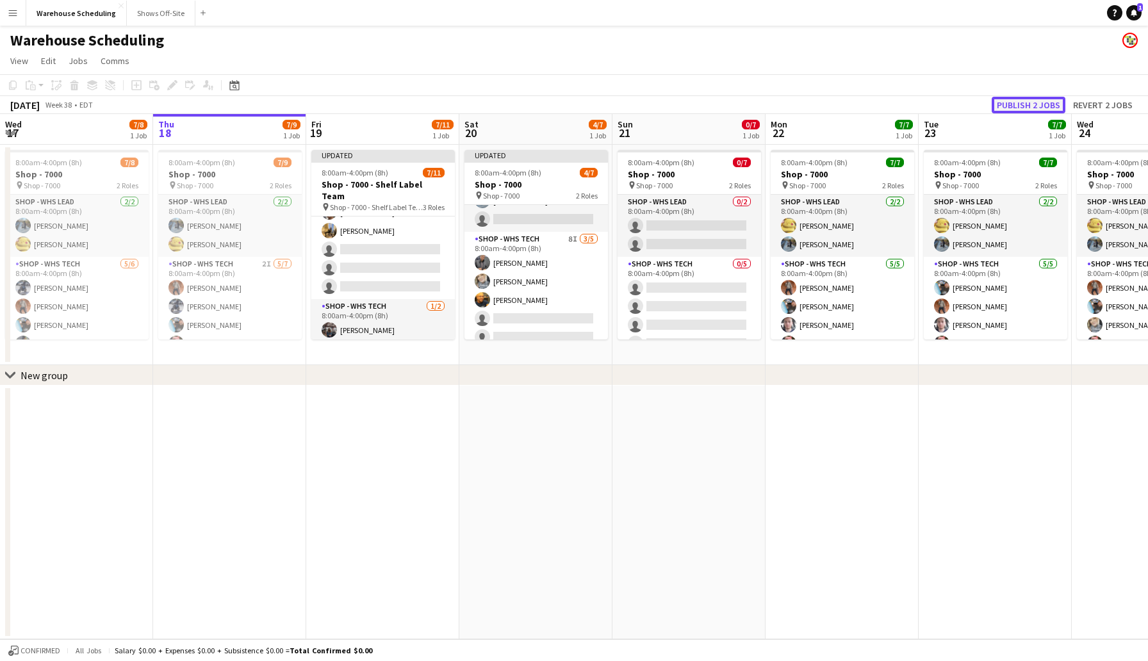
click at [1016, 98] on button "Publish 2 jobs" at bounding box center [1029, 105] width 74 height 17
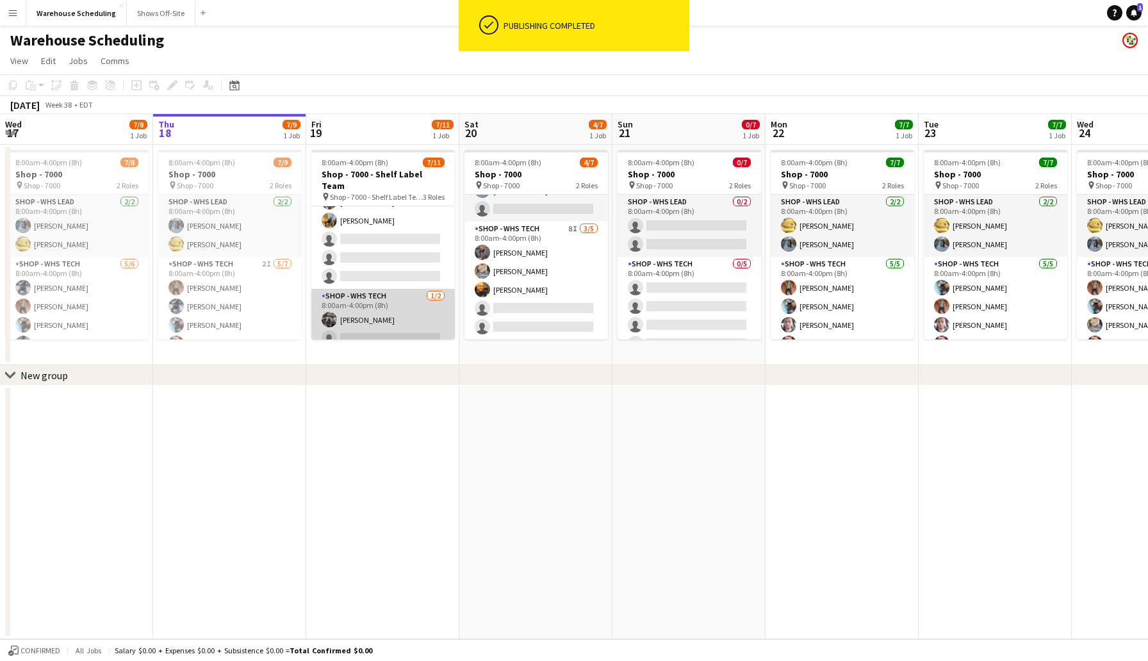
click at [373, 289] on app-card-role "Shop - WHS Tech 1/2 8:00am-4:00pm (8h) Ethan Mitcham single-neutral-actions" at bounding box center [383, 320] width 144 height 62
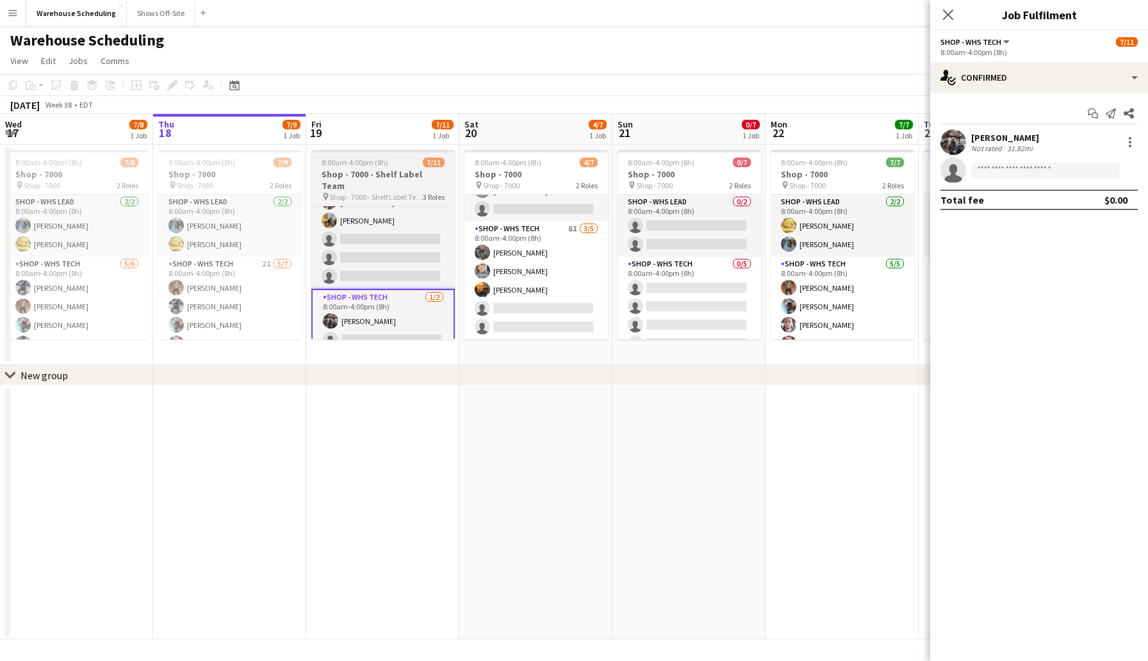
click at [375, 192] on span "Shop - 7000 - Shelf Label Team" at bounding box center [376, 197] width 93 height 10
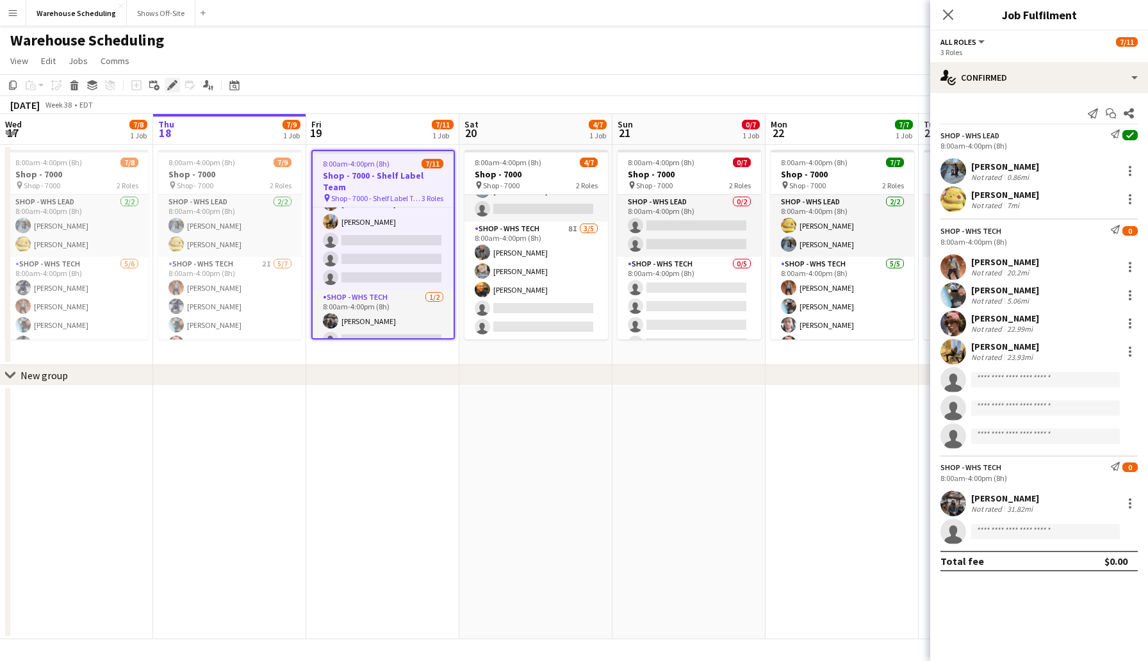
click at [169, 81] on icon "Edit" at bounding box center [172, 85] width 10 height 10
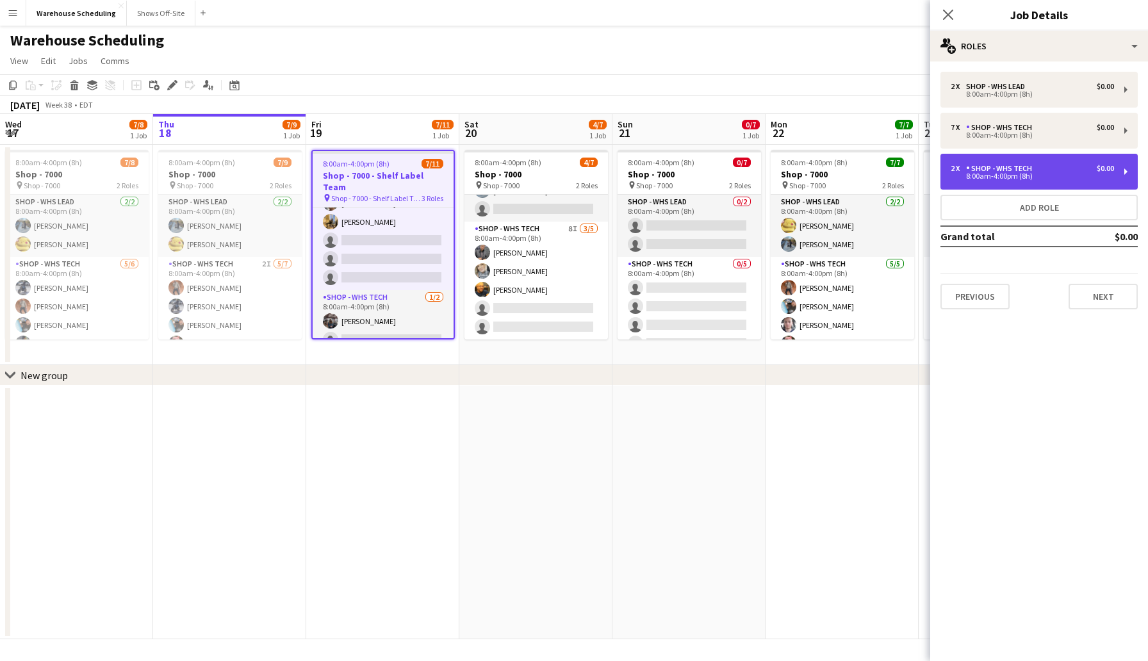
click at [1014, 171] on div "Shop - WHS Tech" at bounding box center [1001, 168] width 71 height 9
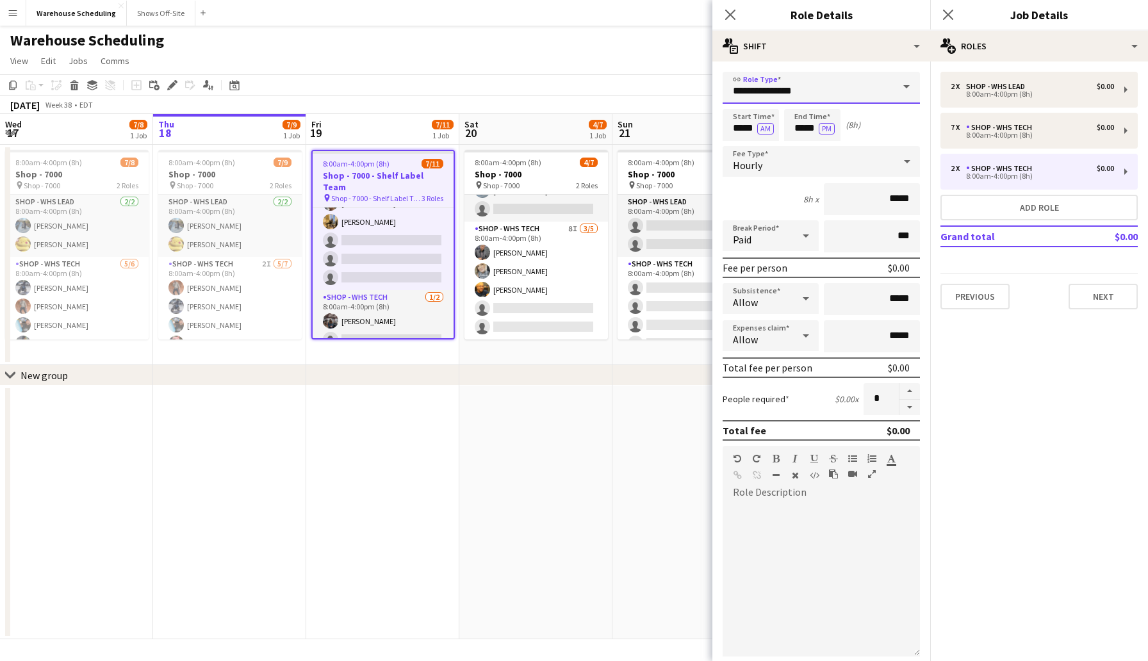
click at [839, 88] on input "**********" at bounding box center [821, 88] width 197 height 32
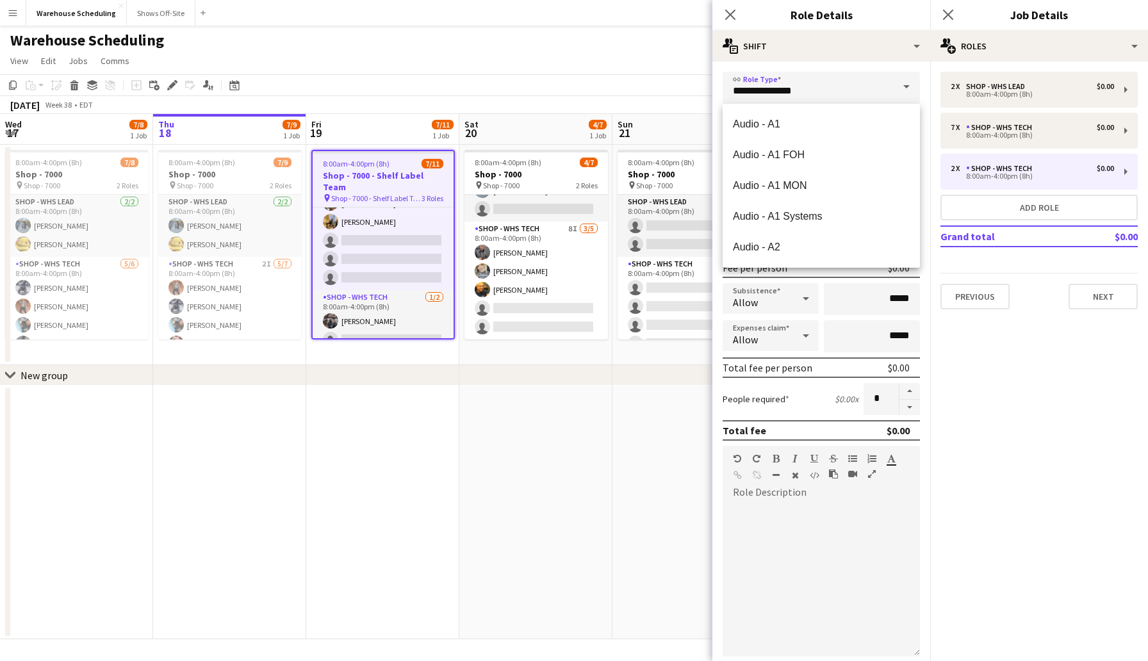
click at [668, 70] on app-page-menu "View Day view expanded Day view collapsed Month view Date picker Jump to today …" at bounding box center [574, 62] width 1148 height 24
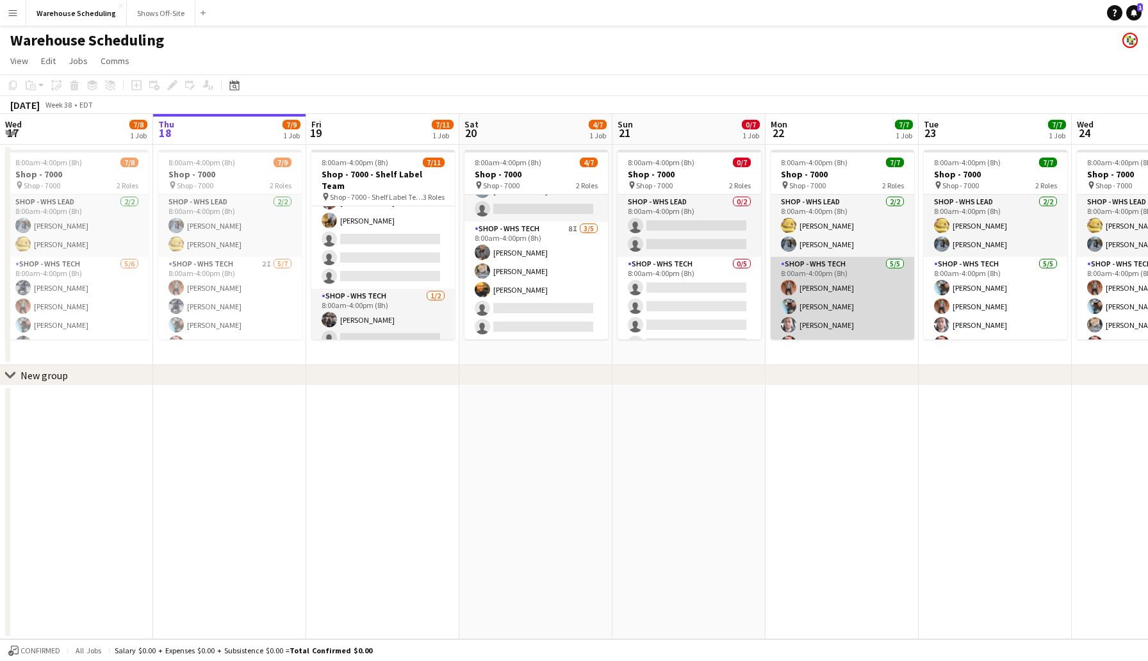
scroll to position [35, 0]
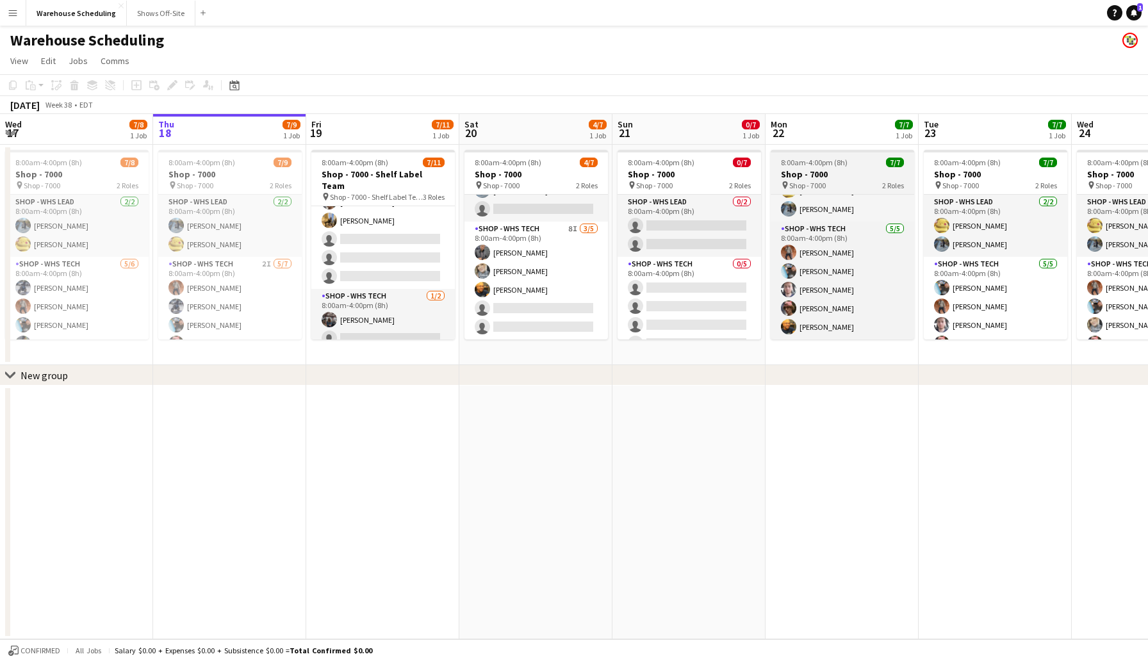
click at [853, 172] on h3 "Shop - 7000" at bounding box center [843, 175] width 144 height 12
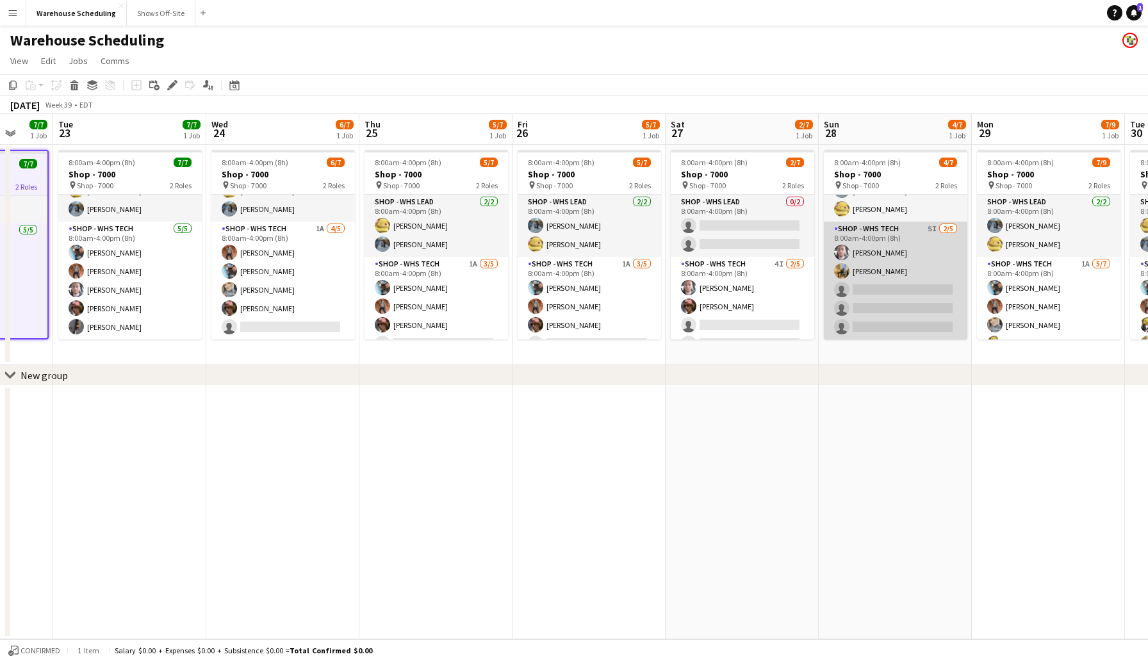
click at [868, 287] on app-card-role "Shop - WHS Tech 5I 2/5 8:00am-4:00pm (8h) Joseph Cleveland Jeffrey Culver singl…" at bounding box center [896, 281] width 144 height 118
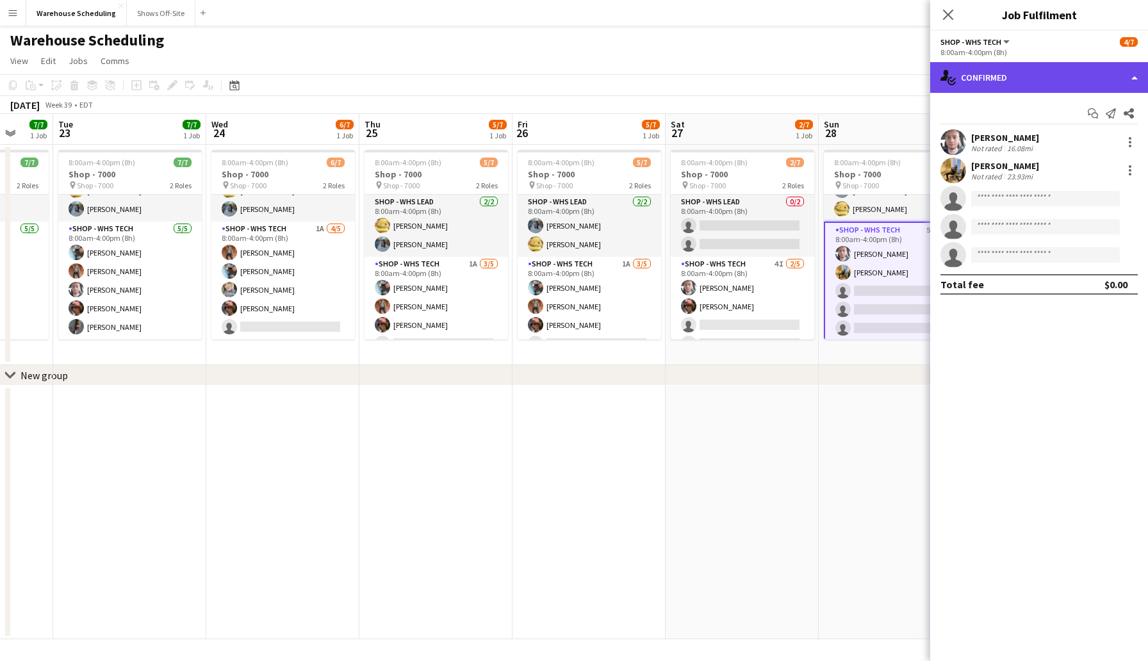
click at [1005, 79] on div "single-neutral-actions-check-2 Confirmed" at bounding box center [1039, 77] width 218 height 31
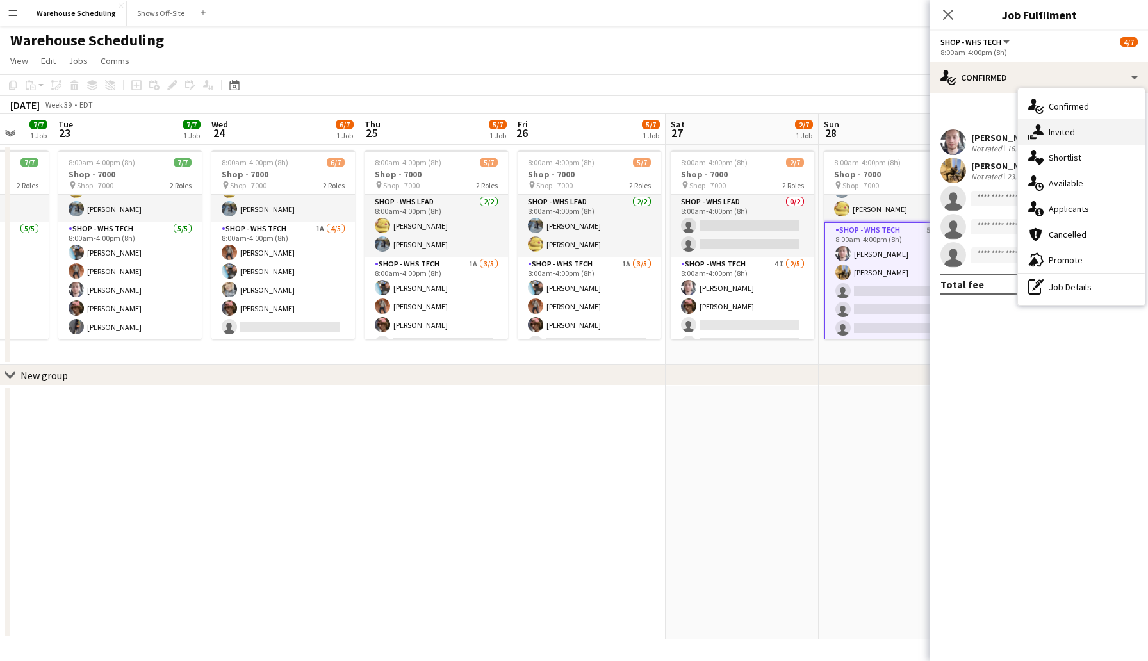
click at [1064, 132] on span "Invited" at bounding box center [1062, 132] width 26 height 12
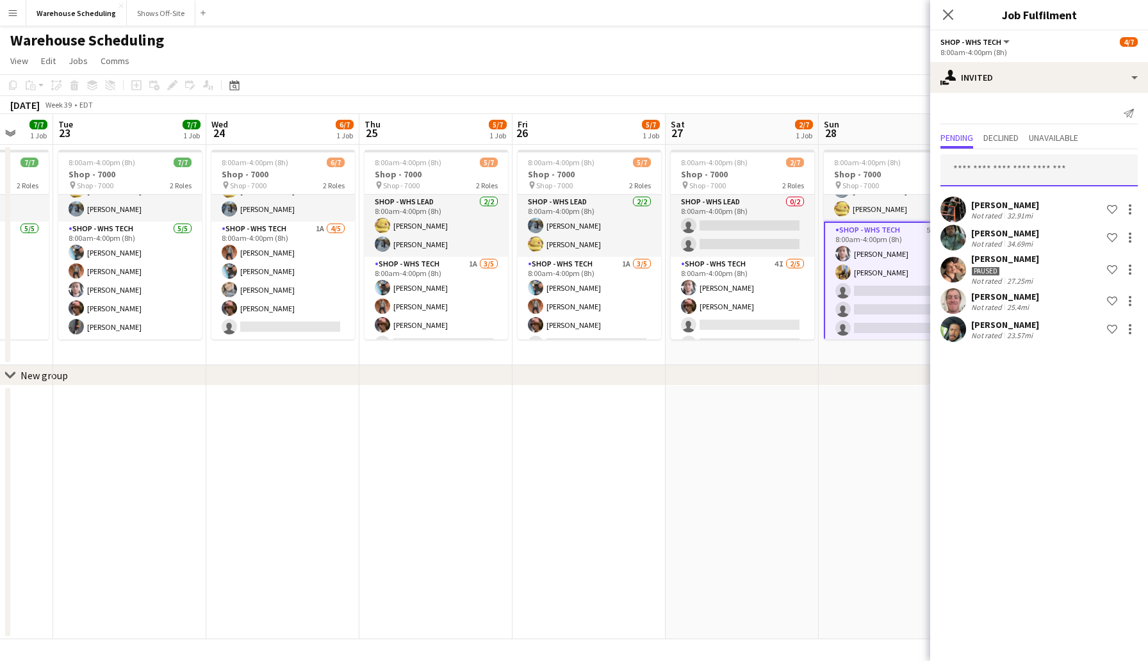
click at [996, 172] on input "text" at bounding box center [1039, 170] width 197 height 32
type input "*******"
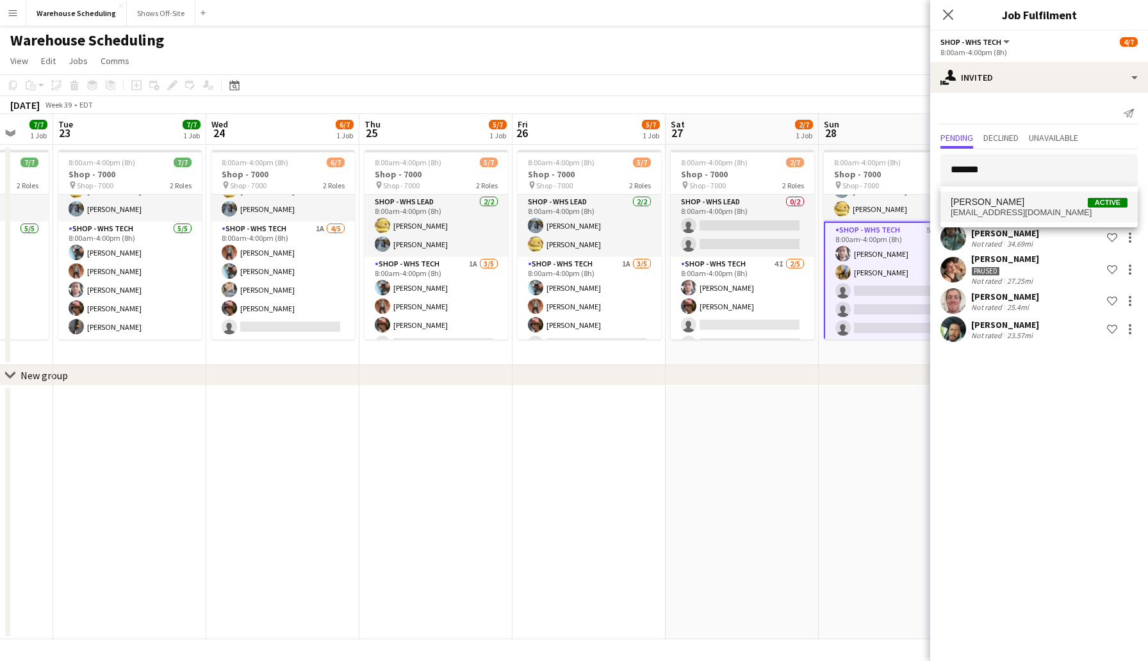
click at [1016, 209] on span "camillaproductions@gmail.com" at bounding box center [1039, 213] width 177 height 10
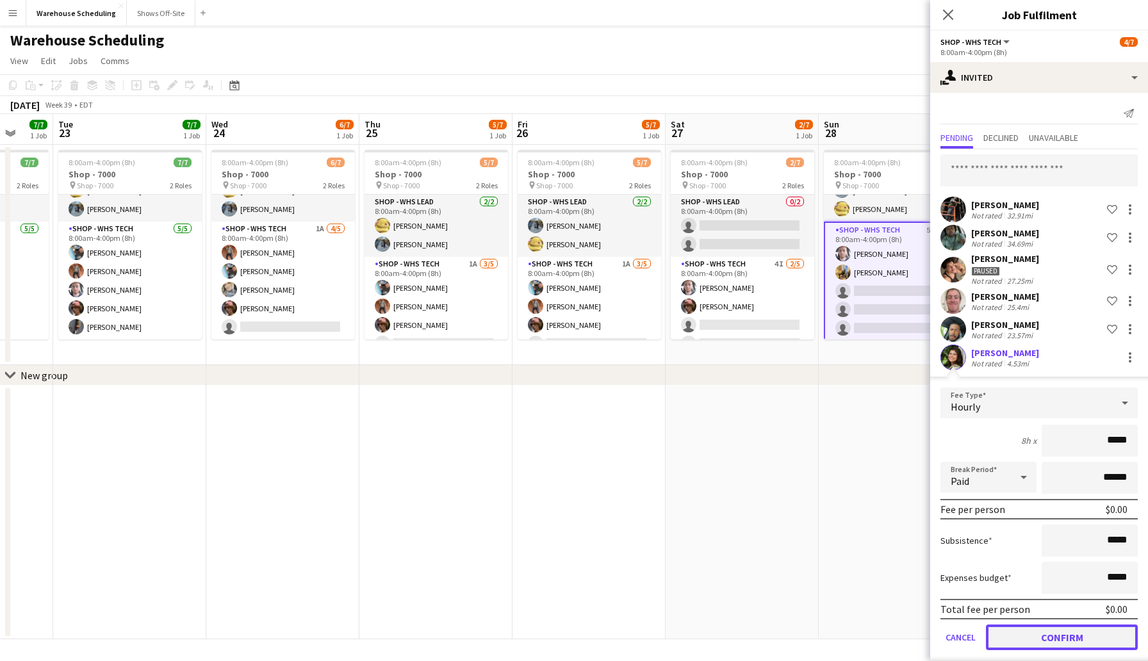
click at [1051, 645] on button "Confirm" at bounding box center [1062, 638] width 152 height 26
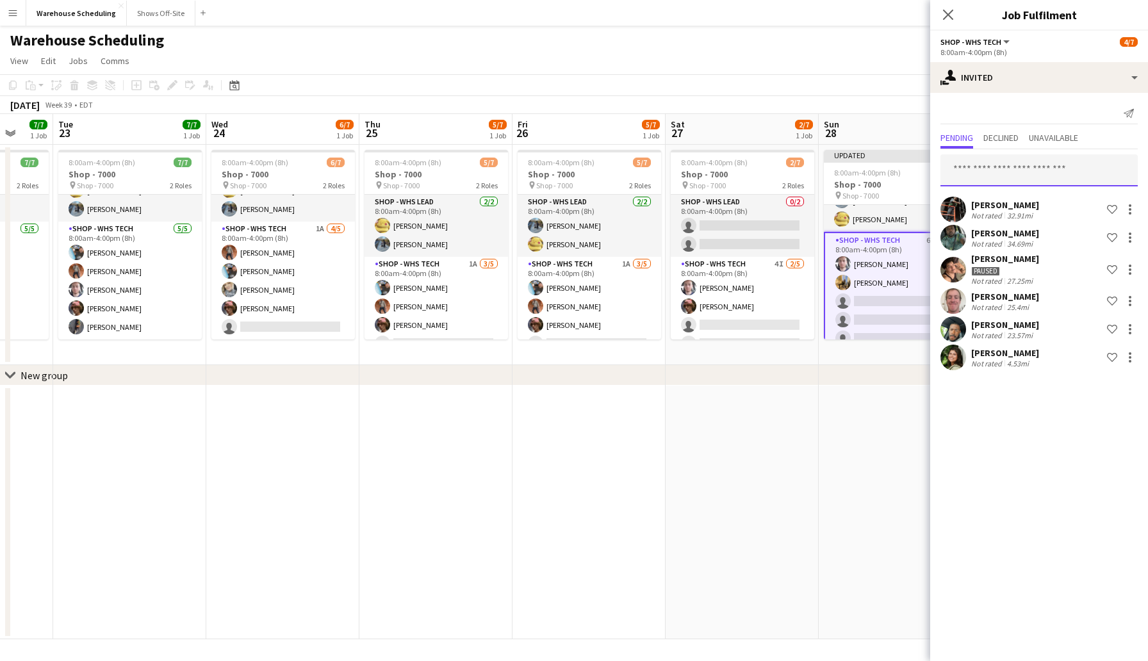
click at [1006, 169] on input "text" at bounding box center [1039, 170] width 197 height 32
type input "*"
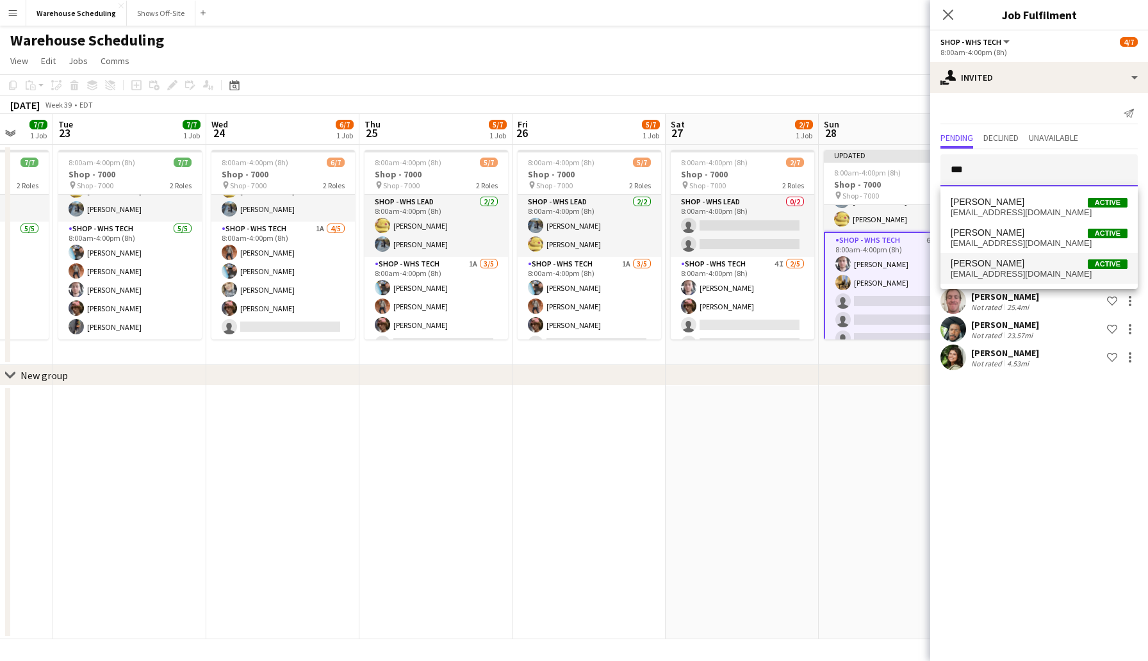
type input "***"
click at [1009, 269] on span "mattleb99@yahoo.com" at bounding box center [1039, 274] width 177 height 10
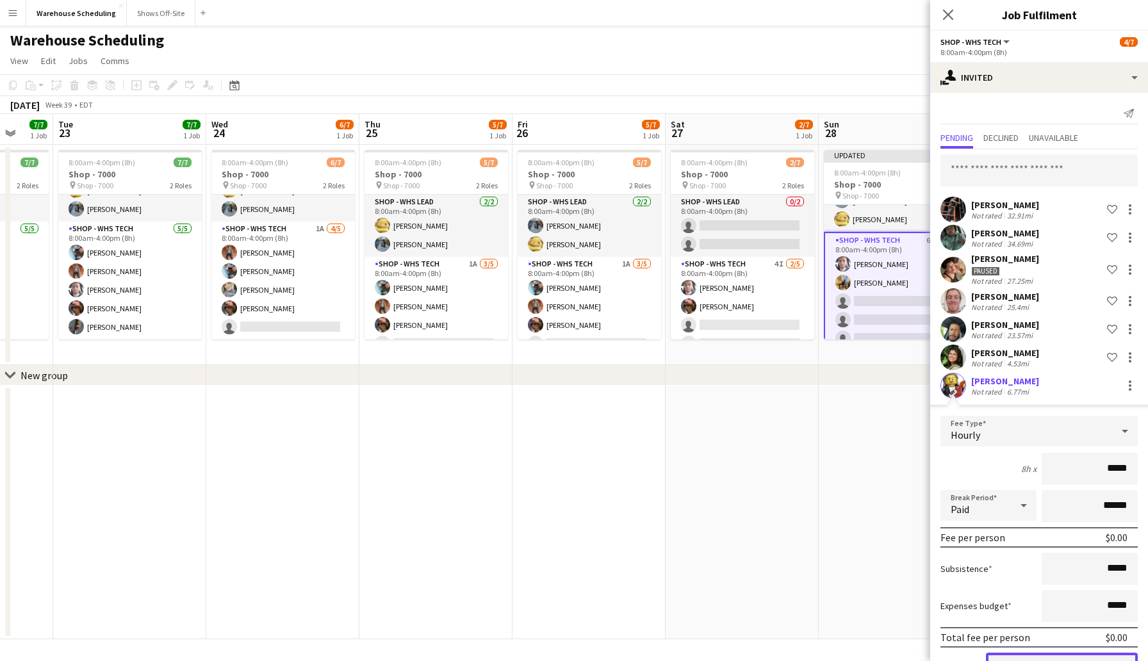
click at [1064, 656] on button "Confirm" at bounding box center [1062, 666] width 152 height 26
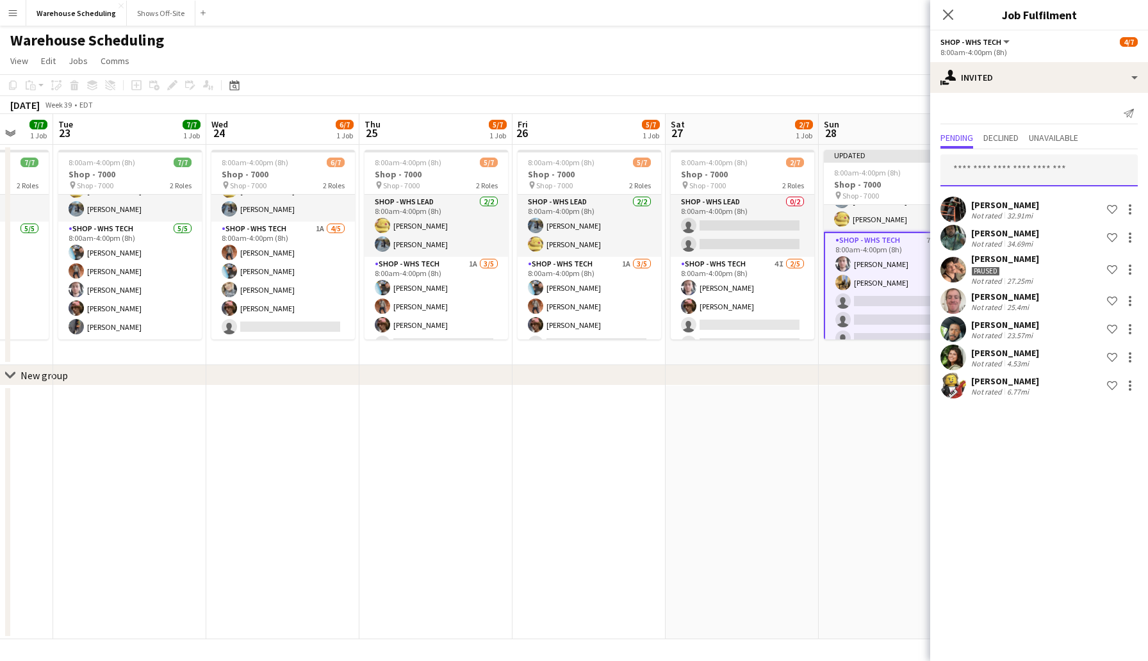
click at [989, 171] on input "text" at bounding box center [1039, 170] width 197 height 32
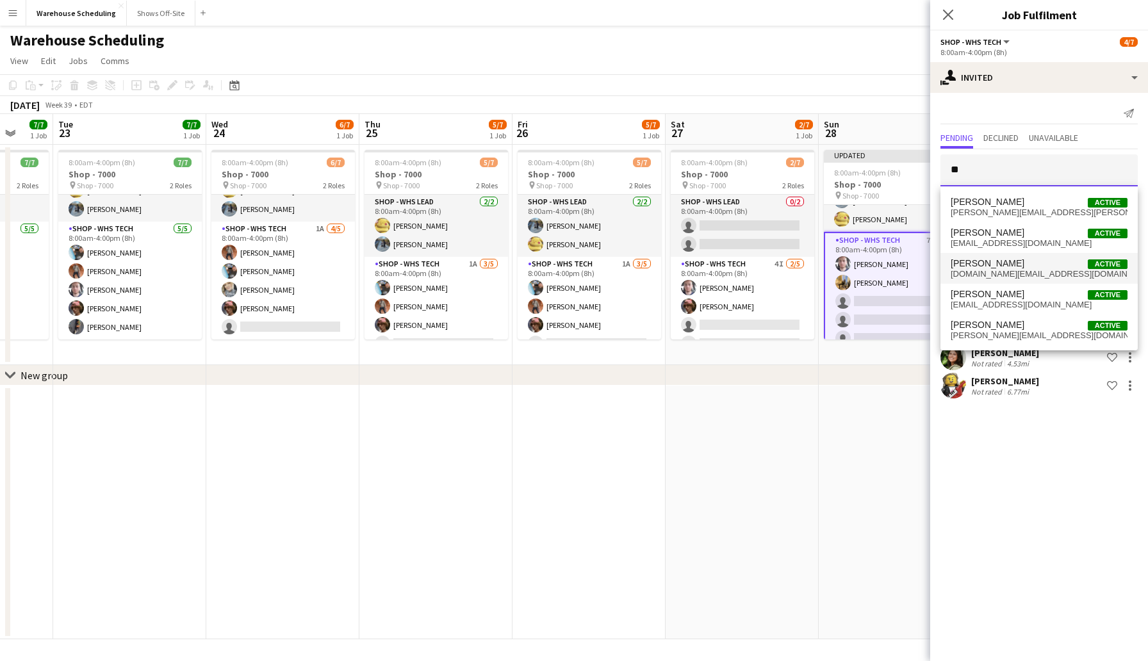
type input "*"
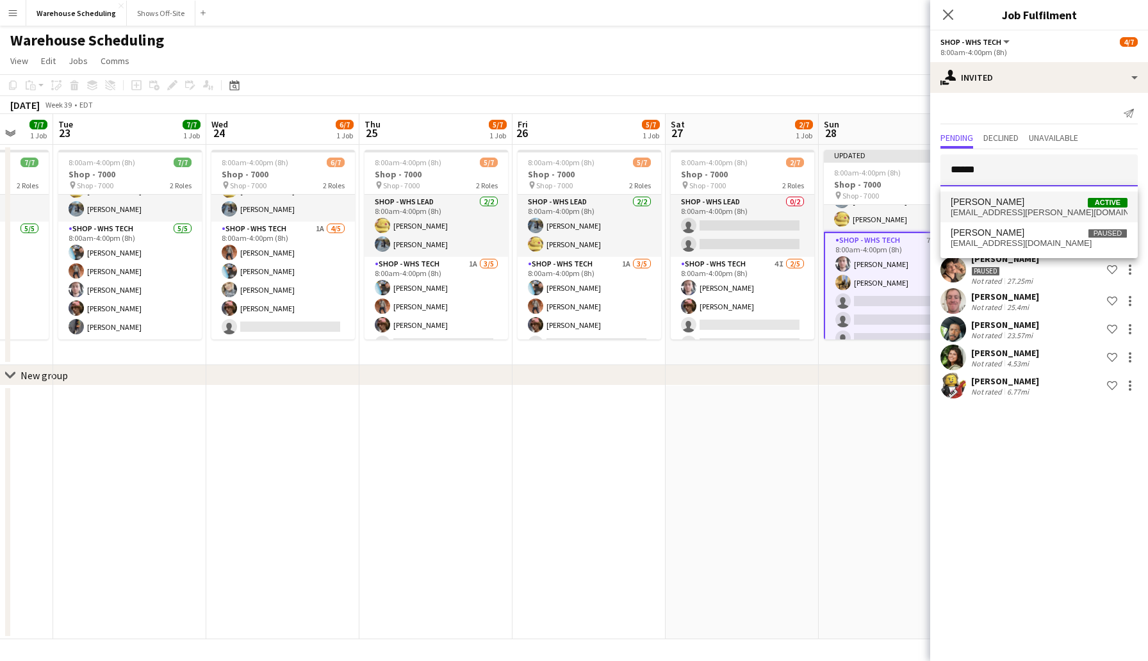
type input "******"
click at [1021, 210] on span "oldsoldier.roy@gmail.com" at bounding box center [1039, 213] width 177 height 10
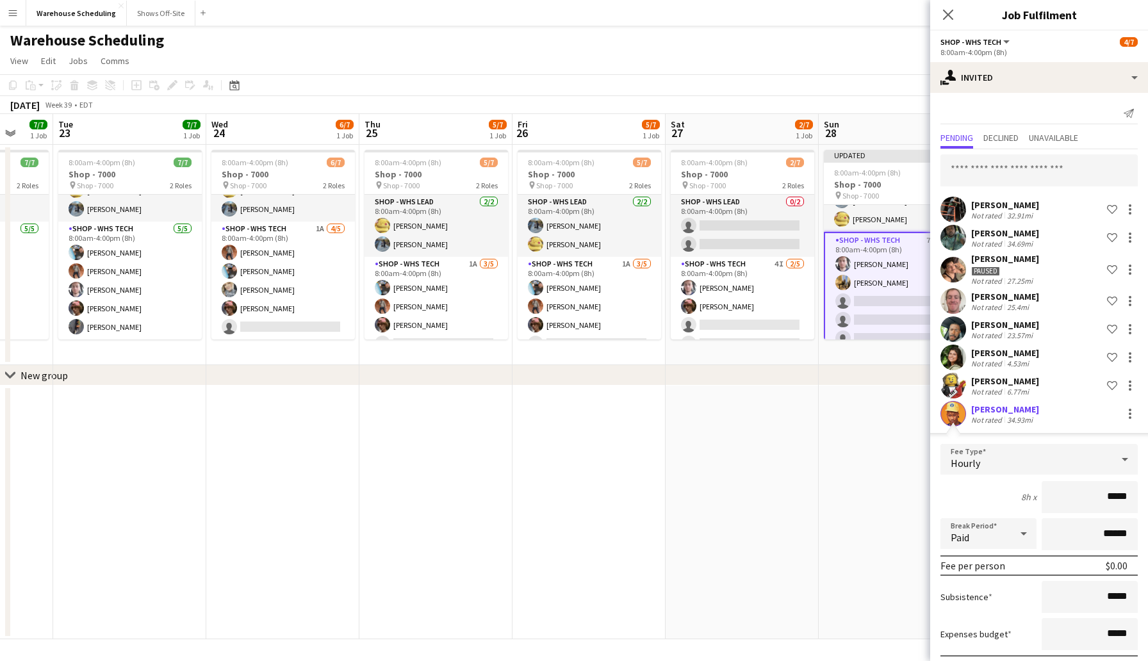
scroll to position [69, 0]
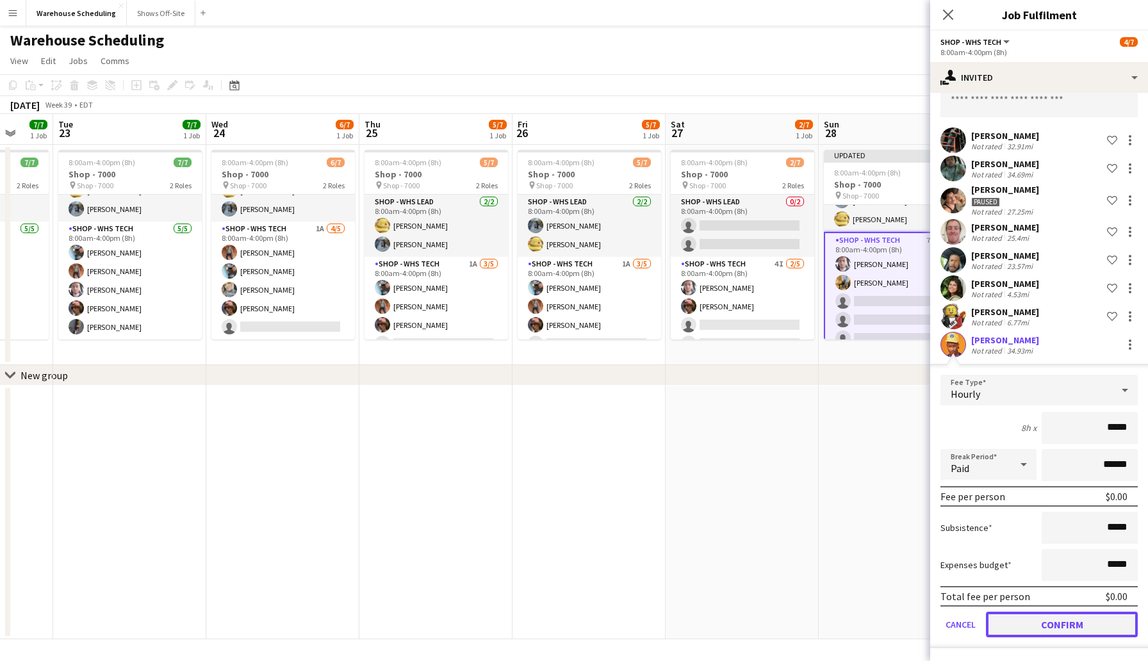
click at [1057, 623] on button "Confirm" at bounding box center [1062, 625] width 152 height 26
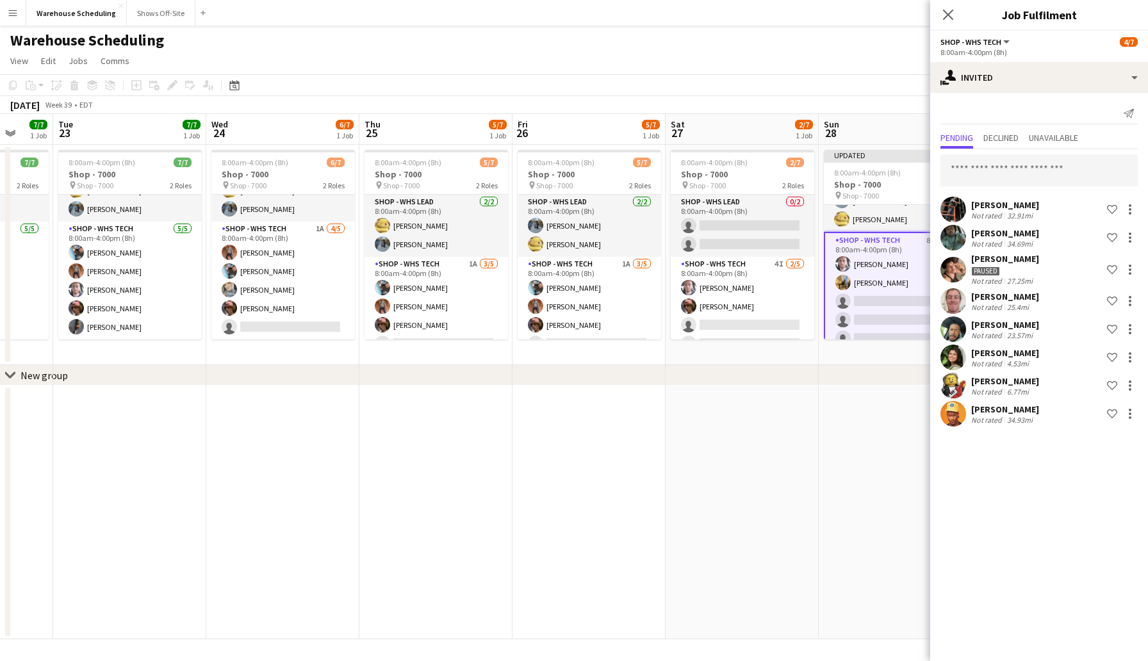
scroll to position [0, 0]
click at [1025, 175] on input "text" at bounding box center [1039, 170] width 197 height 32
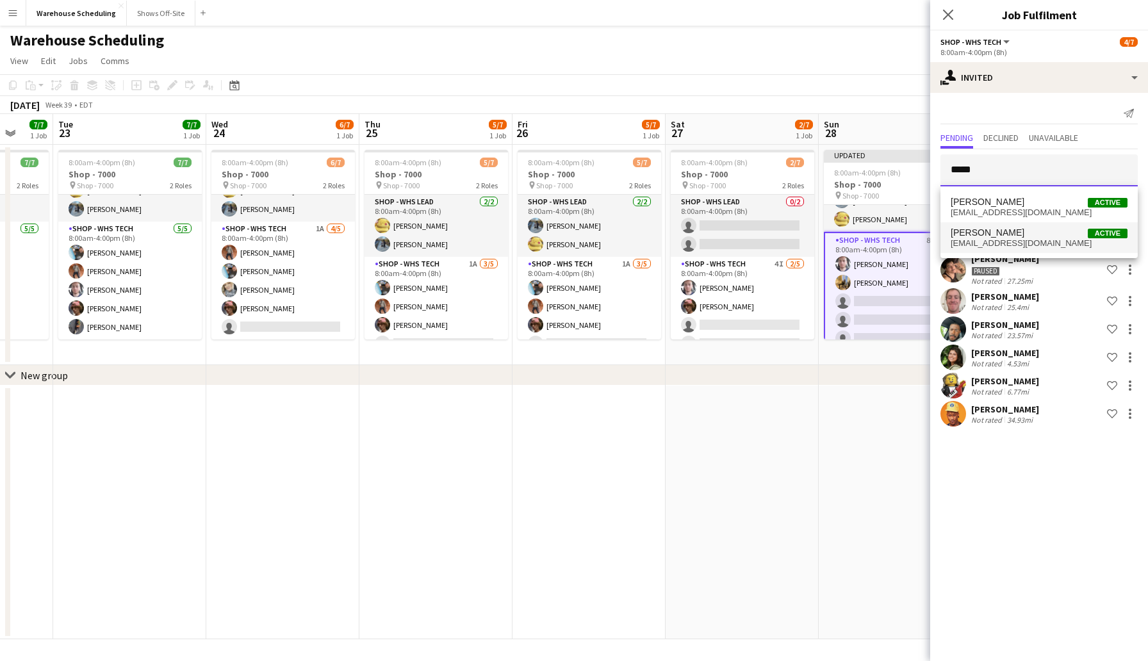
type input "*****"
click at [1023, 236] on span "Thomas Creed Active" at bounding box center [1039, 232] width 177 height 11
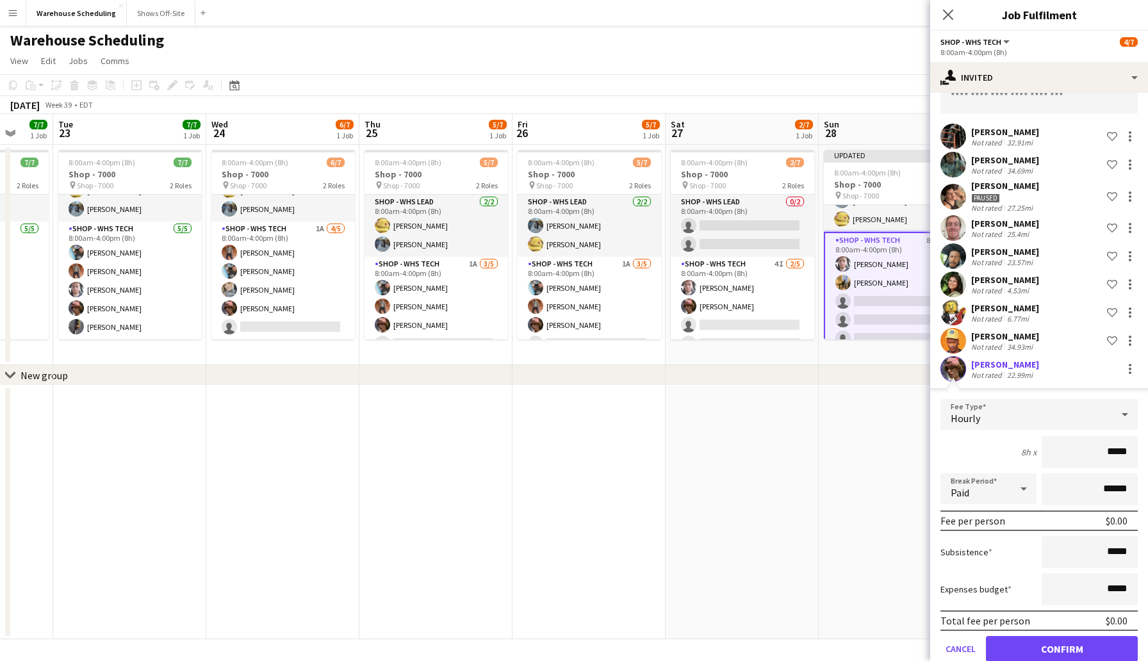
scroll to position [97, 0]
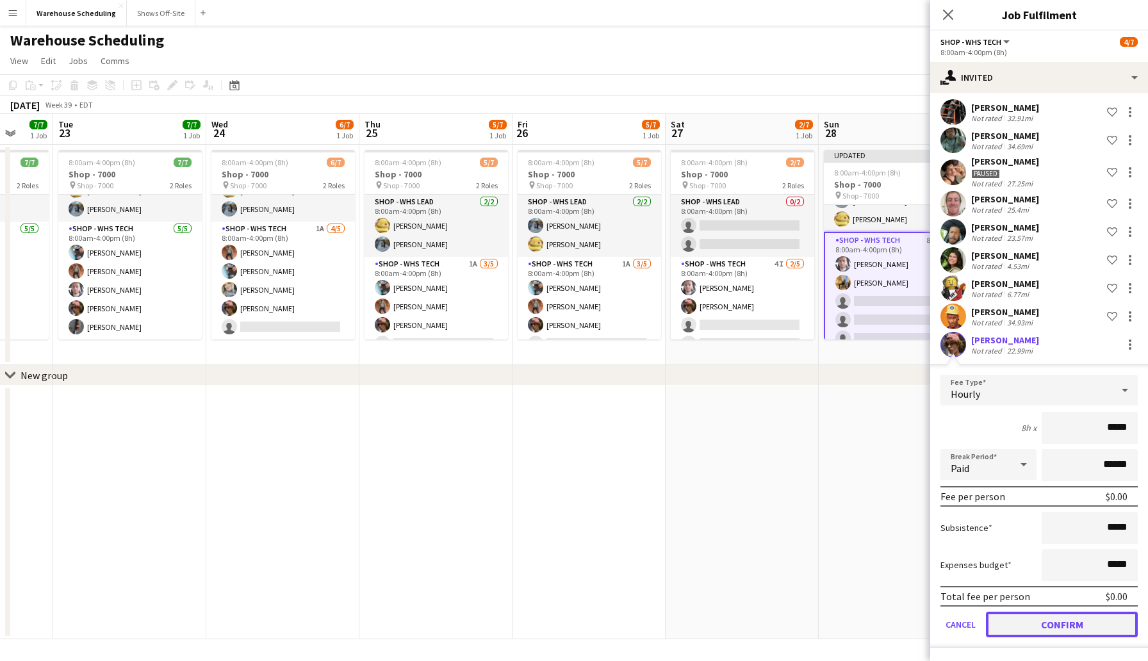
click at [1052, 620] on button "Confirm" at bounding box center [1062, 625] width 152 height 26
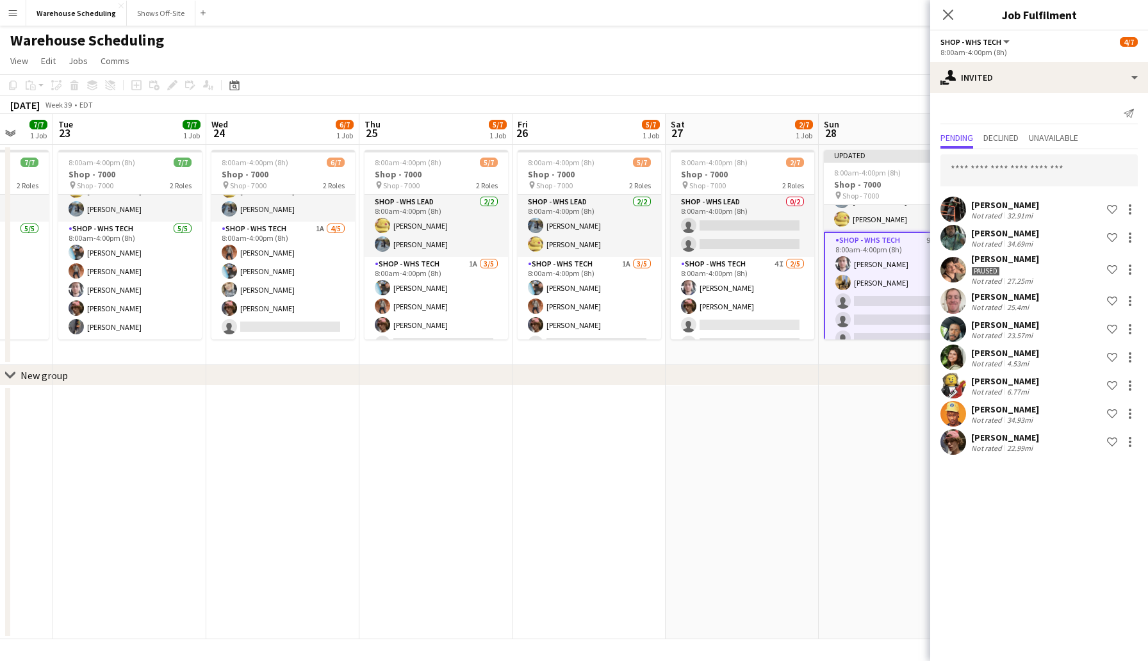
scroll to position [0, 0]
click at [1018, 168] on input "text" at bounding box center [1039, 170] width 197 height 32
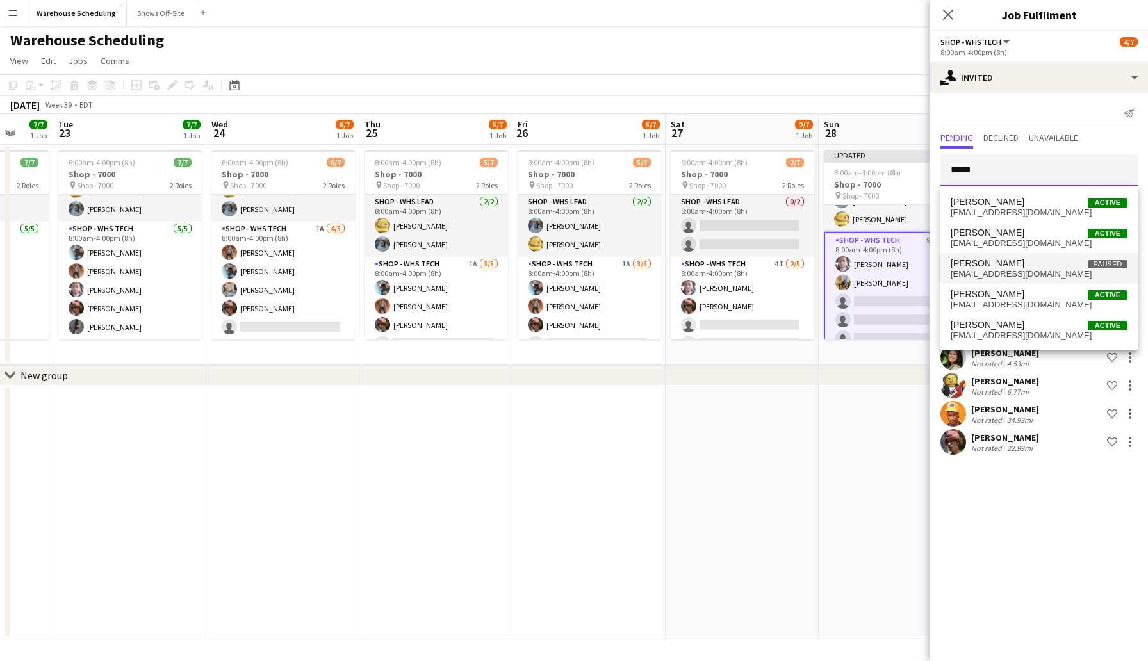
type input "*****"
click at [1034, 265] on span "Ethan Stanley Paused" at bounding box center [1039, 263] width 177 height 11
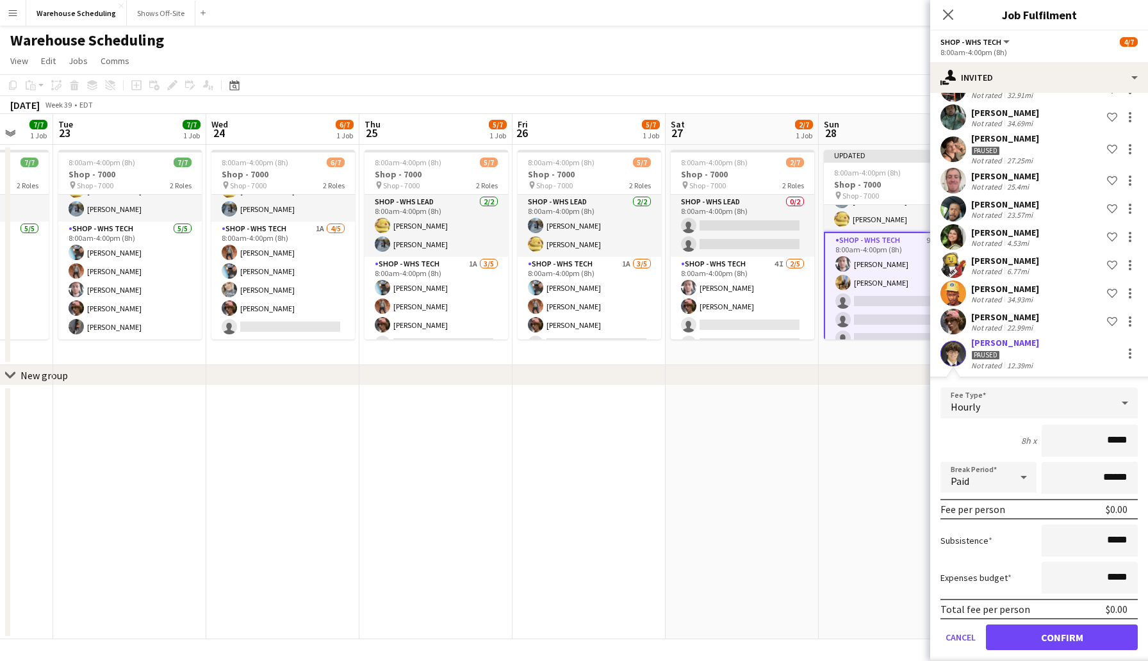
scroll to position [133, 0]
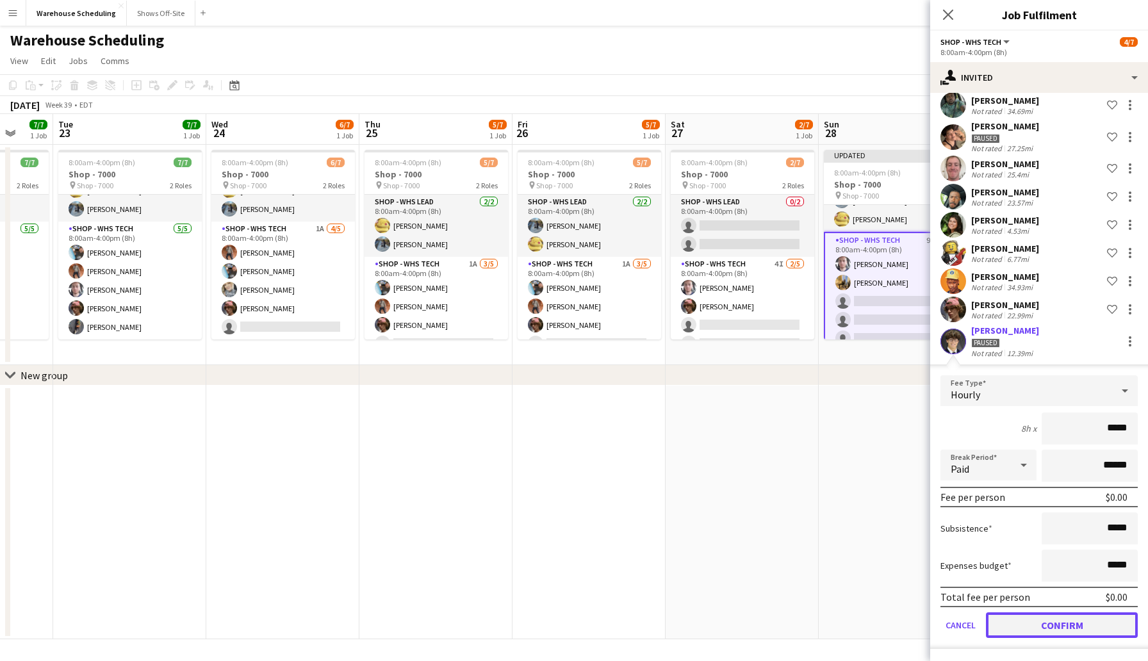
click at [1064, 627] on button "Confirm" at bounding box center [1062, 626] width 152 height 26
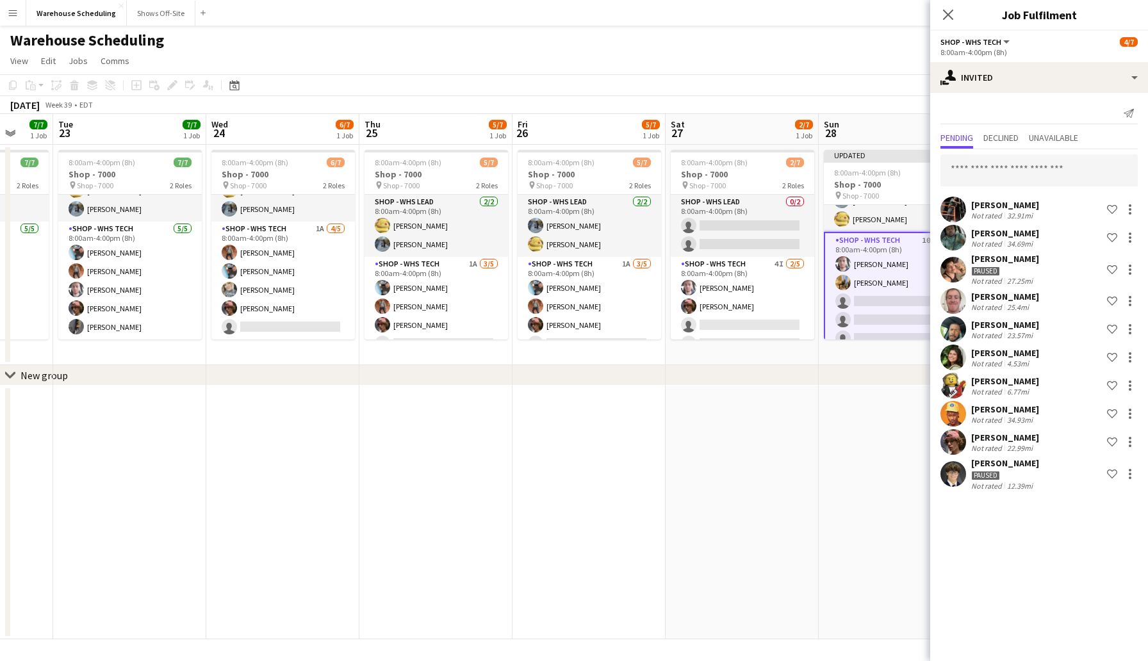
scroll to position [0, 0]
click at [946, 15] on icon "Close pop-in" at bounding box center [948, 14] width 12 height 12
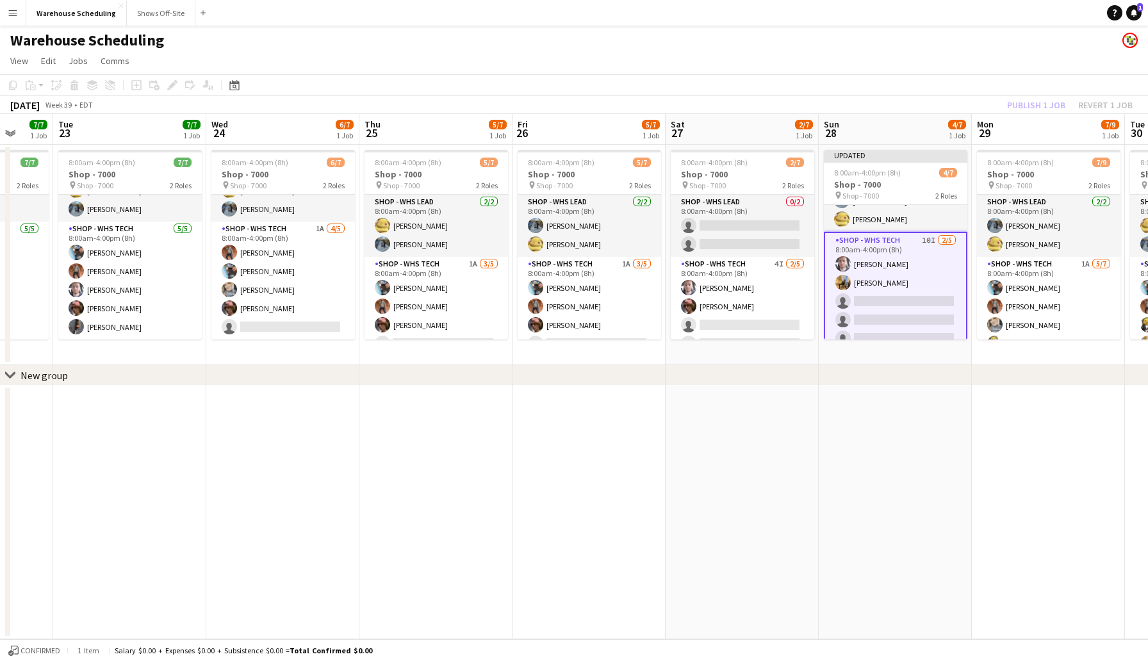
click at [995, 99] on div "Publish 1 job Revert 1 job" at bounding box center [1070, 105] width 156 height 17
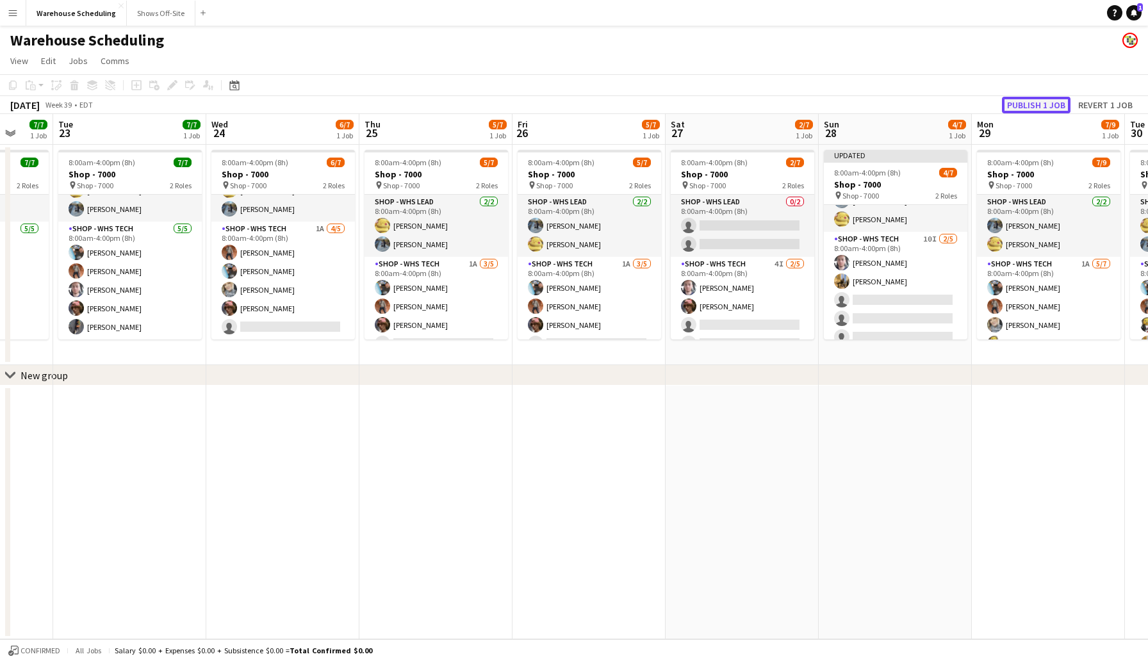
click at [1021, 101] on button "Publish 1 job" at bounding box center [1036, 105] width 69 height 17
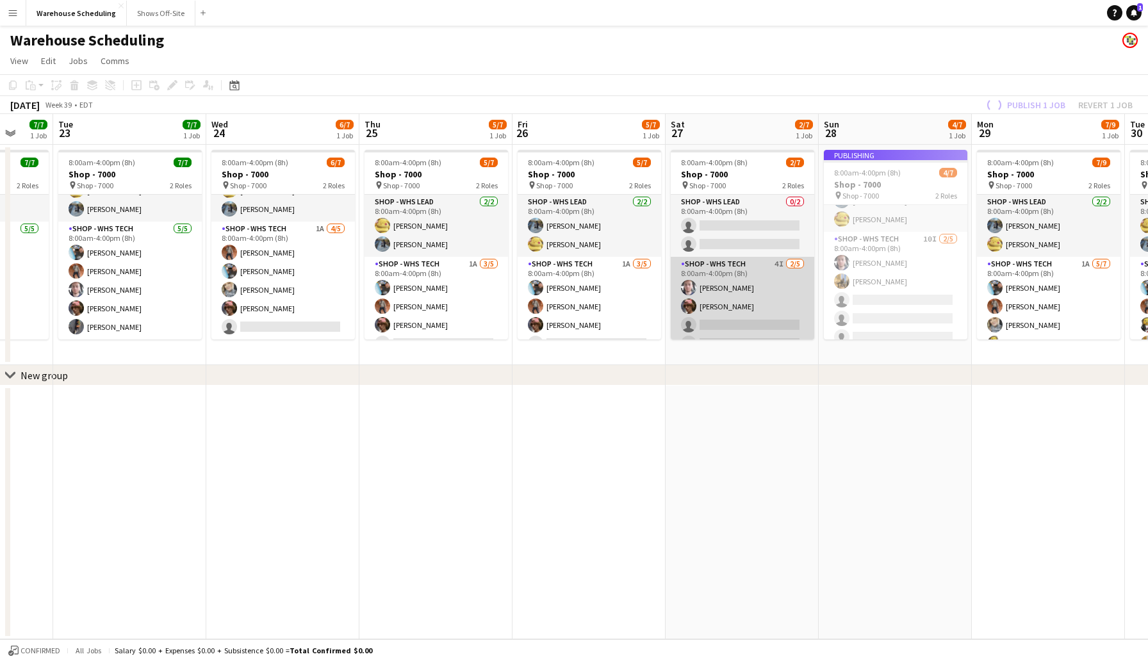
scroll to position [35, 0]
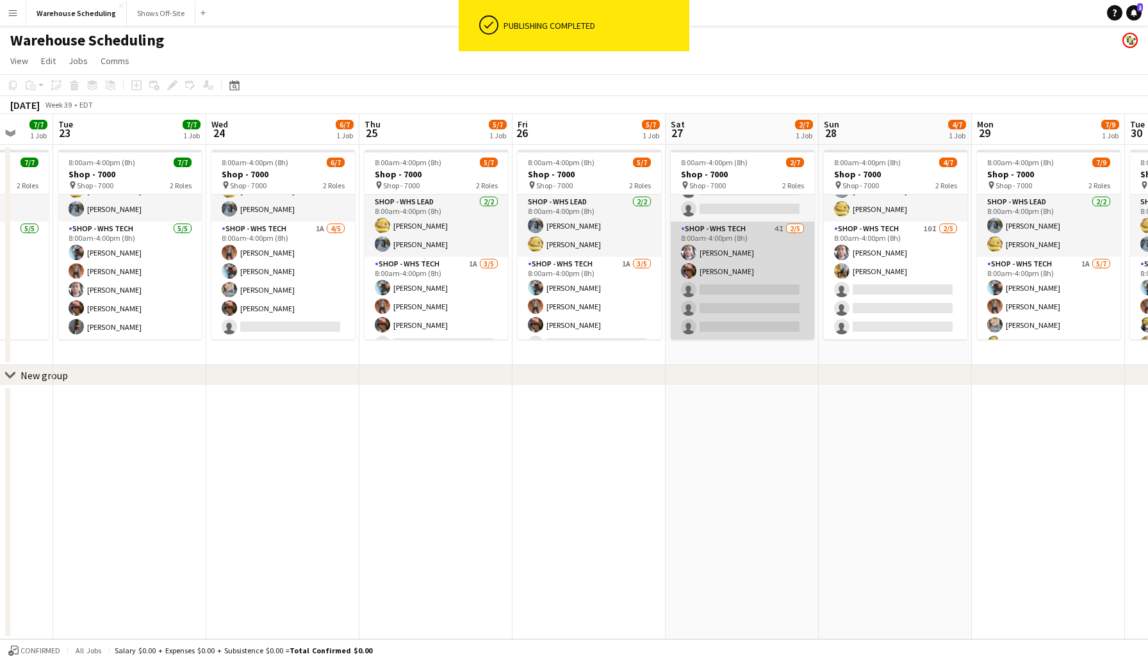
click at [725, 286] on app-card-role "Shop - WHS Tech 4I 2/5 8:00am-4:00pm (8h) Joseph Cleveland Thomas Creed single-…" at bounding box center [743, 281] width 144 height 118
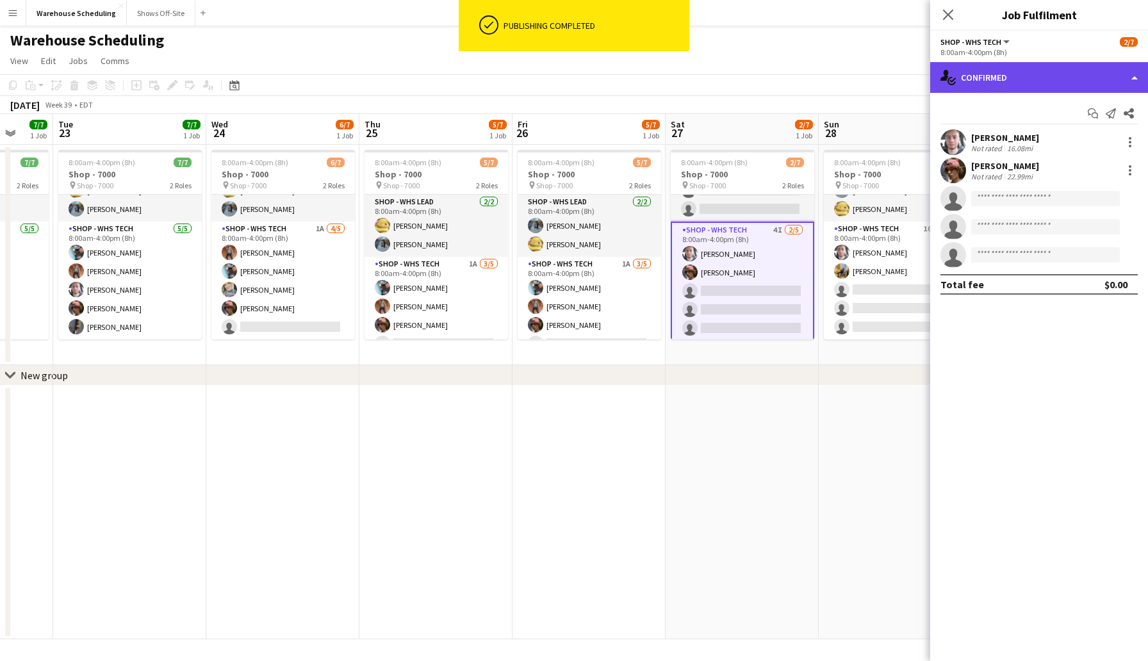
click at [1028, 82] on div "single-neutral-actions-check-2 Confirmed" at bounding box center [1039, 77] width 218 height 31
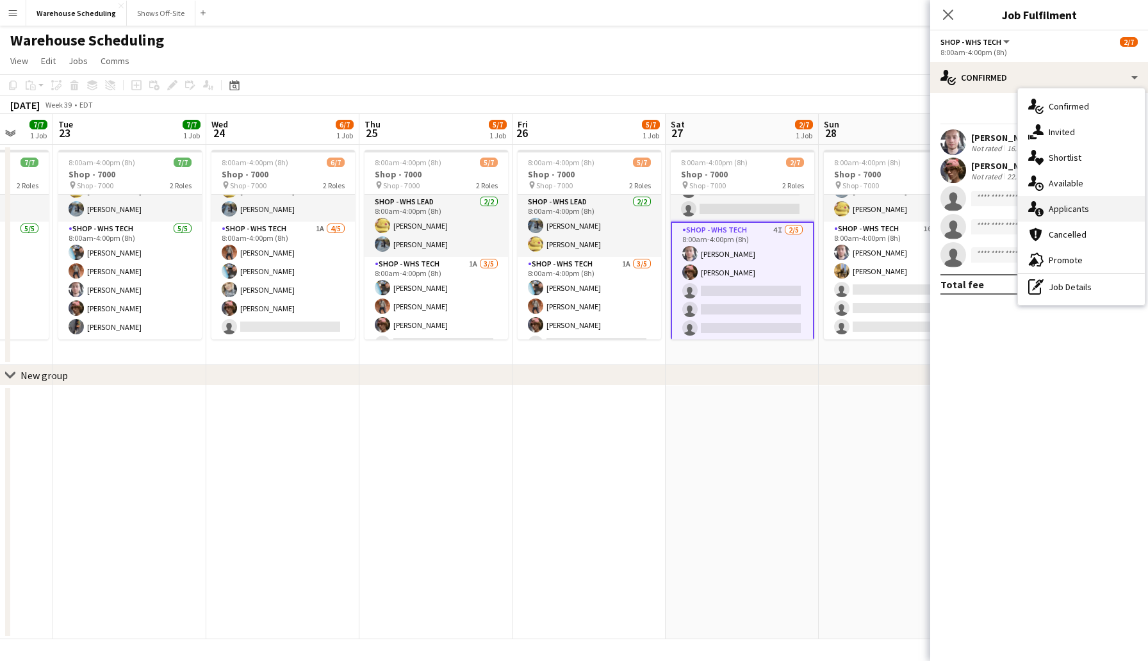
click at [1082, 207] on span "Applicants" at bounding box center [1069, 209] width 40 height 12
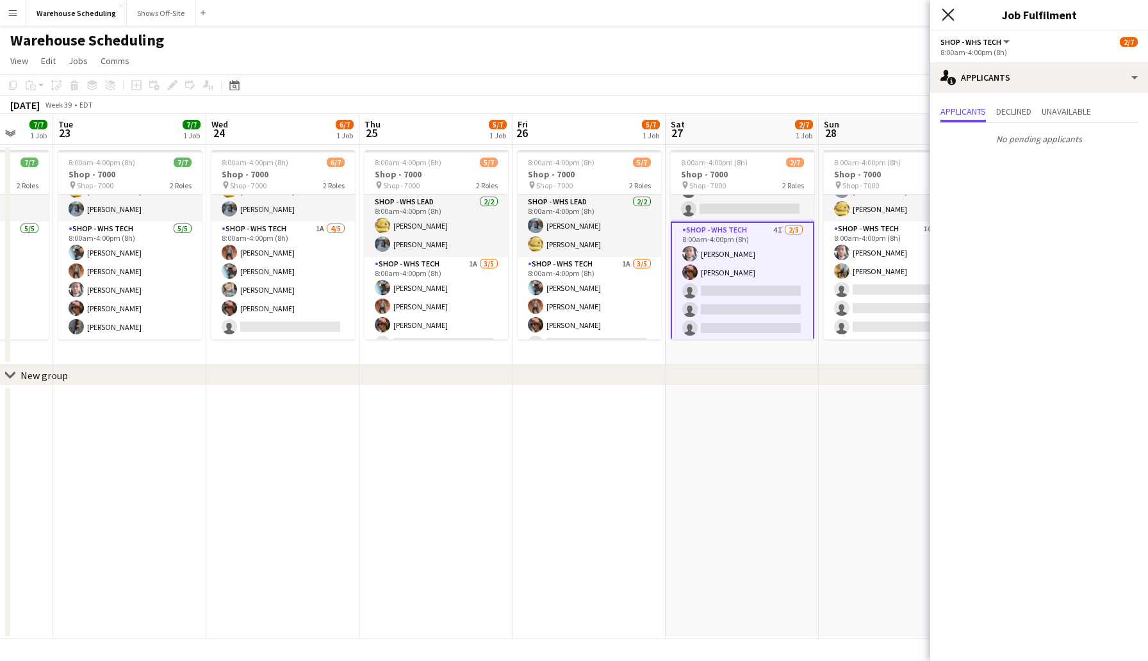
click at [951, 13] on icon "Close pop-in" at bounding box center [948, 14] width 12 height 12
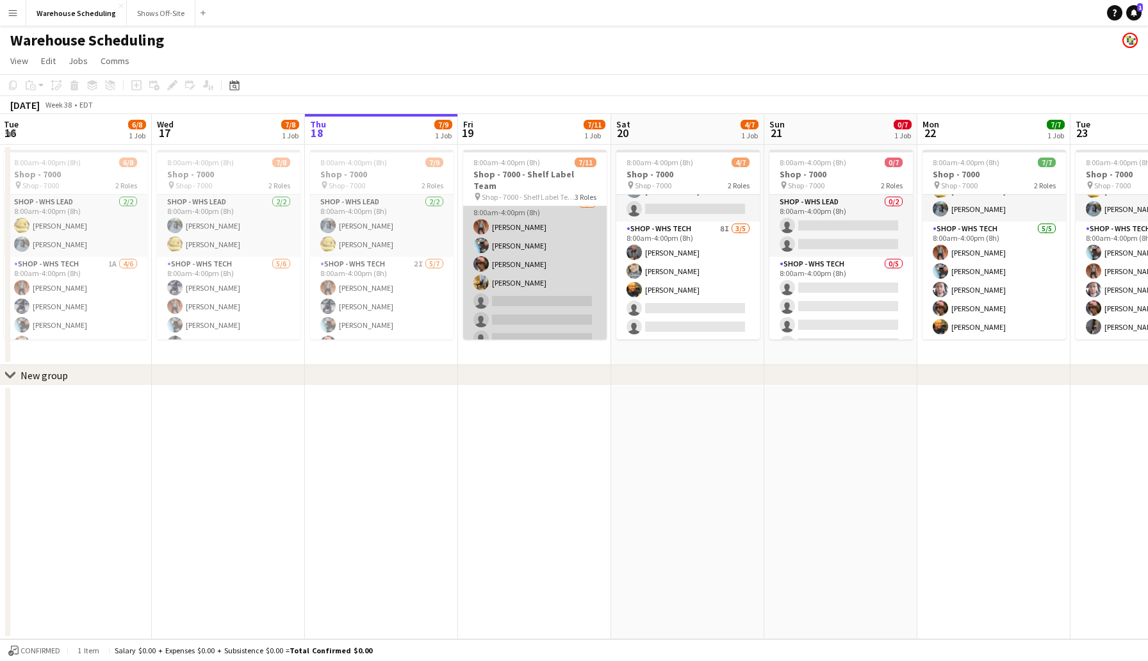
scroll to position [0, 0]
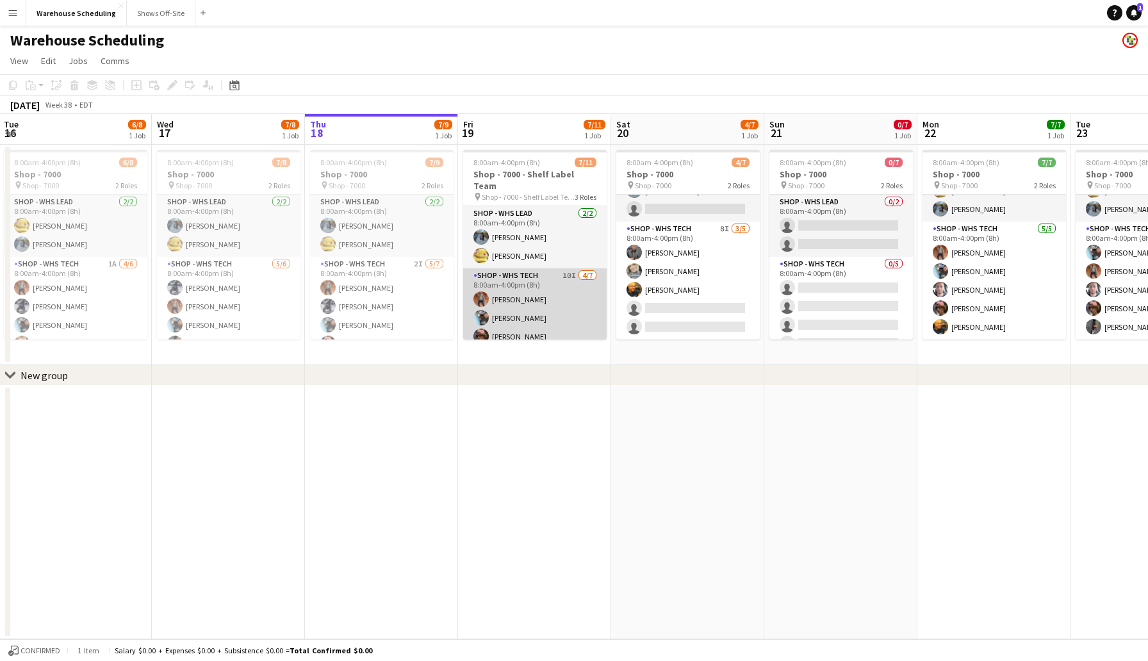
click at [542, 283] on app-card-role "Shop - WHS Tech 10I 4/7 8:00am-4:00pm (8h) Bradley Barnhill Chad Gilbert Thomas…" at bounding box center [535, 345] width 144 height 155
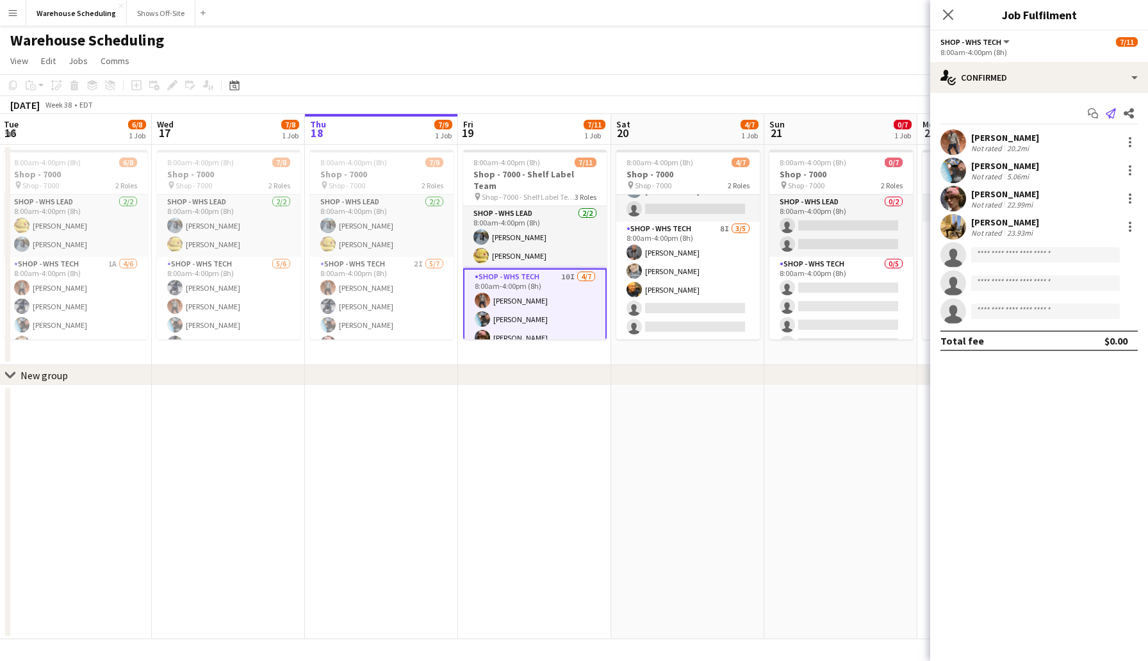
click at [1114, 112] on icon "Send notification" at bounding box center [1111, 113] width 10 height 10
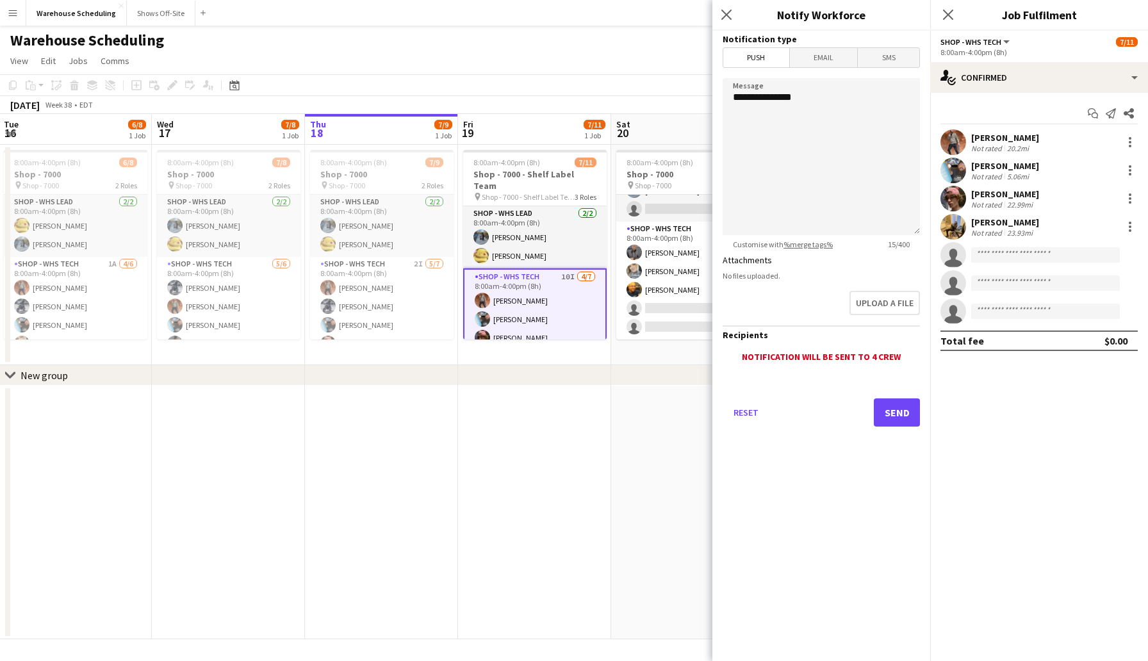
click at [880, 62] on span "SMS" at bounding box center [889, 57] width 62 height 19
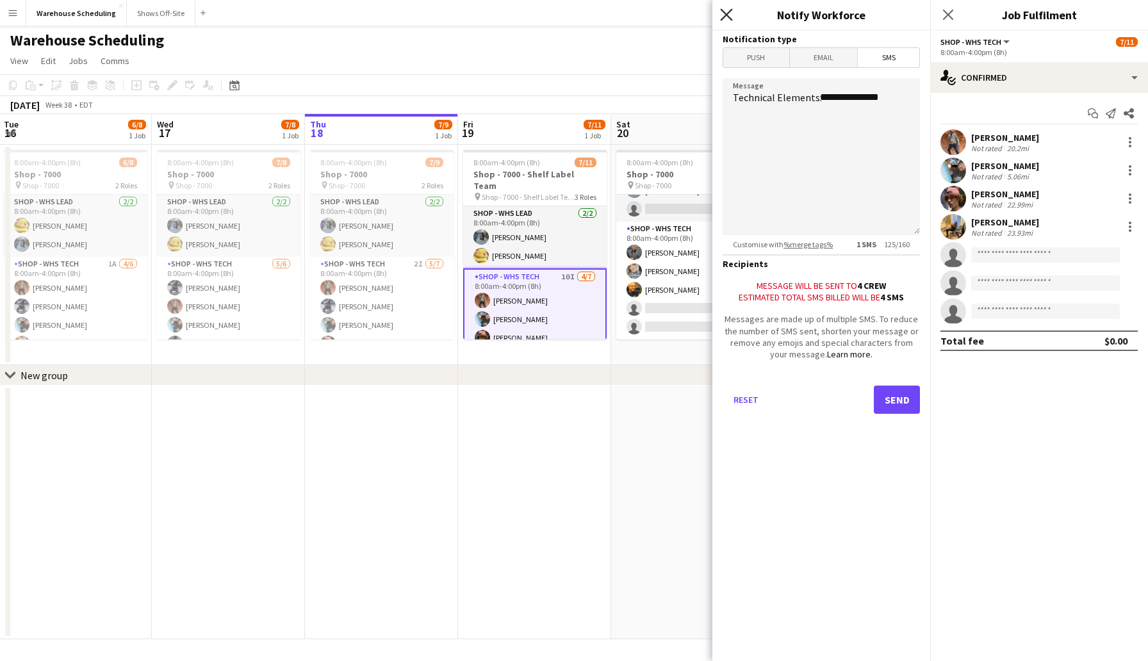
click at [725, 15] on icon "Close pop-in" at bounding box center [726, 14] width 12 height 12
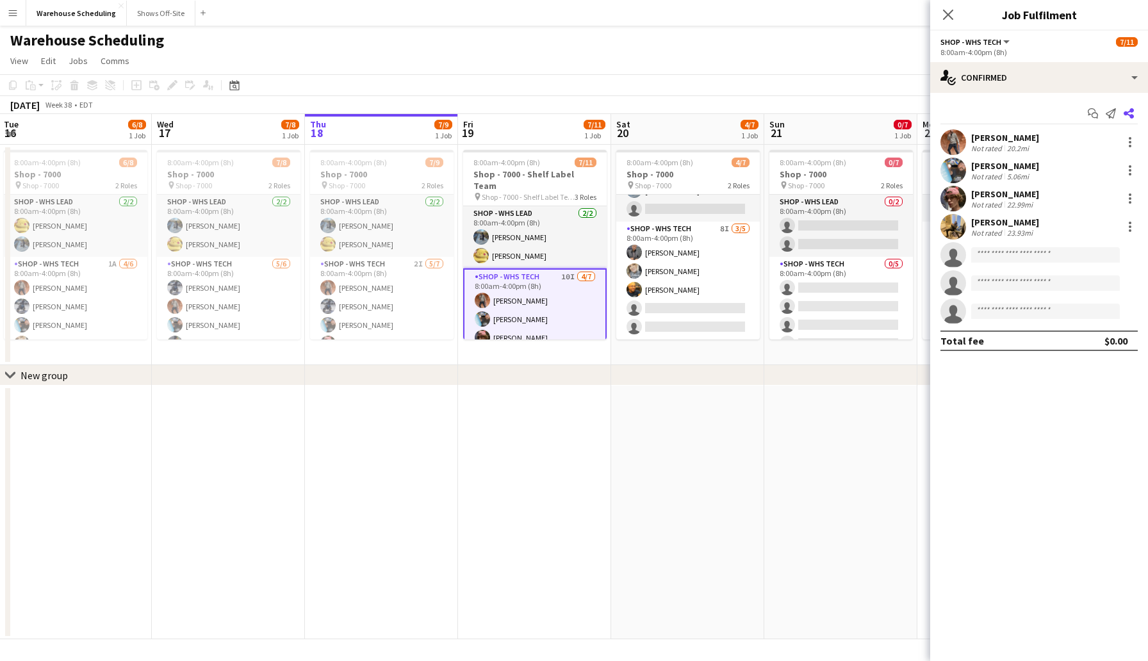
click at [1130, 113] on icon "Share" at bounding box center [1129, 113] width 10 height 10
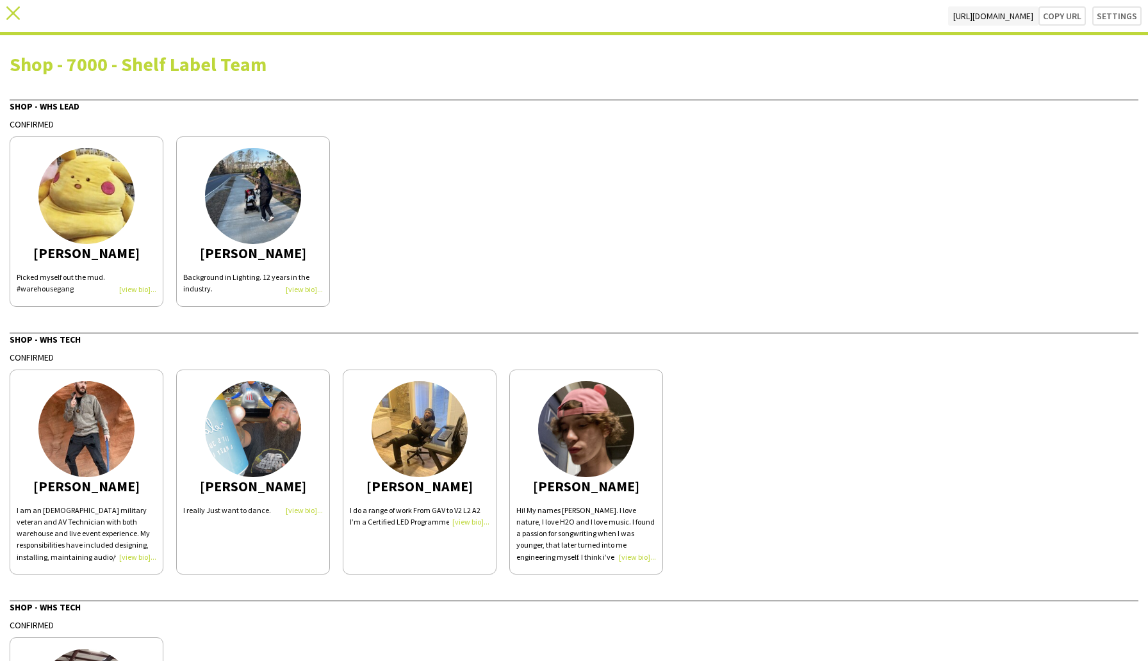
click at [8, 15] on icon "close" at bounding box center [12, 12] width 13 height 13
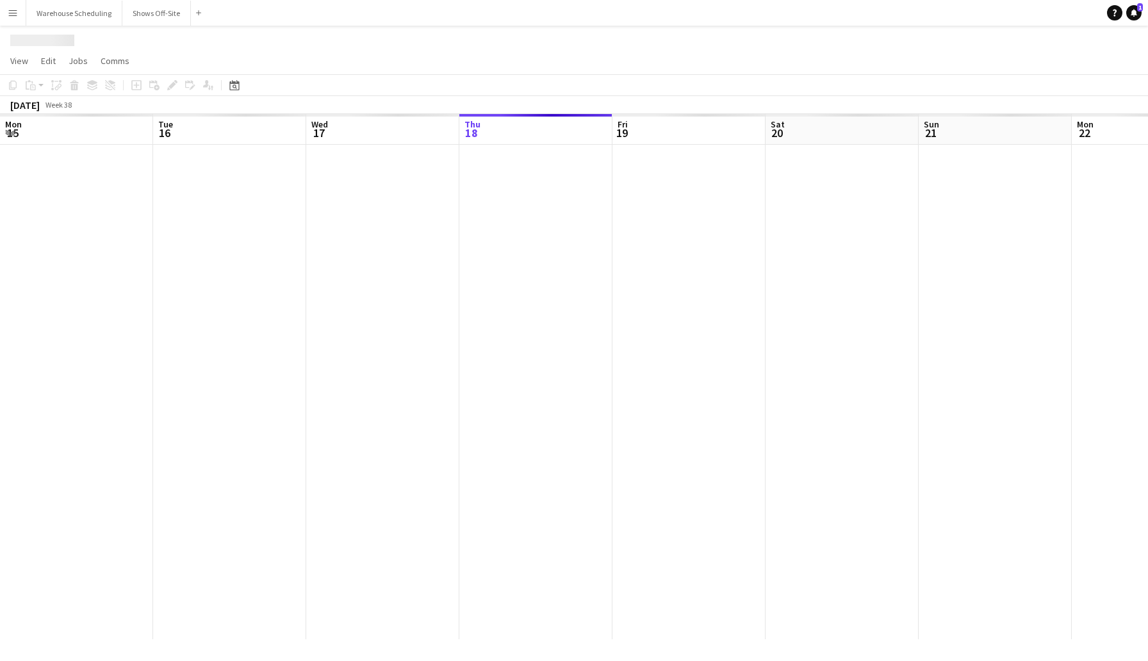
scroll to position [0, 306]
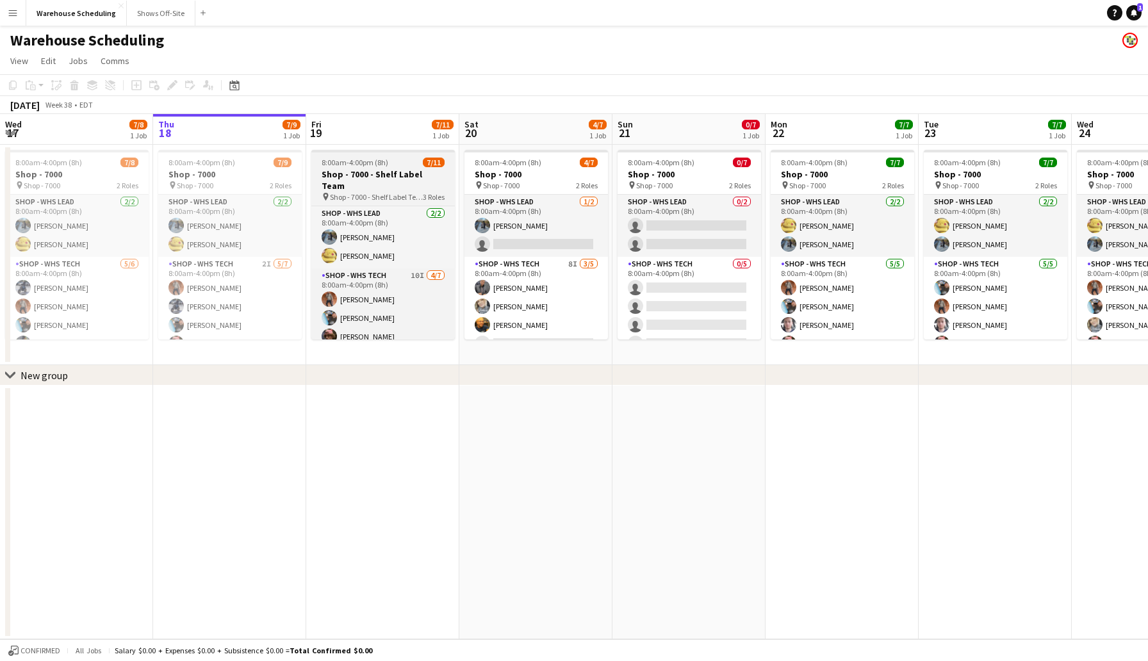
click at [362, 175] on h3 "Shop - 7000 - Shelf Label Team" at bounding box center [383, 180] width 144 height 23
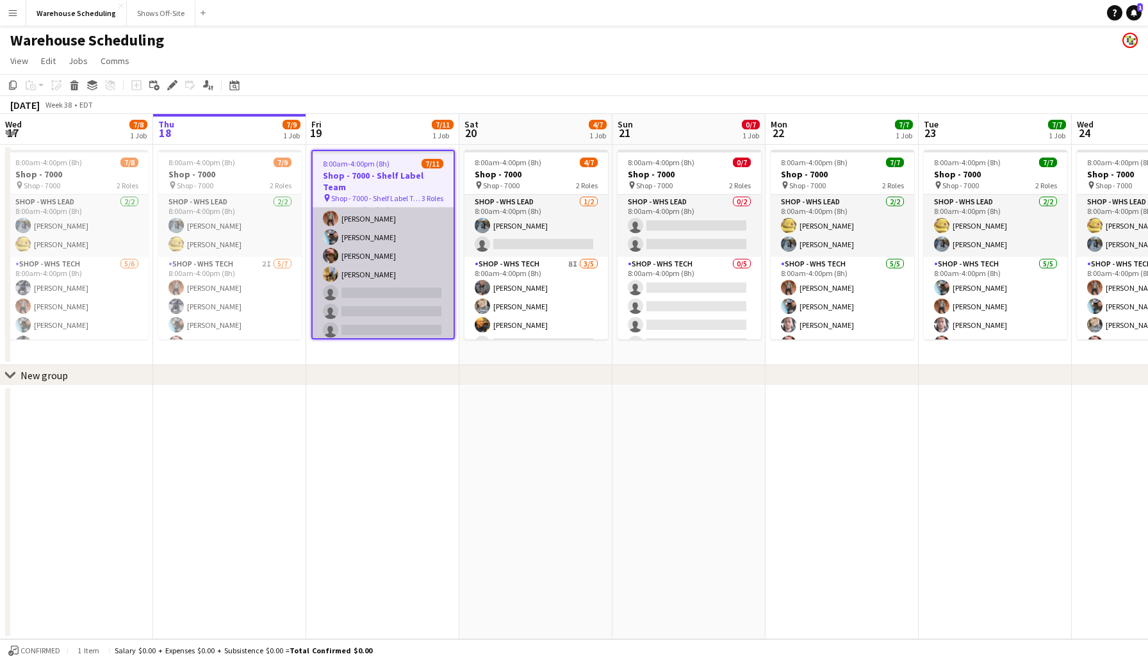
click at [353, 276] on app-card-role "Shop - WHS Tech 10I 4/7 8:00am-4:00pm (8h) Bradley Barnhill Chad Gilbert Thomas…" at bounding box center [383, 265] width 141 height 155
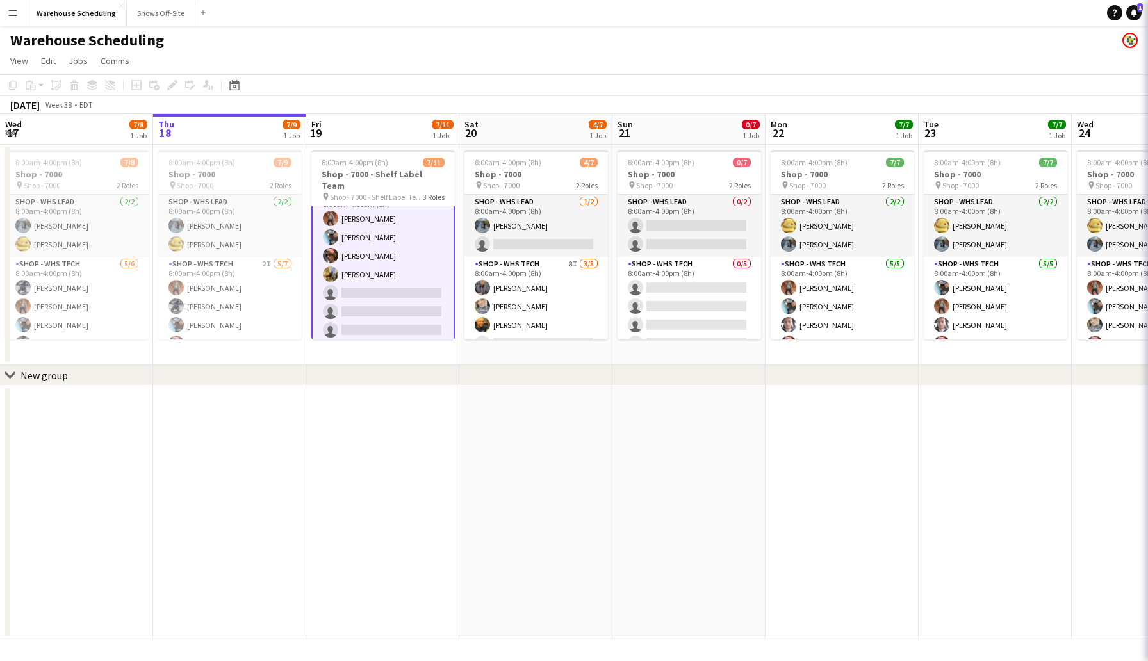
scroll to position [83, 0]
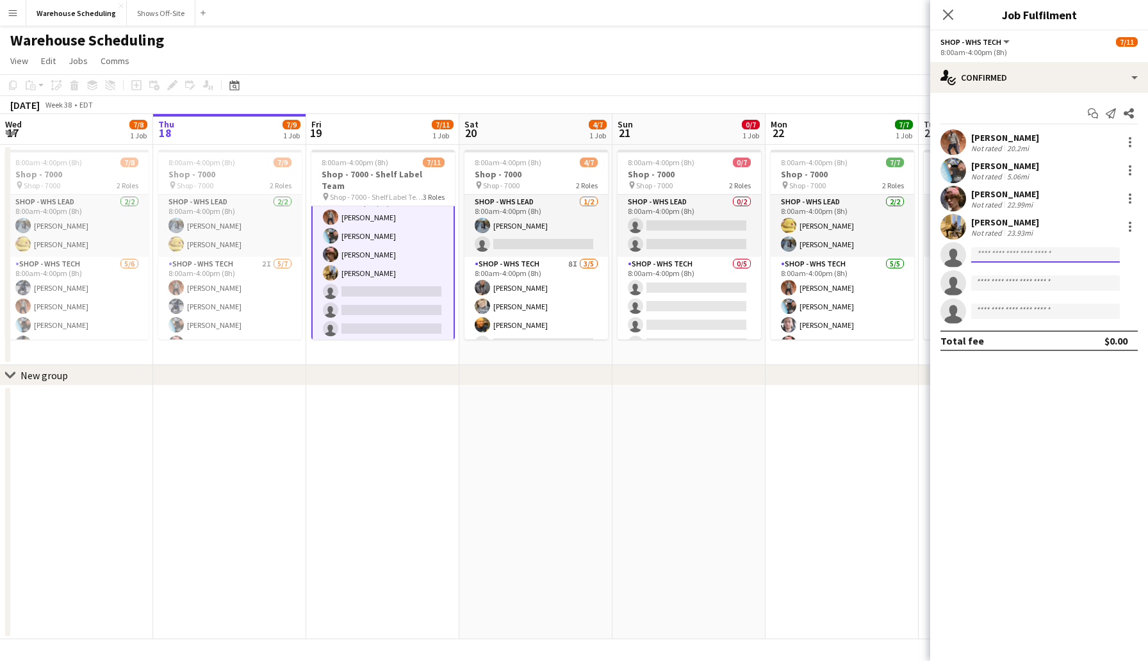
click at [1034, 258] on input at bounding box center [1045, 254] width 149 height 15
click at [1040, 67] on div "single-neutral-actions-check-2 Confirmed" at bounding box center [1039, 77] width 218 height 31
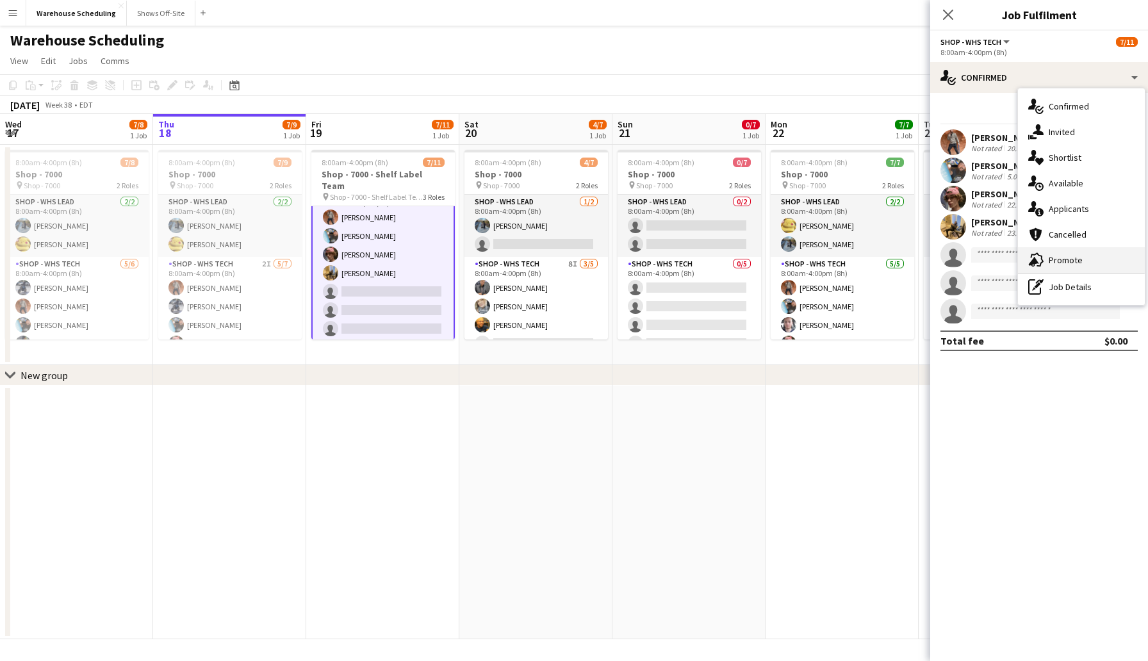
click at [1068, 262] on span "Promote" at bounding box center [1066, 260] width 34 height 12
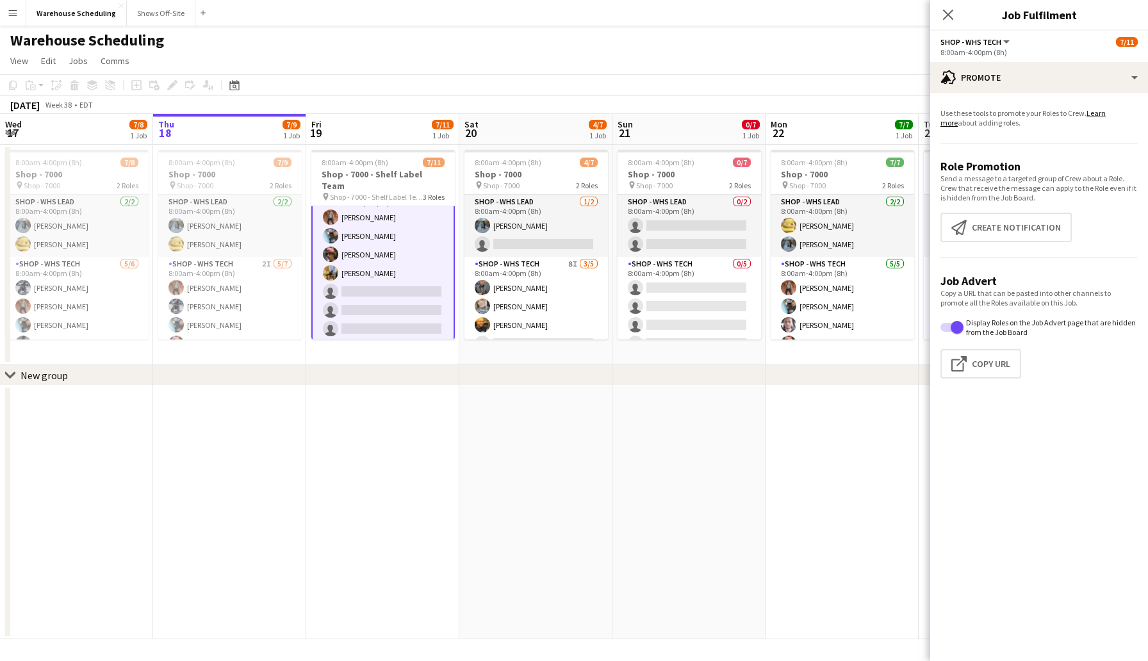
click at [439, 85] on app-toolbar "Copy Paste Paste Command V Paste with crew Command Shift V Paste linked Job [GE…" at bounding box center [574, 85] width 1148 height 22
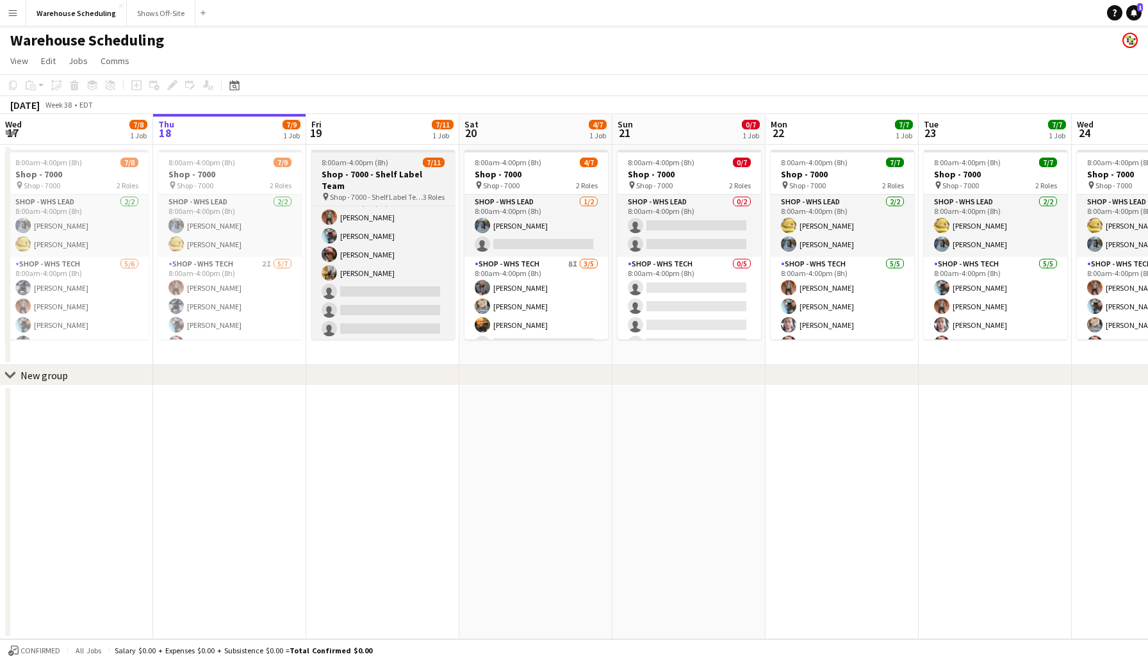
click at [373, 167] on span "8:00am-4:00pm (8h)" at bounding box center [355, 163] width 67 height 10
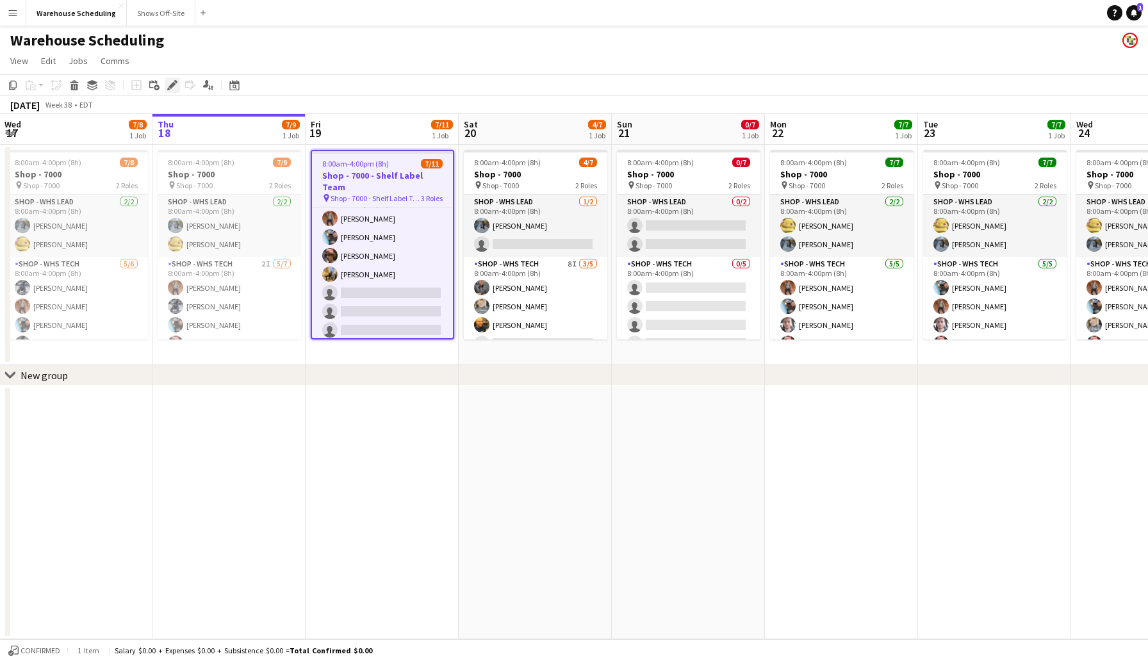
click at [173, 81] on icon "Edit" at bounding box center [172, 85] width 10 height 10
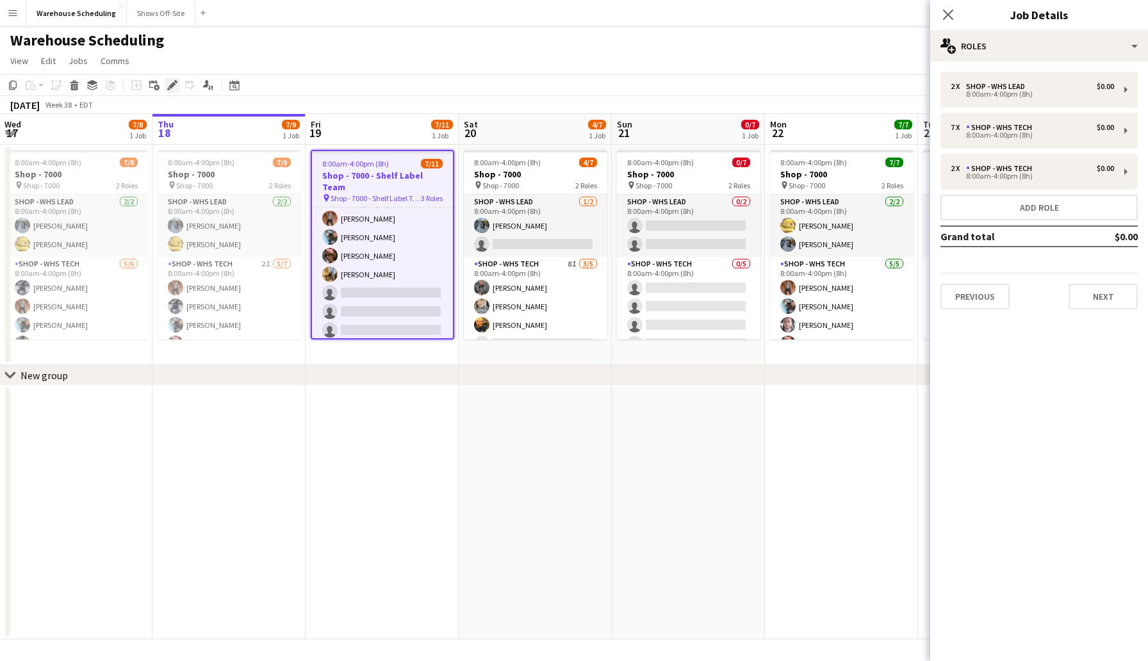
click at [168, 87] on icon "Edit" at bounding box center [172, 85] width 10 height 10
click at [948, 13] on icon at bounding box center [948, 14] width 12 height 12
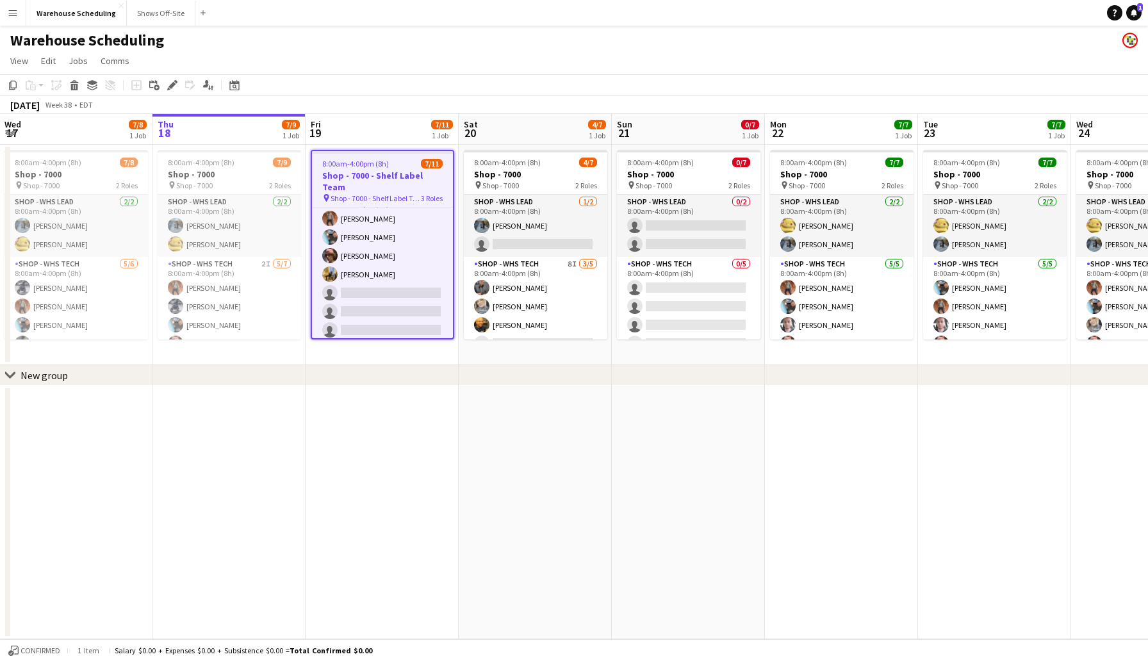
click at [388, 170] on h3 "Shop - 7000 - Shelf Label Team" at bounding box center [382, 181] width 141 height 23
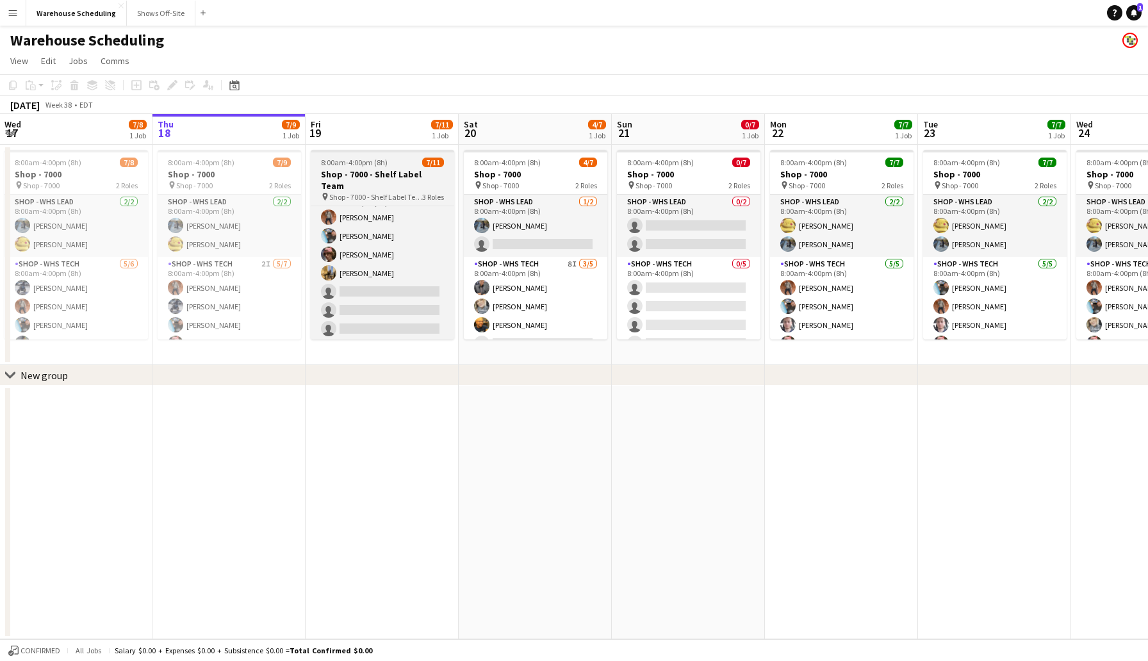
click at [388, 170] on h3 "Shop - 7000 - Shelf Label Team" at bounding box center [383, 180] width 144 height 23
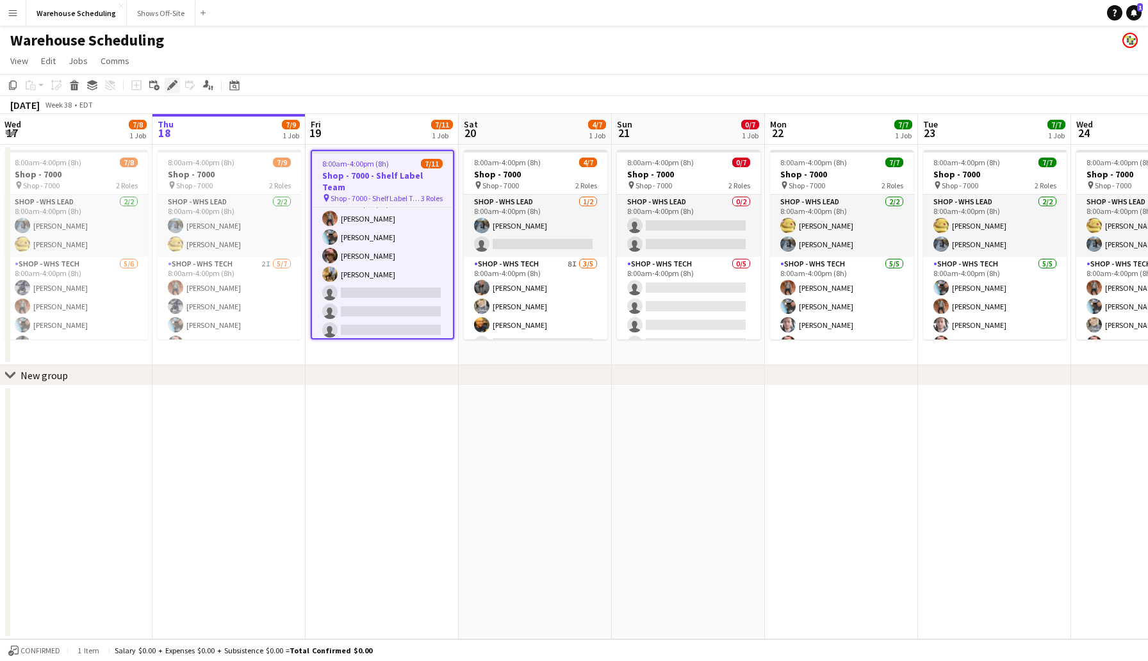
click at [167, 83] on icon "Edit" at bounding box center [172, 85] width 10 height 10
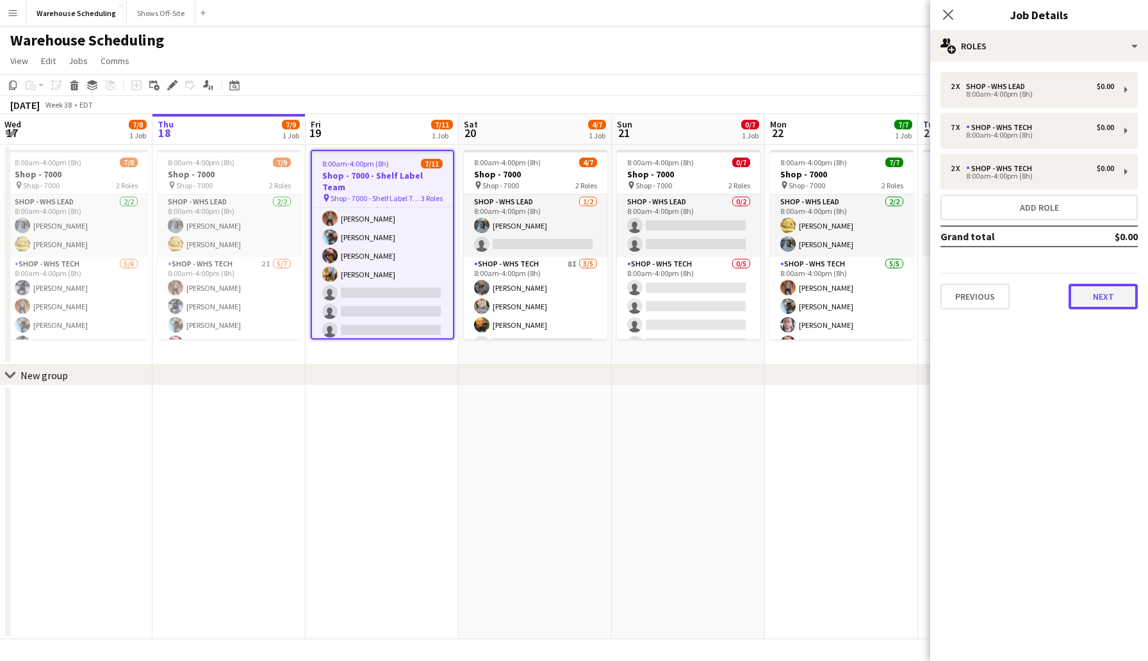
click at [1111, 292] on button "Next" at bounding box center [1103, 297] width 69 height 26
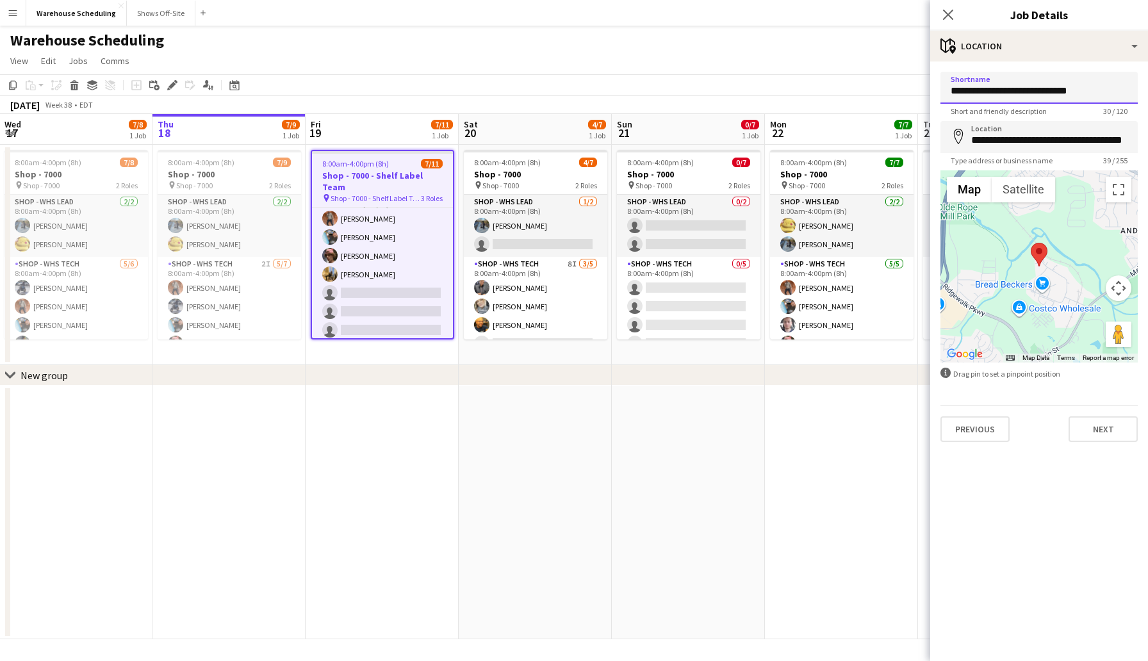
drag, startPoint x: 1081, startPoint y: 91, endPoint x: 1009, endPoint y: 93, distance: 72.4
click at [1009, 93] on input "**********" at bounding box center [1039, 88] width 197 height 32
drag, startPoint x: 1088, startPoint y: 87, endPoint x: 939, endPoint y: 83, distance: 148.7
click at [939, 83] on form "**********" at bounding box center [1039, 257] width 218 height 370
type input "**********"
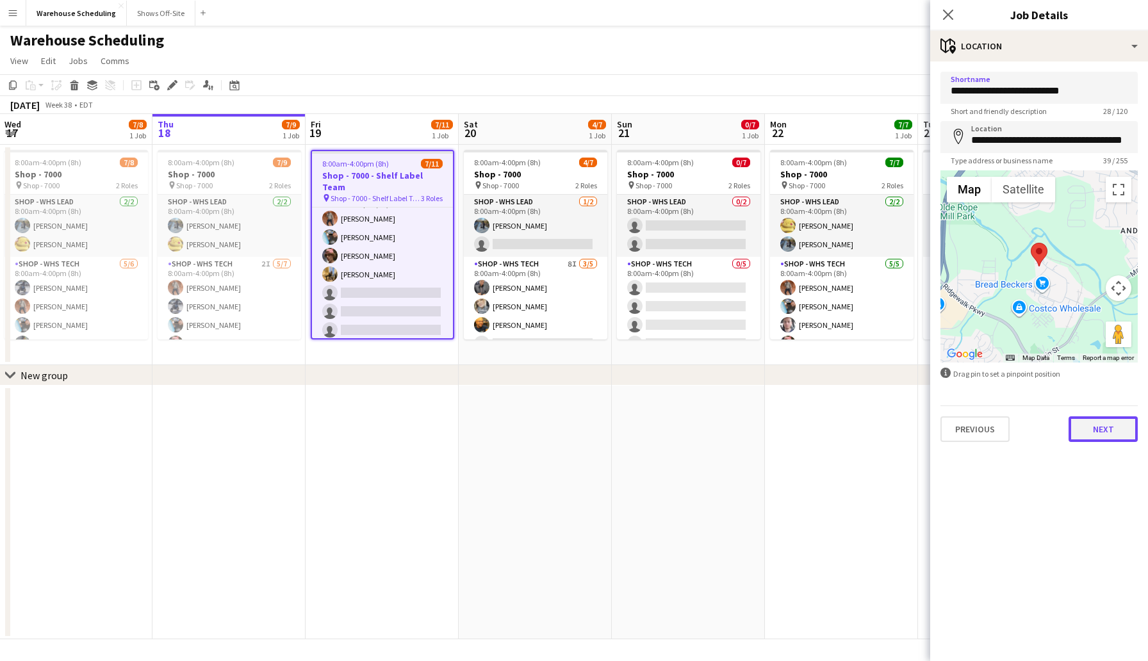
click at [1106, 425] on button "Next" at bounding box center [1103, 430] width 69 height 26
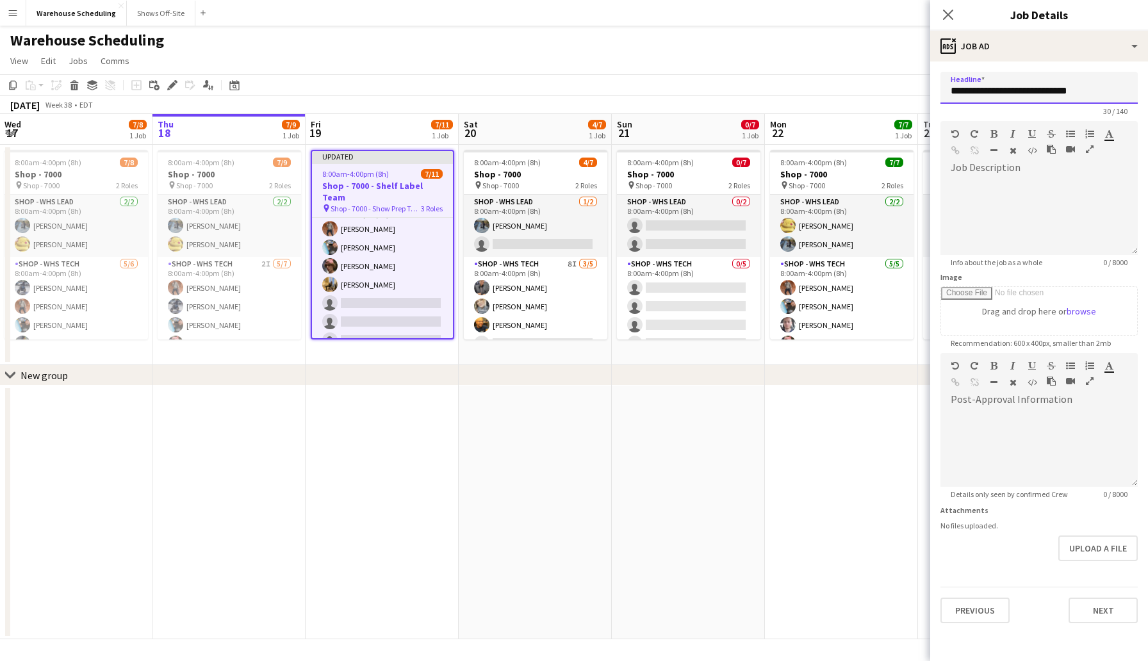
drag, startPoint x: 1095, startPoint y: 92, endPoint x: 922, endPoint y: 89, distance: 173.0
click at [922, 89] on body "Menu Boards Boards Boards All jobs Status Workforce Workforce My Workforce Recr…" at bounding box center [574, 330] width 1148 height 661
paste input "text"
type input "**********"
click at [1099, 599] on button "Next" at bounding box center [1103, 611] width 69 height 26
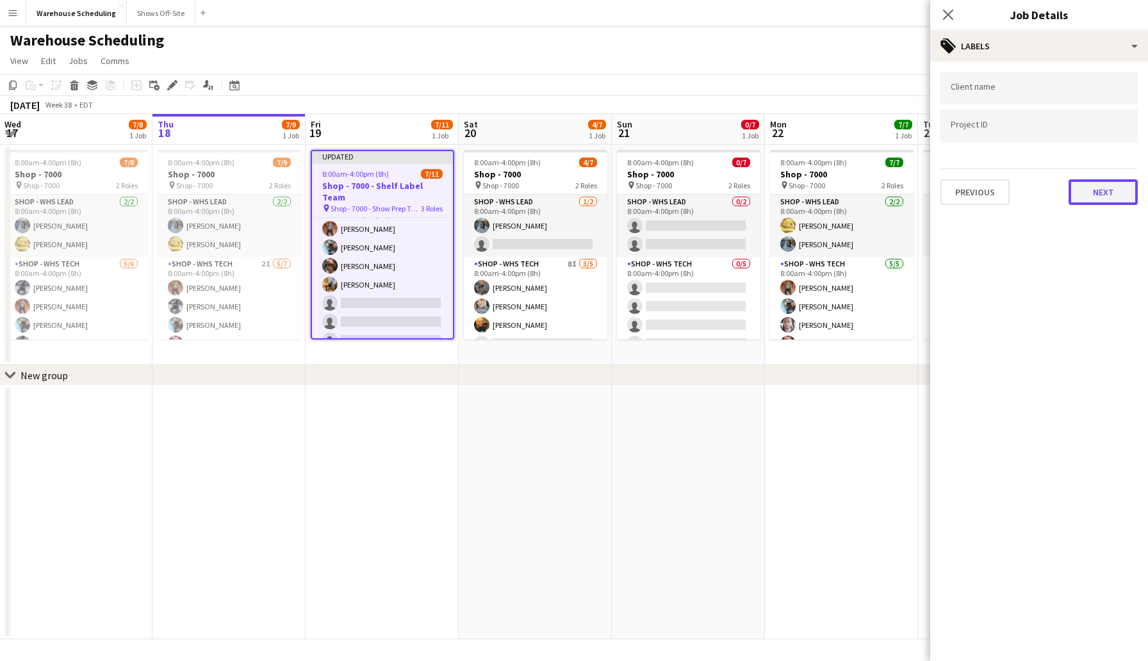
click at [1108, 190] on button "Next" at bounding box center [1103, 192] width 69 height 26
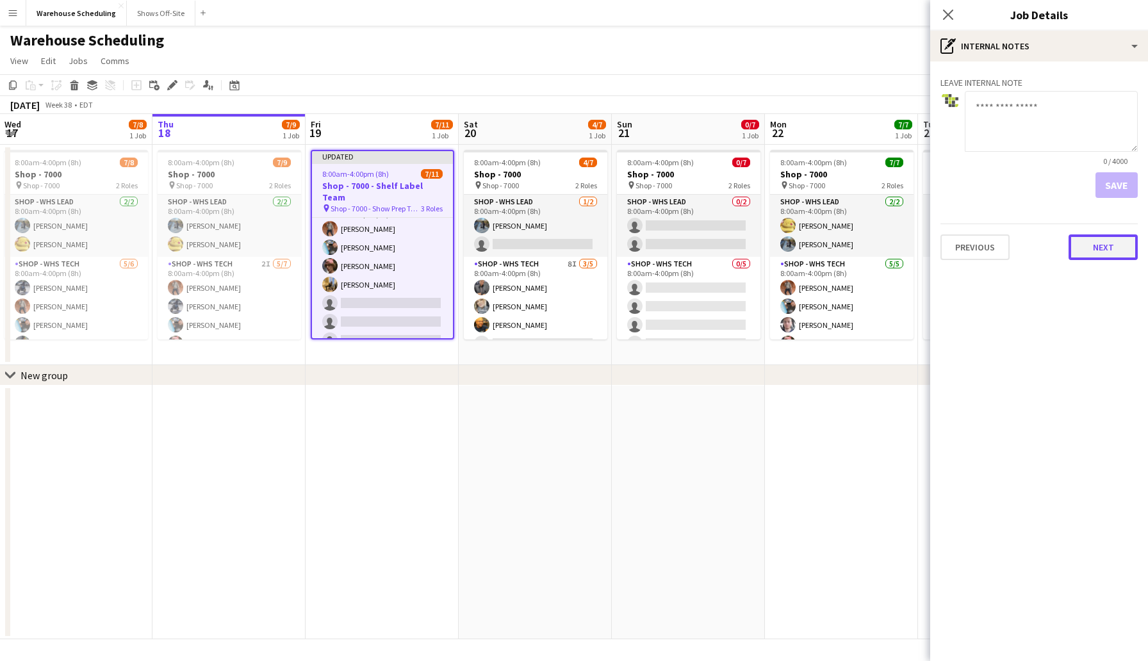
click at [1100, 254] on button "Next" at bounding box center [1103, 248] width 69 height 26
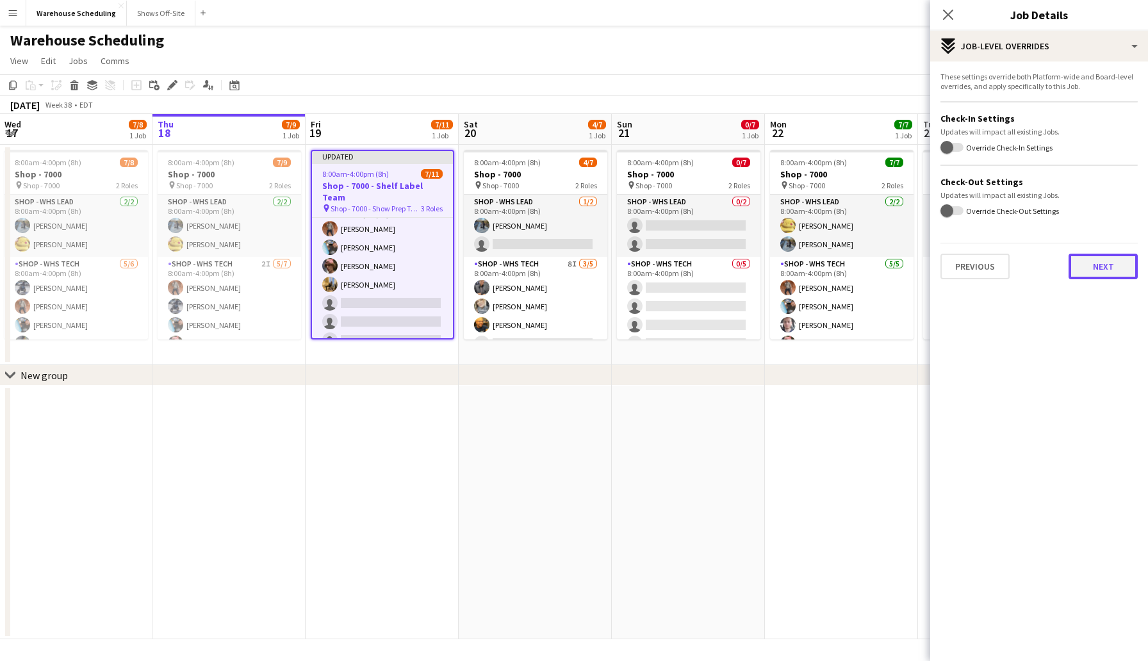
click at [1102, 268] on button "Next" at bounding box center [1103, 267] width 69 height 26
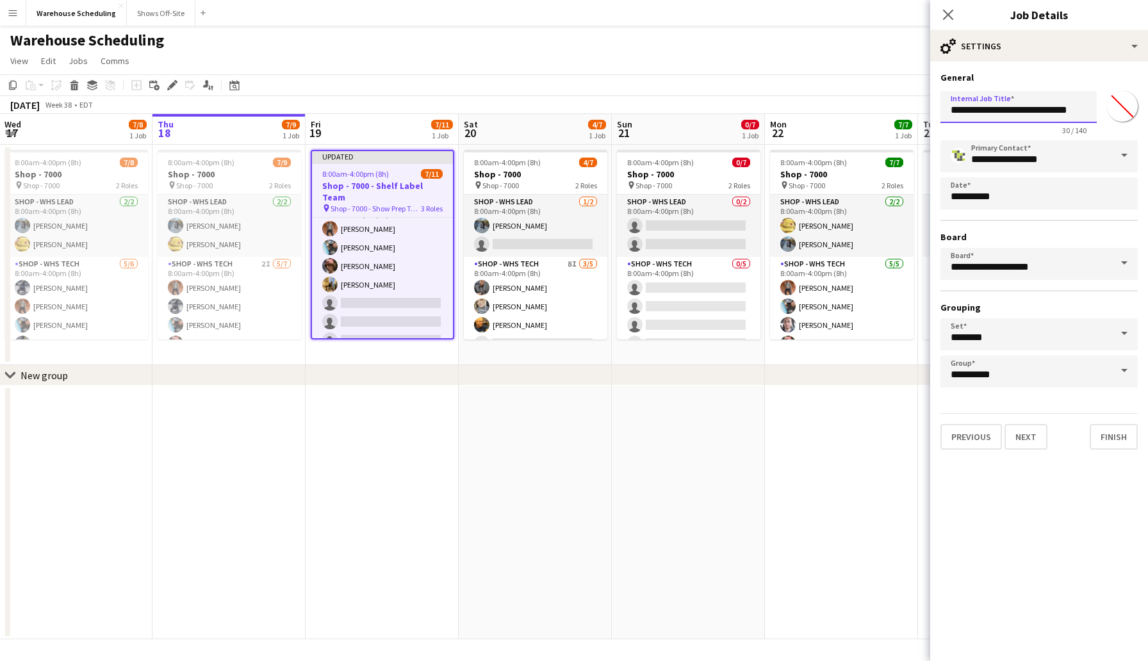
drag, startPoint x: 1084, startPoint y: 114, endPoint x: 942, endPoint y: 103, distance: 142.1
click at [942, 103] on input "**********" at bounding box center [1019, 107] width 156 height 32
paste input "text"
type input "**********"
click at [1109, 432] on button "Finish" at bounding box center [1114, 437] width 48 height 26
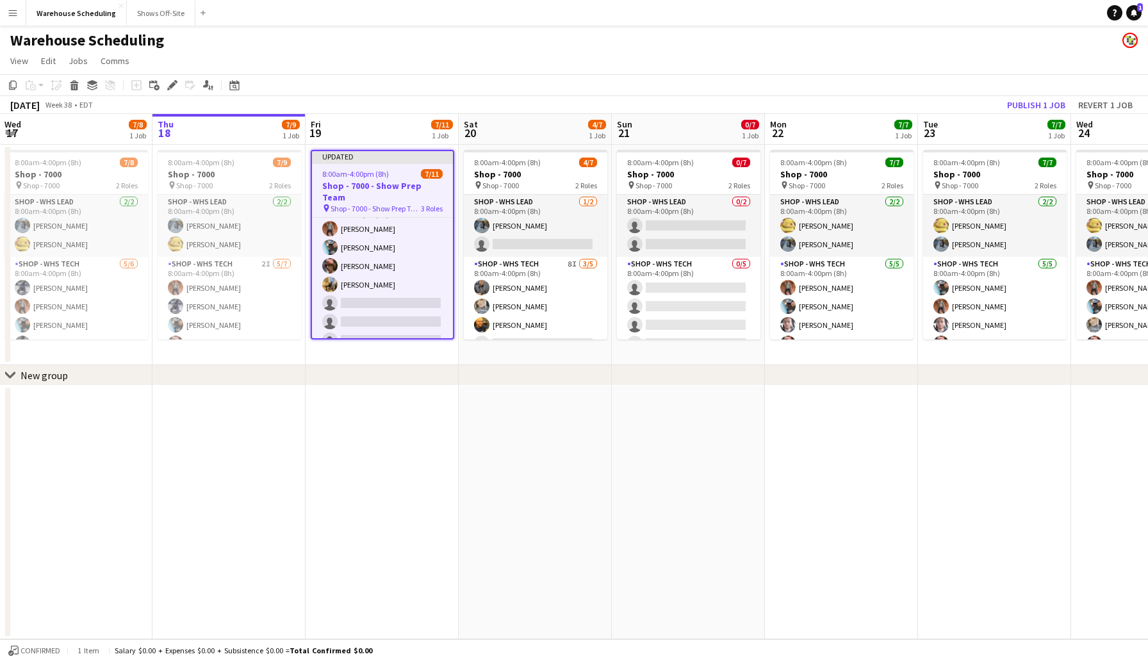
click at [1000, 61] on app-page-menu "View Day view expanded Day view collapsed Month view Date picker Jump to today …" at bounding box center [574, 62] width 1148 height 24
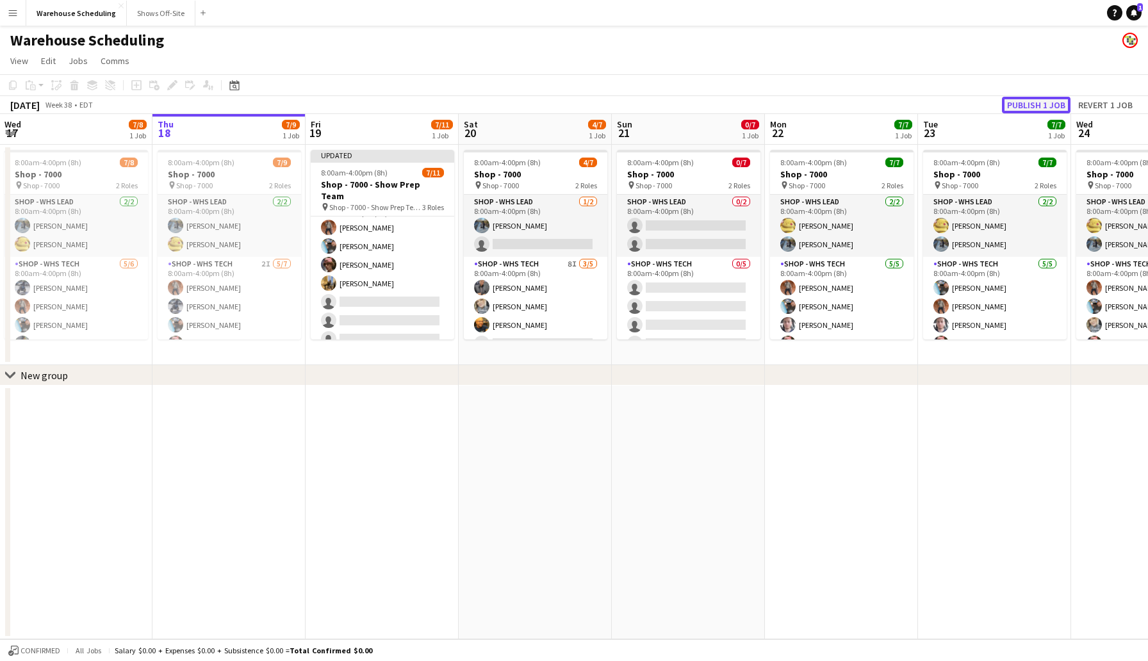
click at [1021, 107] on button "Publish 1 job" at bounding box center [1036, 105] width 69 height 17
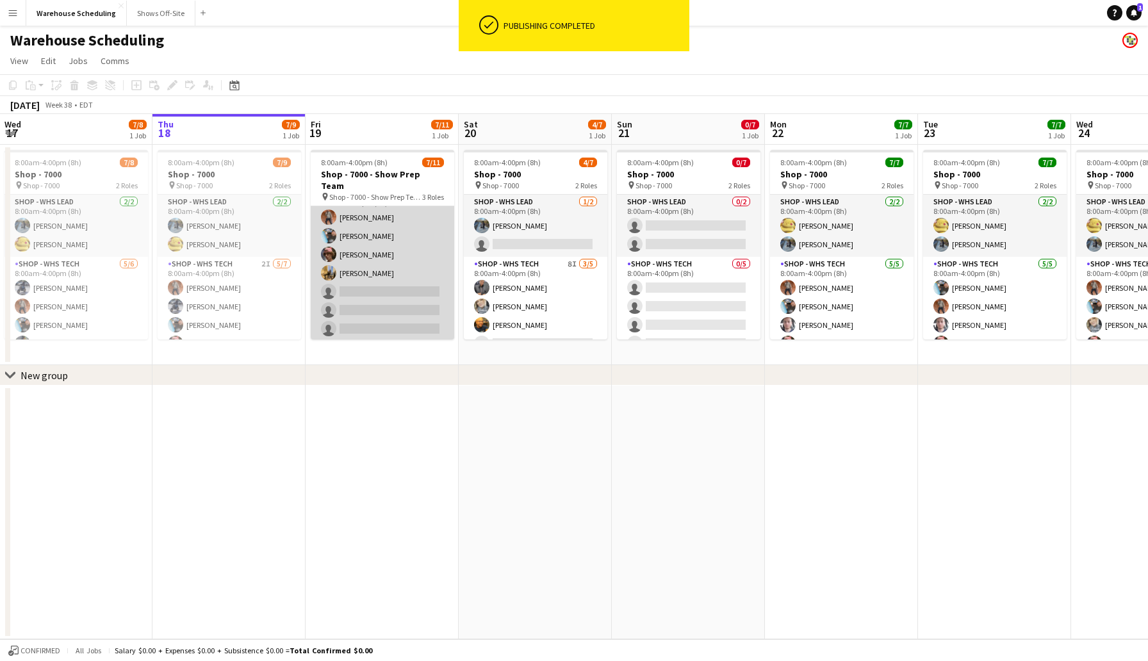
click at [389, 279] on app-card-role "Shop - WHS Tech 10I 4/7 8:00am-4:00pm (8h) Bradley Barnhill Chad Gilbert Thomas…" at bounding box center [383, 263] width 144 height 155
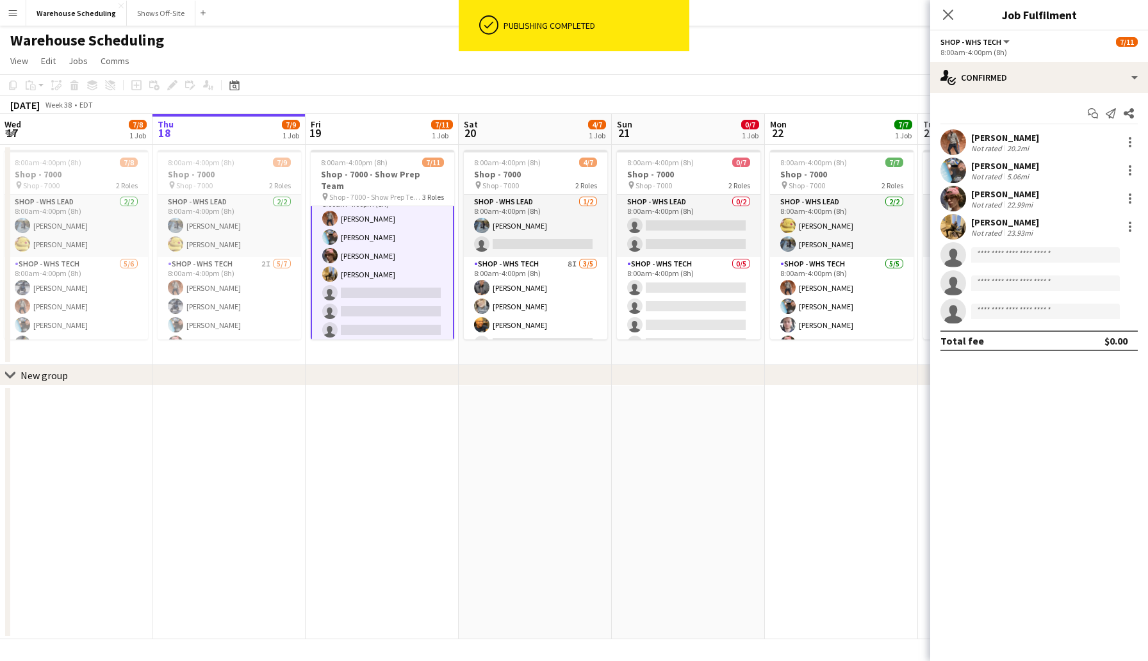
scroll to position [83, 0]
click at [1070, 258] on input at bounding box center [1045, 254] width 149 height 15
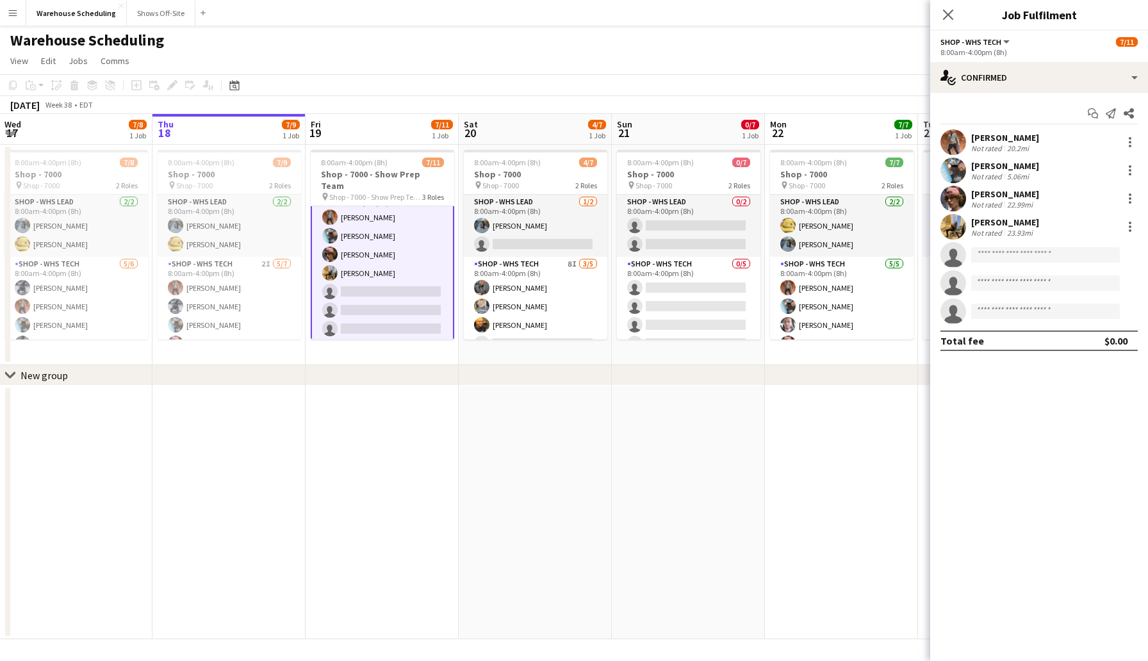
scroll to position [0, 306]
click at [356, 208] on app-card-role "Shop - WHS Tech 10I 4/7 8:00am-4:00pm (8h) Bradley Barnhill Chad Gilbert Thomas…" at bounding box center [383, 264] width 144 height 158
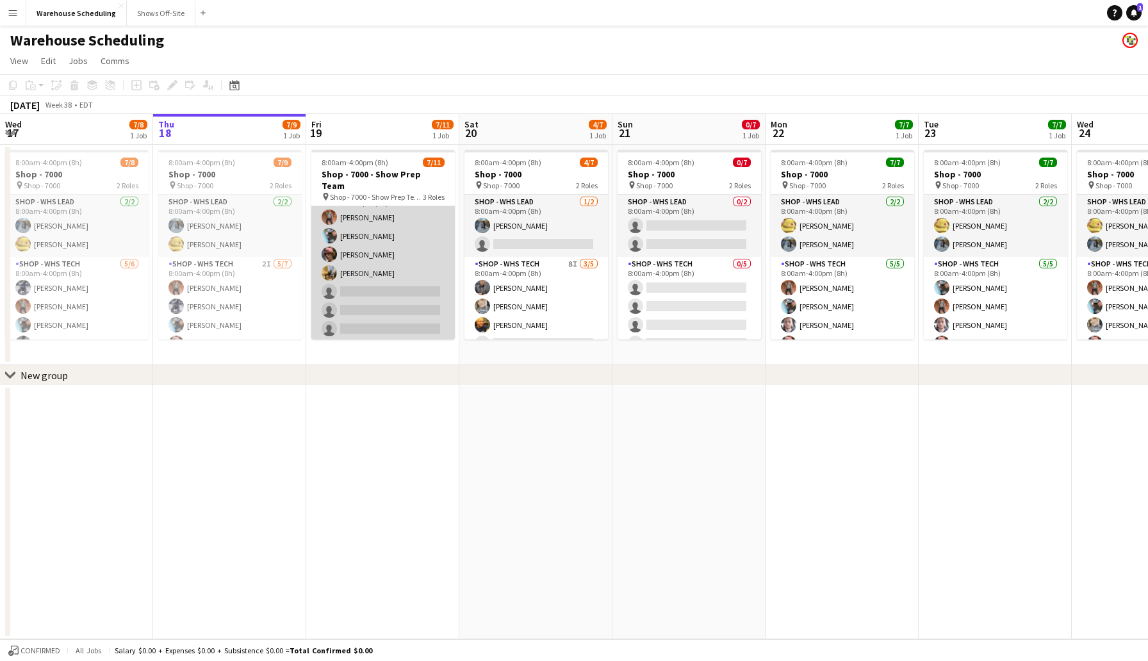
click at [416, 261] on app-card-role "Shop - WHS Tech 10I 4/7 8:00am-4:00pm (8h) Bradley Barnhill Chad Gilbert Thomas…" at bounding box center [383, 263] width 144 height 155
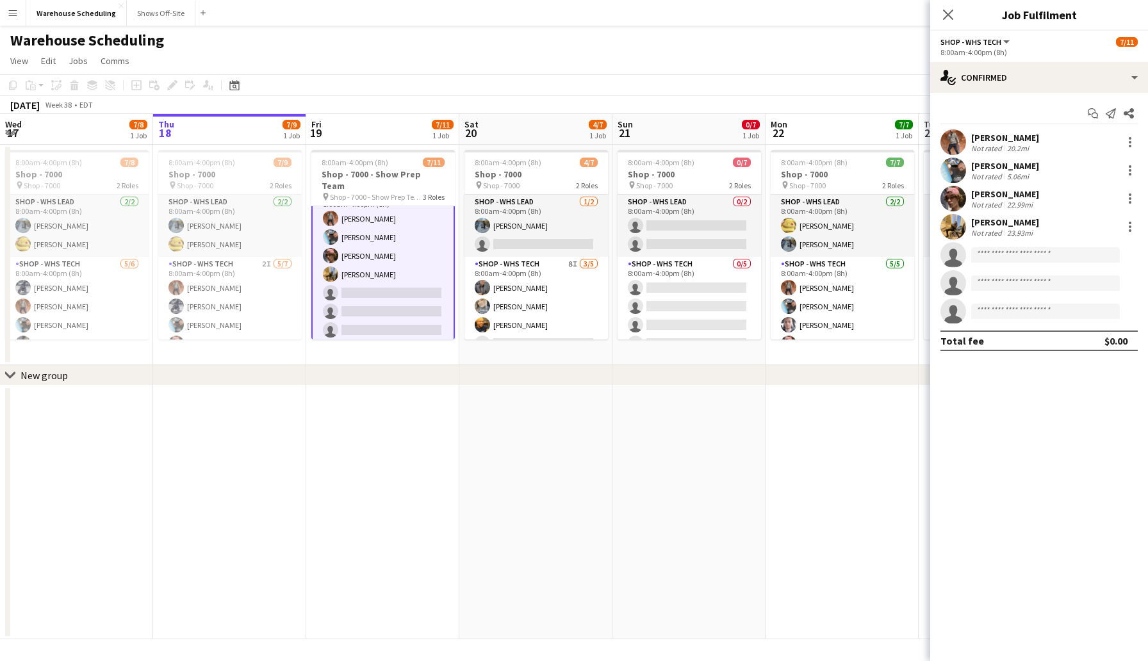
scroll to position [83, 0]
click at [1092, 79] on div "single-neutral-actions-check-2 Confirmed" at bounding box center [1039, 77] width 218 height 31
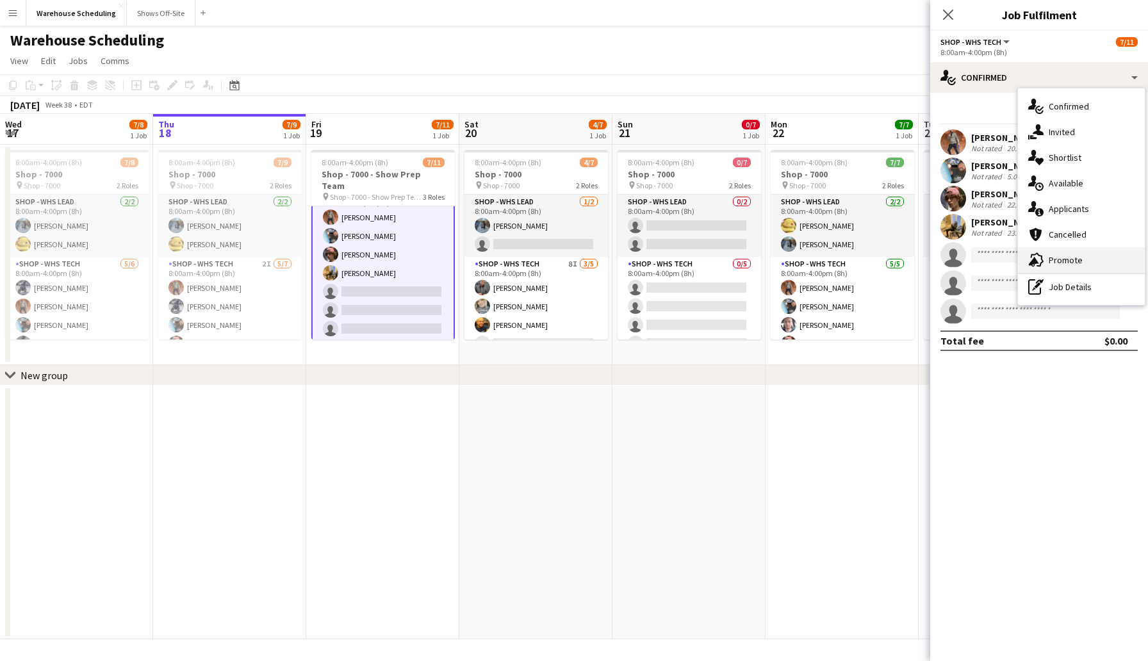
click at [1080, 258] on span "Promote" at bounding box center [1066, 260] width 34 height 12
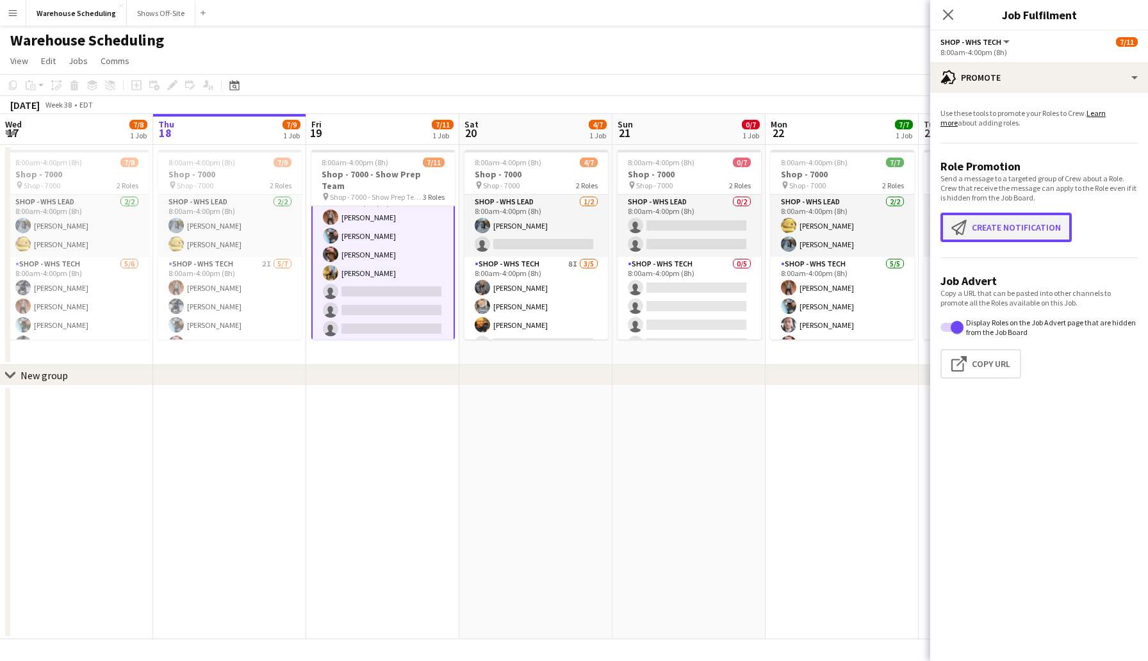
click at [1018, 227] on button "Create notification Create notification" at bounding box center [1006, 227] width 131 height 29
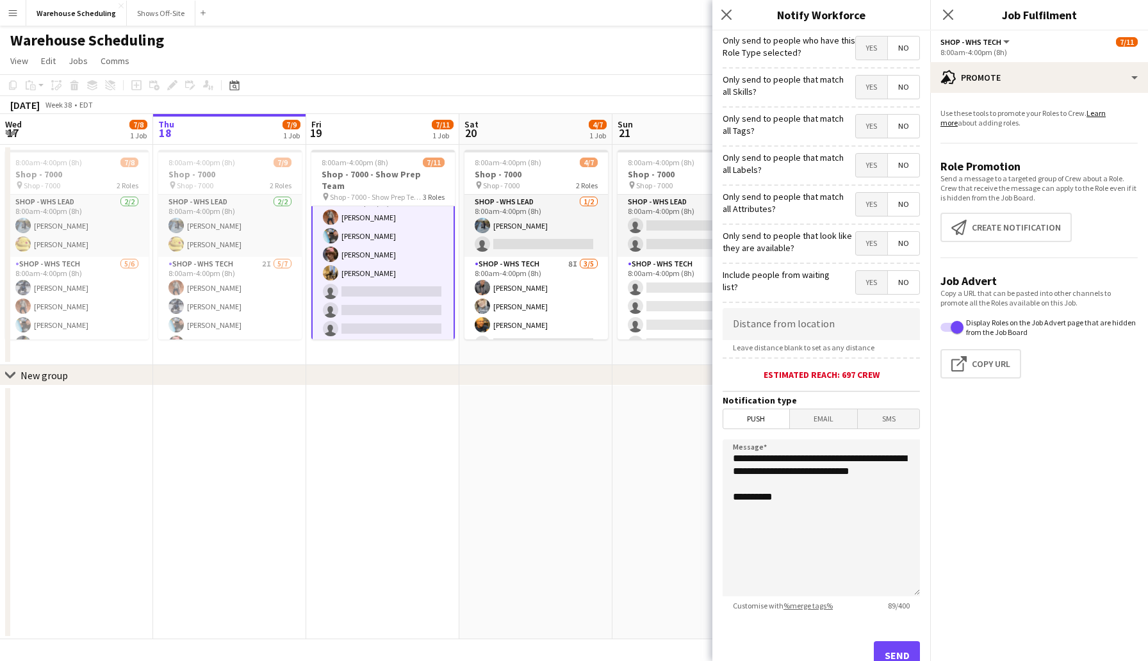
click at [868, 53] on span "Yes" at bounding box center [871, 48] width 31 height 23
click at [870, 244] on span "Yes" at bounding box center [871, 243] width 31 height 23
click at [871, 286] on span "Yes" at bounding box center [871, 282] width 31 height 23
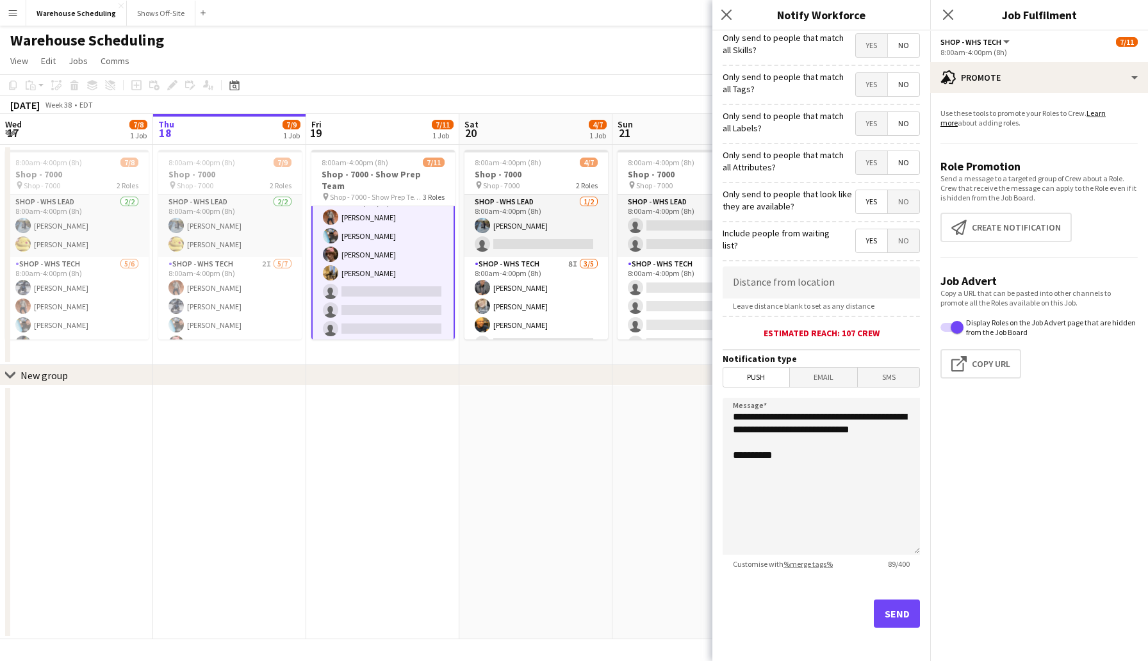
scroll to position [47, 0]
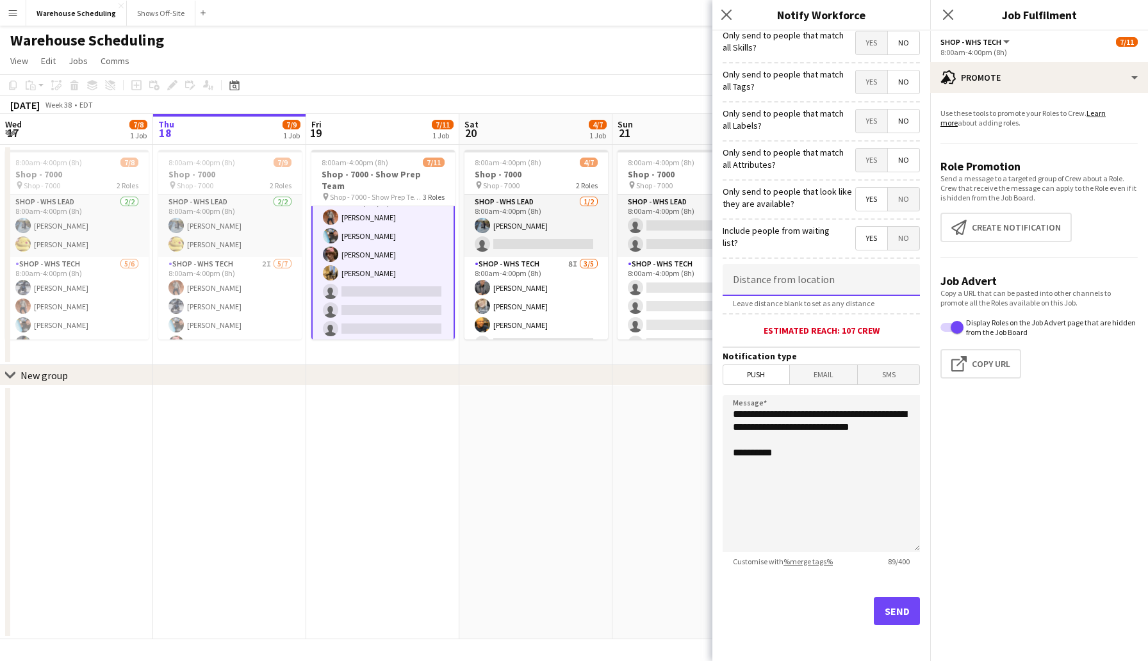
click at [839, 277] on input at bounding box center [821, 280] width 197 height 32
type input "****"
type input "*****"
click at [891, 375] on span "SMS" at bounding box center [889, 374] width 62 height 19
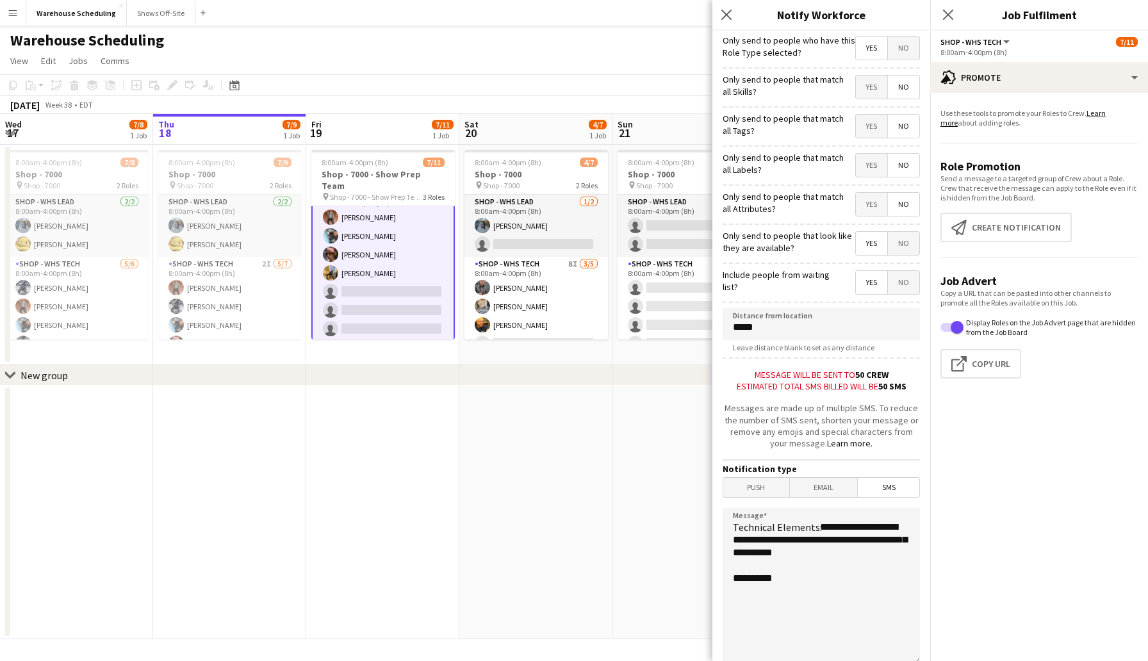
scroll to position [115, 0]
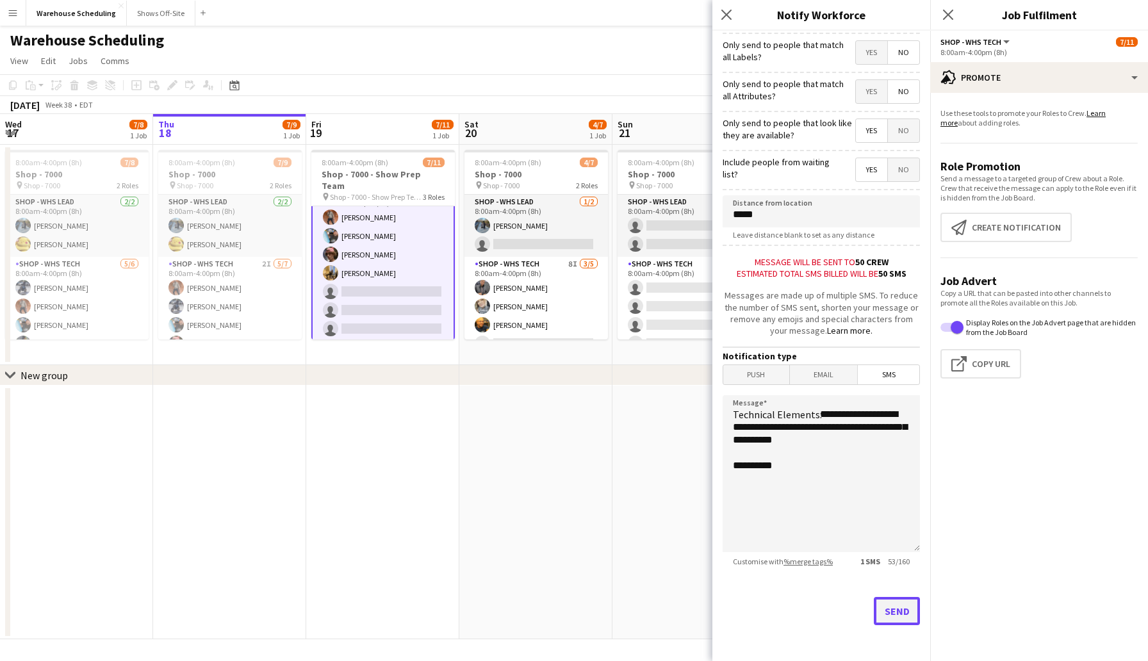
click at [889, 612] on button "Send" at bounding box center [897, 611] width 46 height 28
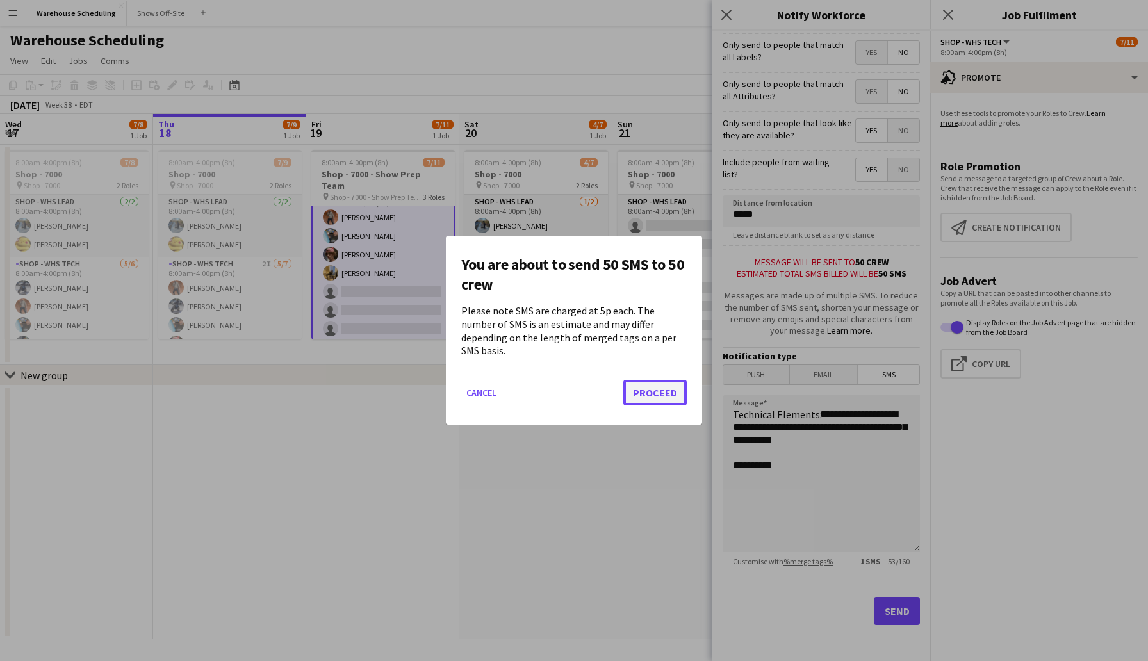
click at [653, 384] on button "Proceed" at bounding box center [655, 394] width 63 height 26
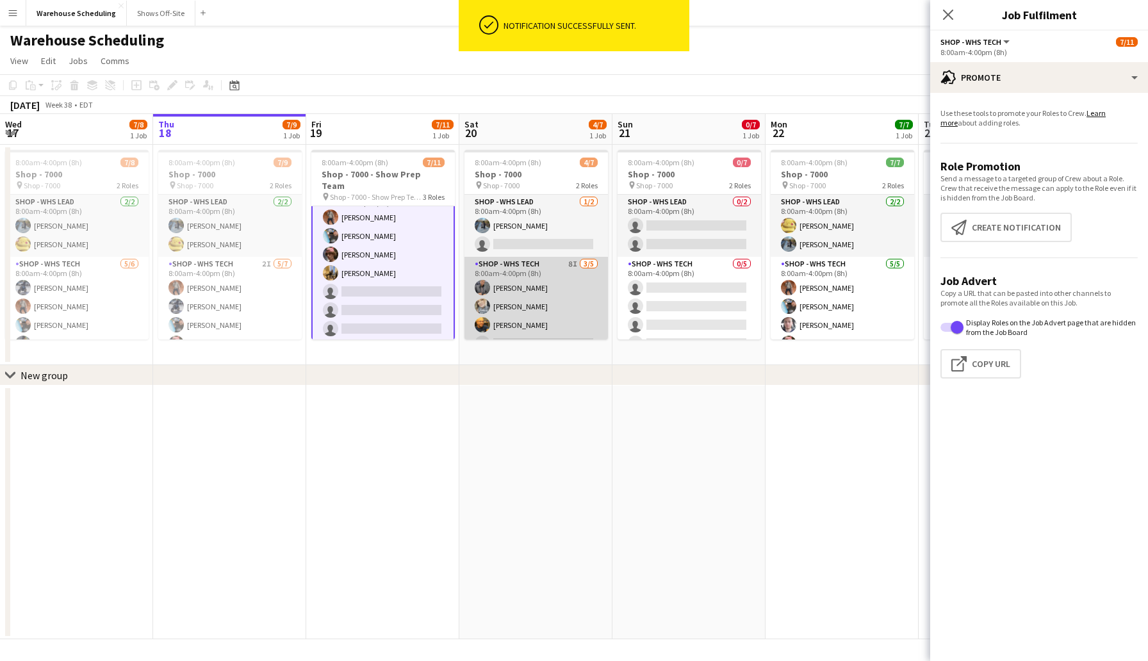
scroll to position [35, 0]
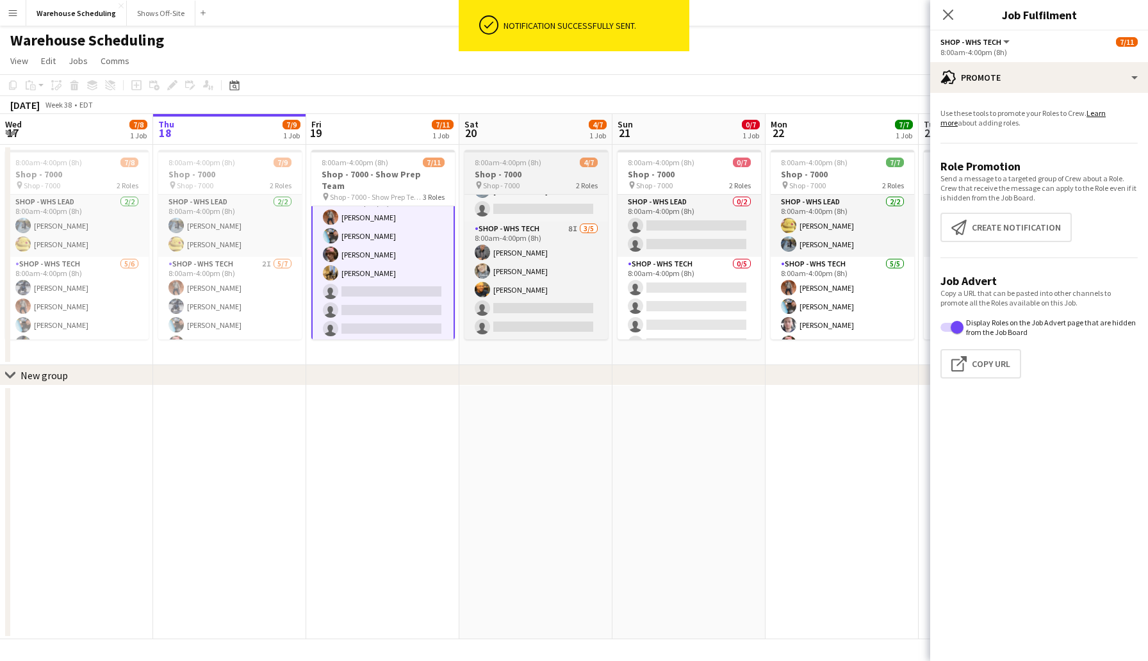
click at [536, 176] on h3 "Shop - 7000" at bounding box center [537, 175] width 144 height 12
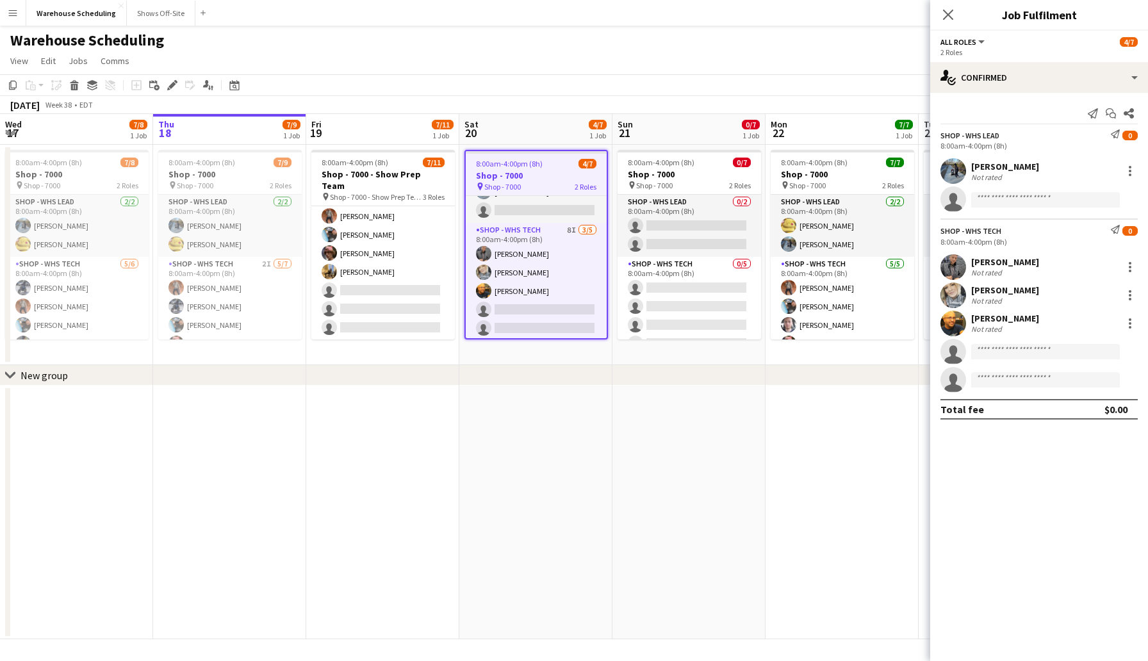
scroll to position [82, 0]
click at [172, 86] on icon at bounding box center [172, 85] width 7 height 7
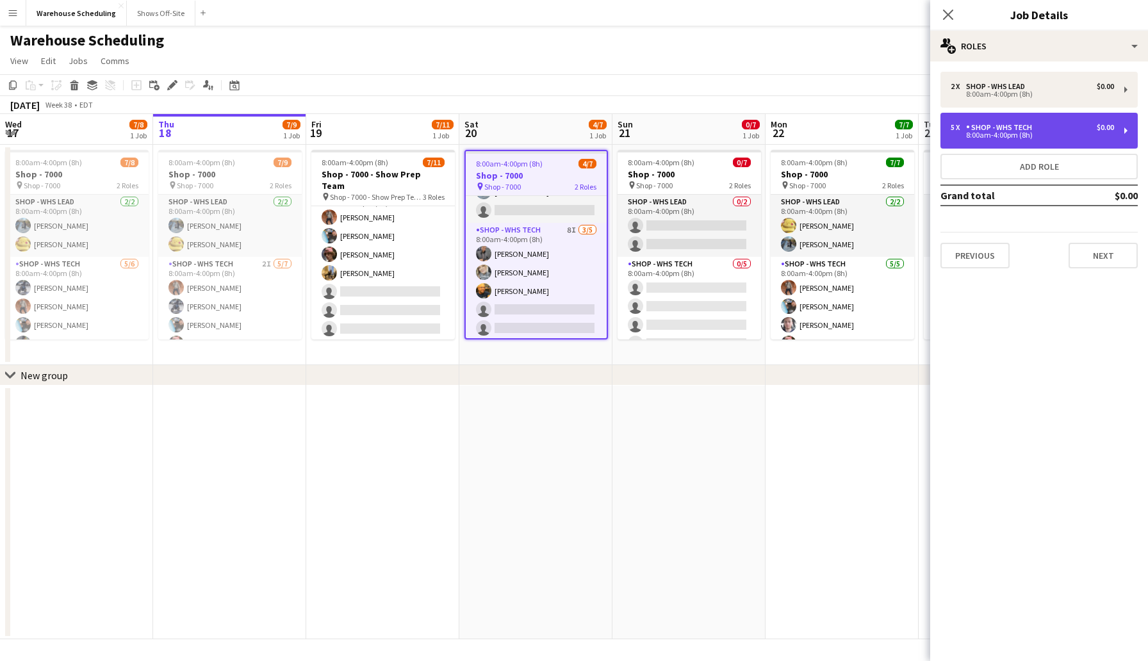
click at [1050, 129] on div "5 x Shop - WHS Tech $0.00" at bounding box center [1032, 127] width 163 height 9
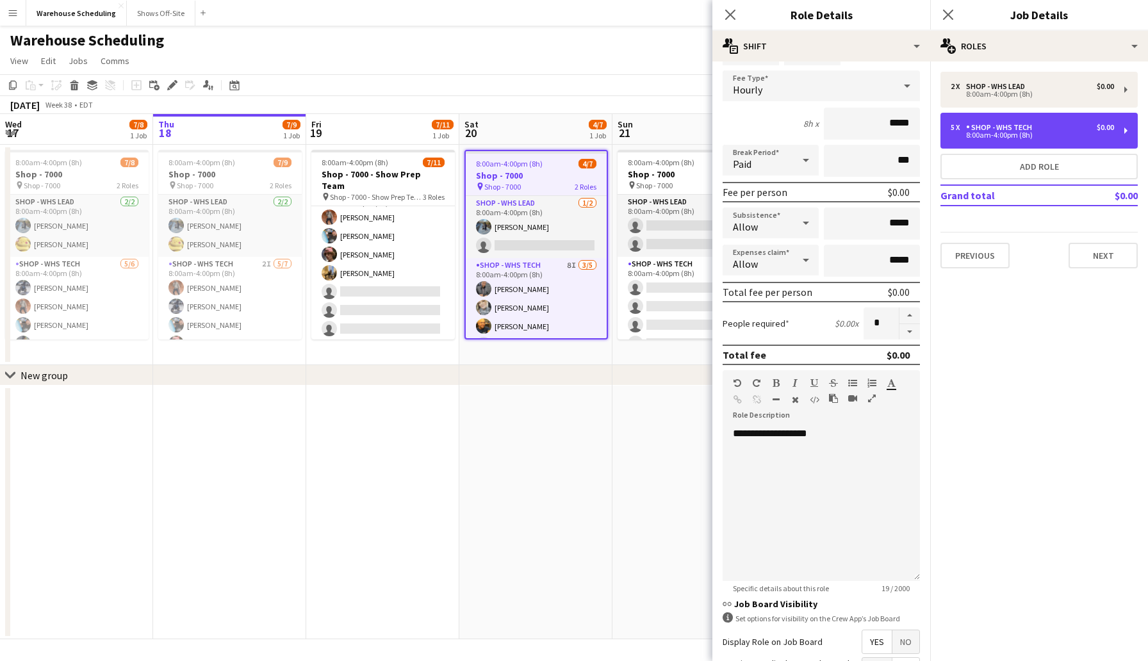
scroll to position [76, 0]
click at [910, 313] on button "button" at bounding box center [910, 315] width 21 height 17
type input "*"
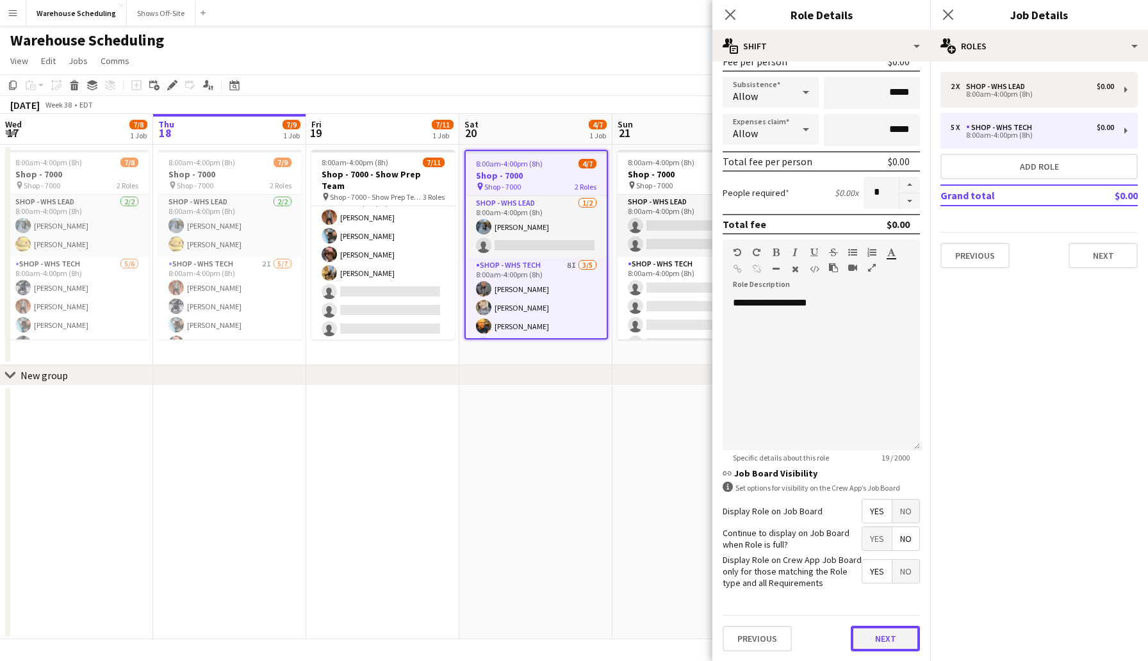
click at [880, 643] on button "Next" at bounding box center [885, 639] width 69 height 26
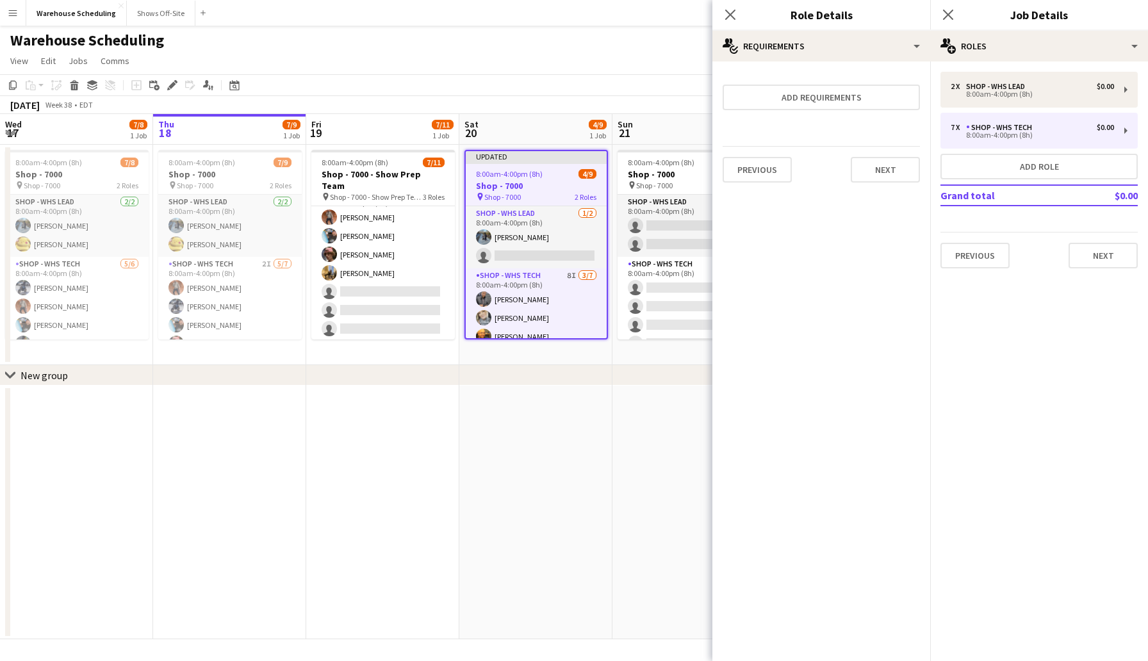
scroll to position [0, 0]
click at [821, 103] on button "Add requirements" at bounding box center [821, 98] width 197 height 26
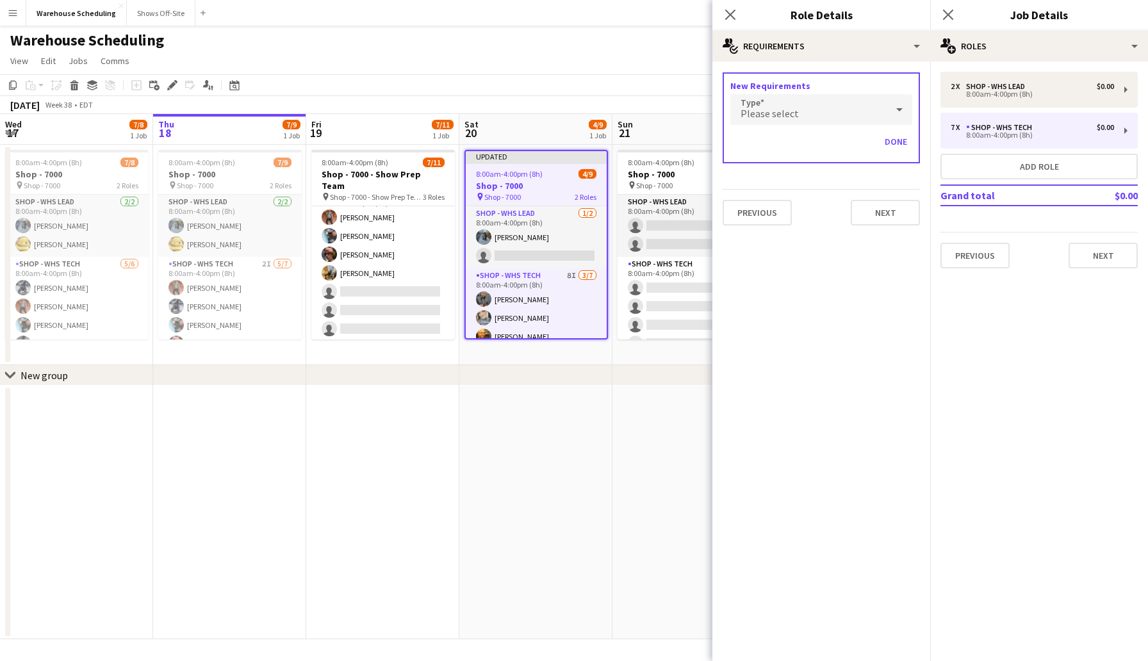
click at [861, 112] on div "Please select" at bounding box center [809, 109] width 156 height 31
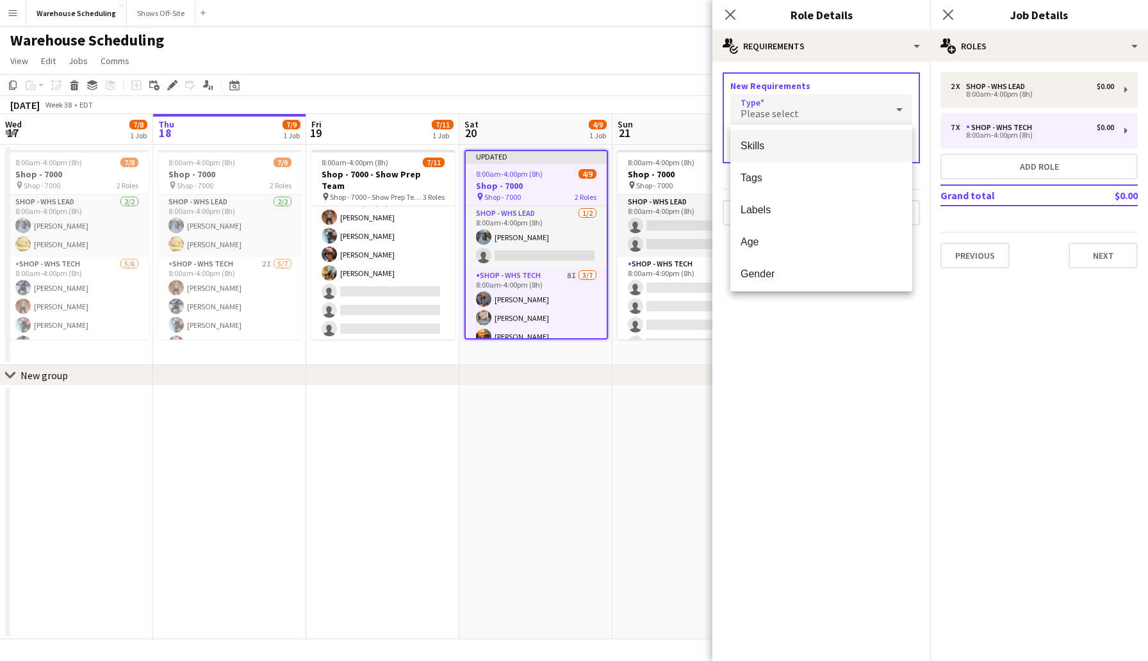
click at [724, 12] on div at bounding box center [574, 330] width 1148 height 661
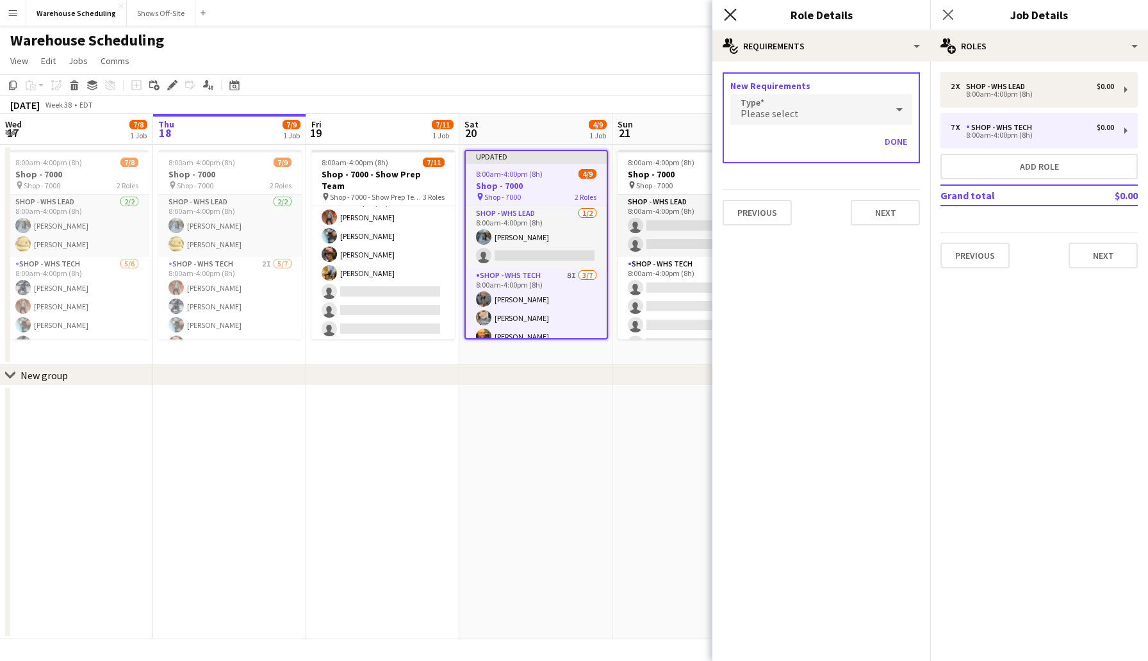
click at [730, 15] on icon at bounding box center [730, 14] width 12 height 12
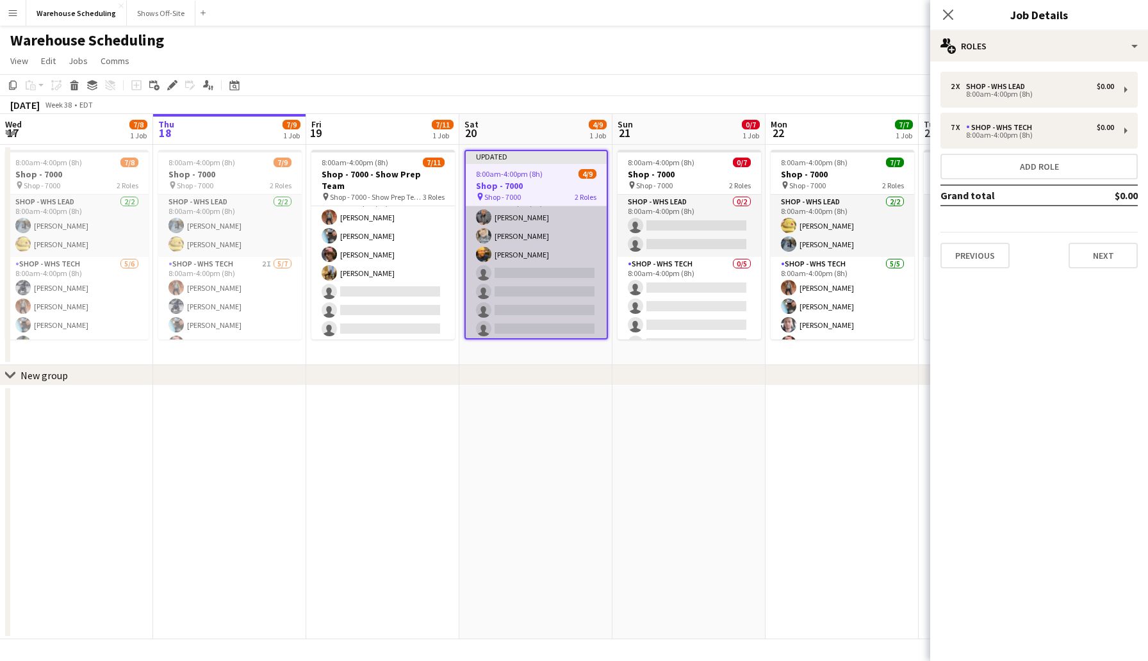
scroll to position [85, 0]
click at [529, 264] on app-card-role "Shop - WHS Tech 8I 3/7 8:00am-4:00pm (8h) Jacquie O Rodrigeuz-Silvia Erika Hagg…" at bounding box center [536, 260] width 141 height 155
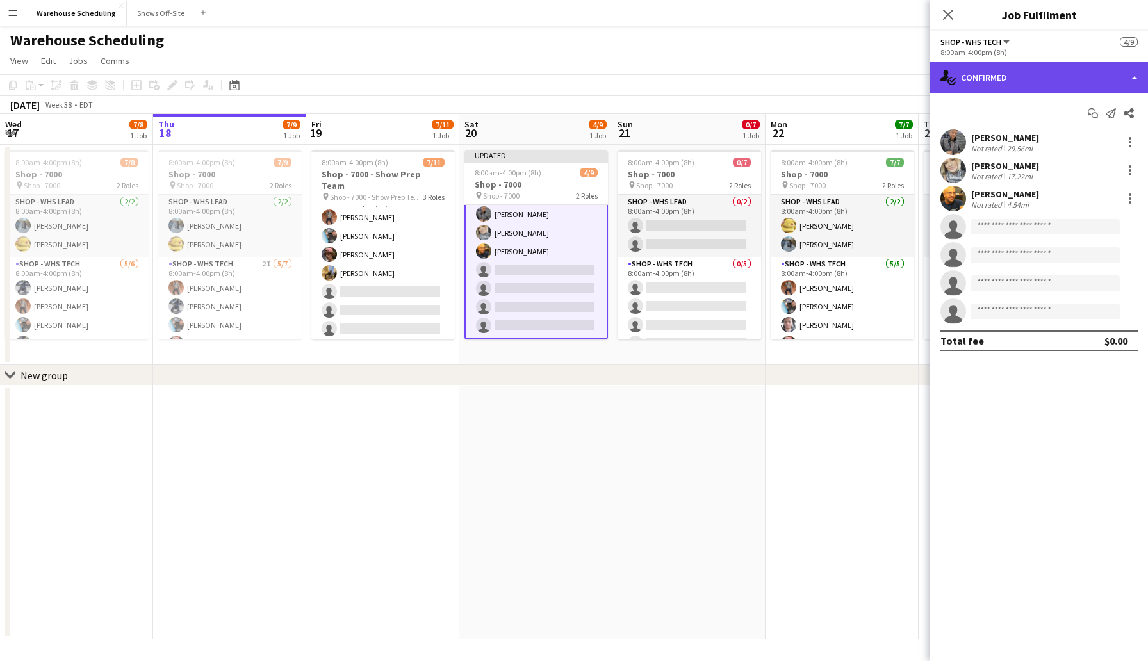
click at [1050, 74] on div "single-neutral-actions-check-2 Confirmed" at bounding box center [1039, 77] width 218 height 31
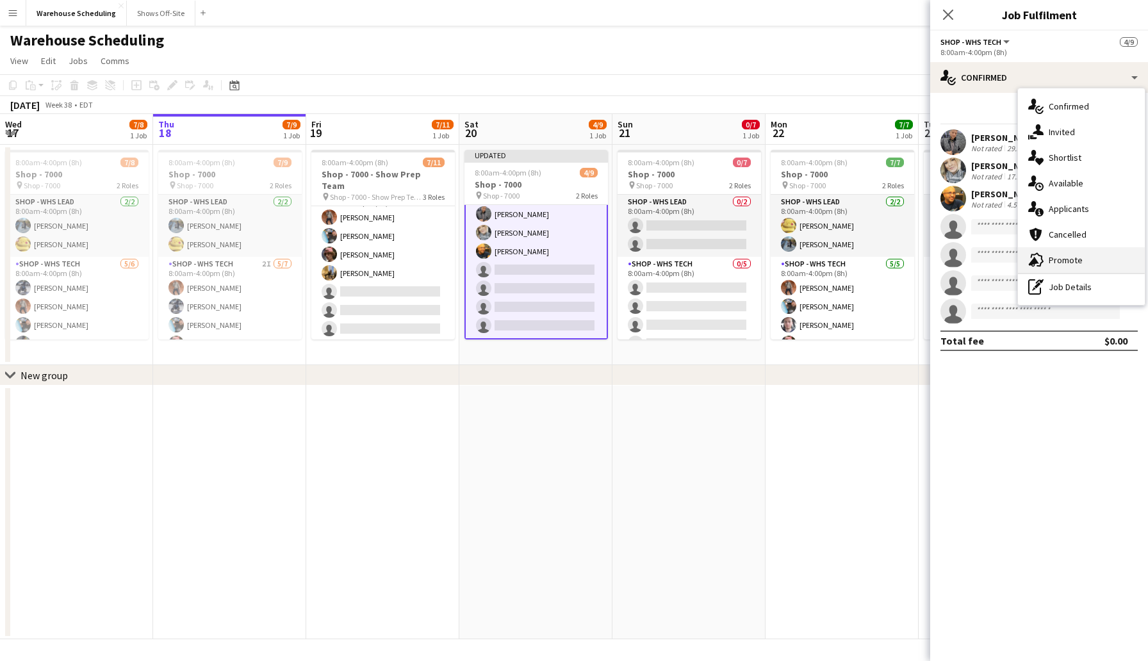
click at [1068, 258] on span "Promote" at bounding box center [1066, 260] width 34 height 12
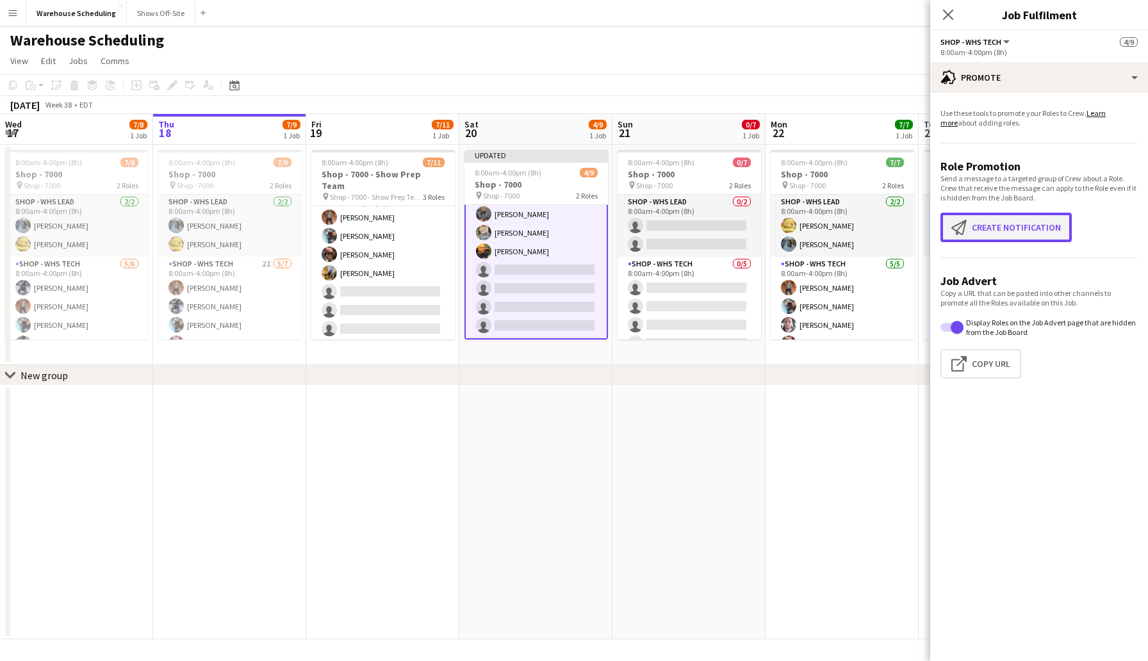
click at [1020, 226] on button "Create notification Create notification" at bounding box center [1006, 227] width 131 height 29
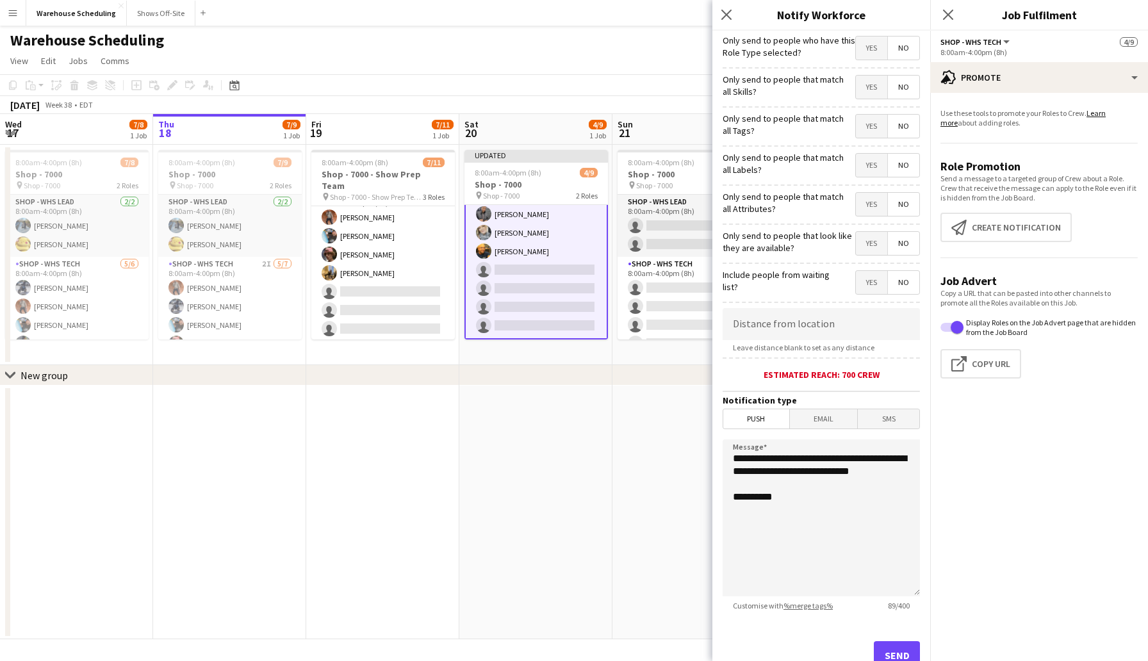
click at [866, 48] on span "Yes" at bounding box center [871, 48] width 31 height 23
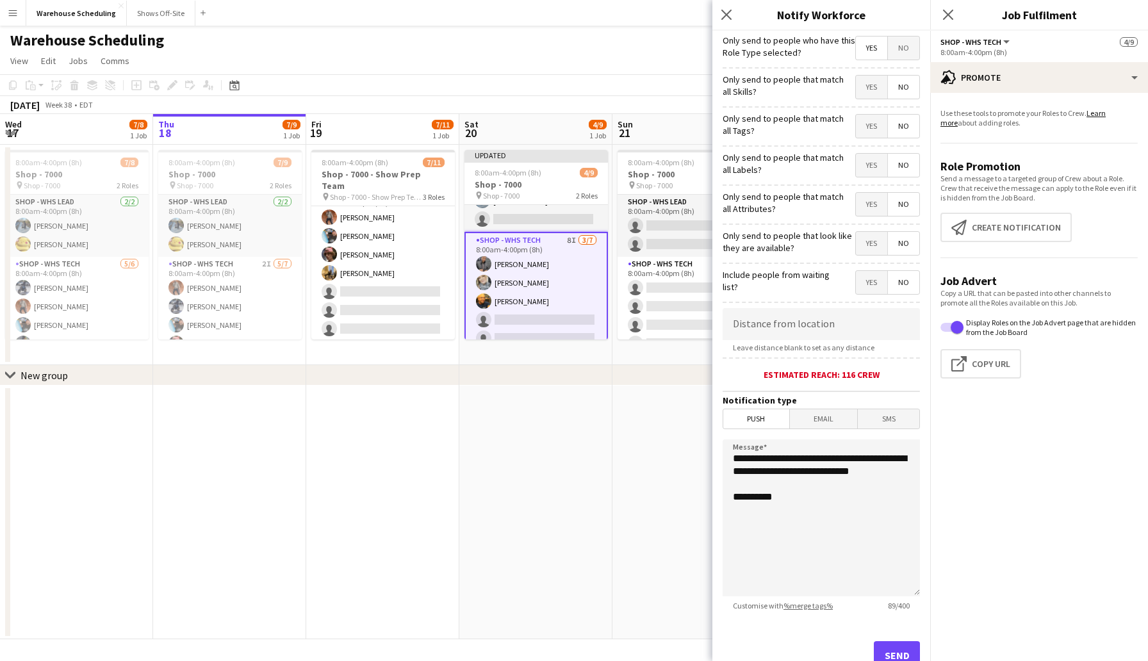
click at [893, 47] on span "No" at bounding box center [903, 48] width 31 height 23
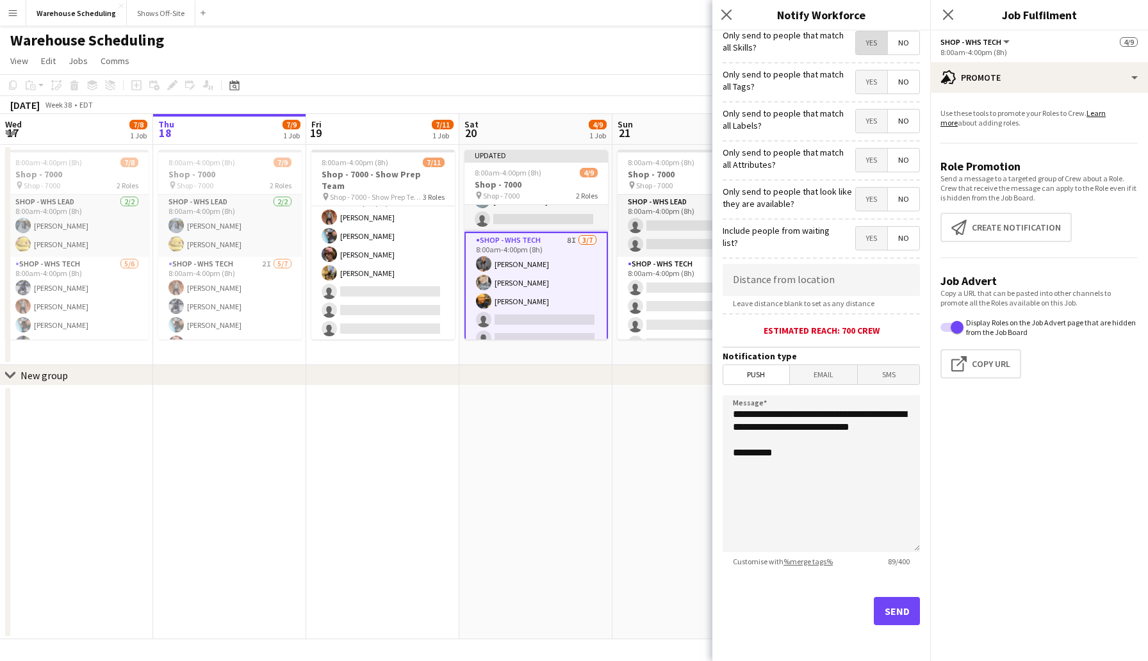
click at [872, 40] on span "Yes" at bounding box center [871, 42] width 31 height 23
click at [845, 281] on input at bounding box center [821, 280] width 197 height 32
type input "****"
type input "*****"
click at [878, 372] on span "SMS" at bounding box center [889, 374] width 62 height 19
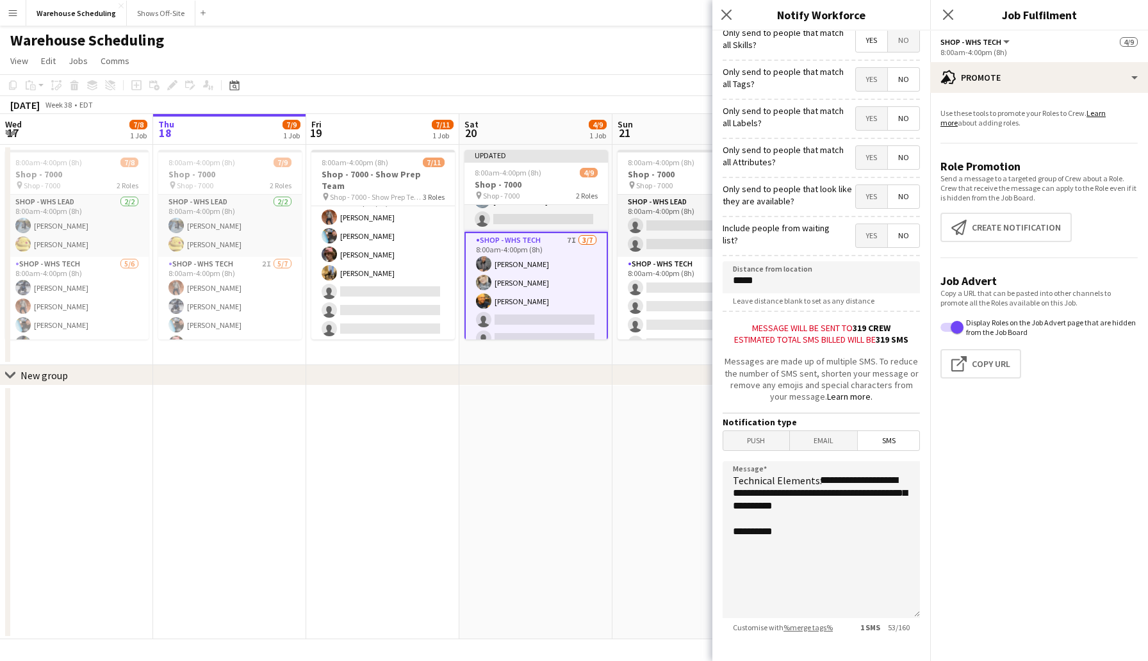
click at [750, 440] on span "Push" at bounding box center [756, 440] width 66 height 19
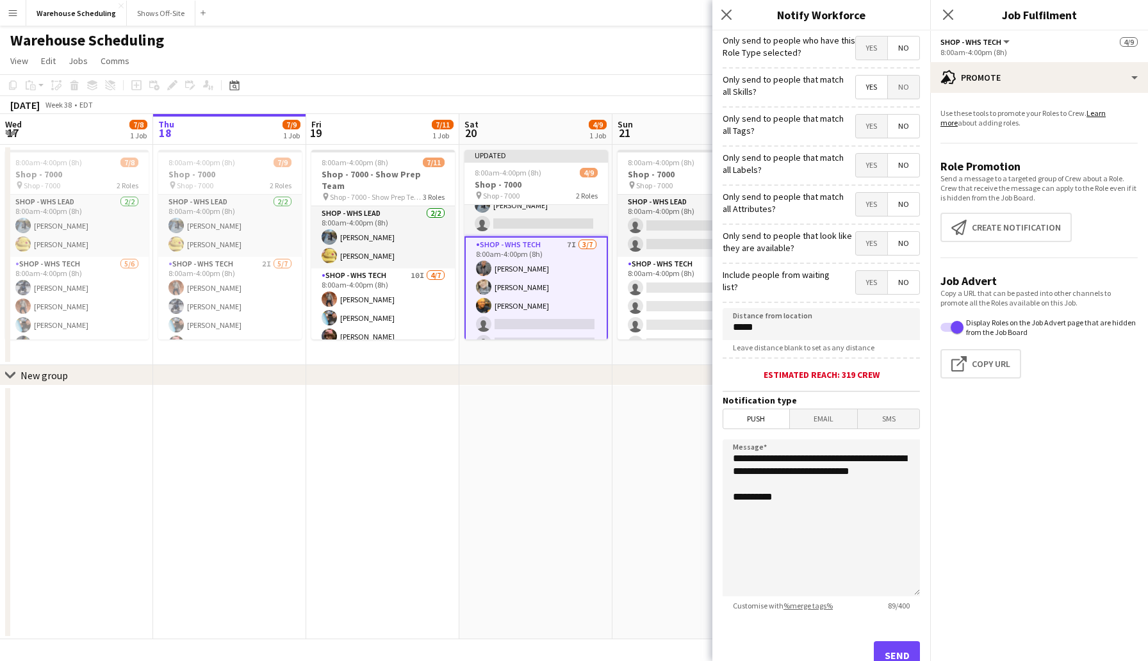
scroll to position [0, 0]
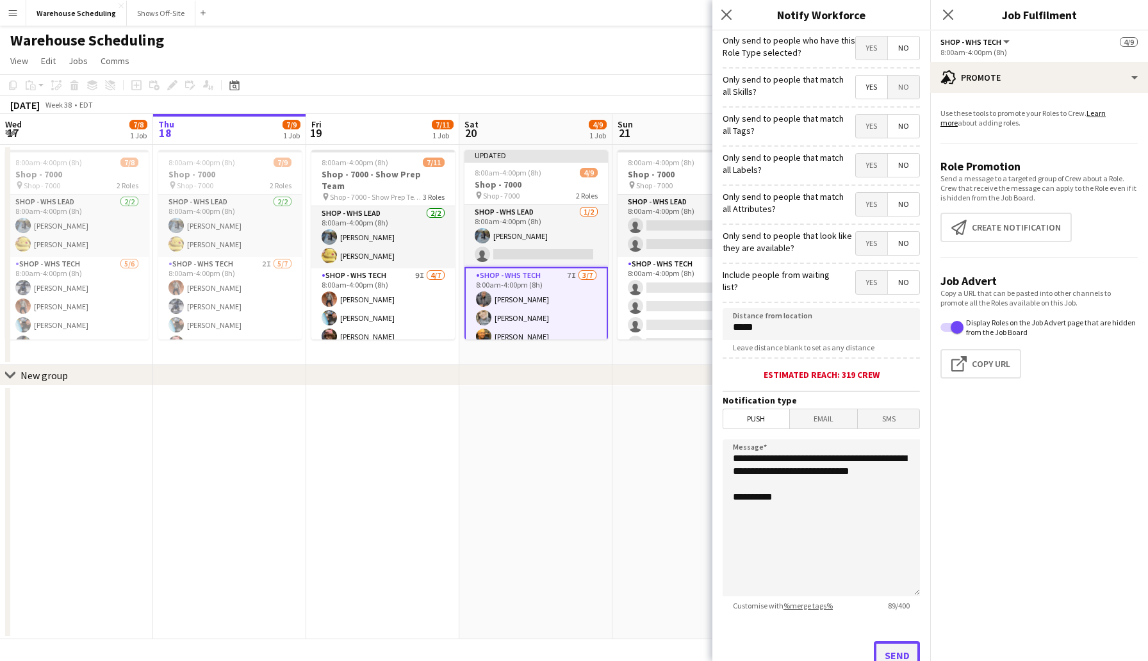
click at [897, 648] on button "Send" at bounding box center [897, 655] width 46 height 28
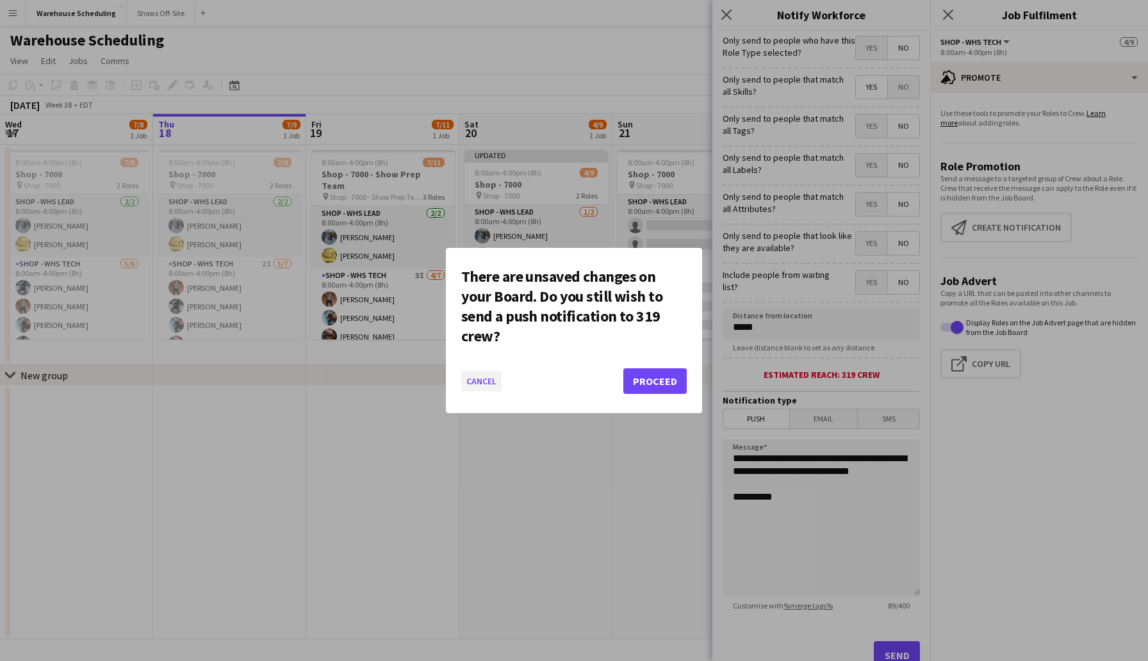
click at [483, 379] on button "Cancel" at bounding box center [481, 381] width 40 height 21
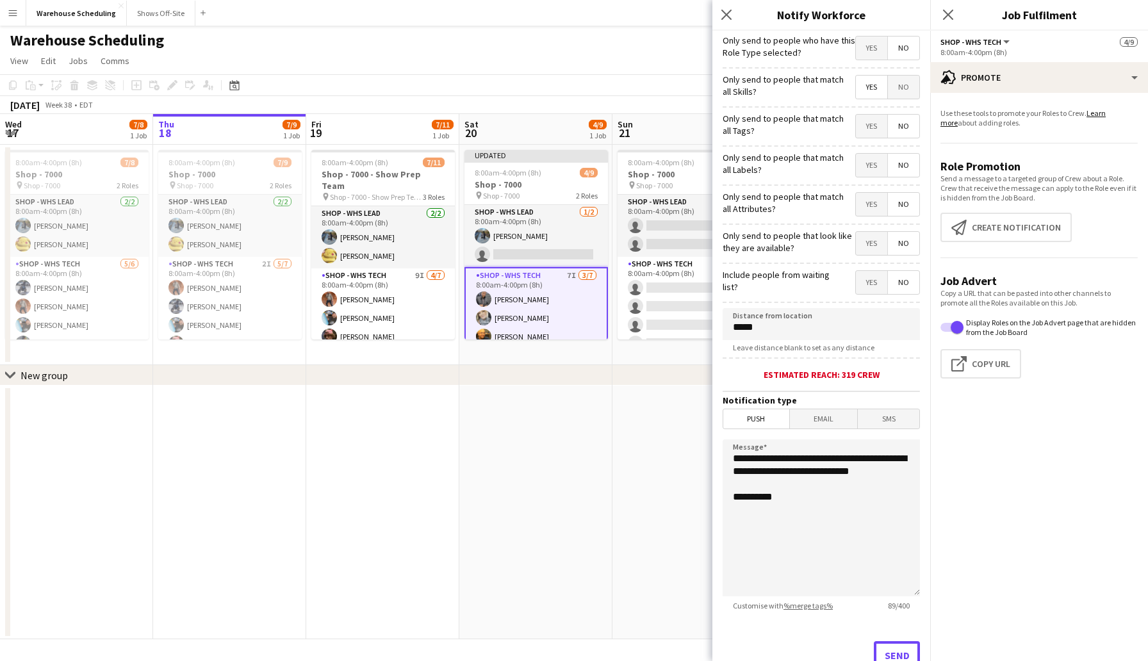
scroll to position [11, 0]
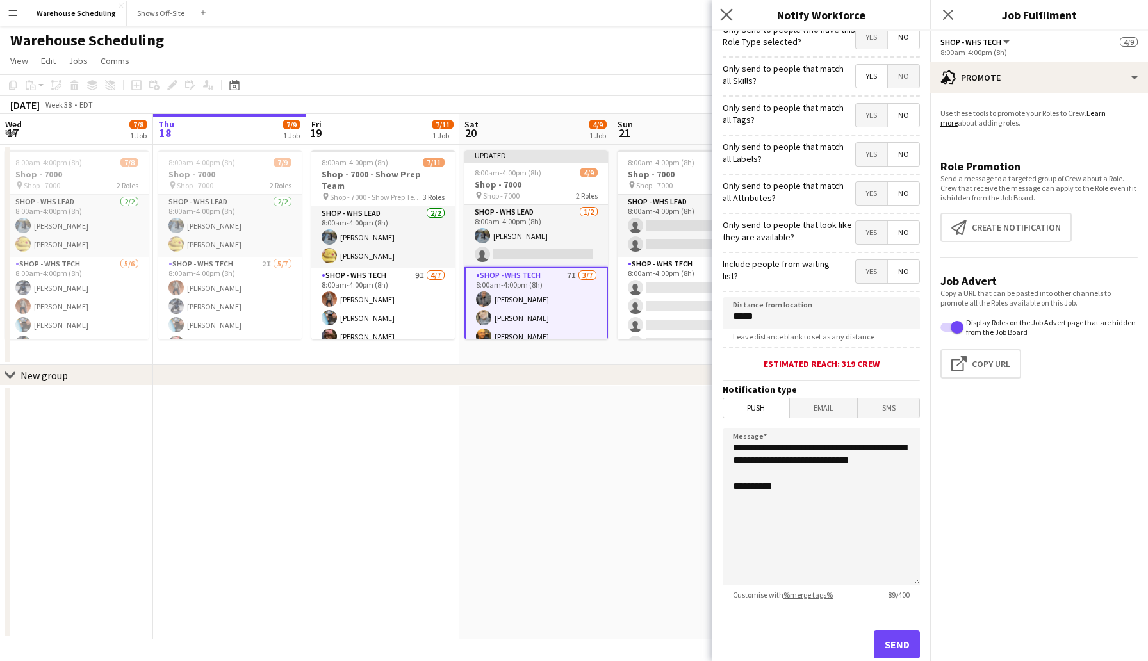
click at [723, 6] on app-icon "Close pop-in" at bounding box center [727, 15] width 19 height 19
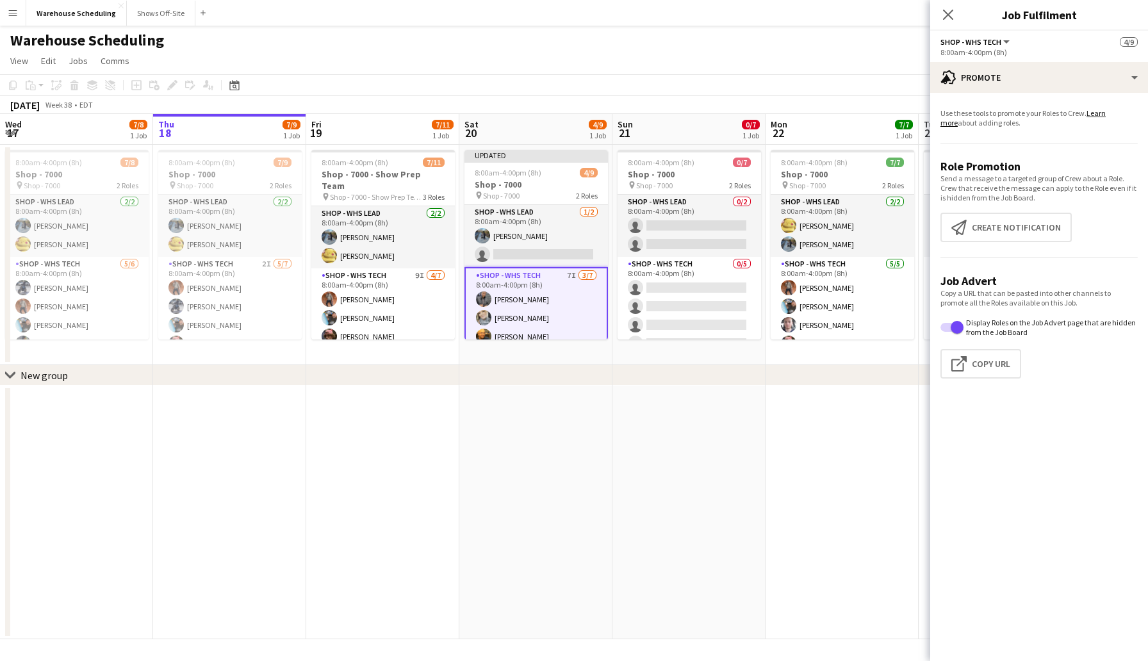
click at [752, 68] on app-page-menu "View Day view expanded Day view collapsed Month view Date picker Jump to today …" at bounding box center [574, 62] width 1148 height 24
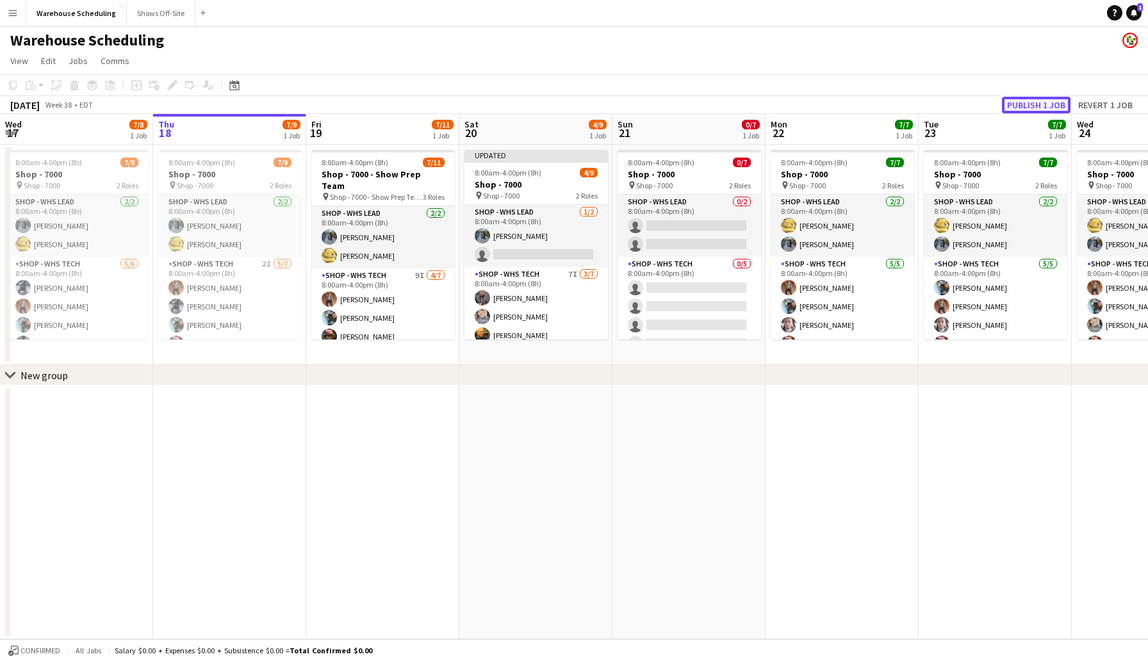
click at [1058, 111] on button "Publish 1 job" at bounding box center [1036, 105] width 69 height 17
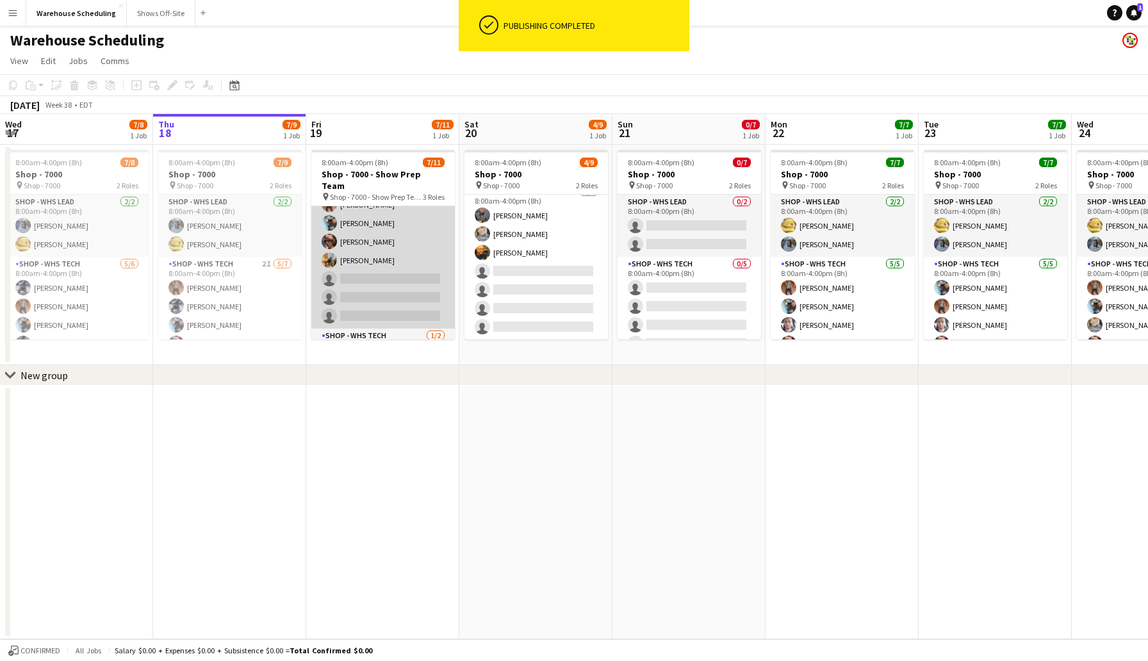
scroll to position [135, 0]
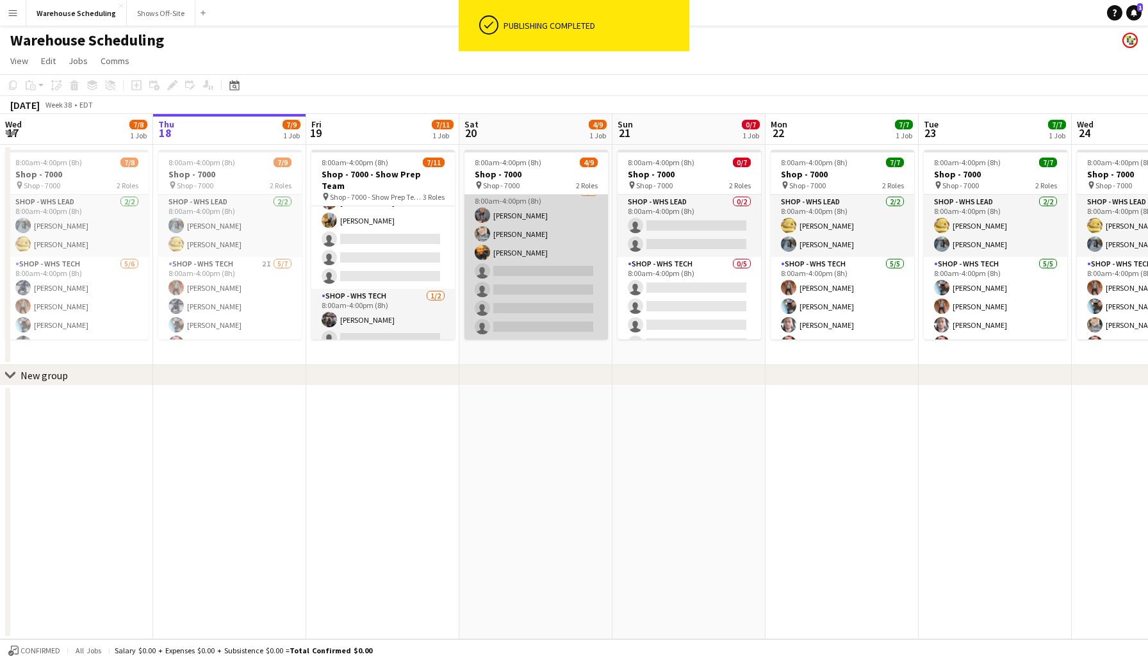
click at [550, 265] on app-card-role "Shop - WHS Tech 7I 3/7 8:00am-4:00pm (8h) Jacquie O Rodrigeuz-Silvia Erika Hagg…" at bounding box center [537, 262] width 144 height 155
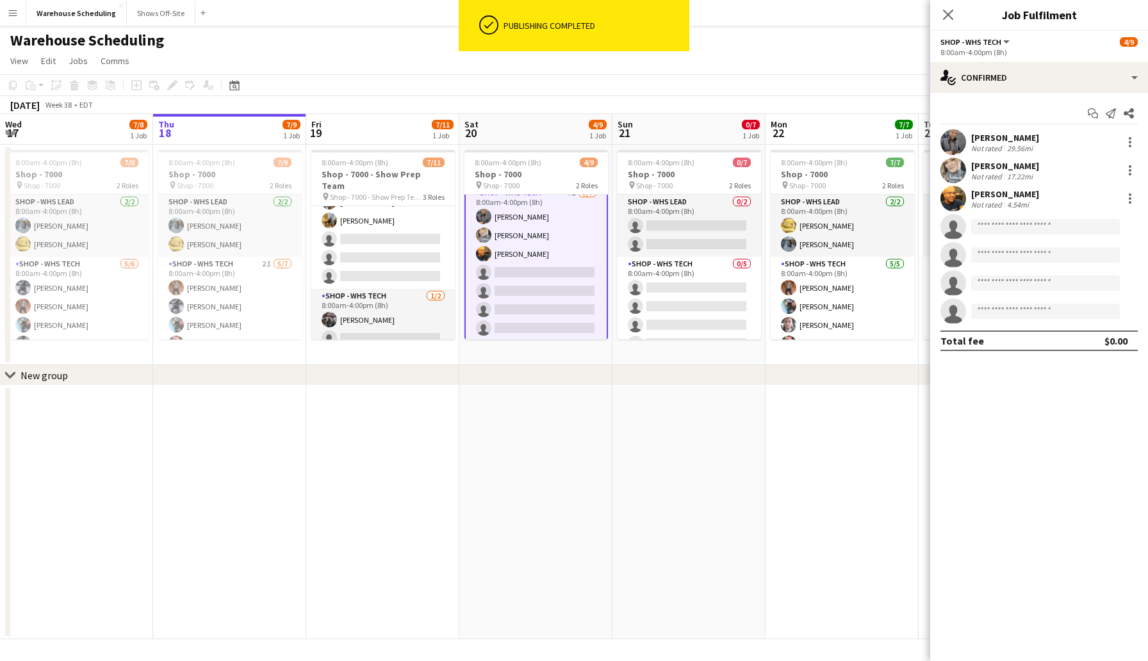
scroll to position [74, 0]
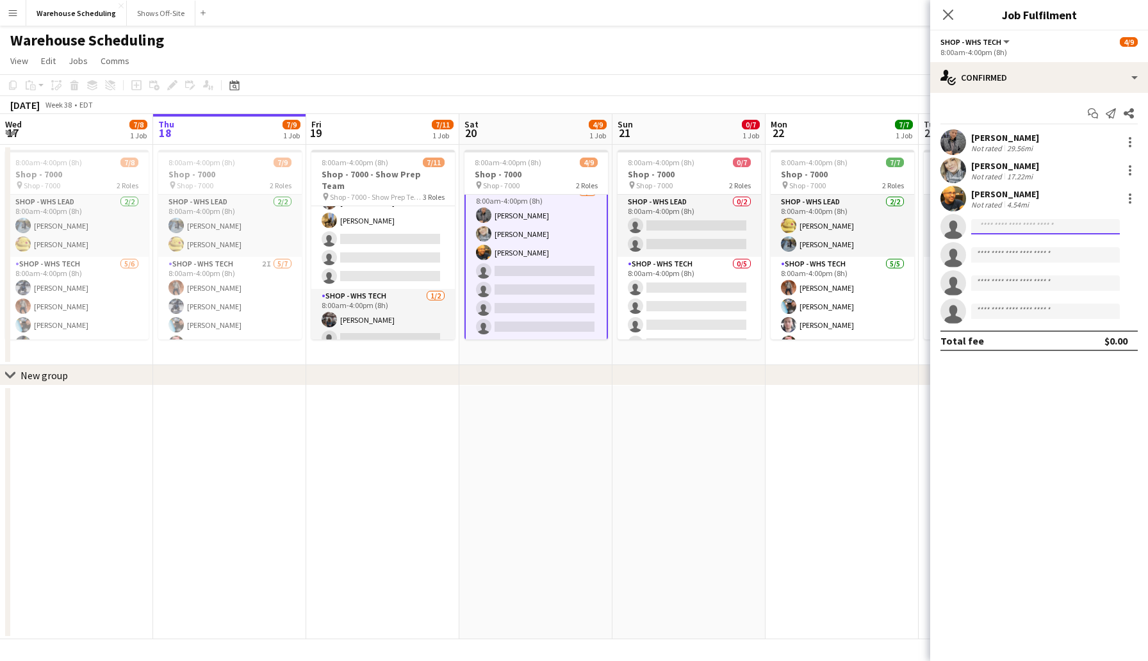
click at [1042, 230] on input at bounding box center [1045, 226] width 149 height 15
click at [1047, 72] on div "single-neutral-actions-check-2 Confirmed" at bounding box center [1039, 77] width 218 height 31
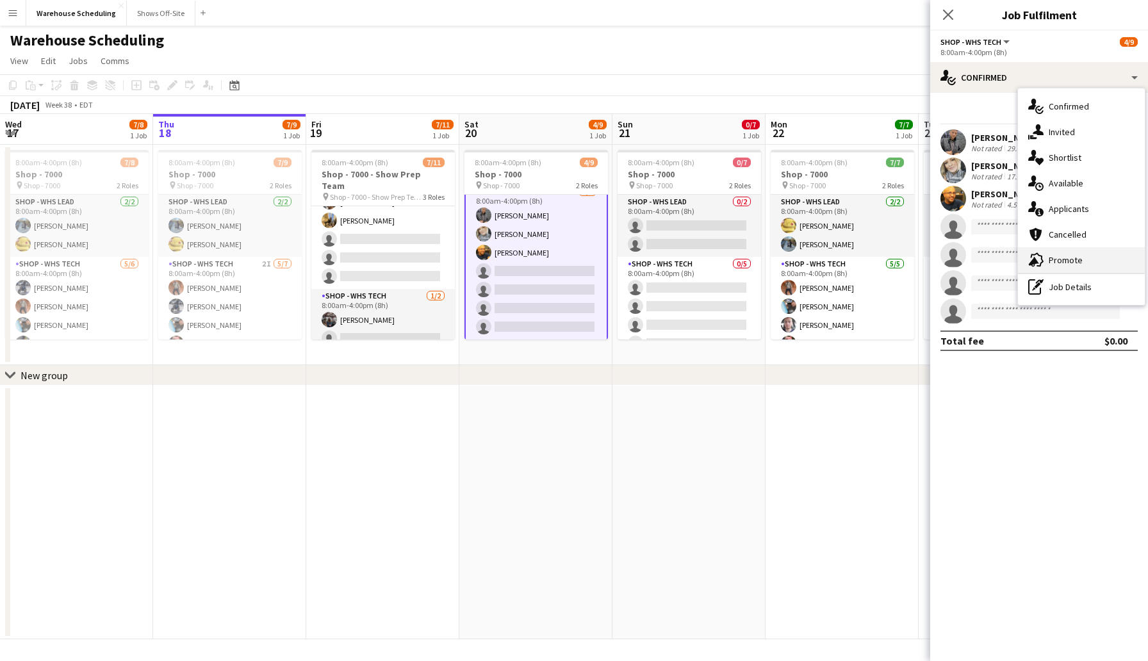
click at [1074, 258] on span "Promote" at bounding box center [1066, 260] width 34 height 12
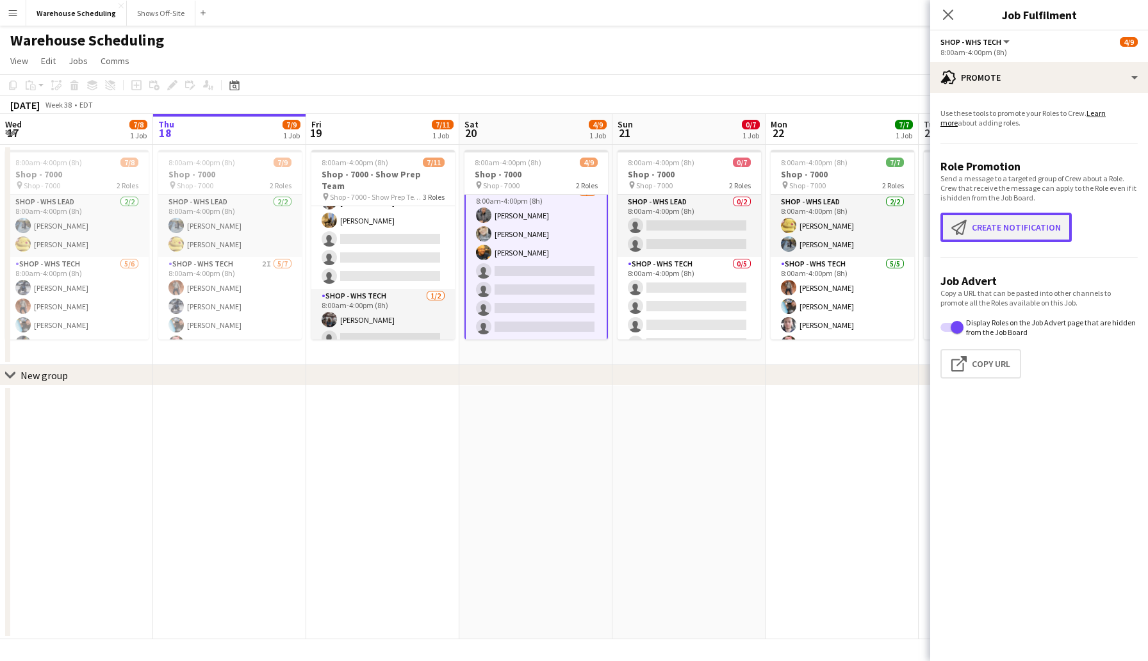
click at [1023, 223] on button "Create notification Create notification" at bounding box center [1006, 227] width 131 height 29
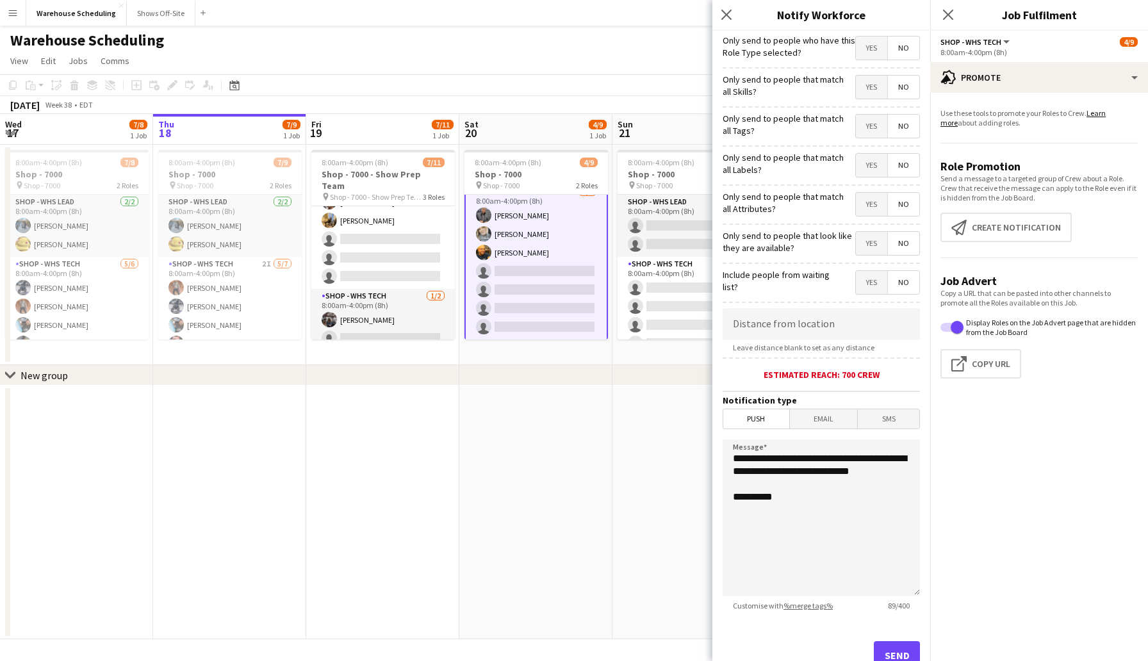
click at [880, 53] on span "Yes" at bounding box center [871, 48] width 31 height 23
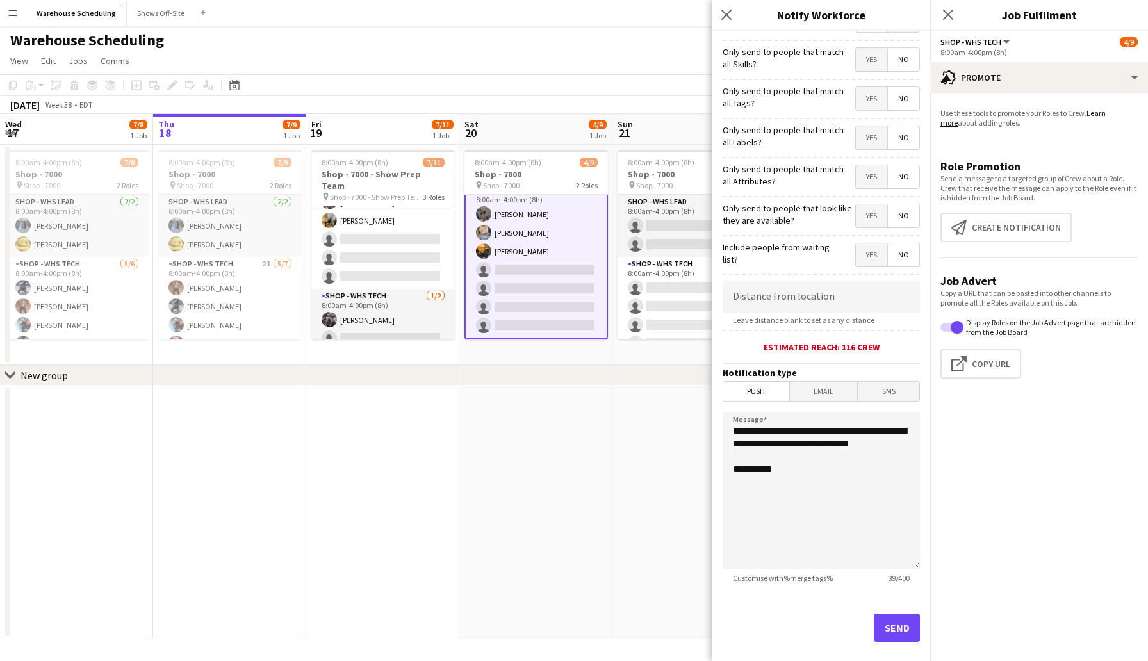
scroll to position [47, 0]
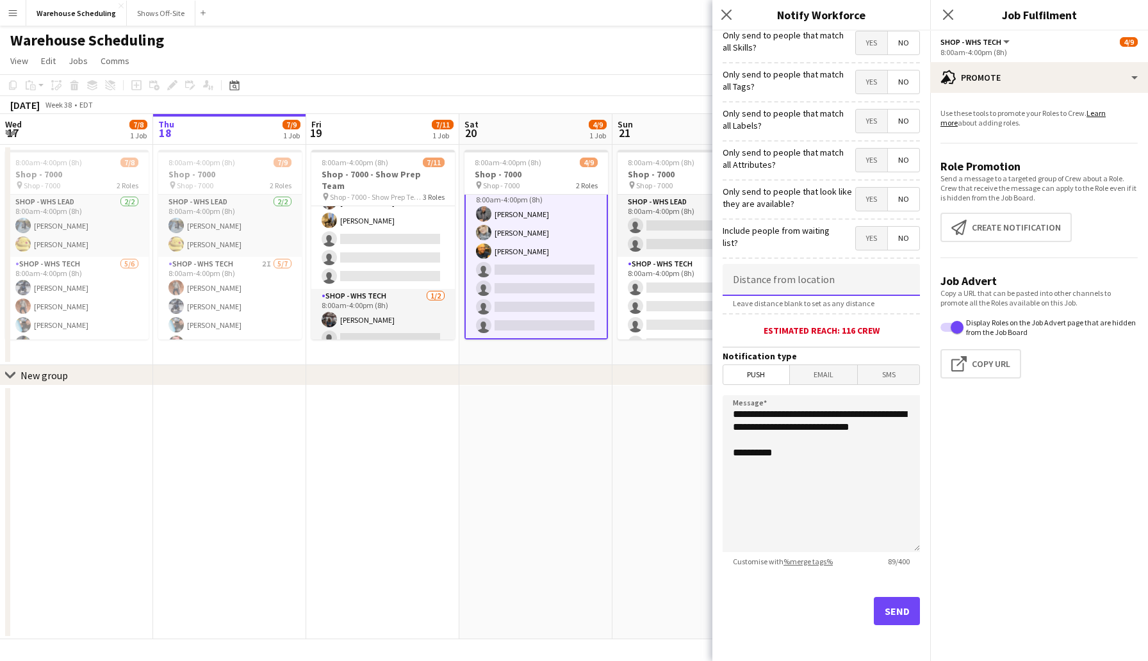
click at [868, 279] on input at bounding box center [821, 280] width 197 height 32
type input "*****"
click at [894, 611] on button "Send" at bounding box center [897, 611] width 46 height 28
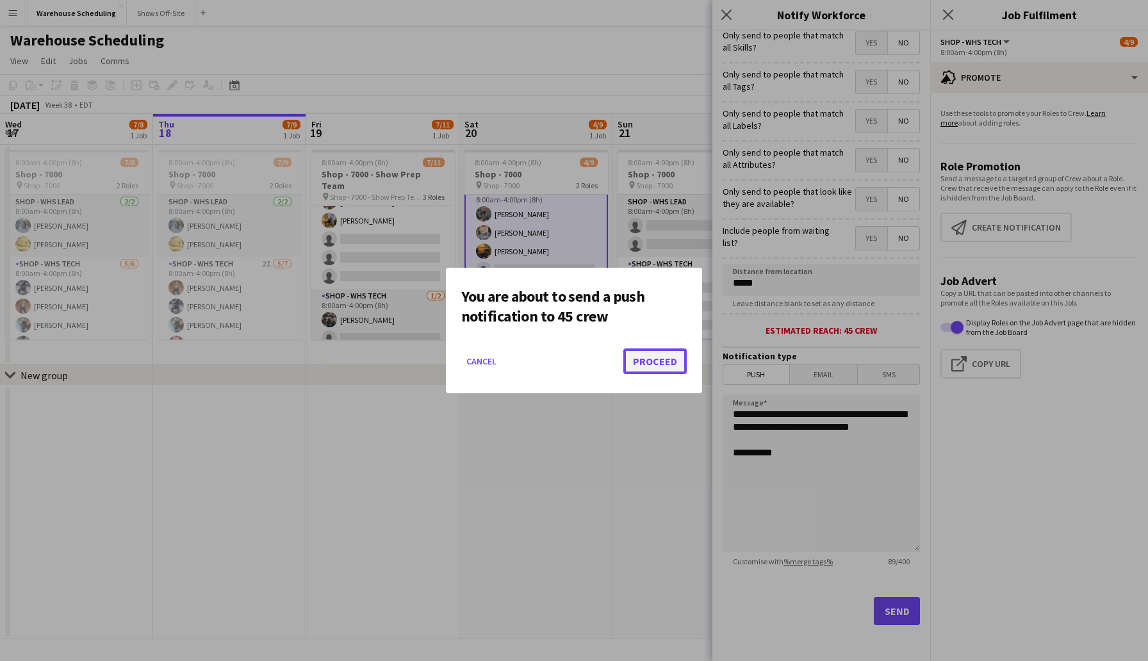
click at [667, 359] on button "Proceed" at bounding box center [655, 362] width 63 height 26
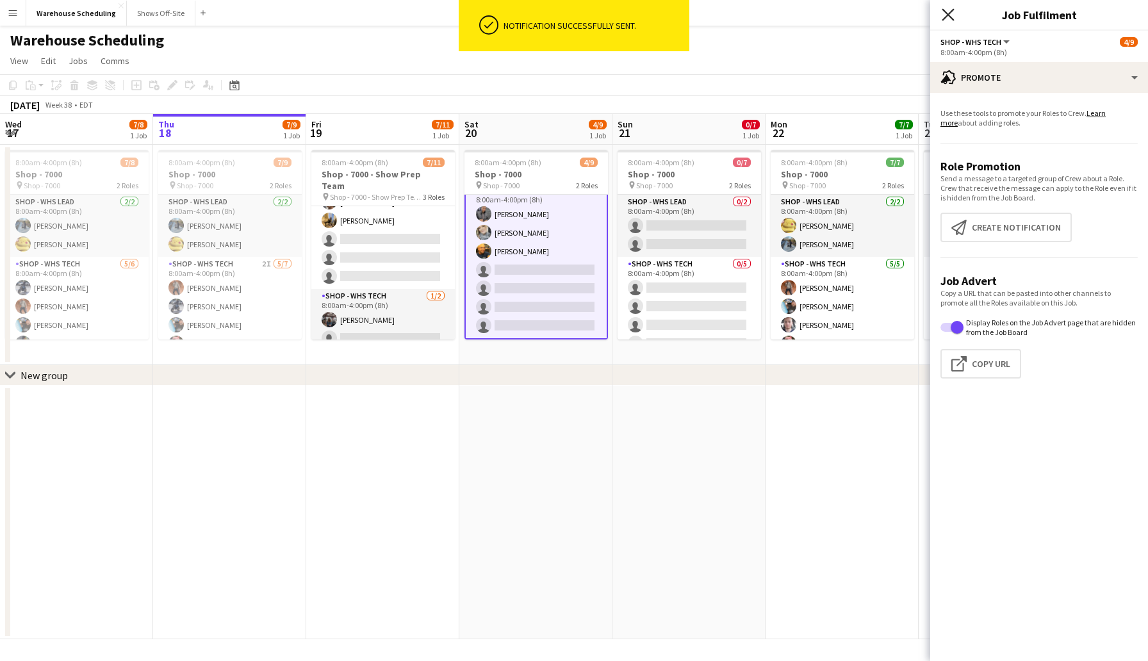
click at [946, 13] on icon at bounding box center [948, 14] width 12 height 12
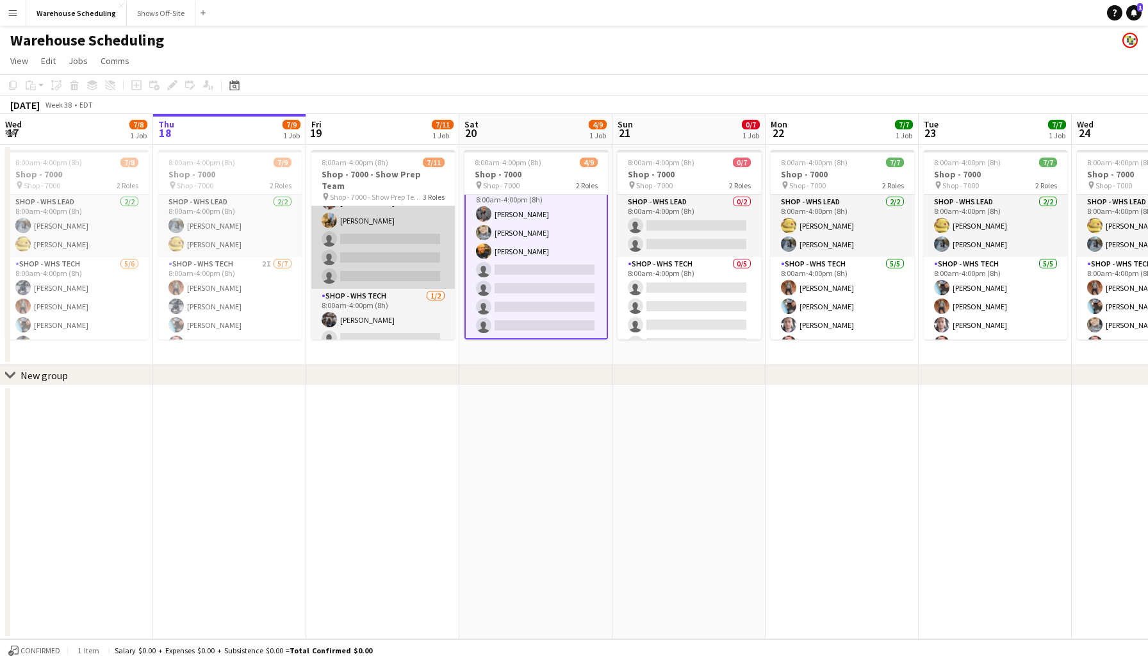
click at [393, 227] on app-card-role "Shop - WHS Tech 9I 4/7 8:00am-4:00pm (8h) Bradley Barnhill Chad Gilbert Thomas …" at bounding box center [383, 211] width 144 height 155
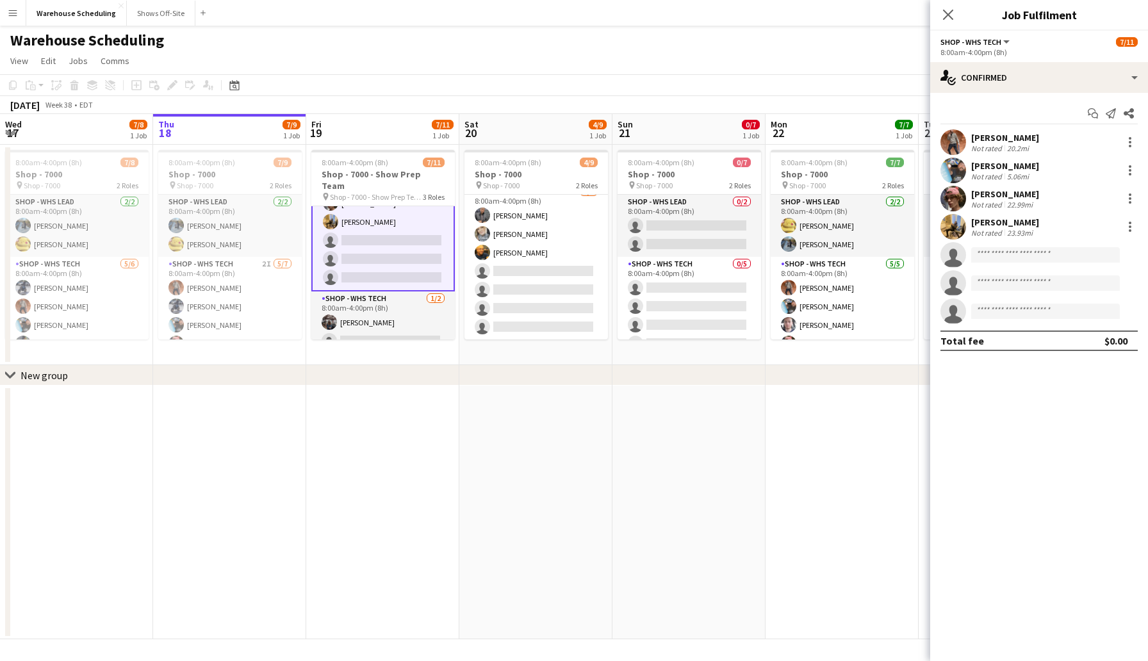
scroll to position [136, 0]
click at [995, 67] on div "single-neutral-actions-check-2 Confirmed" at bounding box center [1039, 77] width 218 height 31
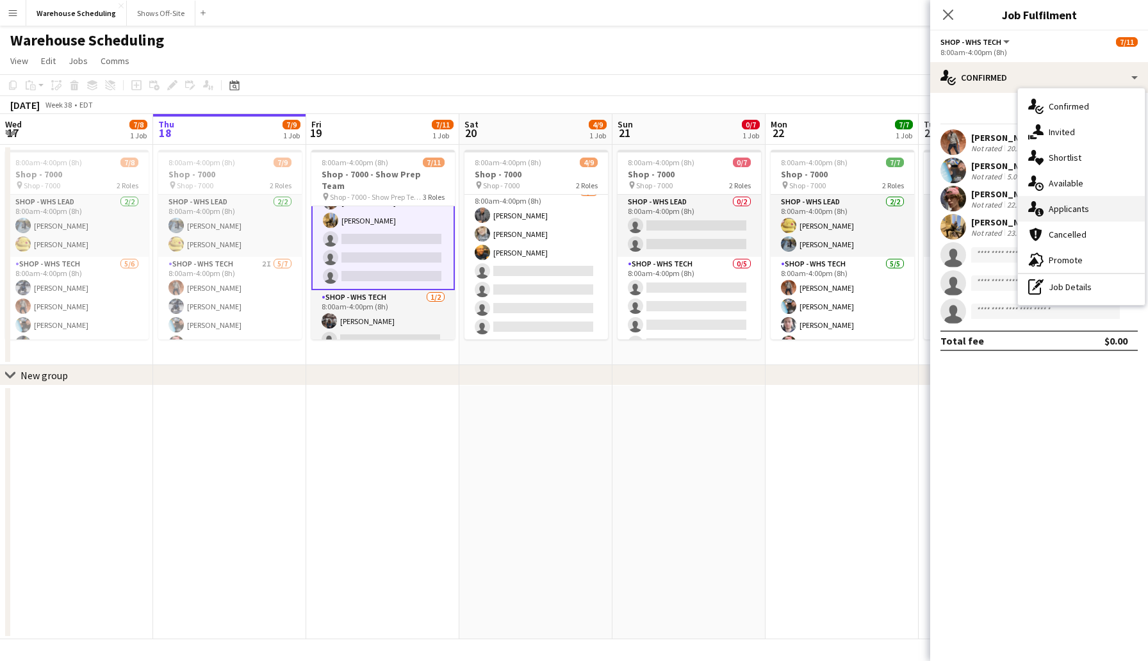
click at [1068, 201] on div "single-neutral-actions-information Applicants" at bounding box center [1081, 209] width 127 height 26
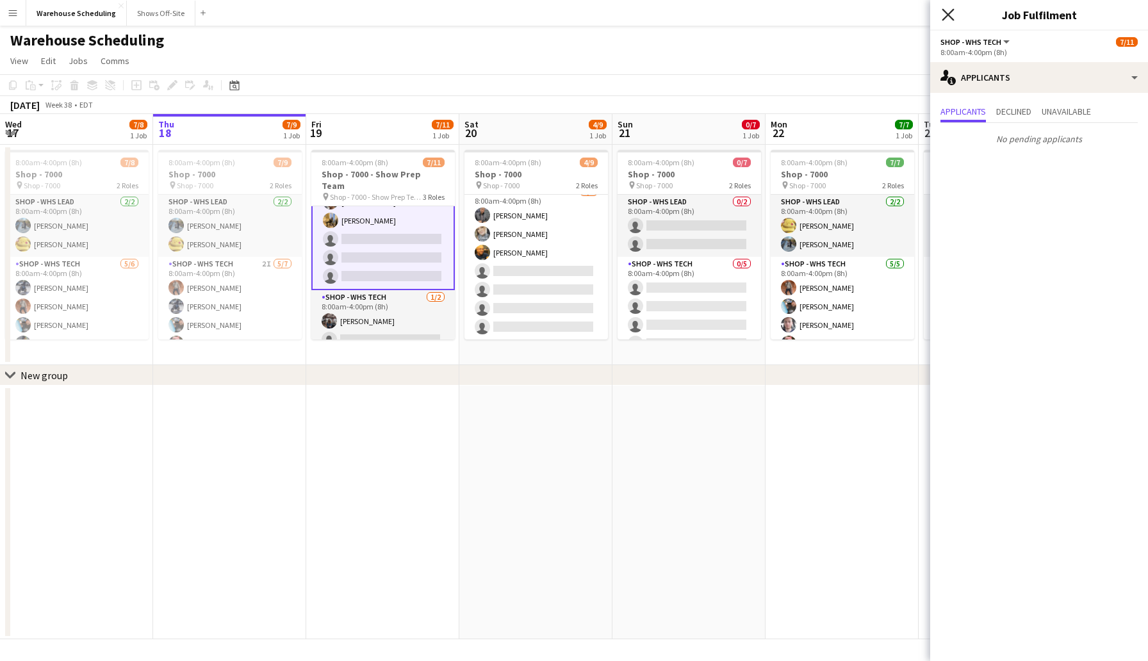
click at [953, 12] on icon "Close pop-in" at bounding box center [948, 14] width 12 height 12
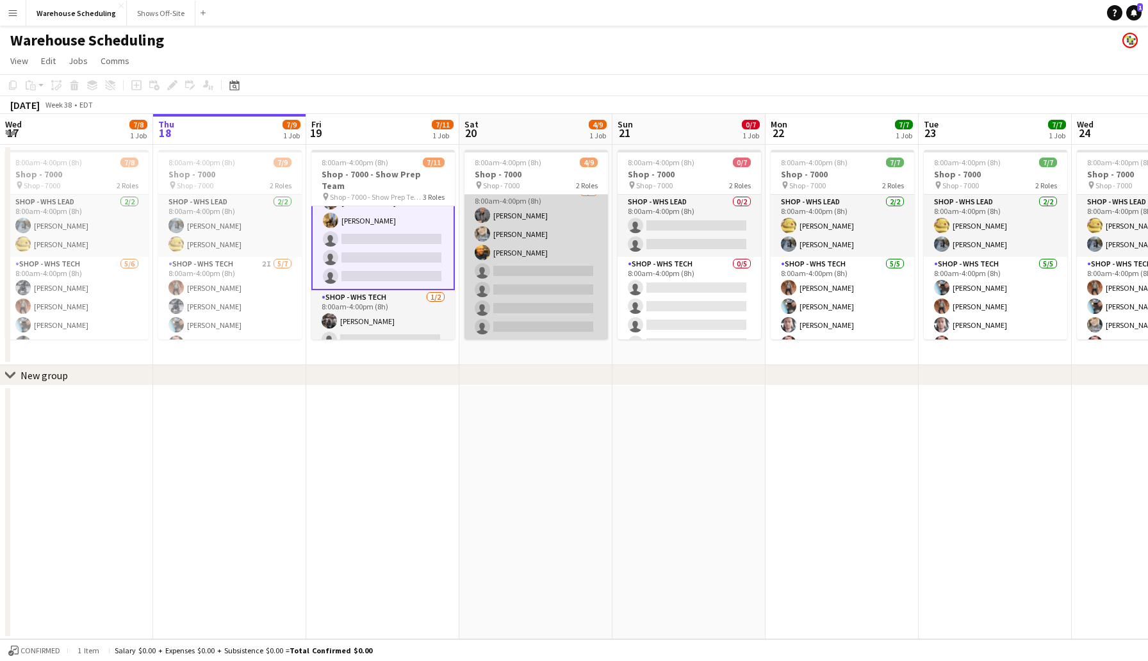
click at [511, 283] on app-card-role "Shop - WHS Tech 7I 3/7 8:00am-4:00pm (8h) Jacquie O Rodrigeuz-Silvia Erika Hagg…" at bounding box center [537, 262] width 144 height 155
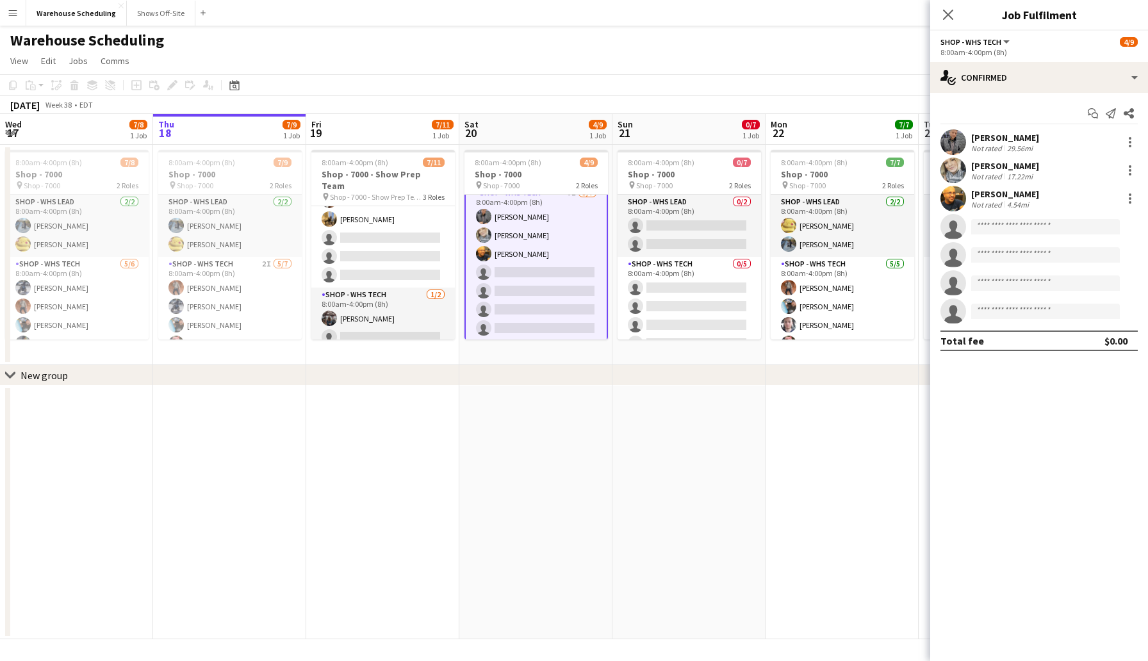
scroll to position [74, 0]
click at [1045, 90] on div "single-neutral-actions-check-2 Confirmed" at bounding box center [1039, 77] width 218 height 31
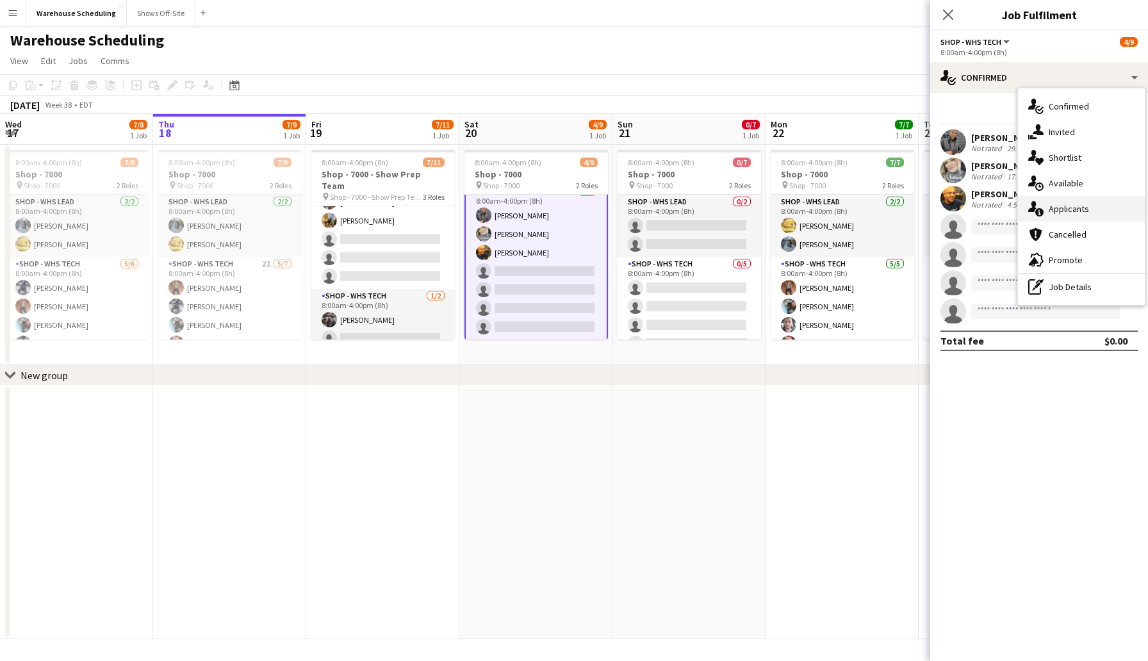
click at [1062, 207] on span "Applicants" at bounding box center [1069, 209] width 40 height 12
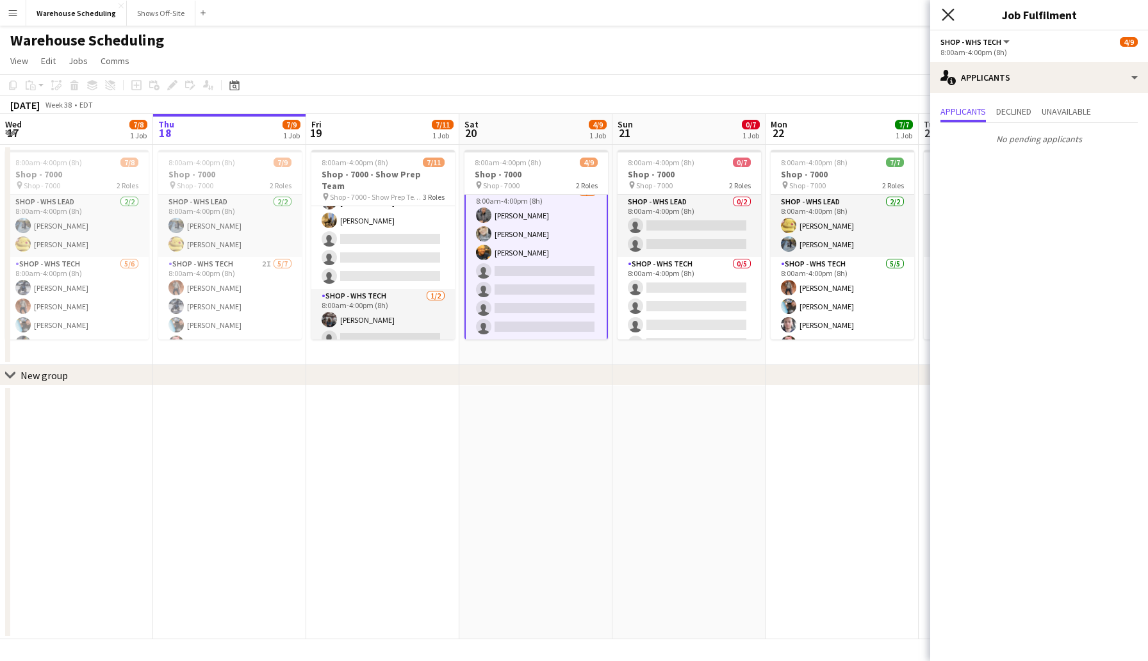
click at [948, 13] on icon "Close pop-in" at bounding box center [948, 14] width 12 height 12
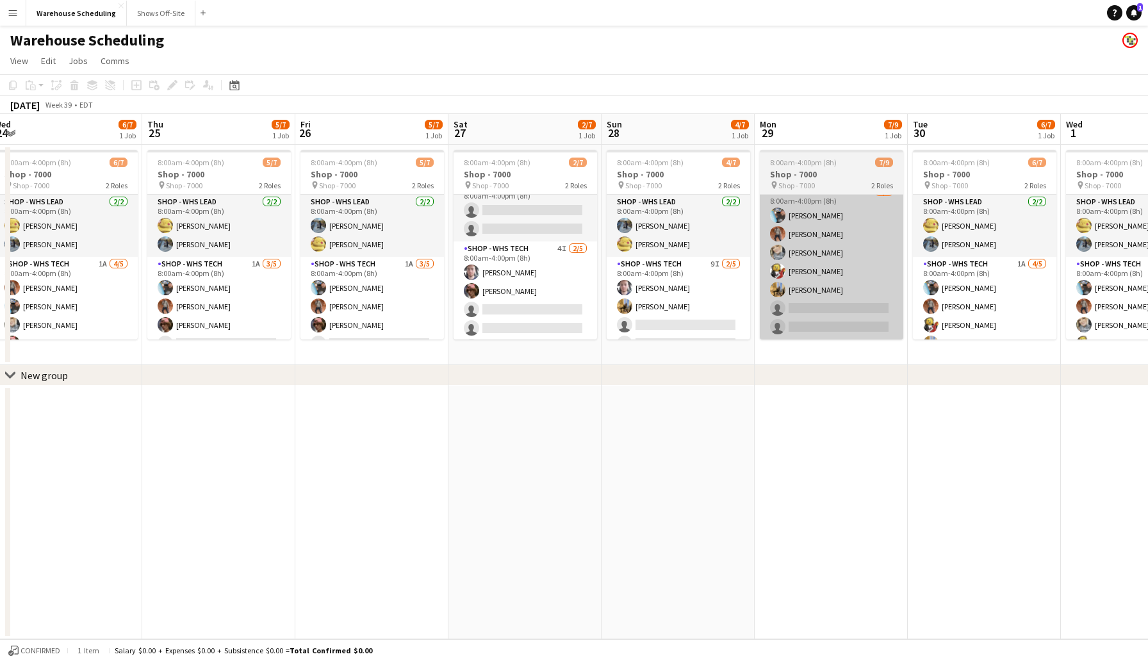
scroll to position [35, 0]
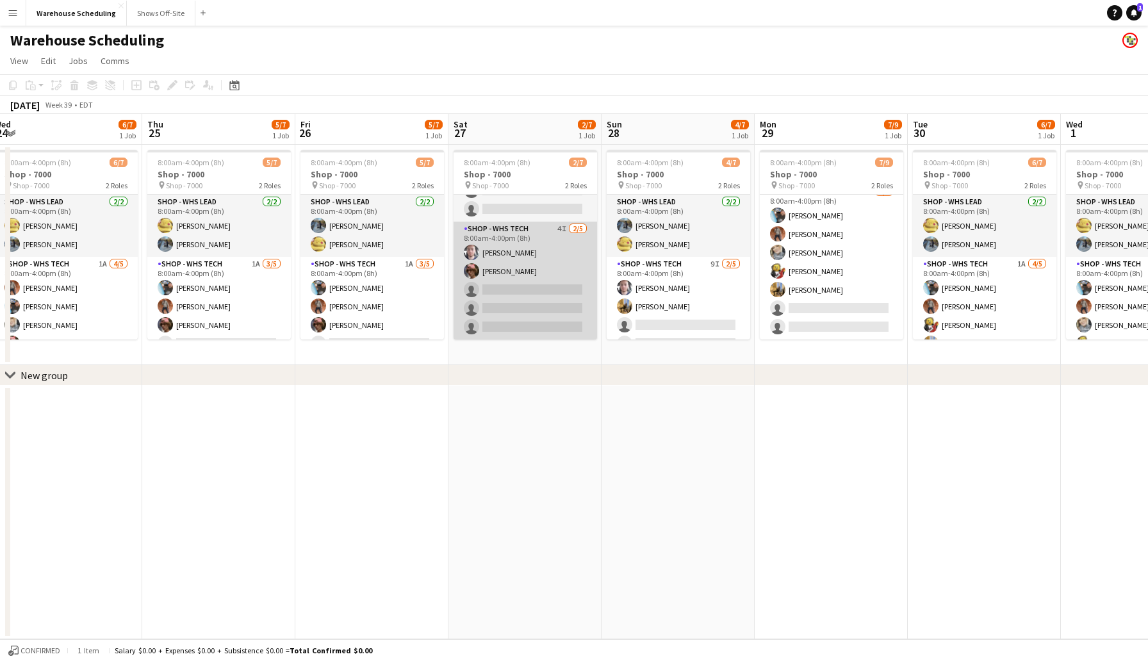
click at [541, 290] on app-card-role "Shop - WHS Tech 4I 2/5 8:00am-4:00pm (8h) Joseph Cleveland Thomas Creed single-…" at bounding box center [526, 281] width 144 height 118
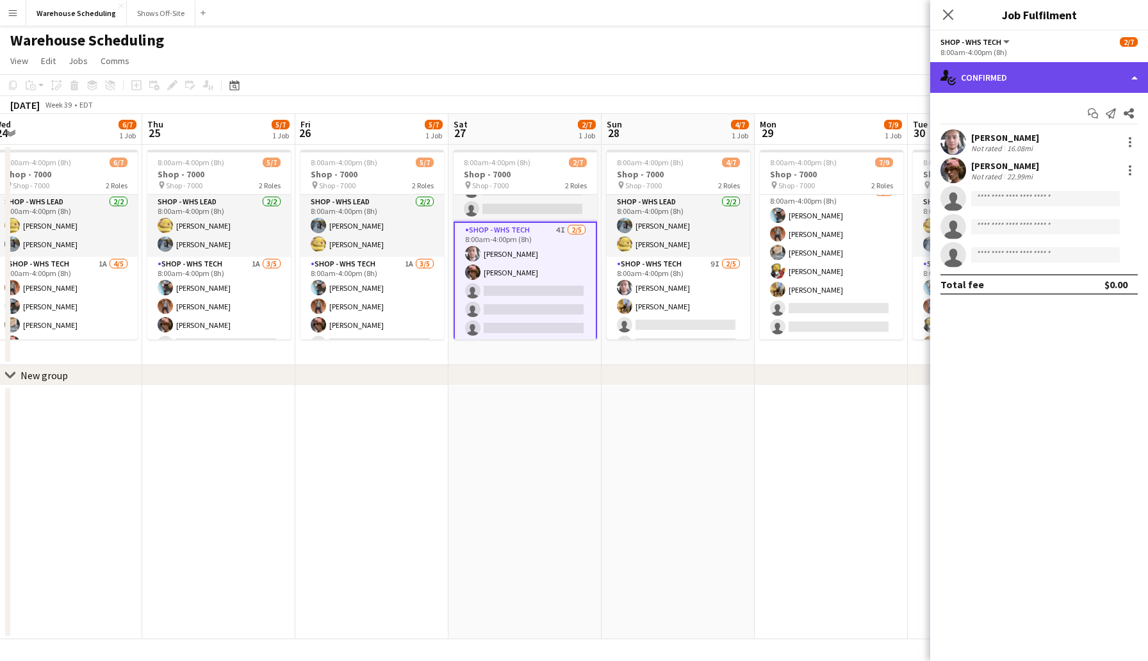
click at [996, 70] on div "single-neutral-actions-check-2 Confirmed" at bounding box center [1039, 77] width 218 height 31
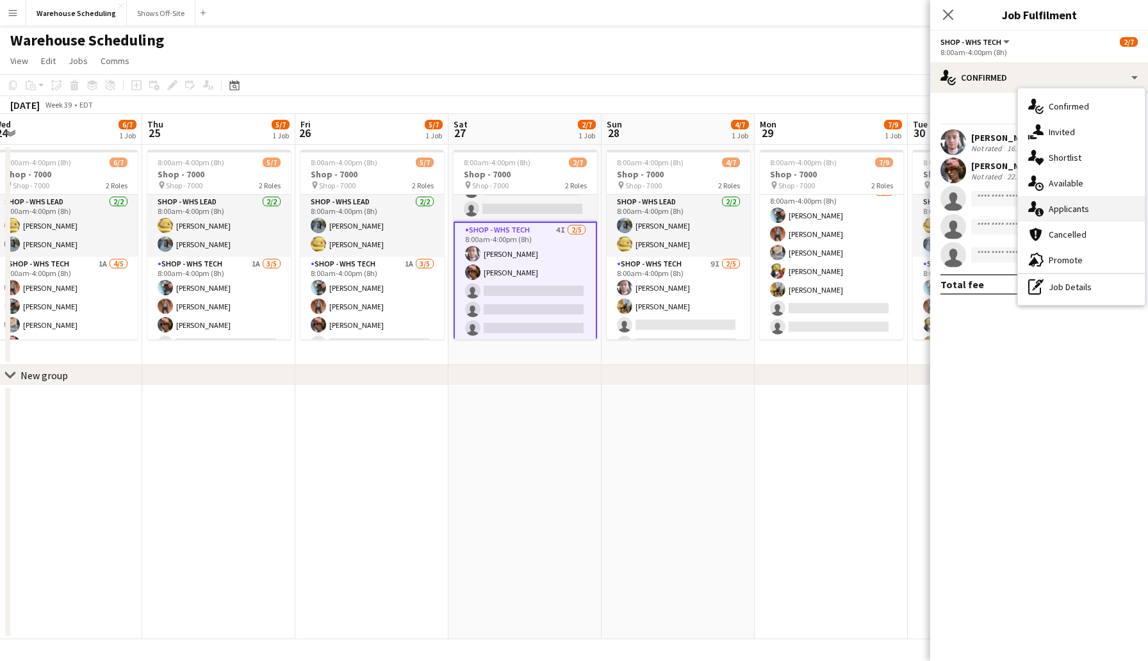
click at [1075, 204] on span "Applicants" at bounding box center [1069, 209] width 40 height 12
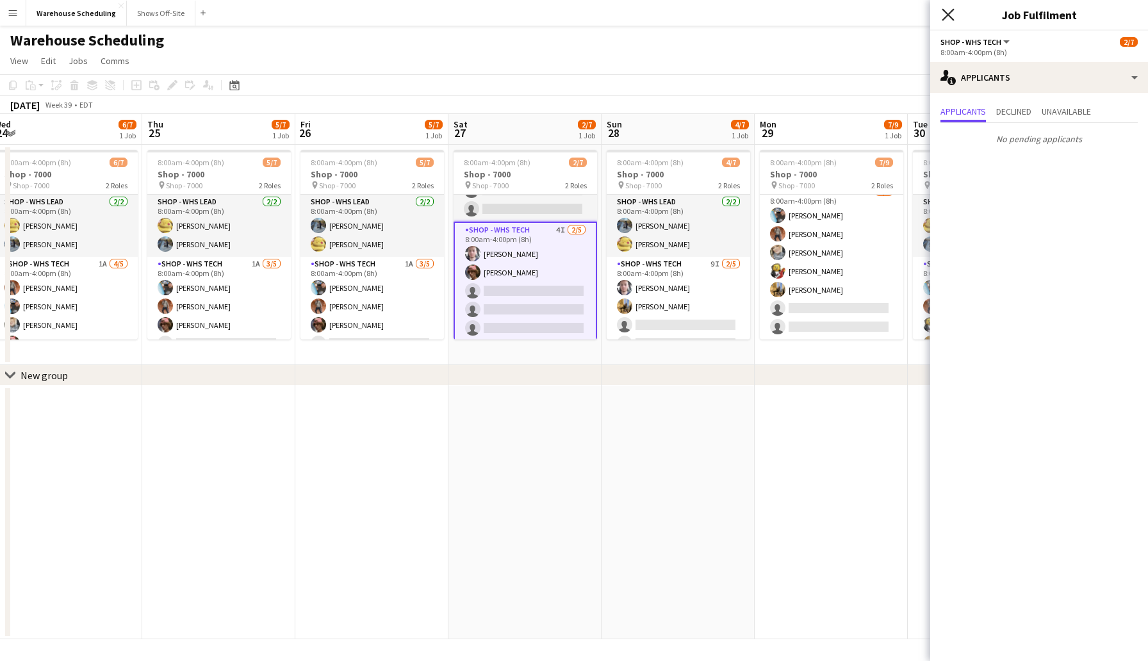
click at [948, 10] on icon "Close pop-in" at bounding box center [948, 14] width 12 height 12
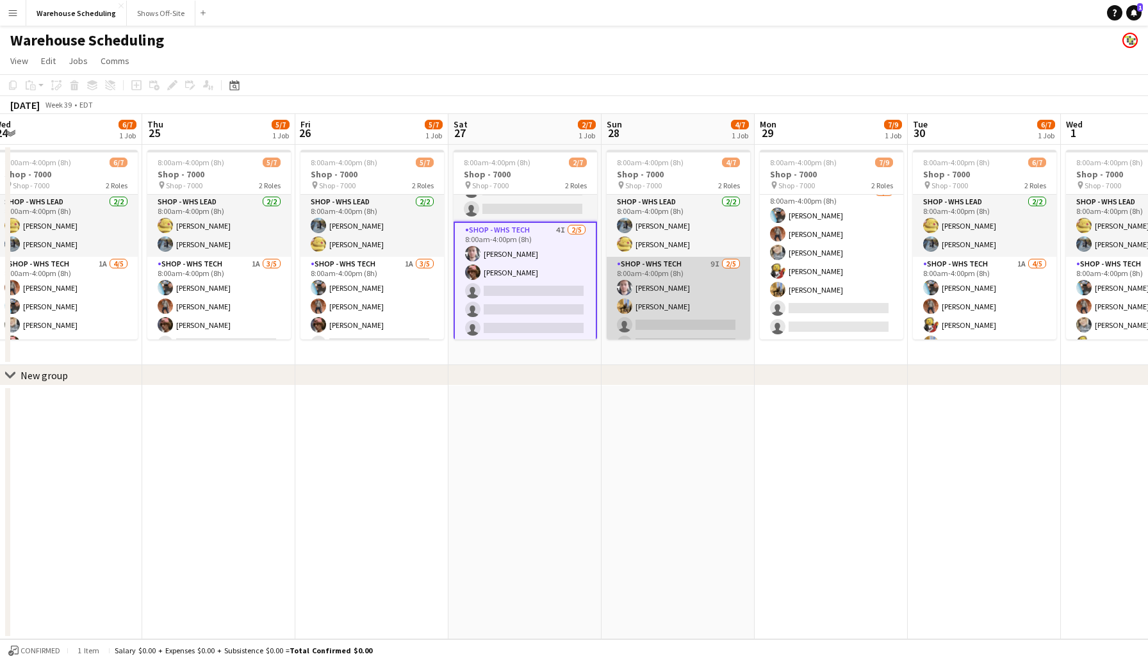
click at [668, 317] on app-card-role "Shop - WHS Tech 9I 2/5 8:00am-4:00pm (8h) Joseph Cleveland Jeffrey Culver singl…" at bounding box center [679, 316] width 144 height 118
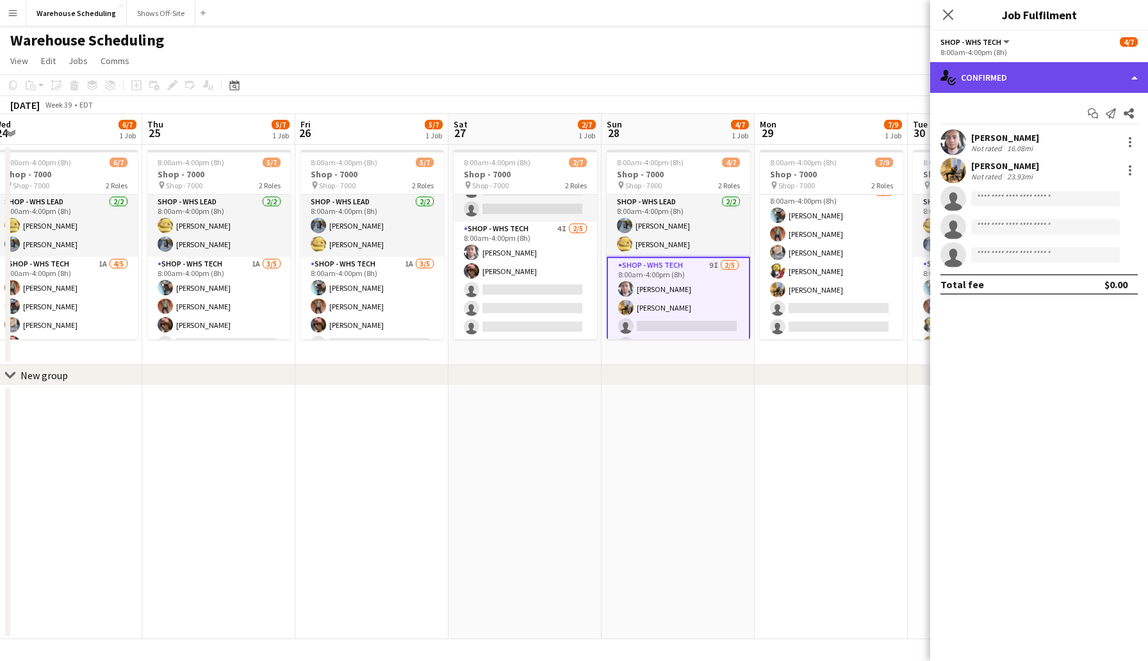
click at [1012, 81] on div "single-neutral-actions-check-2 Confirmed" at bounding box center [1039, 77] width 218 height 31
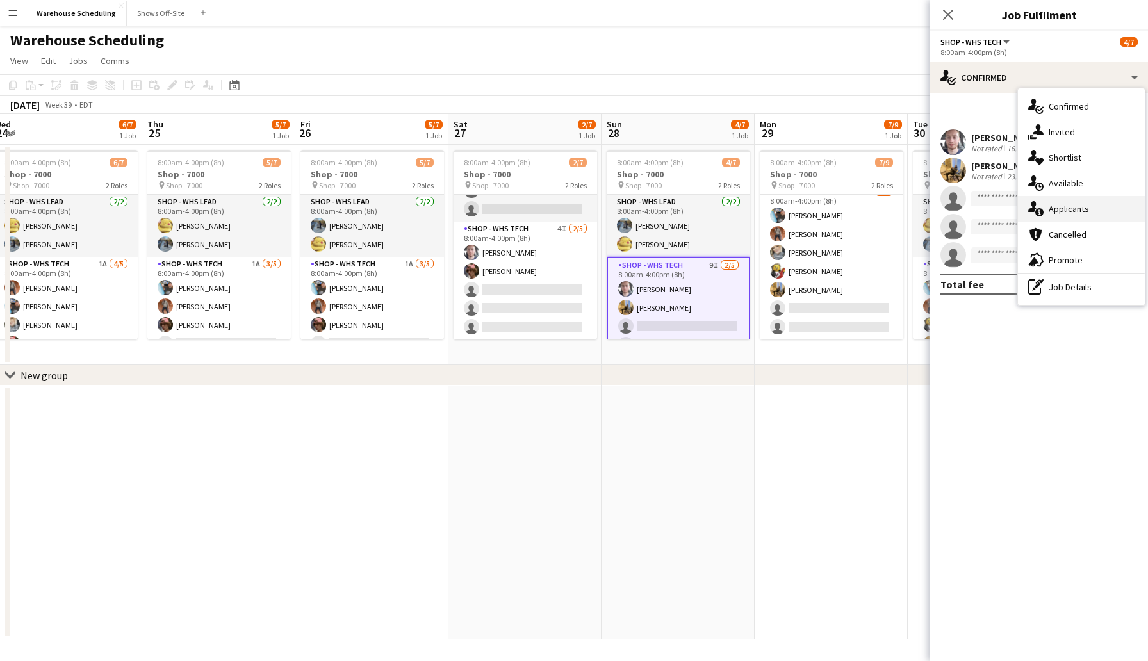
click at [1079, 210] on span "Applicants" at bounding box center [1069, 209] width 40 height 12
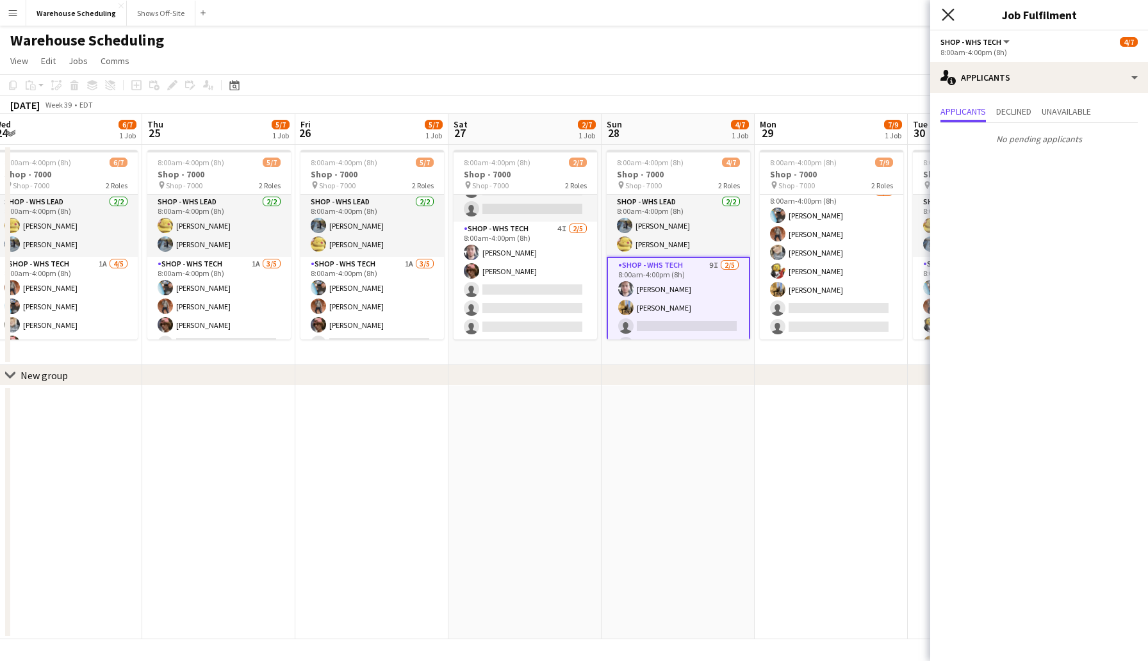
click at [948, 13] on icon at bounding box center [948, 14] width 12 height 12
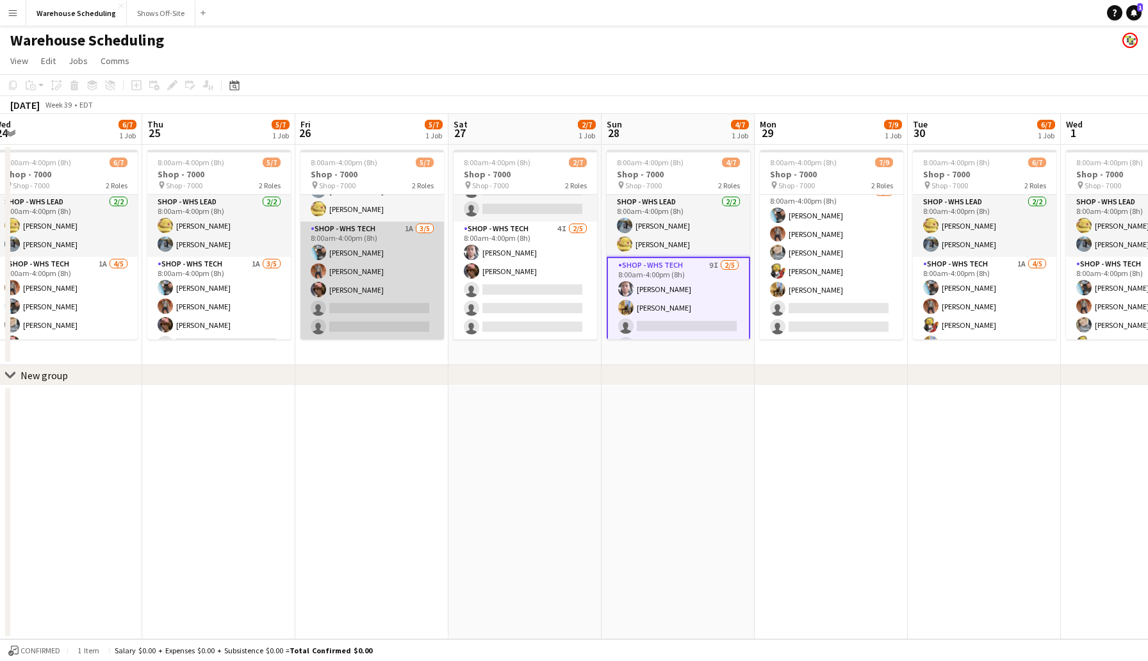
click at [365, 308] on app-card-role "Shop - WHS Tech 1A 3/5 8:00am-4:00pm (8h) Chad Gilbert Bradley Barnhill Thomas …" at bounding box center [373, 281] width 144 height 118
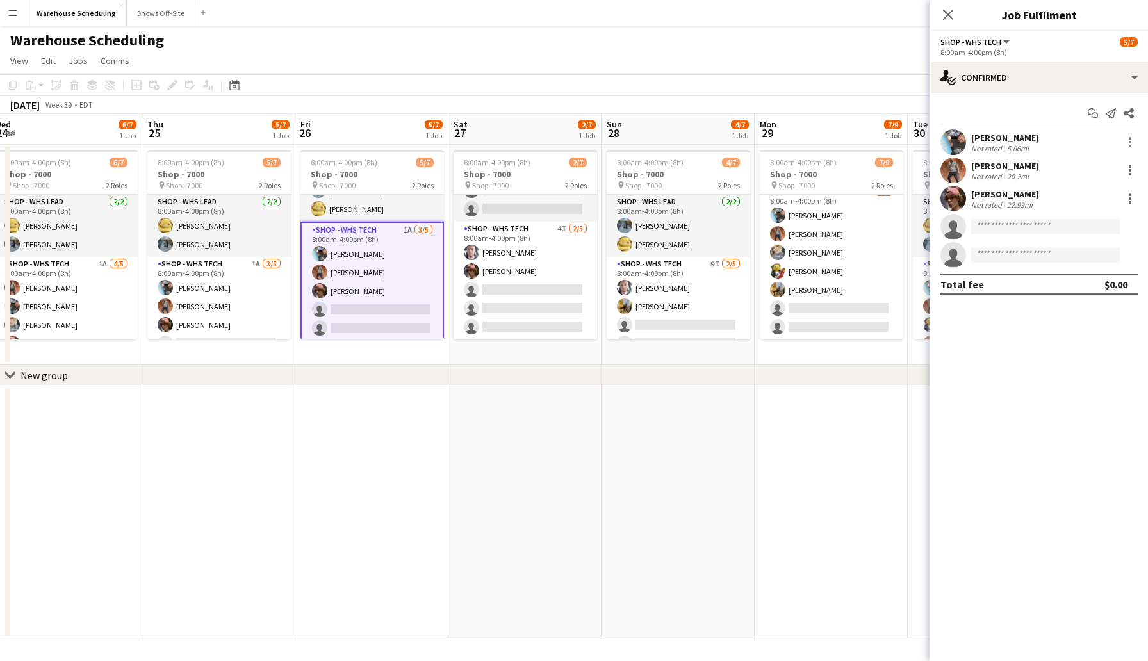
click at [966, 93] on div "Start chat Send notification Share Chad Gilbert Not rated 5.06mi Bradley Barnhi…" at bounding box center [1039, 199] width 218 height 212
click at [1004, 74] on div "single-neutral-actions-check-2 Confirmed" at bounding box center [1039, 77] width 218 height 31
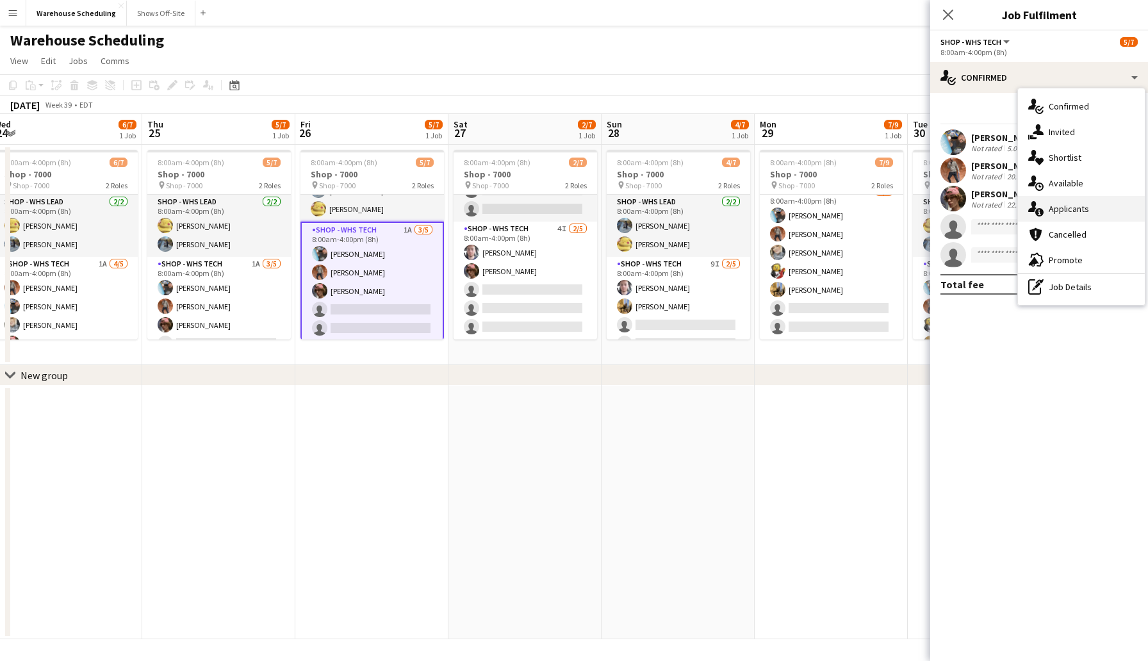
click at [1079, 213] on span "Applicants" at bounding box center [1069, 209] width 40 height 12
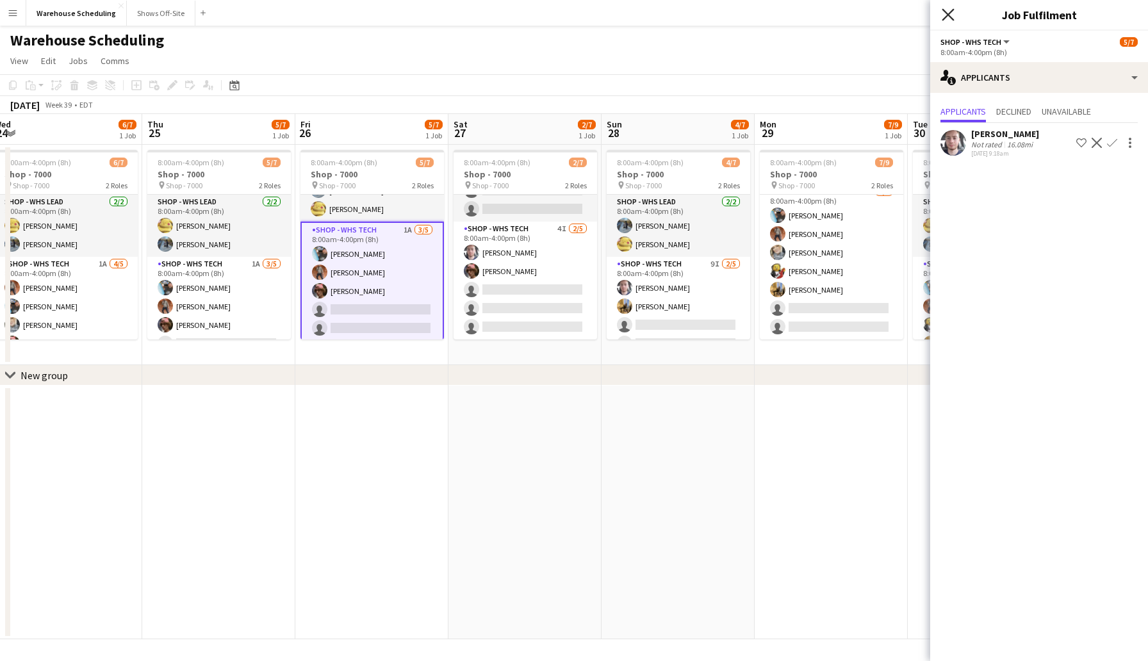
click at [951, 18] on icon at bounding box center [948, 14] width 12 height 12
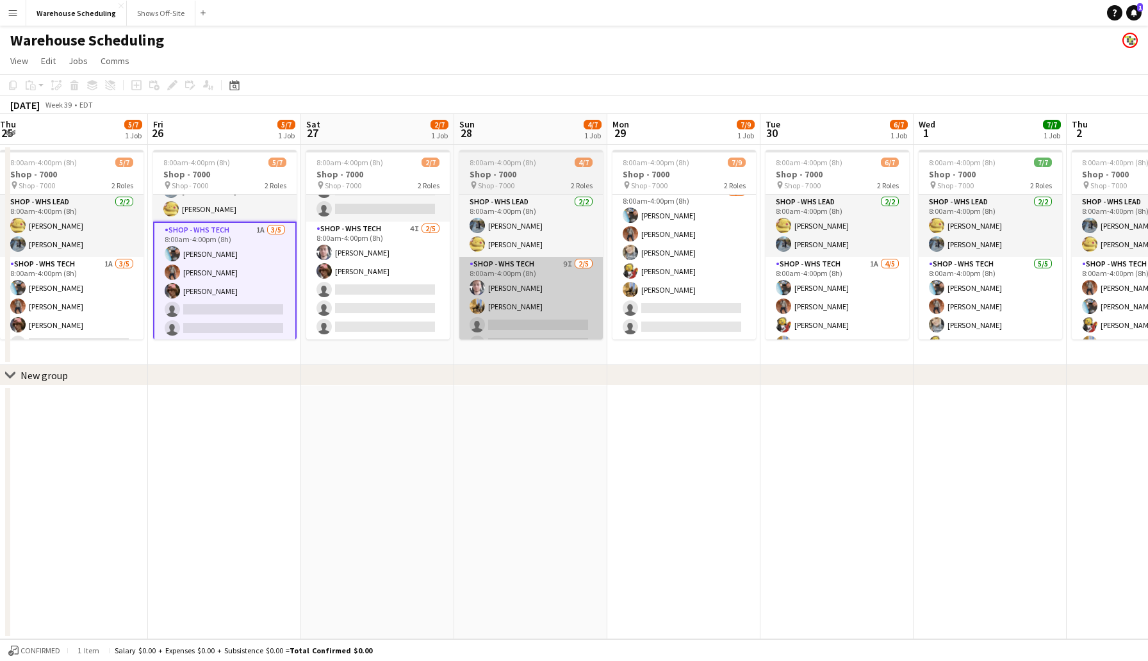
scroll to position [0, 486]
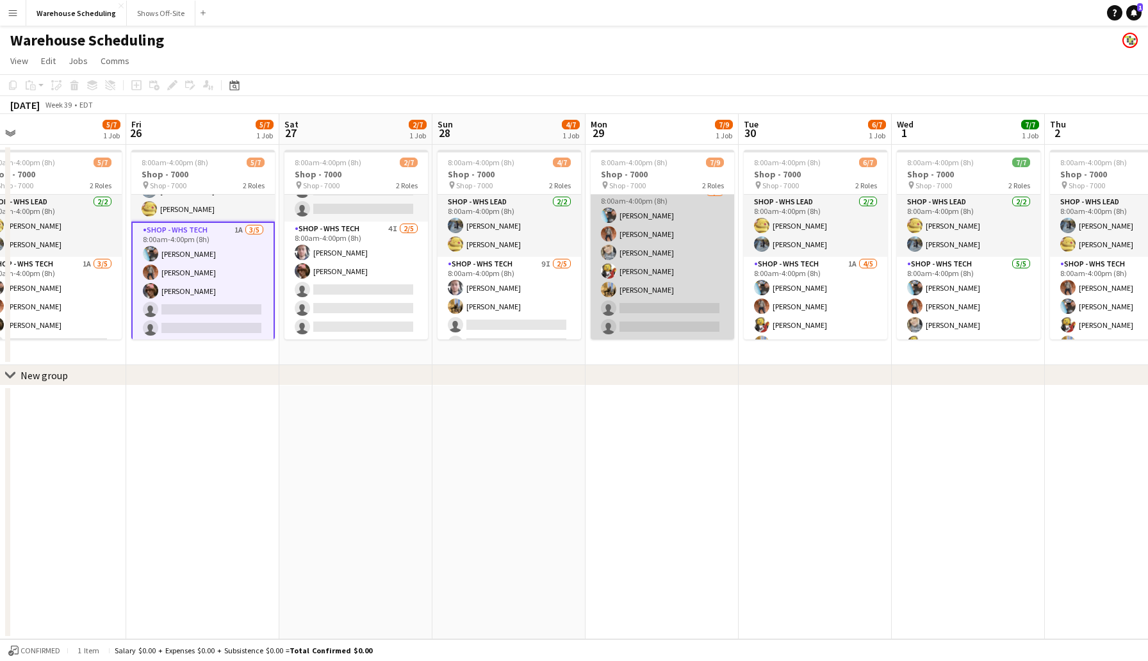
click at [665, 310] on app-card-role "Shop - WHS Tech 1A 5/7 8:00am-4:00pm (8h) Chad Gilbert Bradley Barnhill Erika H…" at bounding box center [663, 262] width 144 height 155
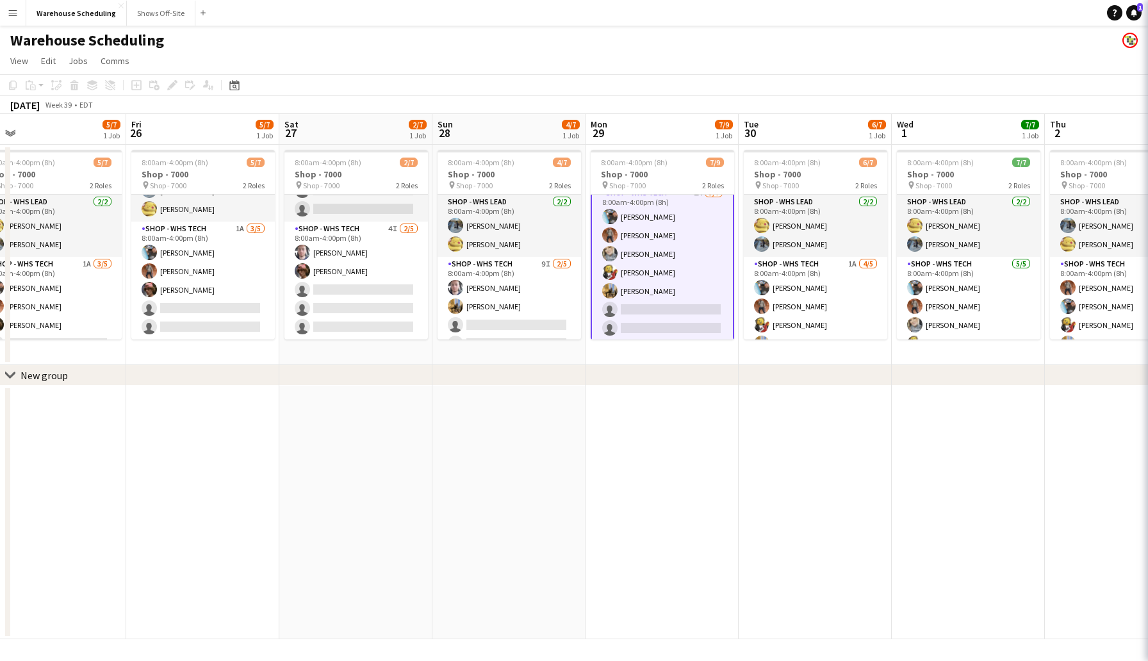
scroll to position [74, 0]
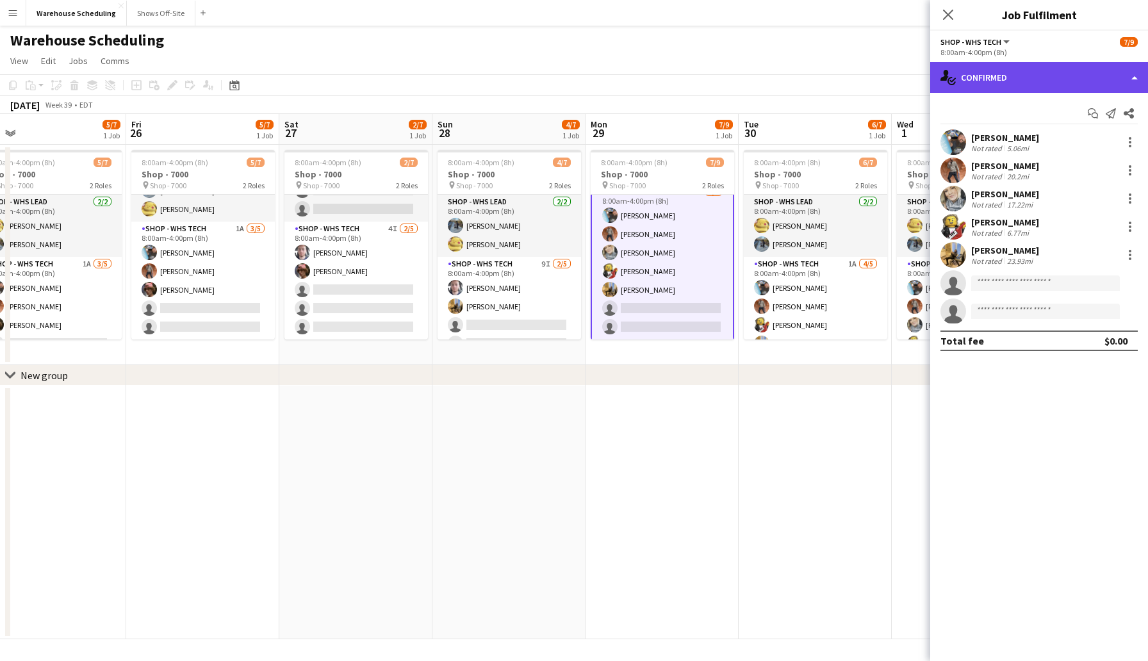
click at [992, 65] on div "single-neutral-actions-check-2 Confirmed" at bounding box center [1039, 77] width 218 height 31
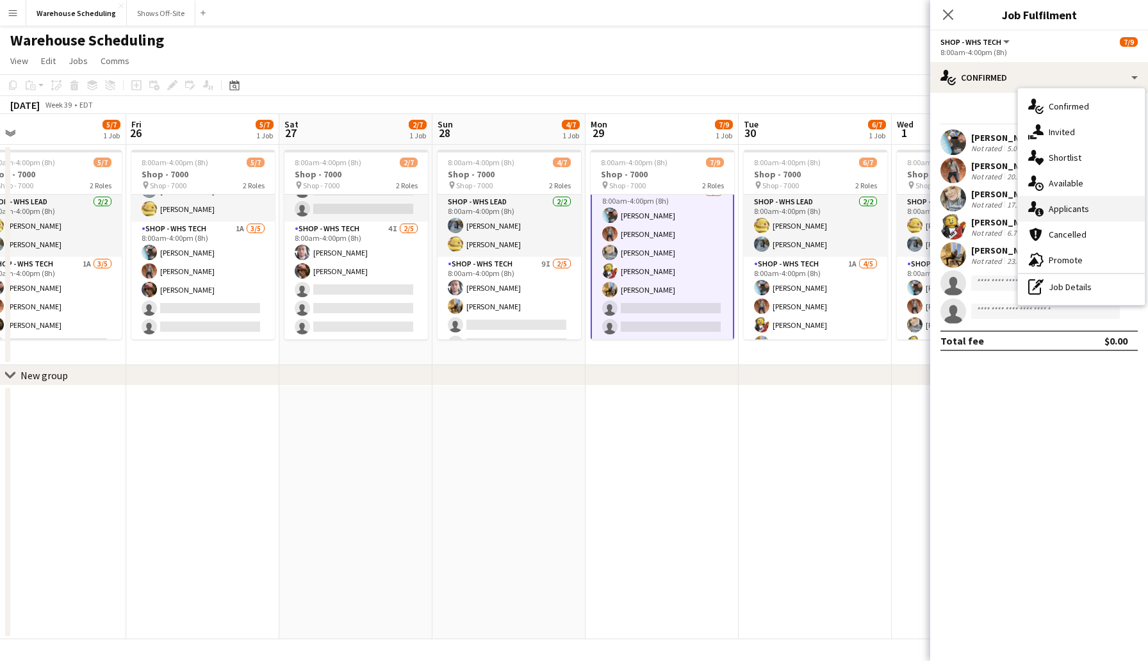
click at [1076, 213] on span "Applicants" at bounding box center [1069, 209] width 40 height 12
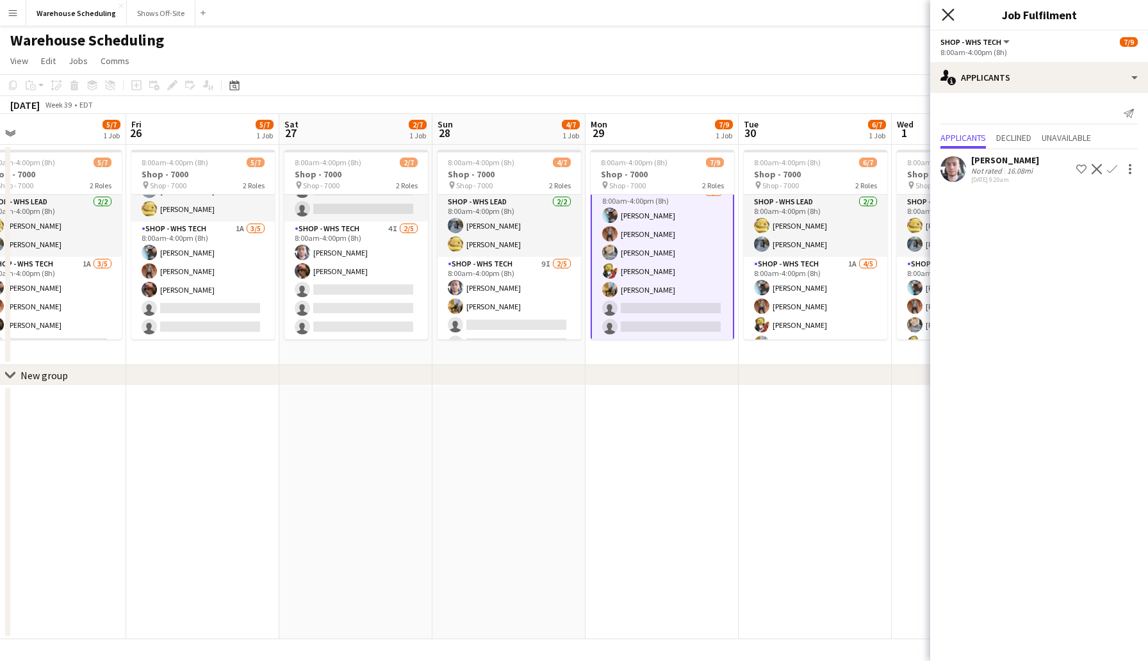
click at [950, 15] on icon "Close pop-in" at bounding box center [948, 14] width 12 height 12
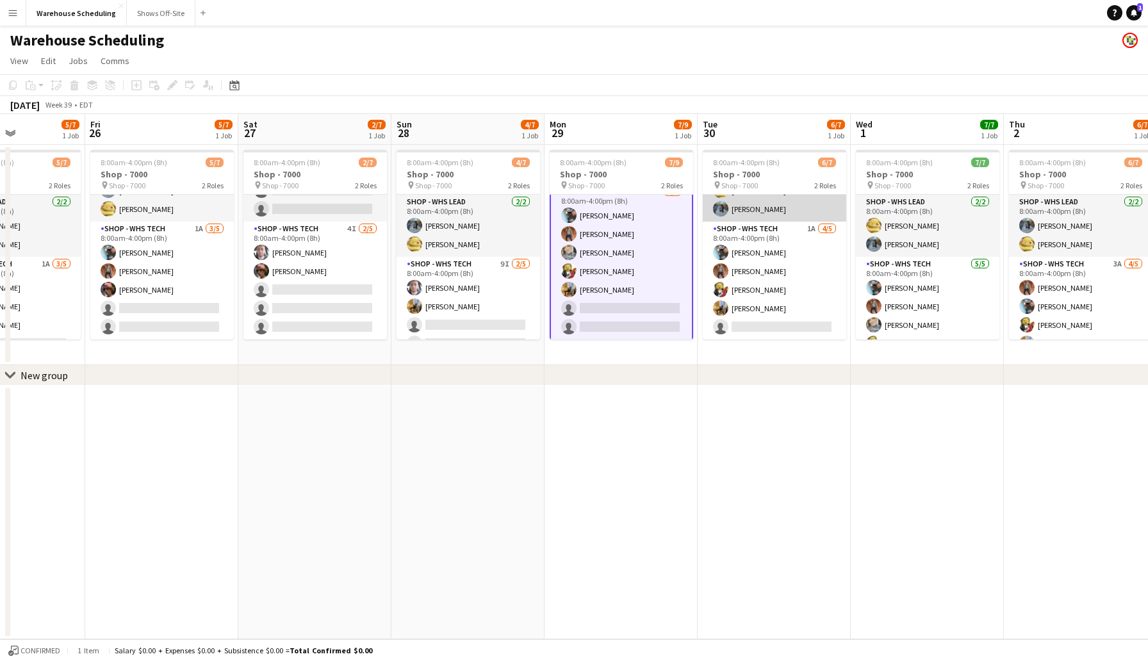
scroll to position [0, 529]
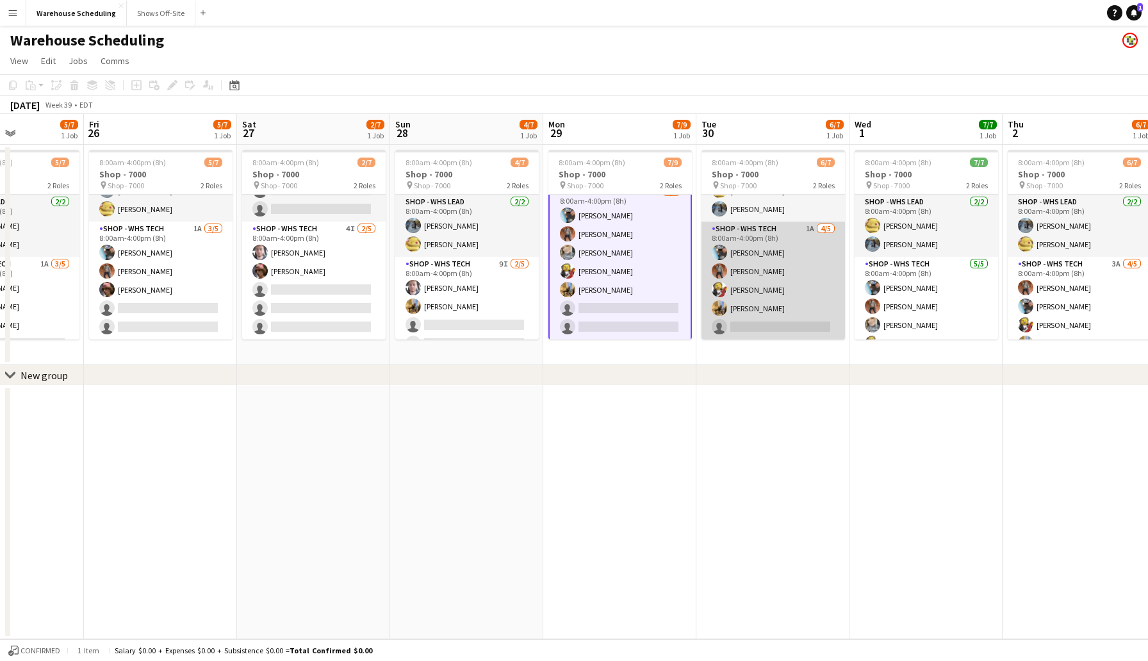
click at [764, 328] on app-card-role "Shop - WHS Tech 1A 4/5 8:00am-4:00pm (8h) Chad Gilbert Bradley Barnhill Matt Le…" at bounding box center [774, 281] width 144 height 118
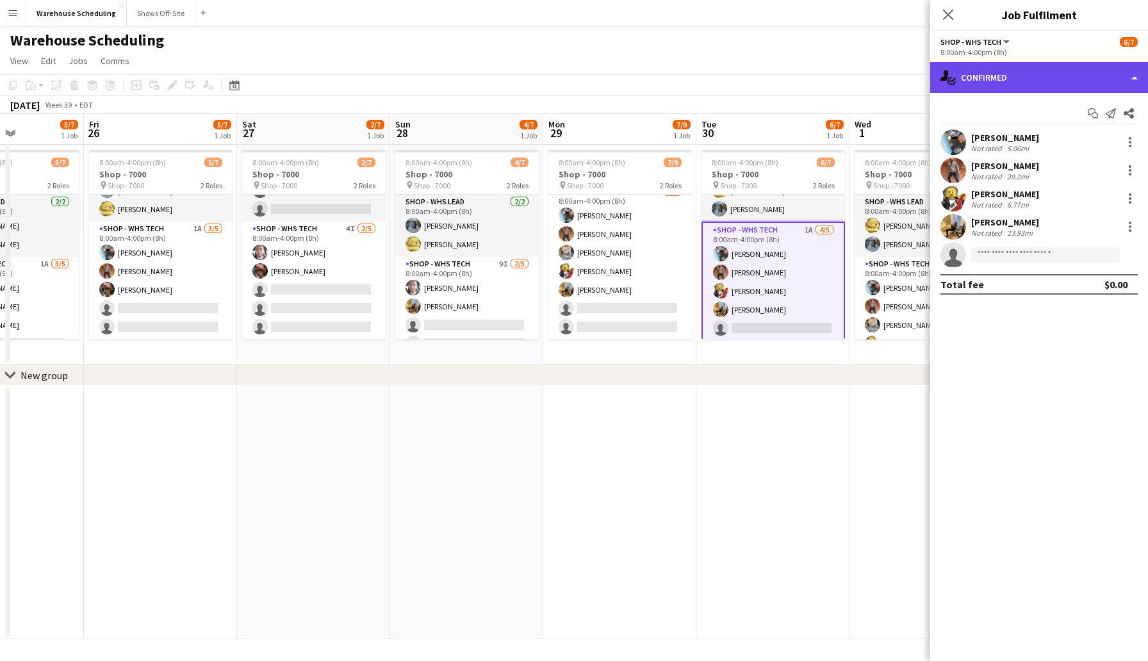
click at [1041, 70] on div "single-neutral-actions-check-2 Confirmed" at bounding box center [1039, 77] width 218 height 31
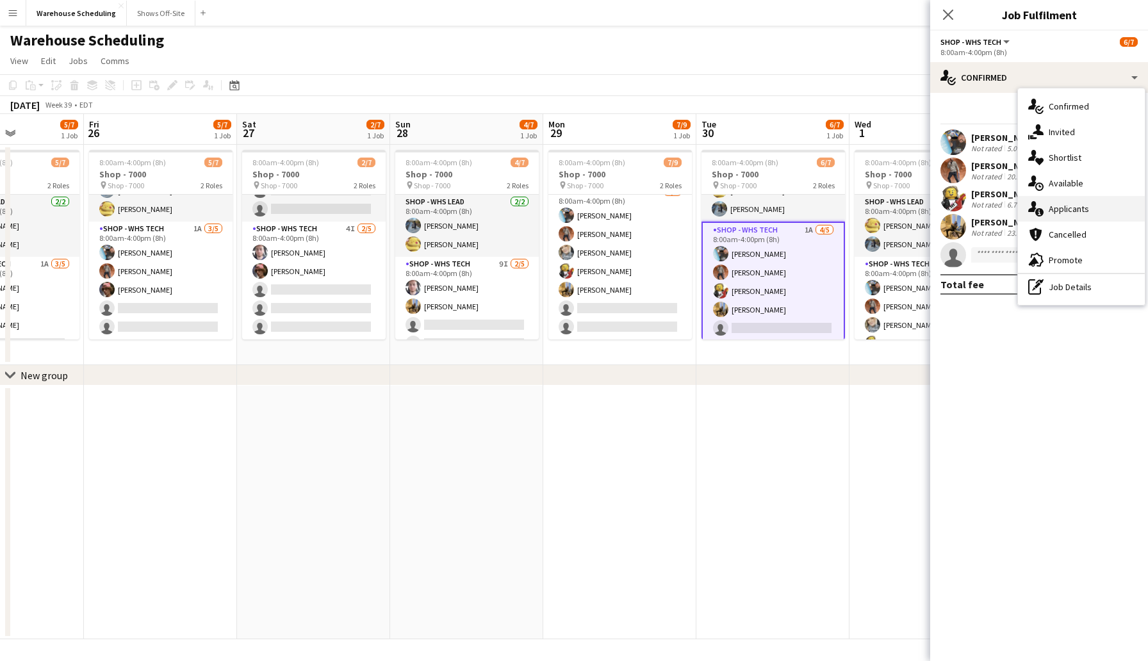
click at [1074, 215] on span "Applicants" at bounding box center [1069, 209] width 40 height 12
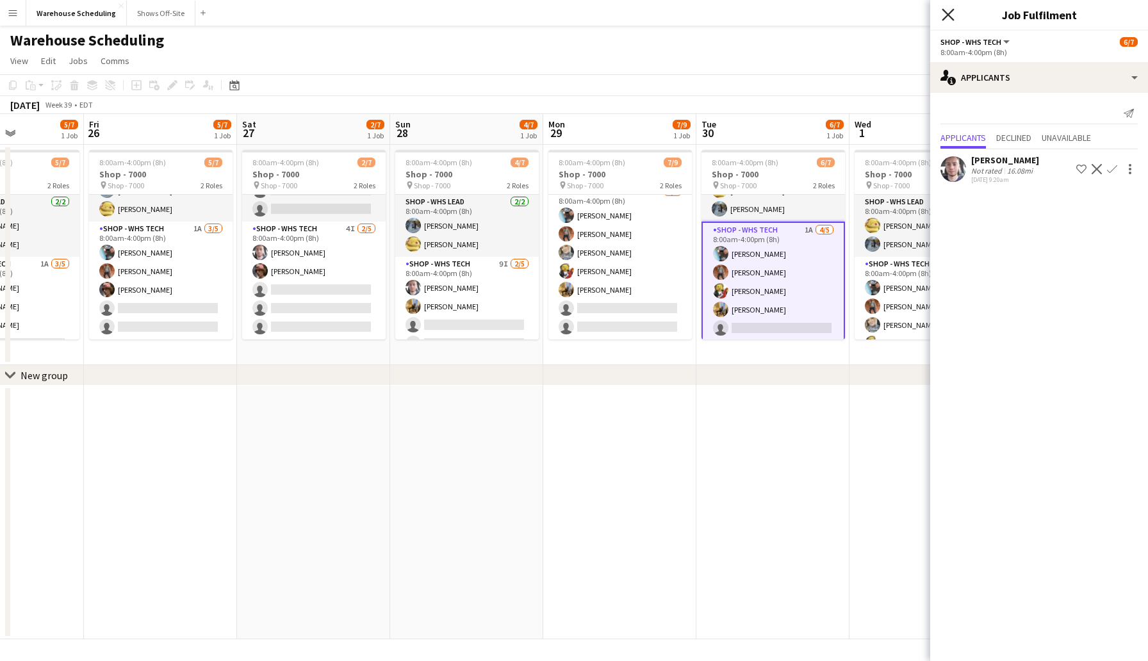
click at [952, 12] on icon at bounding box center [948, 14] width 12 height 12
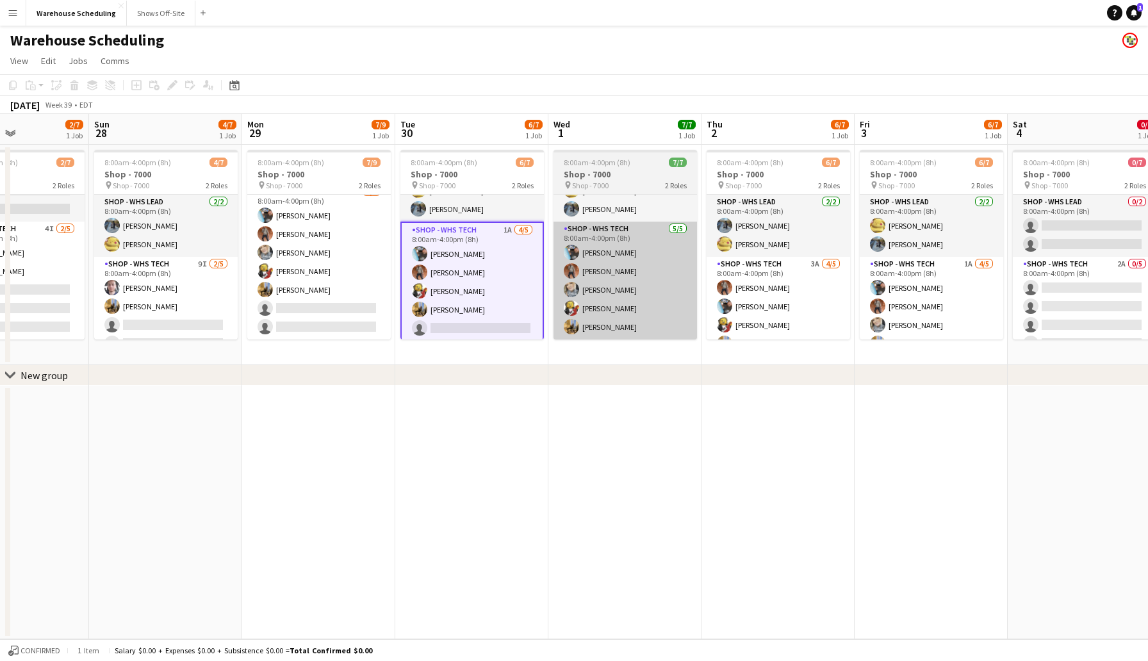
scroll to position [0, 527]
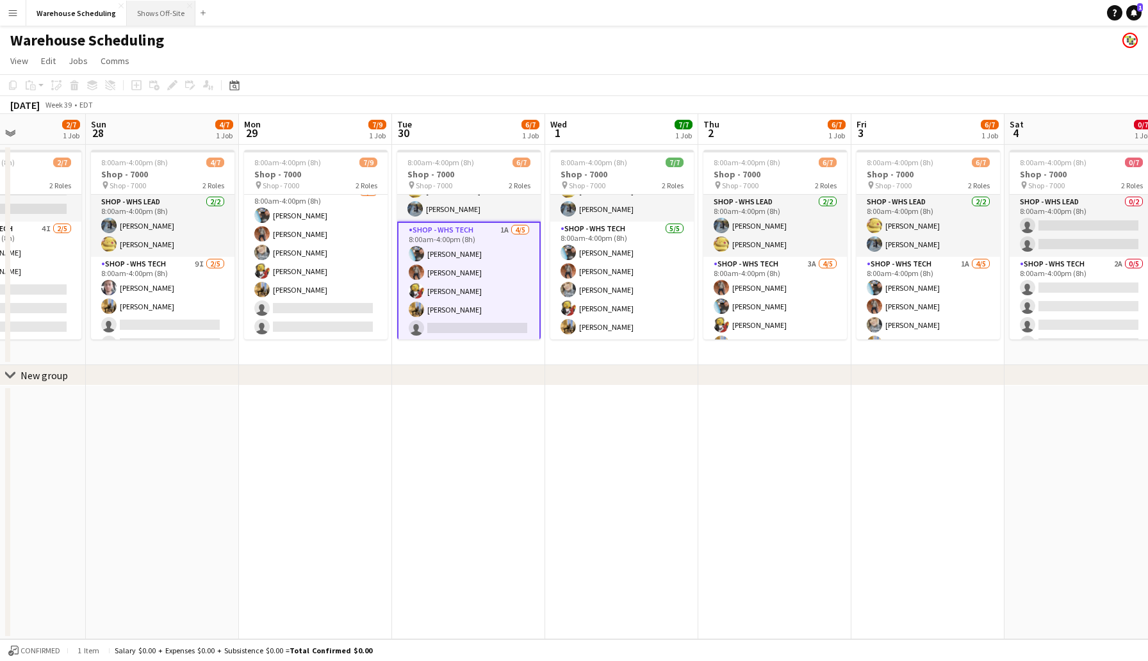
click at [149, 16] on button "Shows Off-Site Close" at bounding box center [161, 13] width 69 height 25
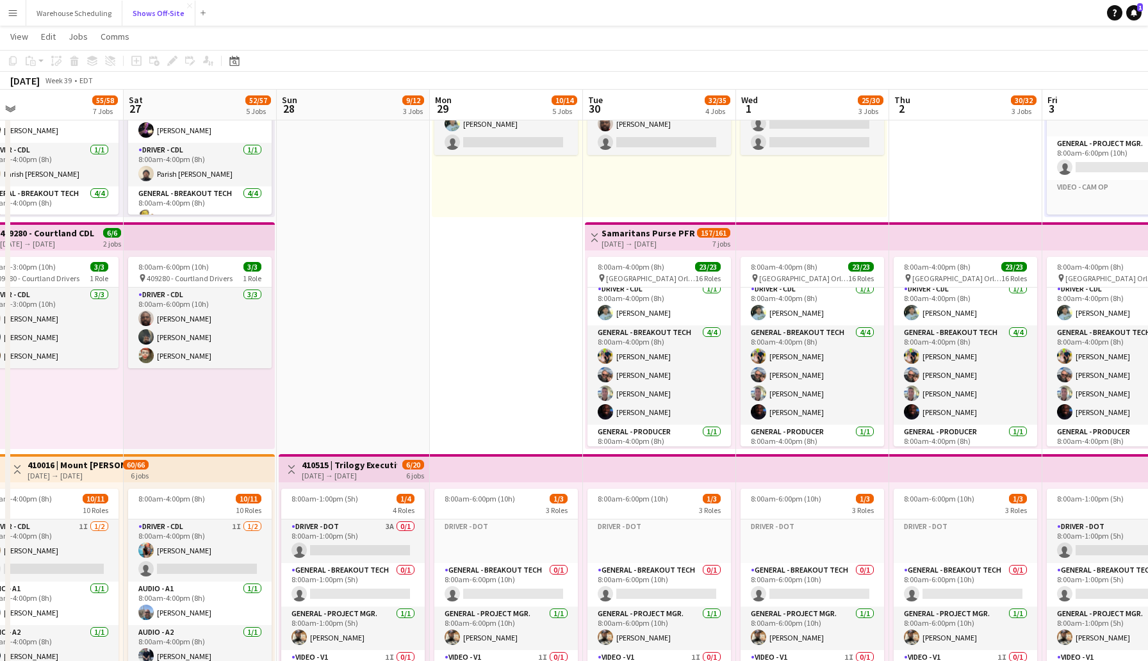
scroll to position [289, 0]
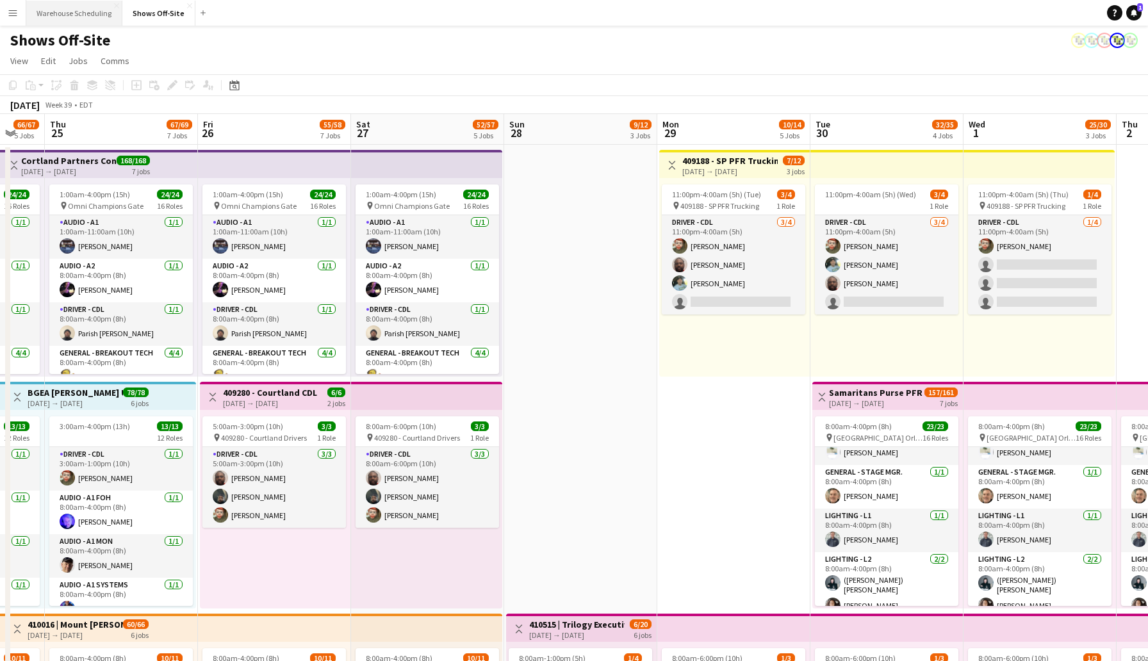
click at [97, 16] on button "Warehouse Scheduling Close" at bounding box center [74, 13] width 96 height 25
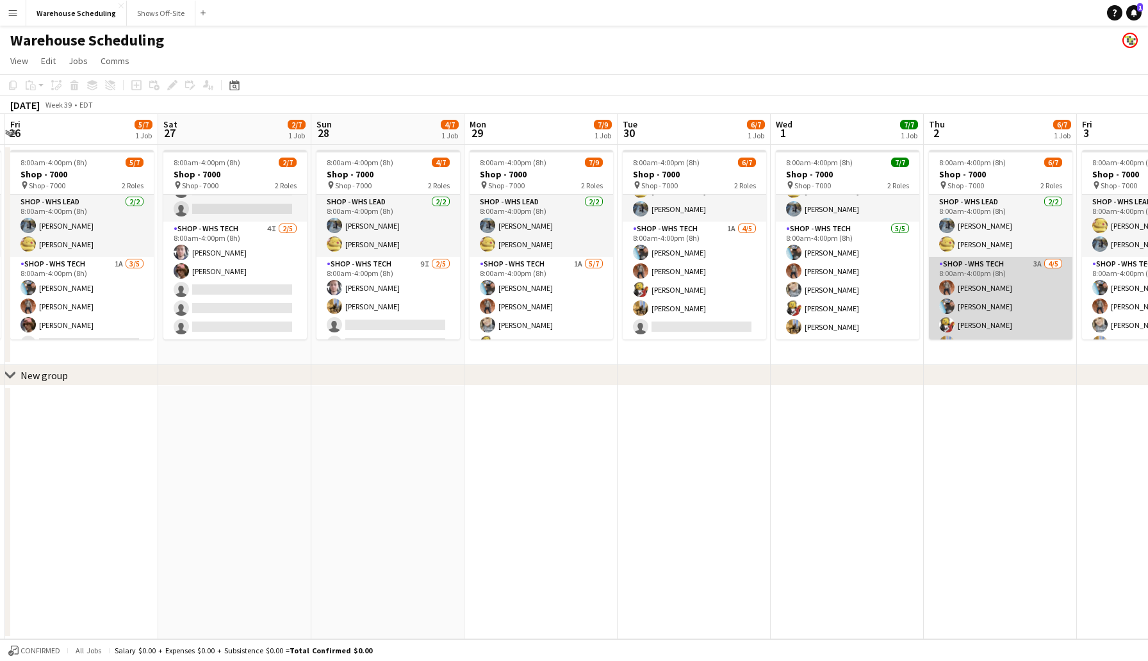
scroll to position [35, 0]
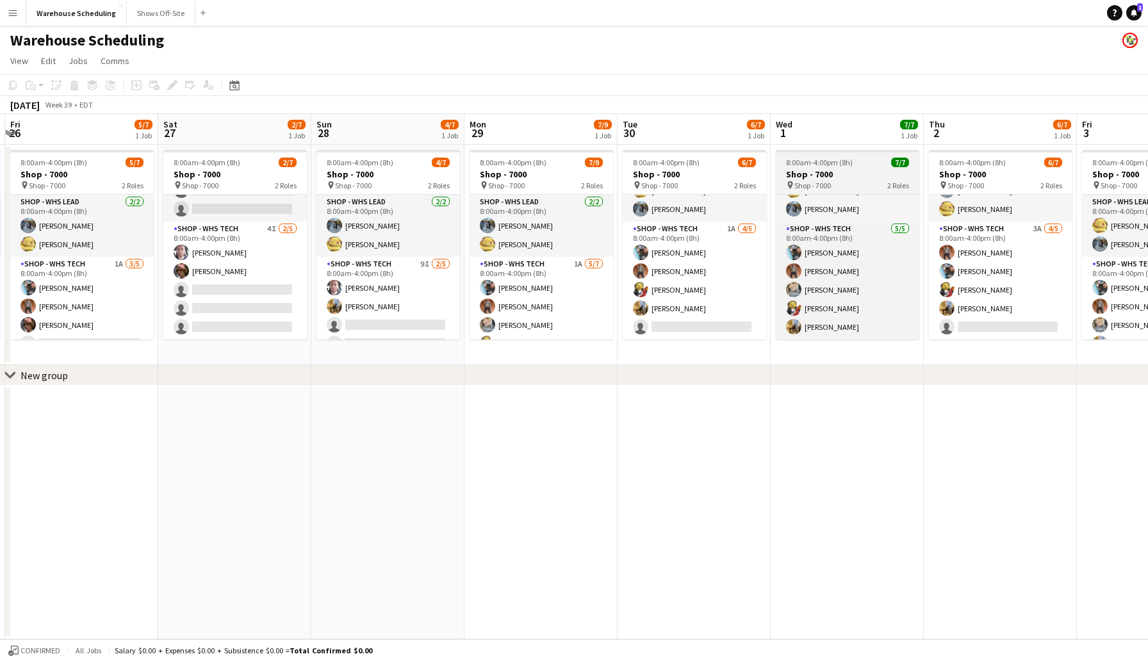
click at [853, 180] on div "pin Shop - 7000 2 Roles" at bounding box center [848, 185] width 144 height 10
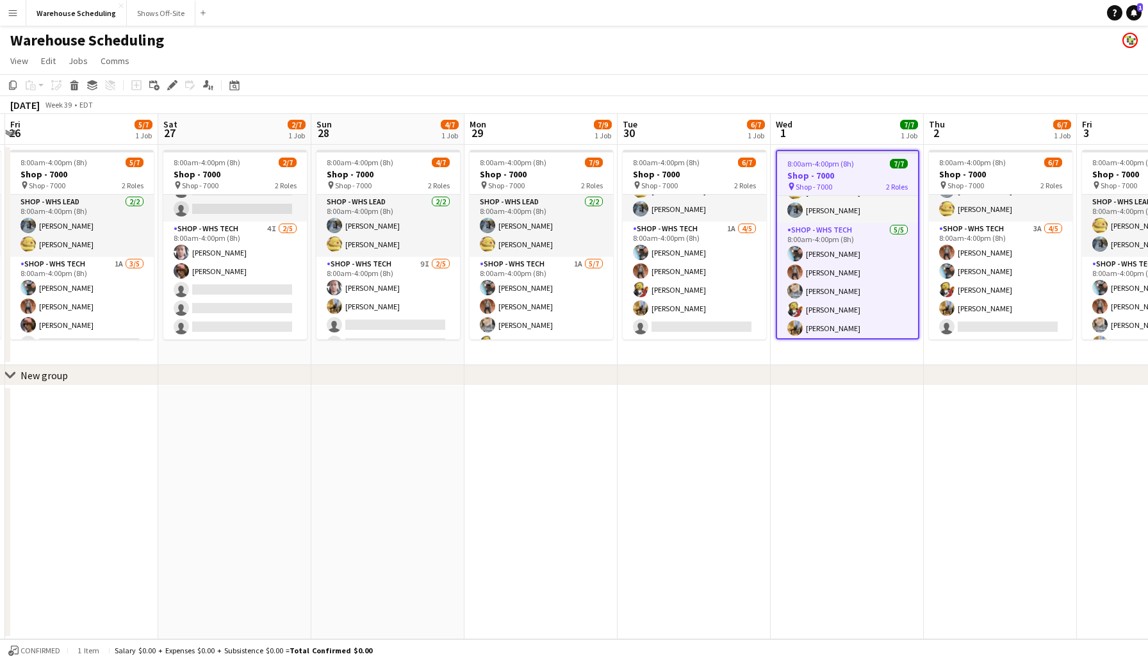
click at [165, 76] on app-toolbar "Copy Paste Paste Command V Paste with crew Command Shift V Paste linked Job [GE…" at bounding box center [574, 85] width 1148 height 22
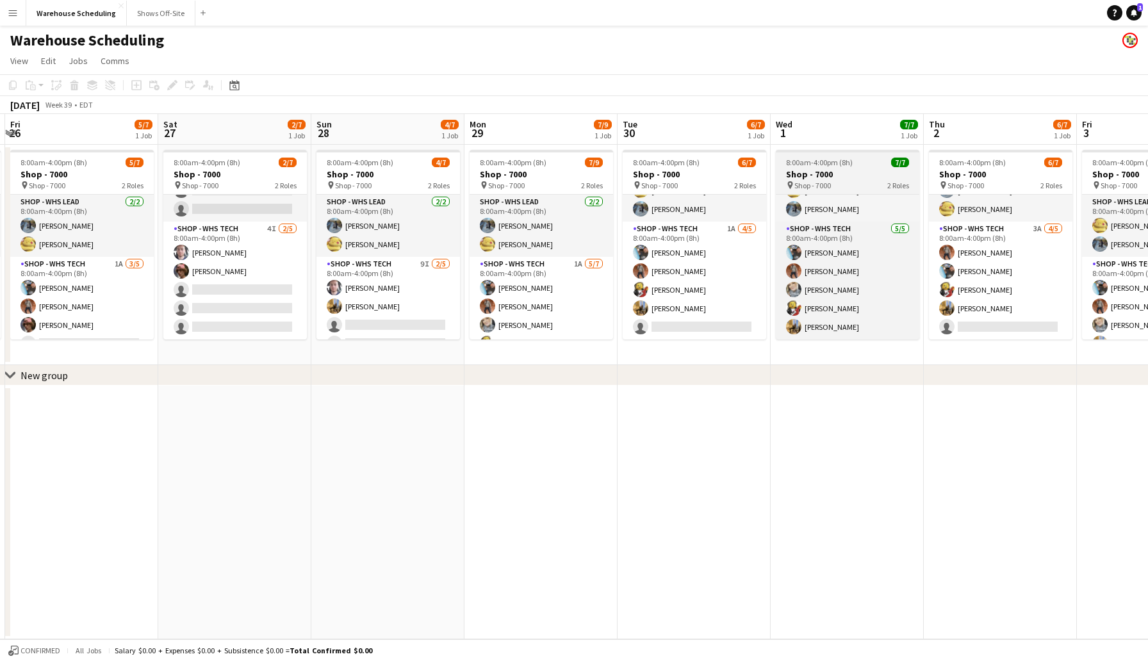
click at [852, 176] on h3 "Shop - 7000" at bounding box center [848, 175] width 144 height 12
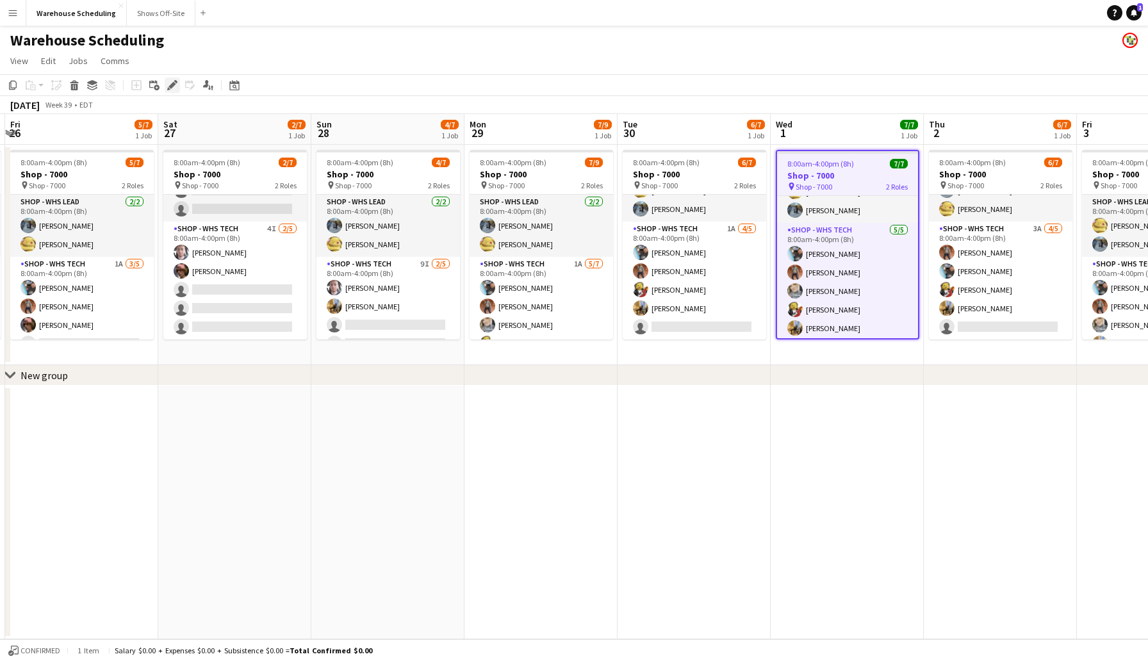
click at [172, 85] on icon at bounding box center [172, 85] width 7 height 7
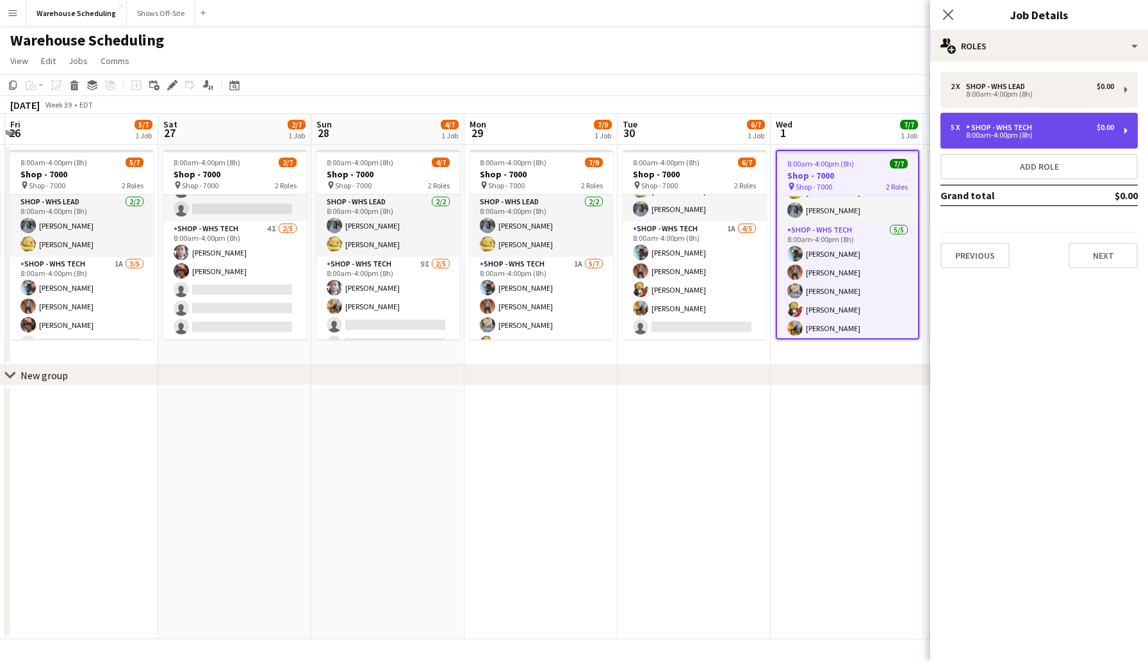
click at [1023, 137] on div "8:00am-4:00pm (8h)" at bounding box center [1032, 135] width 163 height 6
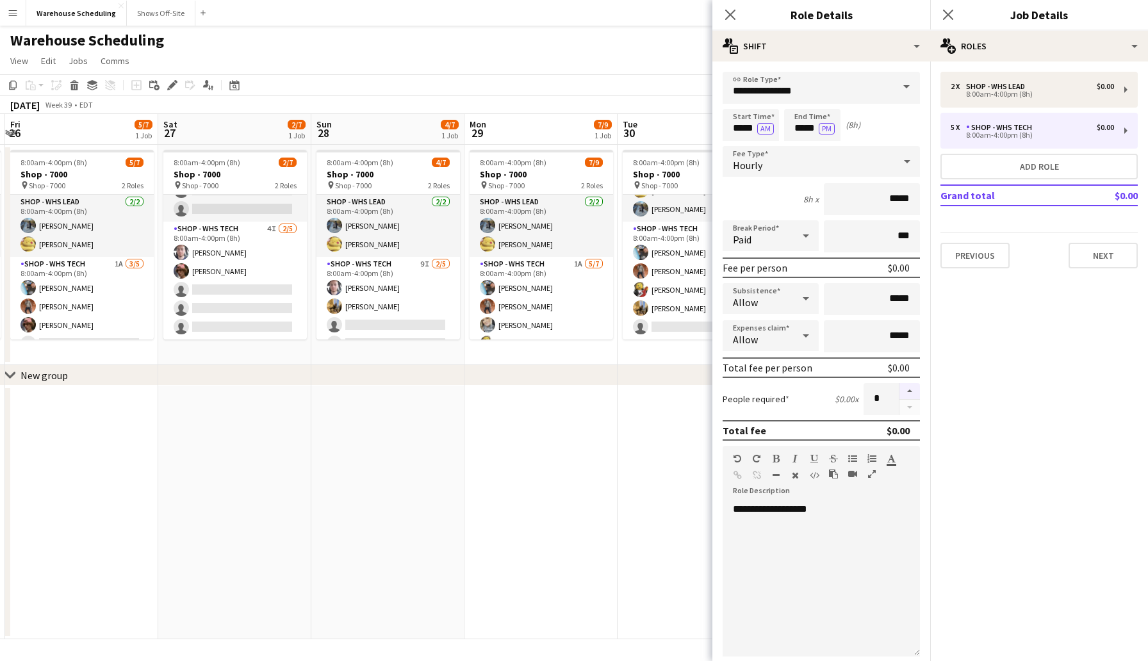
click at [909, 395] on button "button" at bounding box center [910, 391] width 21 height 17
type input "*"
click at [1106, 258] on button "Next" at bounding box center [1103, 256] width 69 height 26
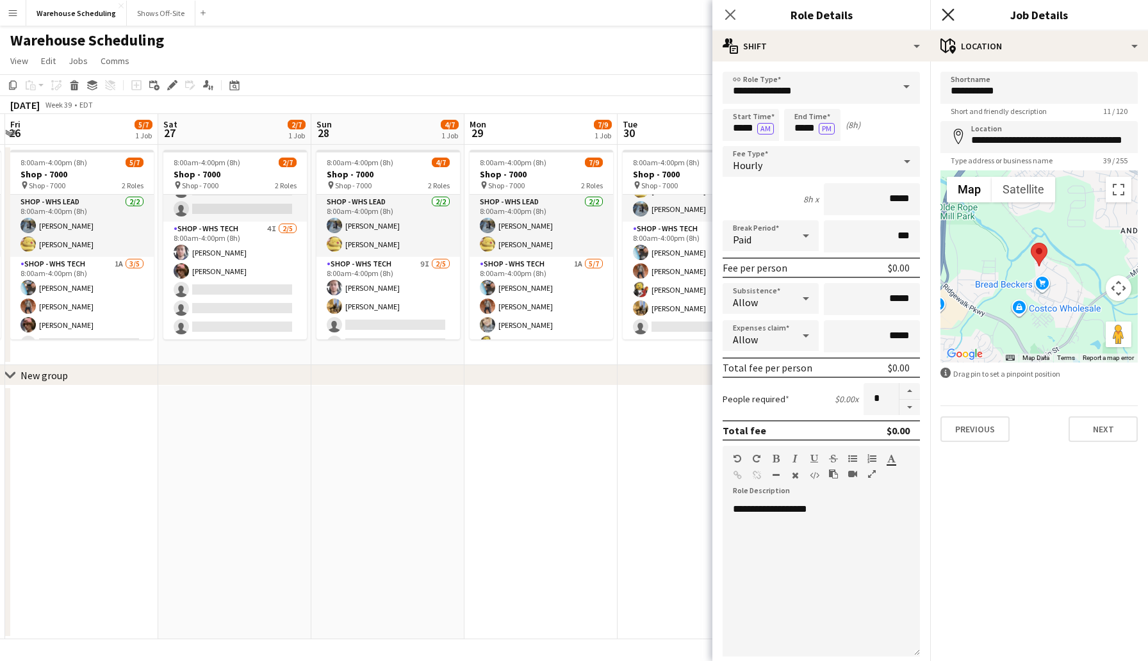
click at [948, 10] on icon "Close pop-in" at bounding box center [948, 14] width 12 height 12
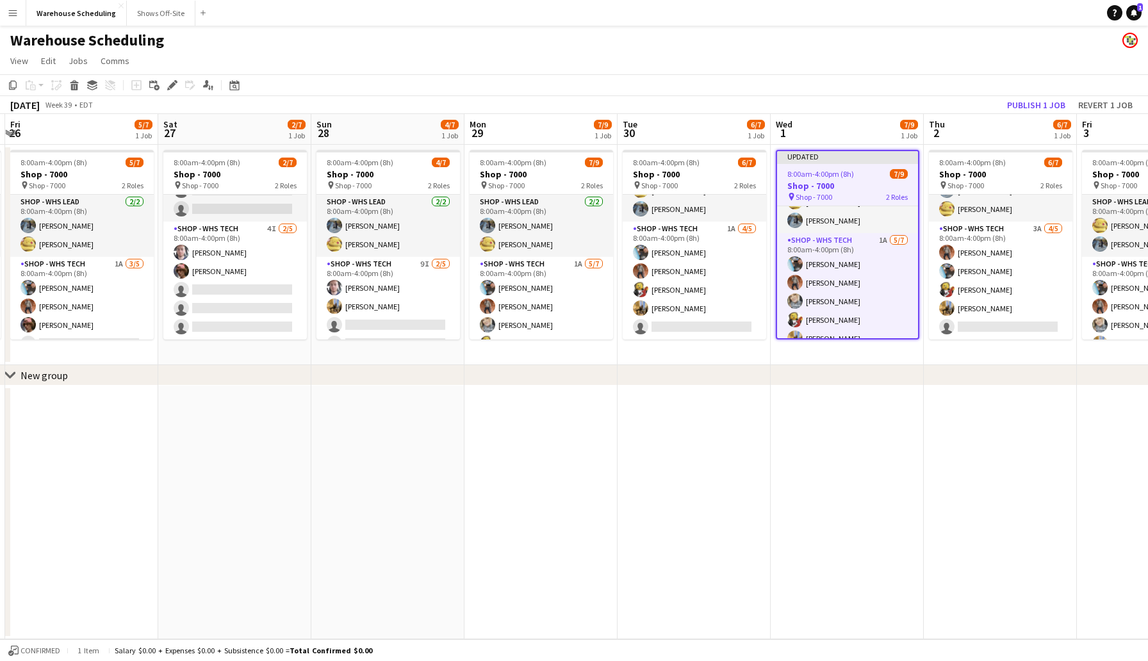
click at [883, 76] on app-toolbar "Copy Paste Paste Command V Paste with crew Command Shift V Paste linked Job [GE…" at bounding box center [574, 85] width 1148 height 22
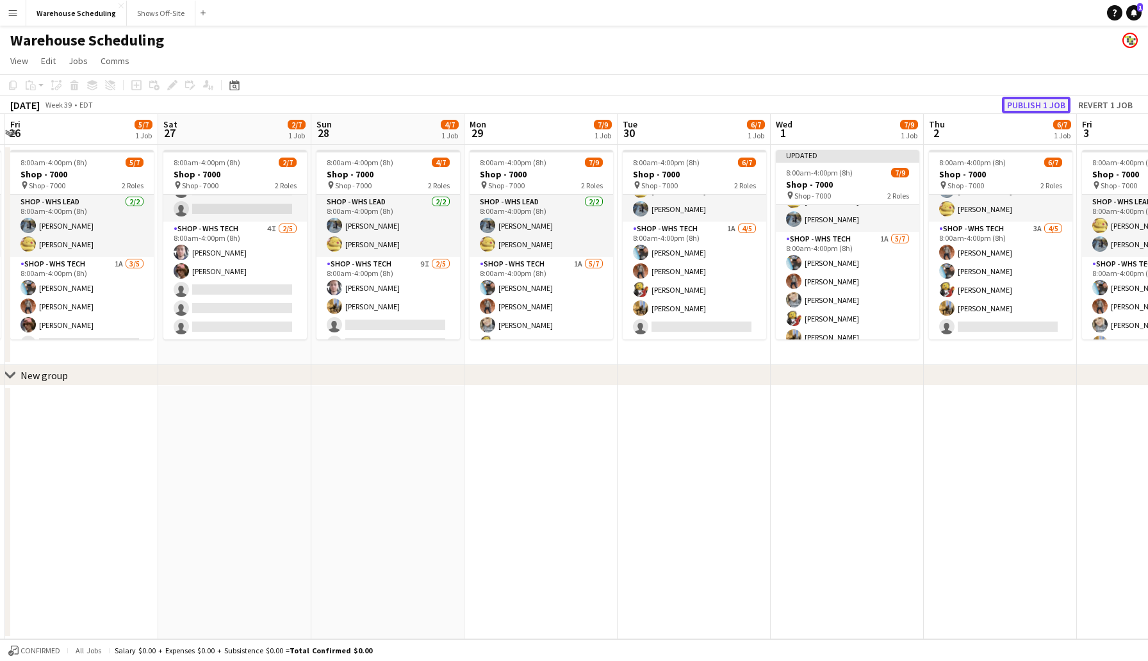
click at [1026, 102] on button "Publish 1 job" at bounding box center [1036, 105] width 69 height 17
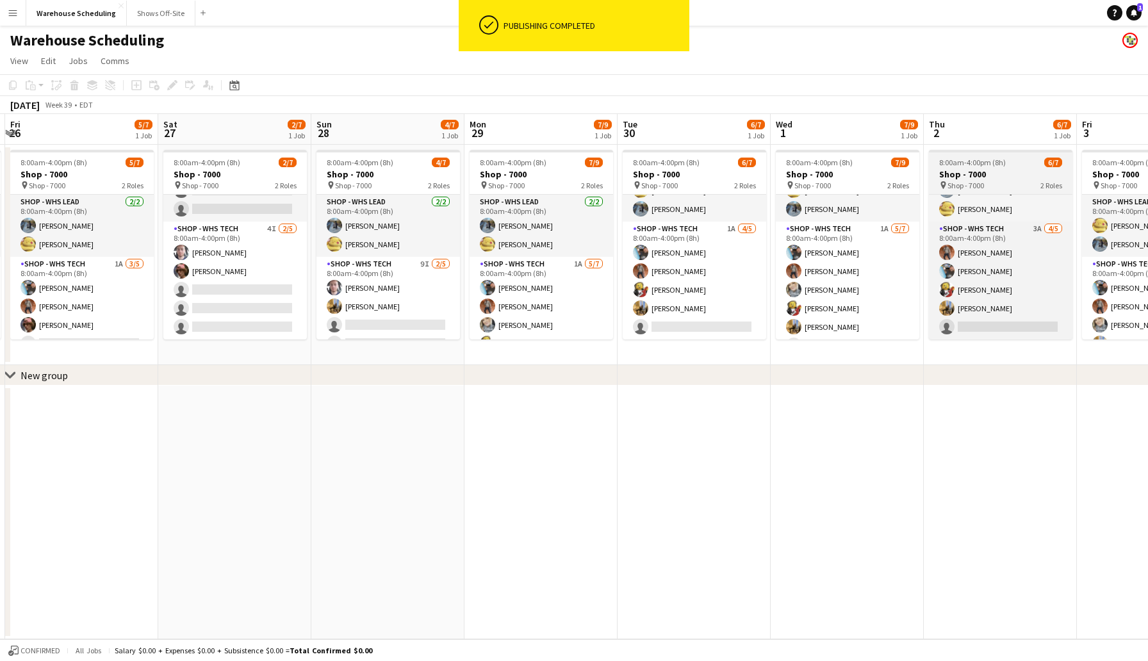
click at [1012, 169] on h3 "Shop - 7000" at bounding box center [1001, 175] width 144 height 12
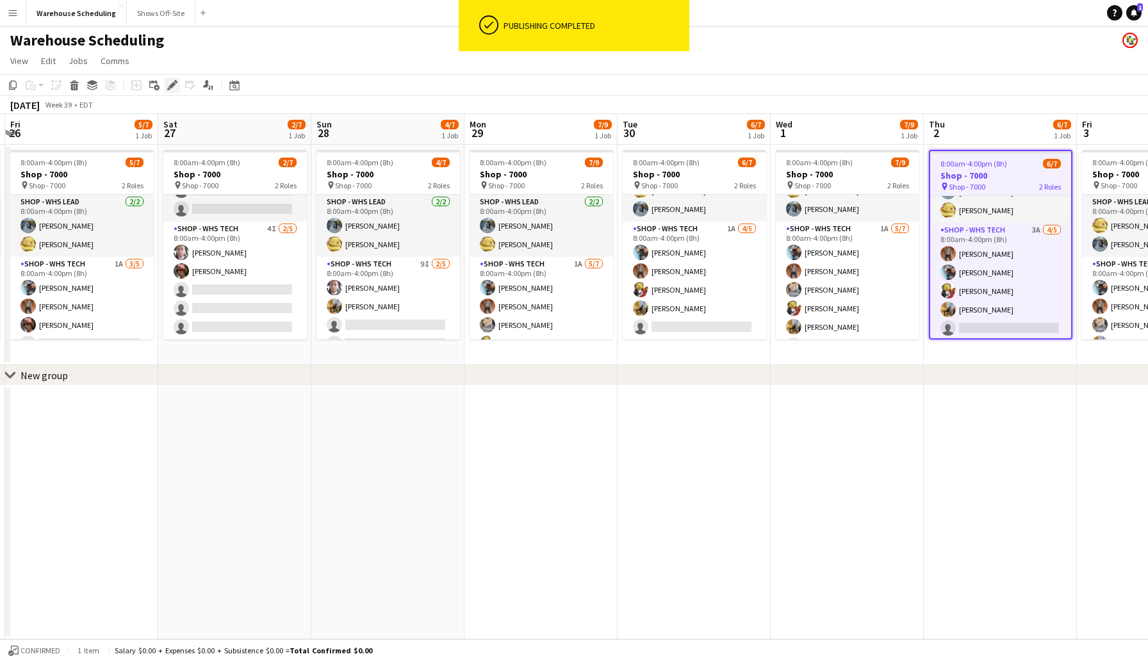
click at [174, 79] on div "Edit" at bounding box center [172, 85] width 15 height 15
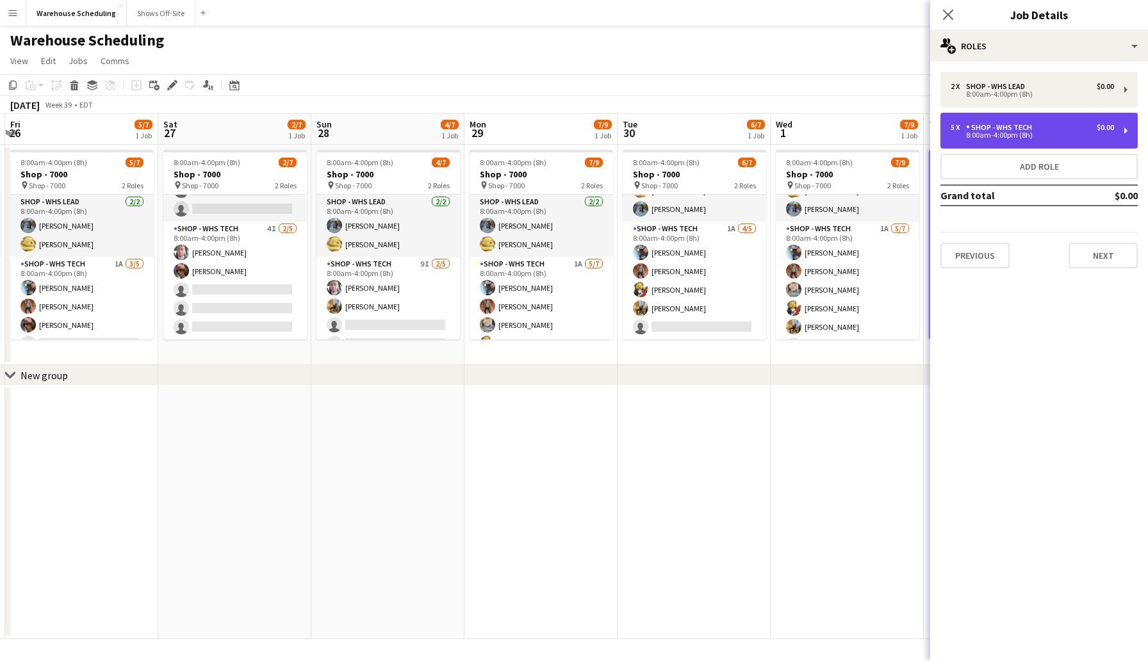
click at [1032, 133] on div "8:00am-4:00pm (8h)" at bounding box center [1032, 135] width 163 height 6
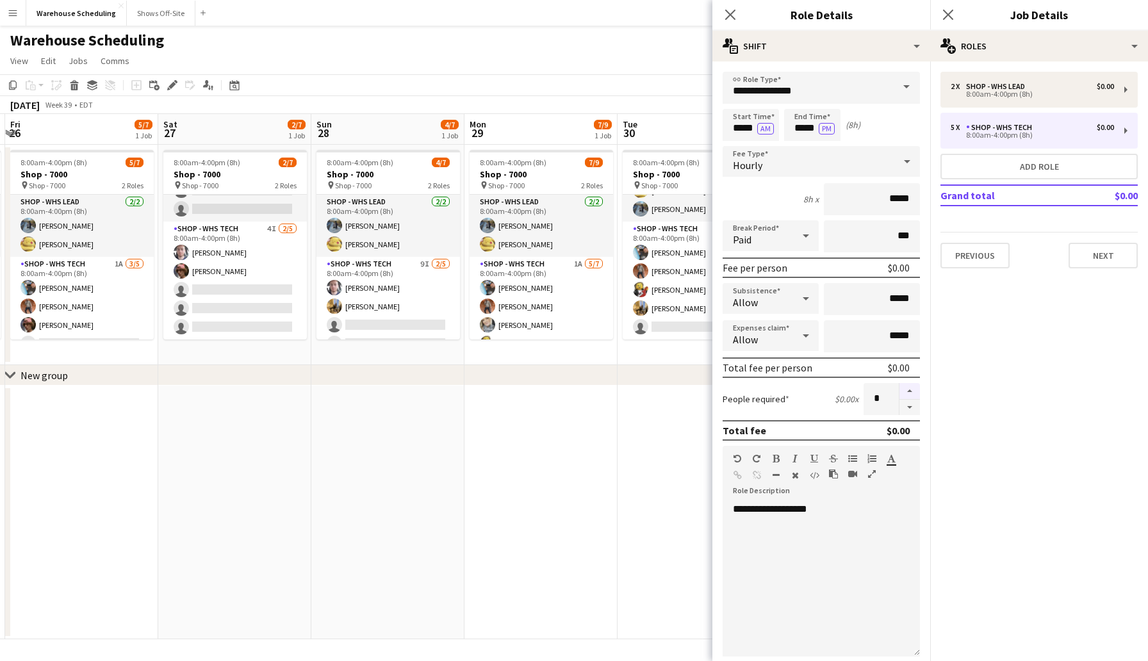
click at [912, 394] on button "button" at bounding box center [910, 391] width 21 height 17
type input "*"
click at [1092, 255] on button "Next" at bounding box center [1103, 256] width 69 height 26
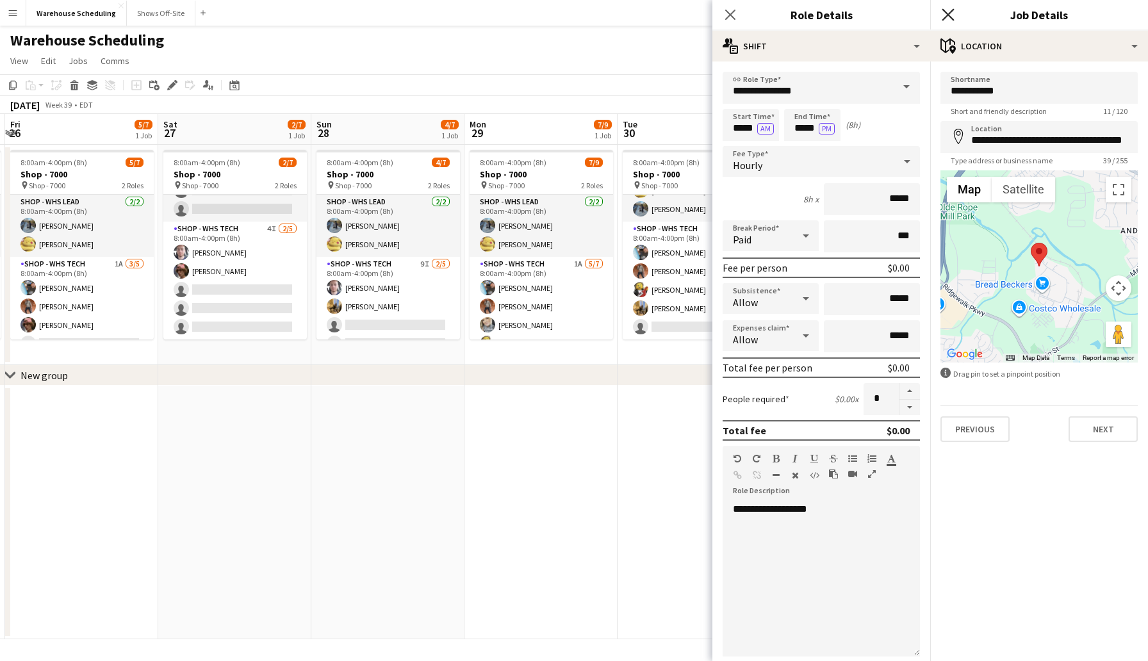
click at [951, 8] on icon "Close pop-in" at bounding box center [948, 14] width 12 height 12
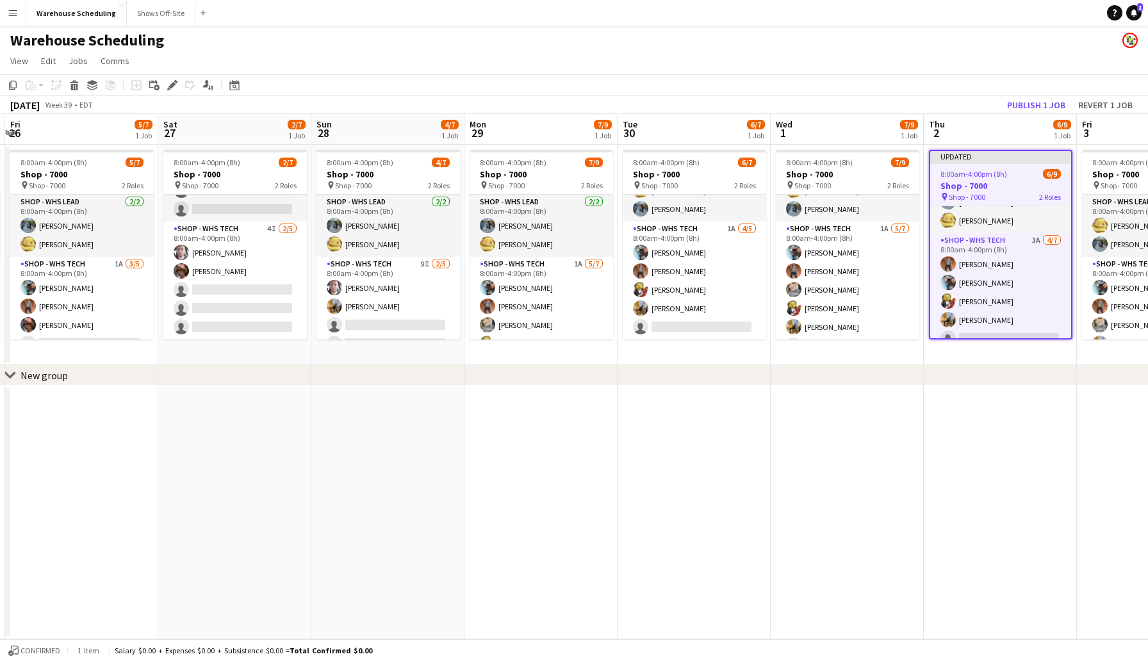
click at [961, 99] on div "[DATE] Week 39 • EDT Publish 1 job Revert 1 job" at bounding box center [574, 105] width 1148 height 18
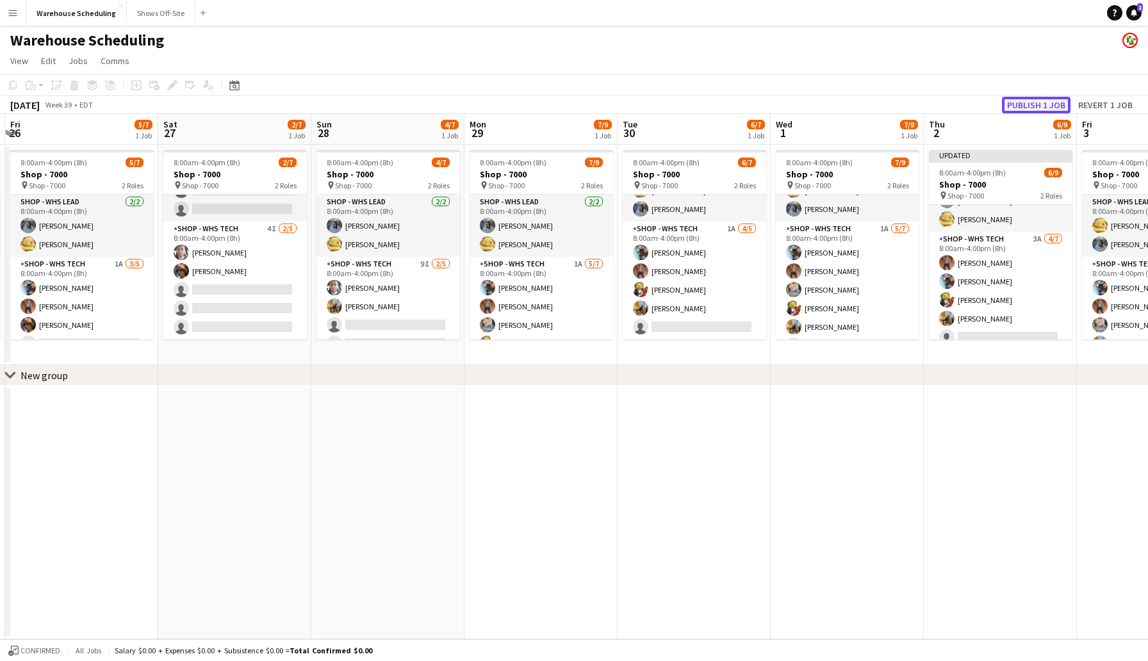
click at [1020, 103] on button "Publish 1 job" at bounding box center [1036, 105] width 69 height 17
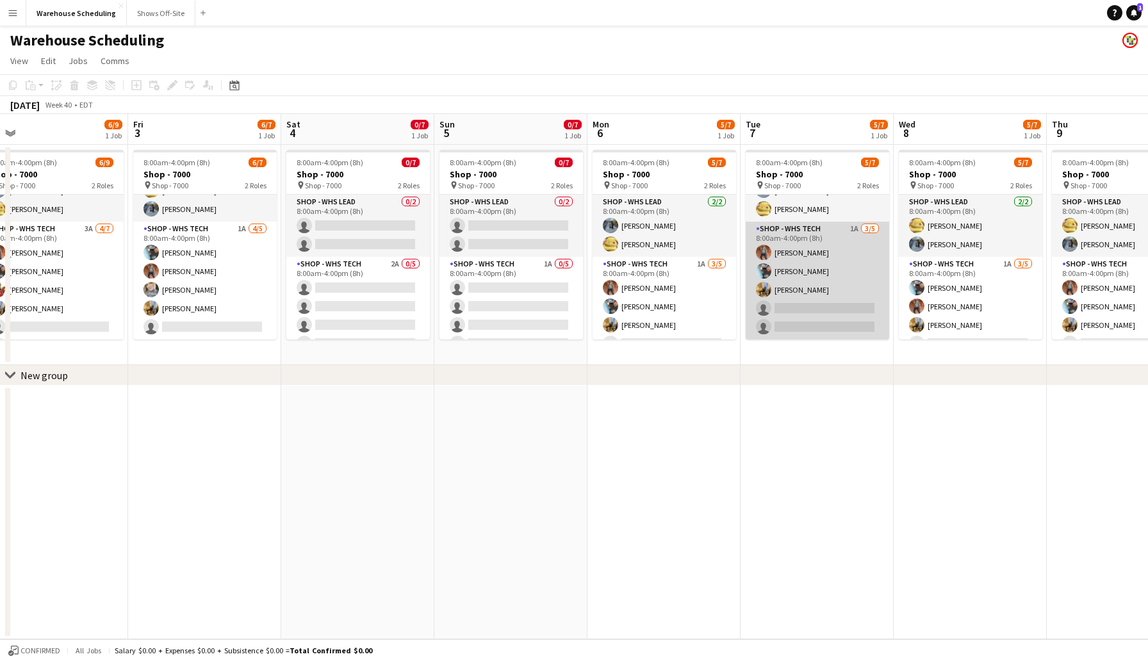
click at [799, 309] on app-card-role "Shop - WHS Tech 1A [DATE] 8:00am-4:00pm (8h) [PERSON_NAME] [PERSON_NAME] [PERSO…" at bounding box center [818, 281] width 144 height 118
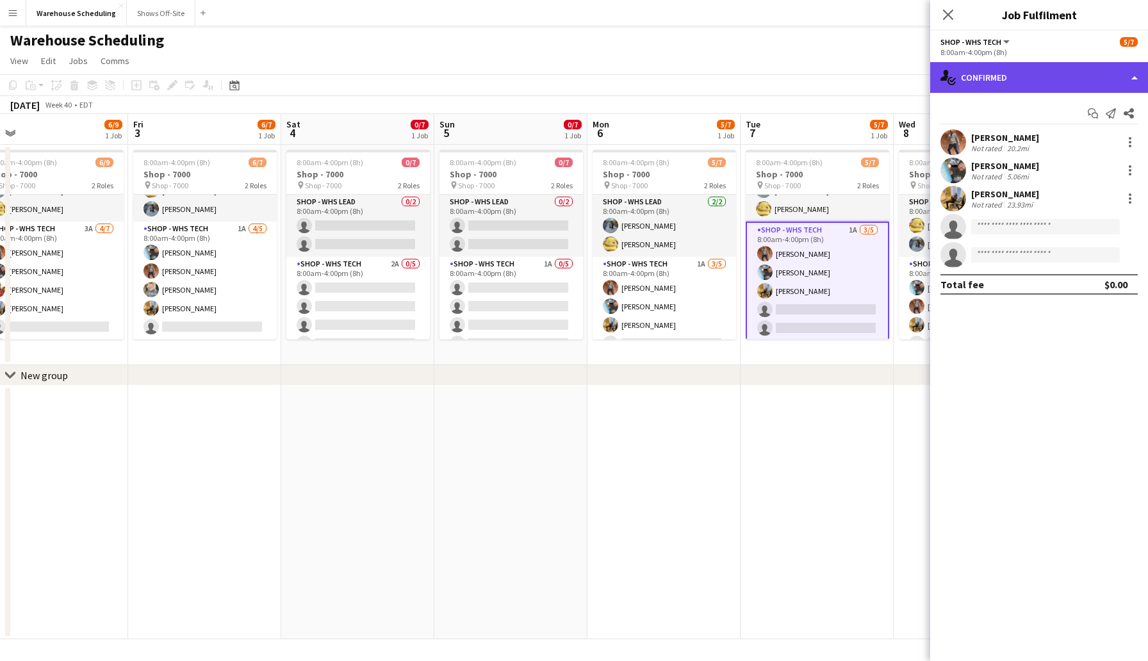
click at [1040, 78] on div "single-neutral-actions-check-2 Confirmed" at bounding box center [1039, 77] width 218 height 31
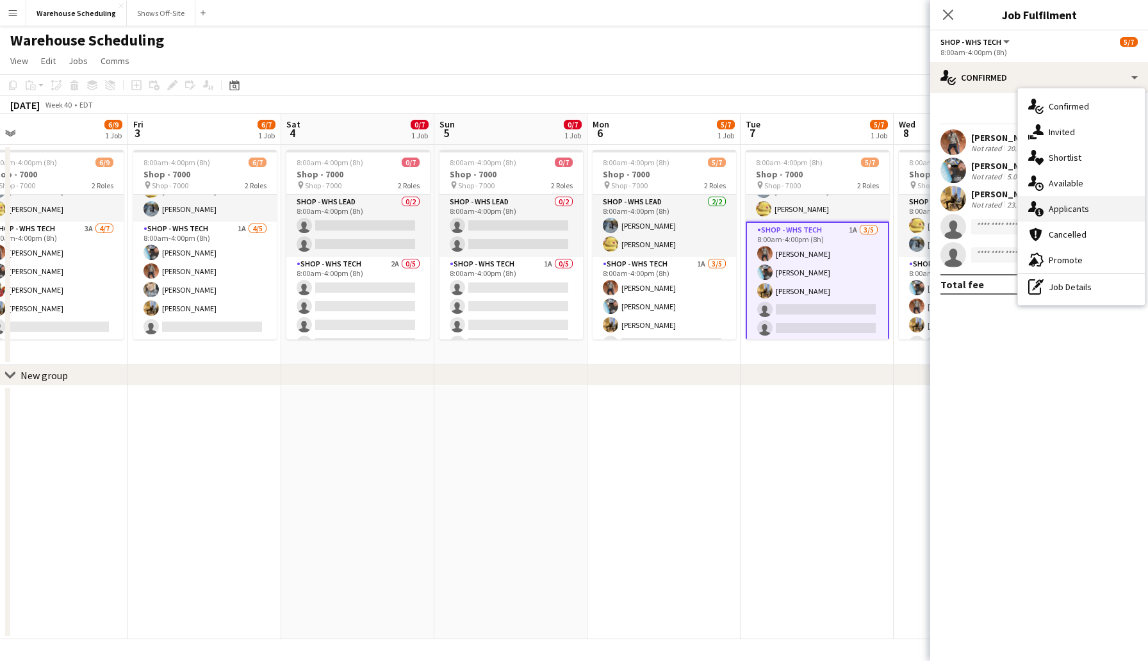
click at [1074, 205] on span "Applicants" at bounding box center [1069, 209] width 40 height 12
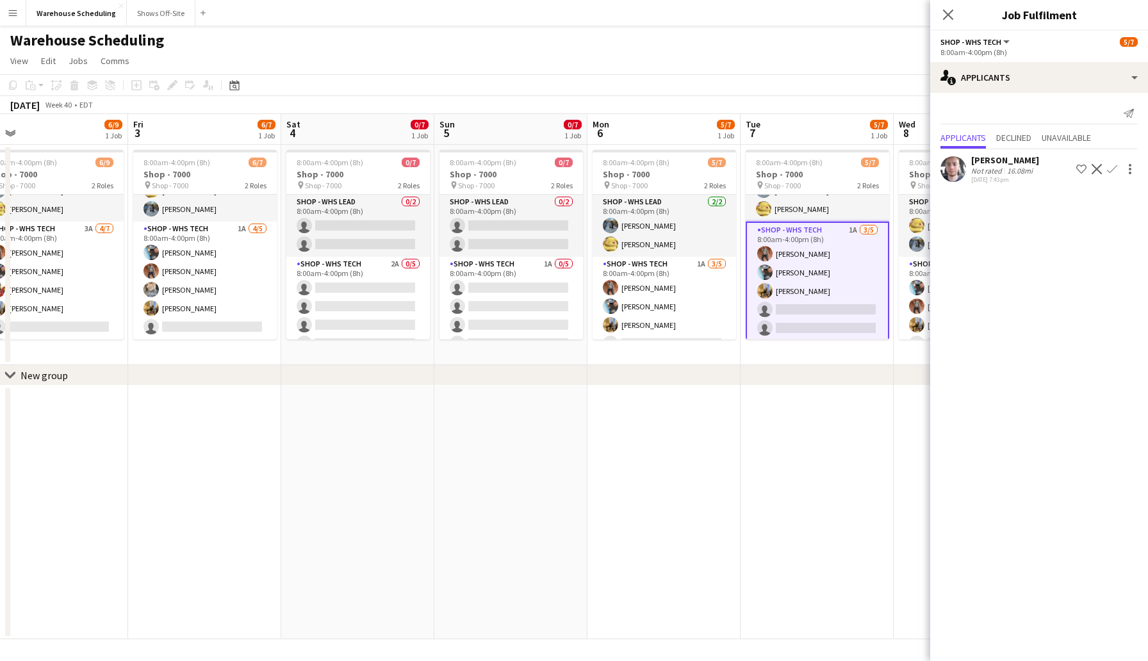
click at [951, 24] on div "Close pop-in" at bounding box center [948, 14] width 36 height 29
click at [948, 16] on icon "Close pop-in" at bounding box center [948, 14] width 12 height 12
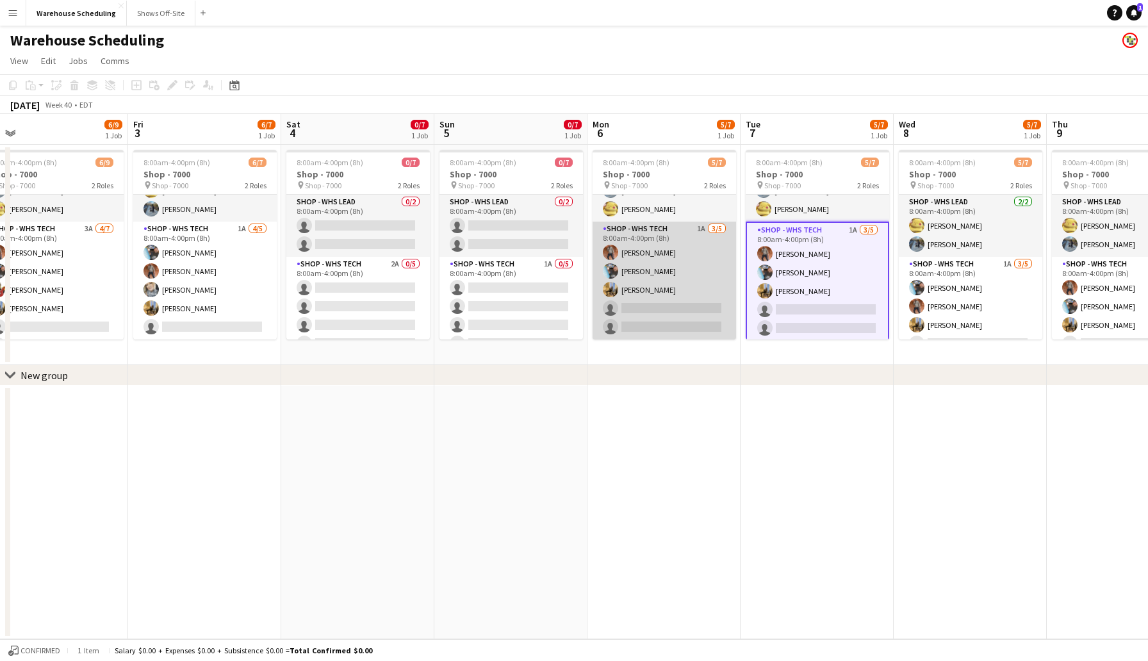
click at [640, 309] on app-card-role "Shop - WHS Tech 1A [DATE] 8:00am-4:00pm (8h) [PERSON_NAME] [PERSON_NAME] [PERSO…" at bounding box center [665, 281] width 144 height 118
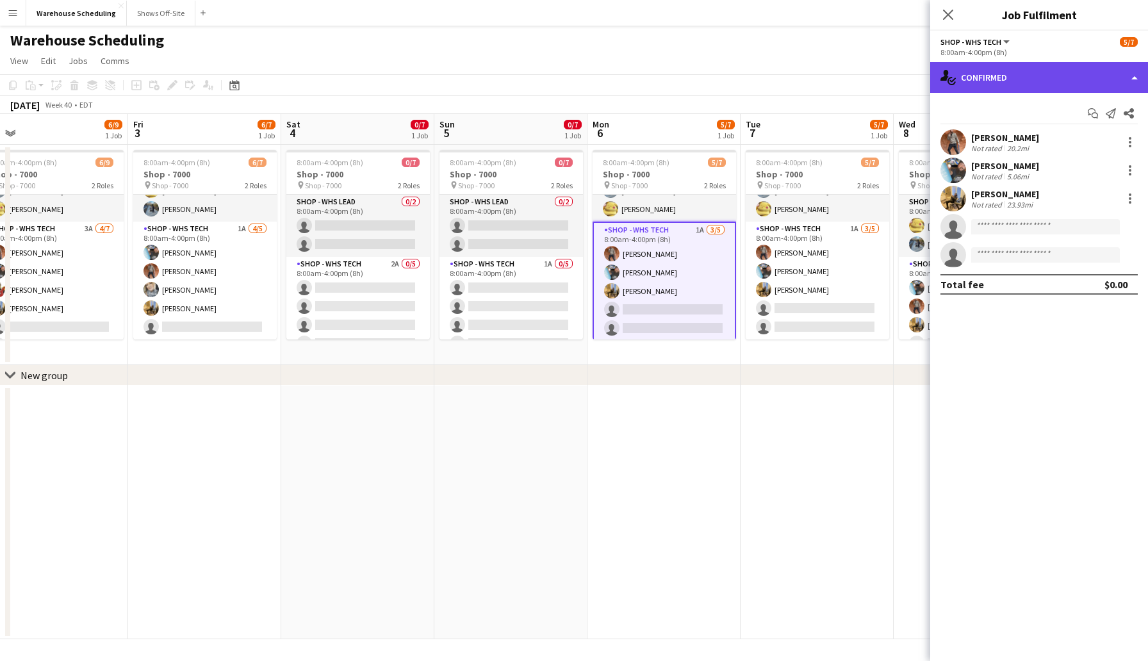
click at [1032, 87] on div "single-neutral-actions-check-2 Confirmed" at bounding box center [1039, 77] width 218 height 31
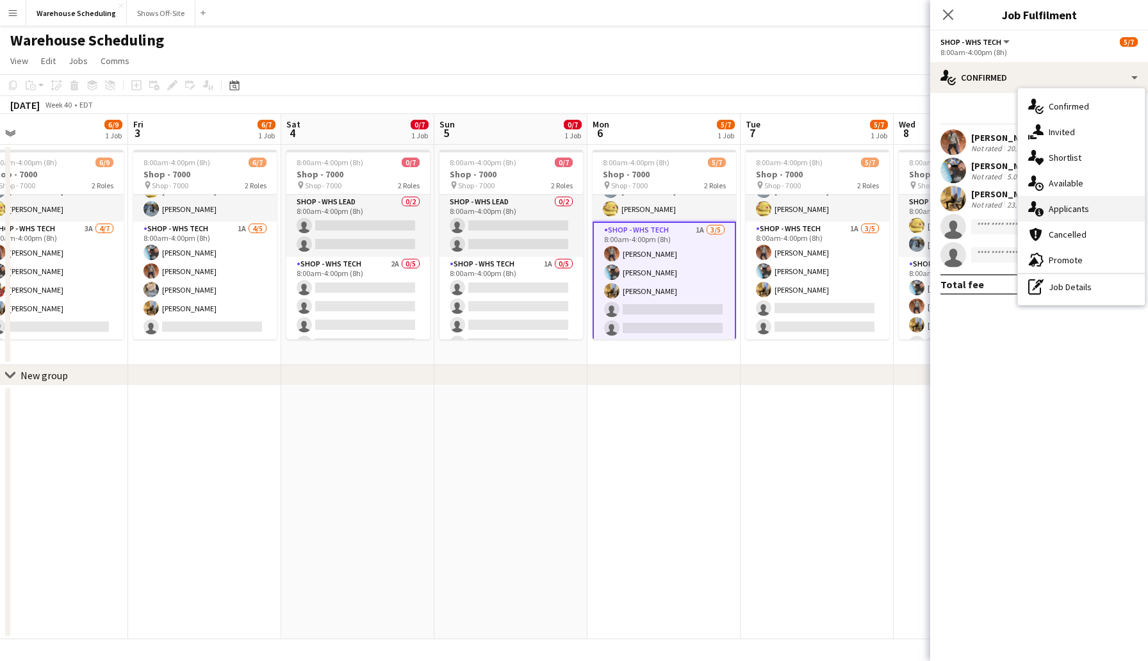
click at [1061, 213] on span "Applicants" at bounding box center [1069, 209] width 40 height 12
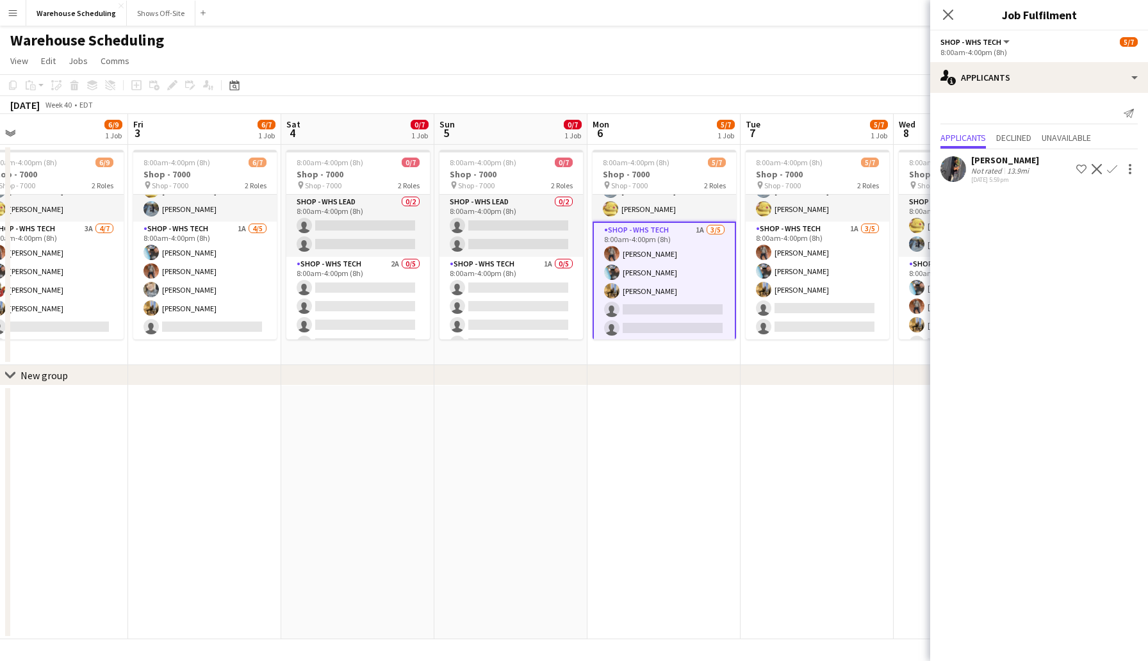
click at [1114, 169] on app-icon "Confirm" at bounding box center [1112, 169] width 10 height 10
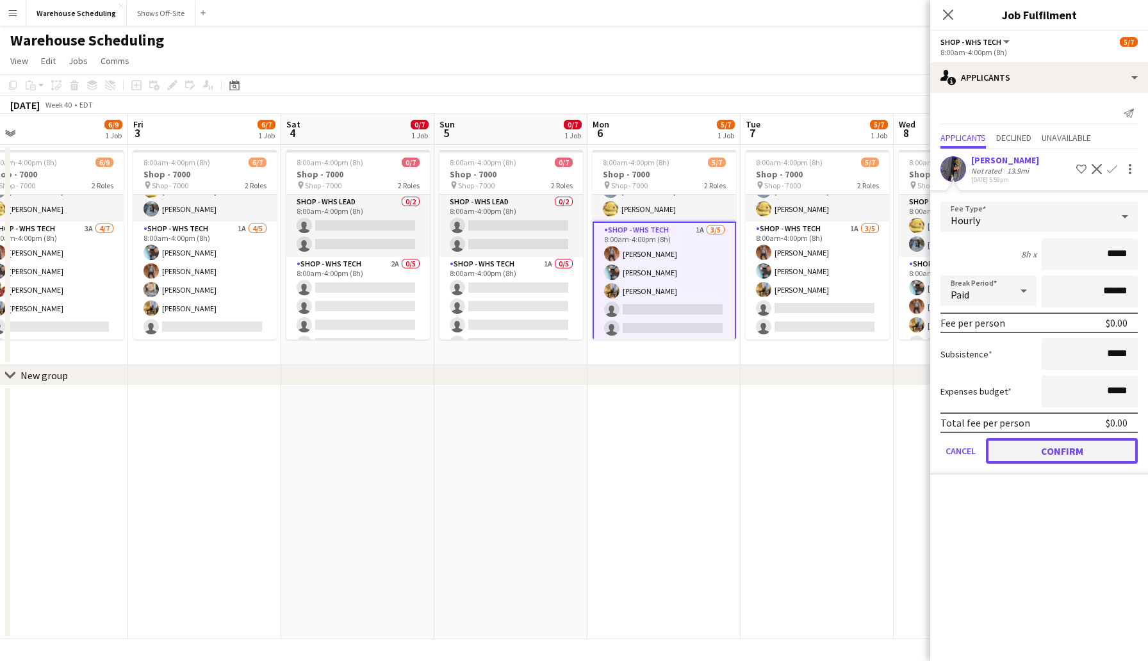
click at [1102, 451] on button "Confirm" at bounding box center [1062, 451] width 152 height 26
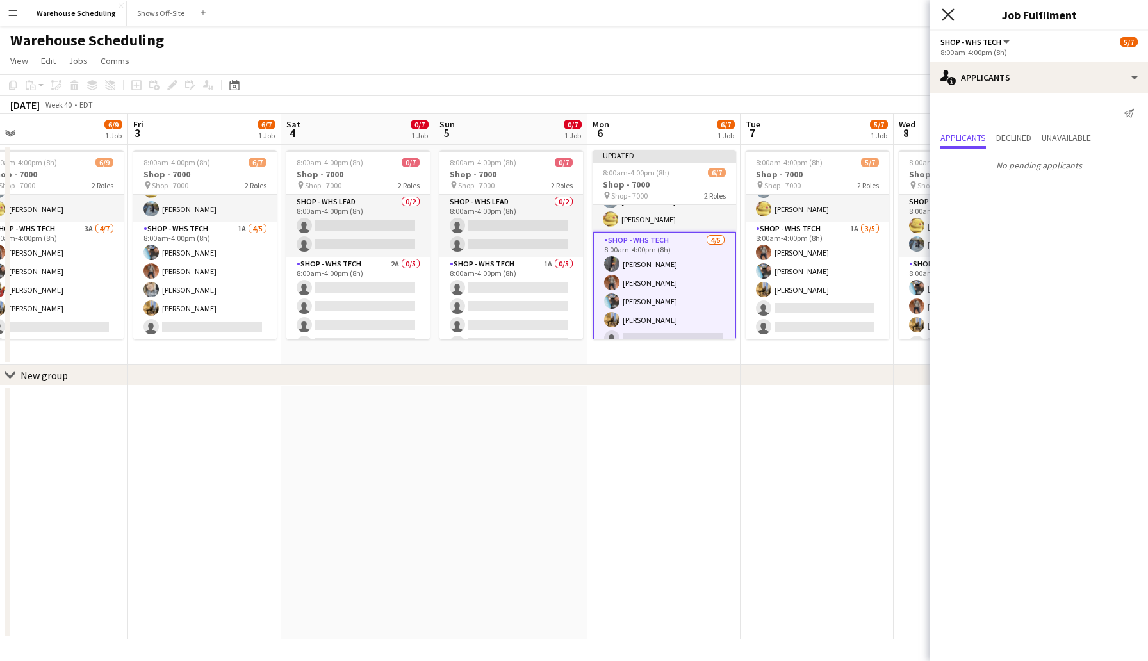
click at [953, 12] on icon "Close pop-in" at bounding box center [948, 14] width 12 height 12
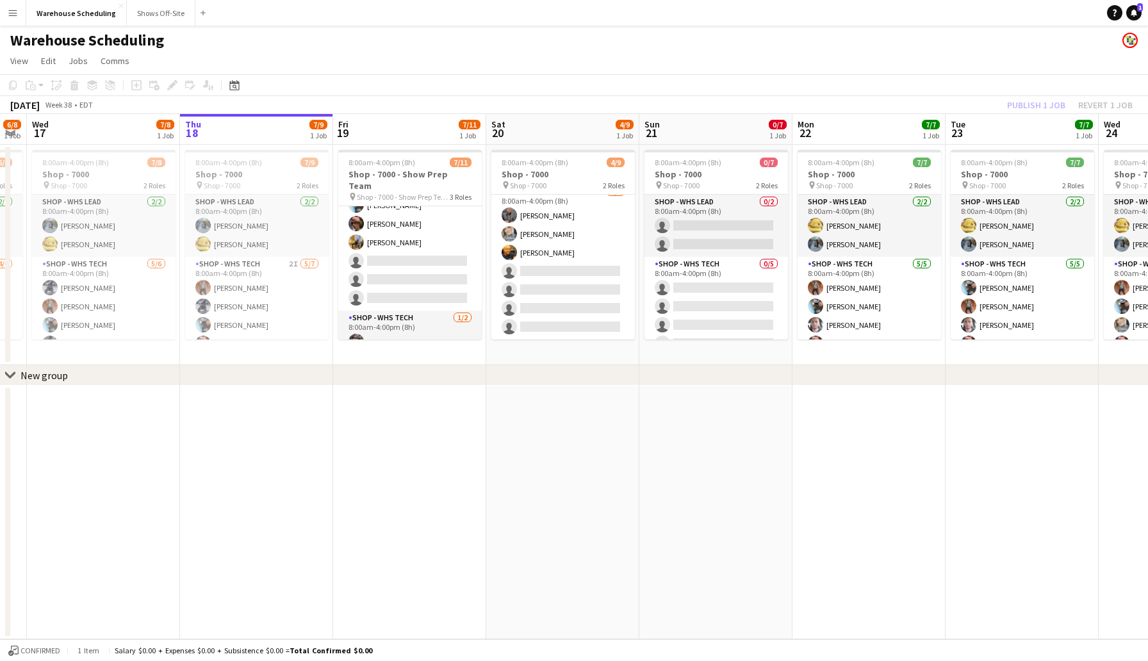
scroll to position [113, 0]
click at [136, 10] on button "Shows Off-Site Close" at bounding box center [161, 13] width 69 height 25
